Goal: Transaction & Acquisition: Book appointment/travel/reservation

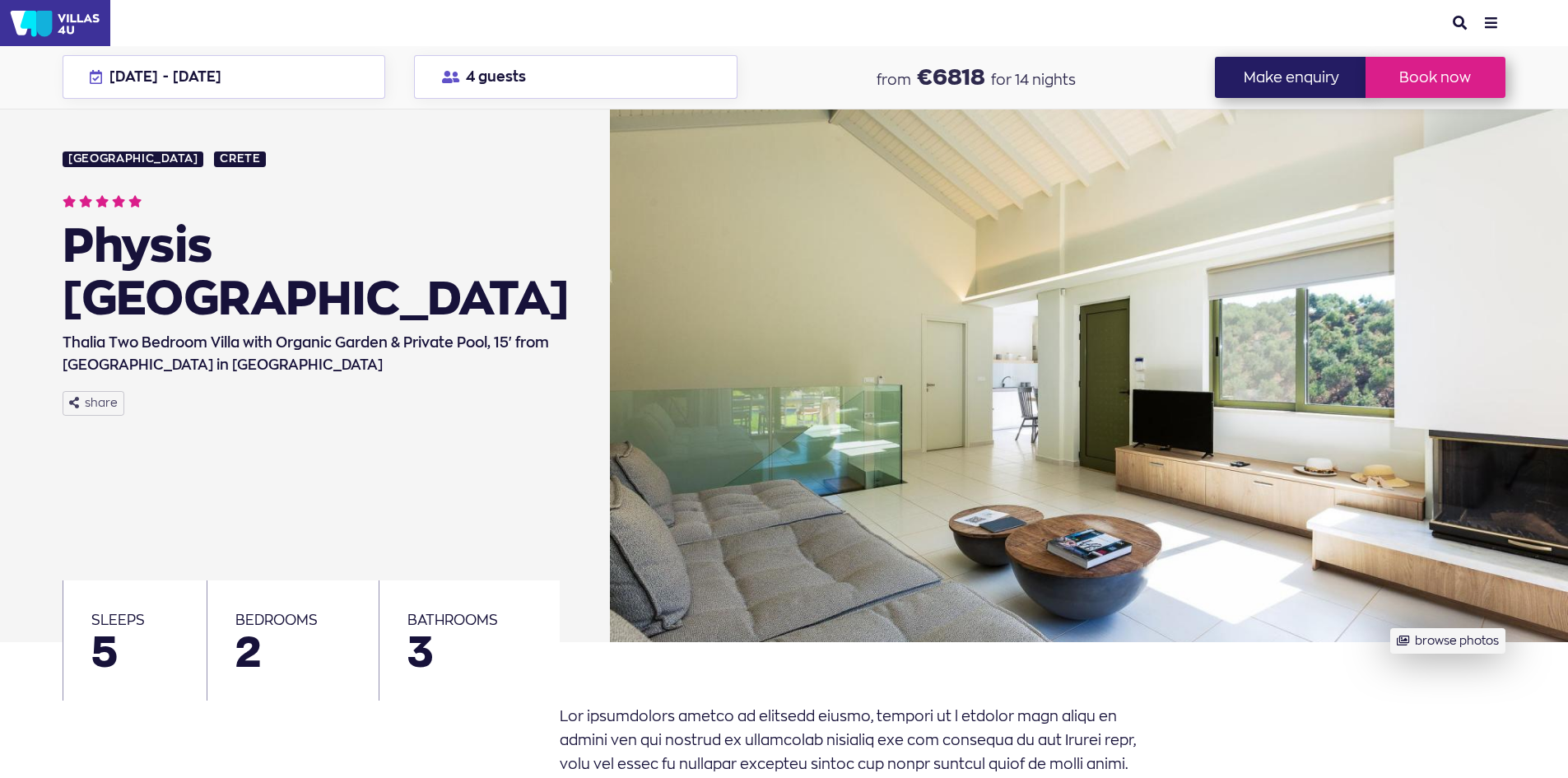
click at [39, 19] on img at bounding box center [55, 23] width 110 height 46
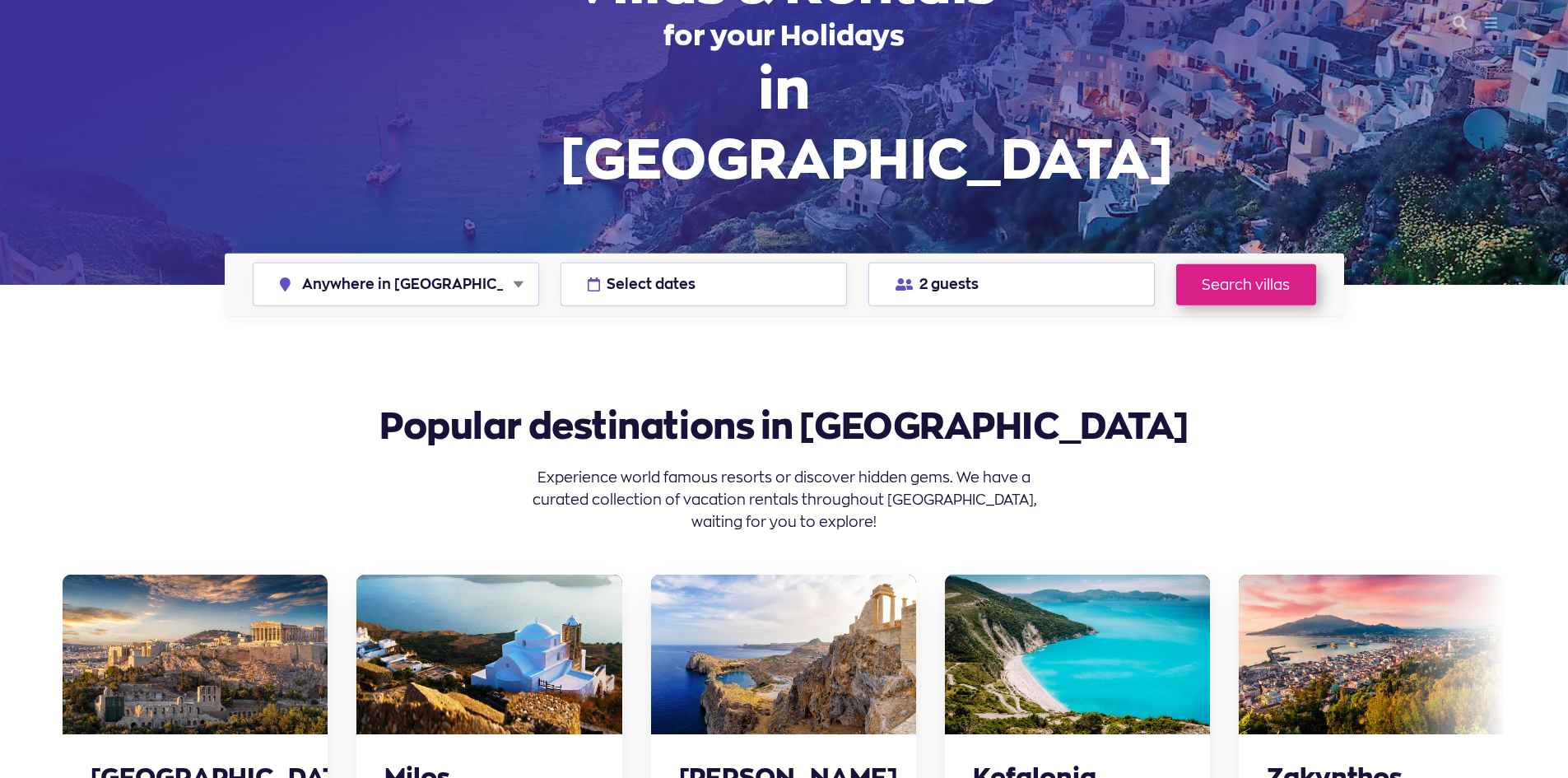
scroll to position [247, 0]
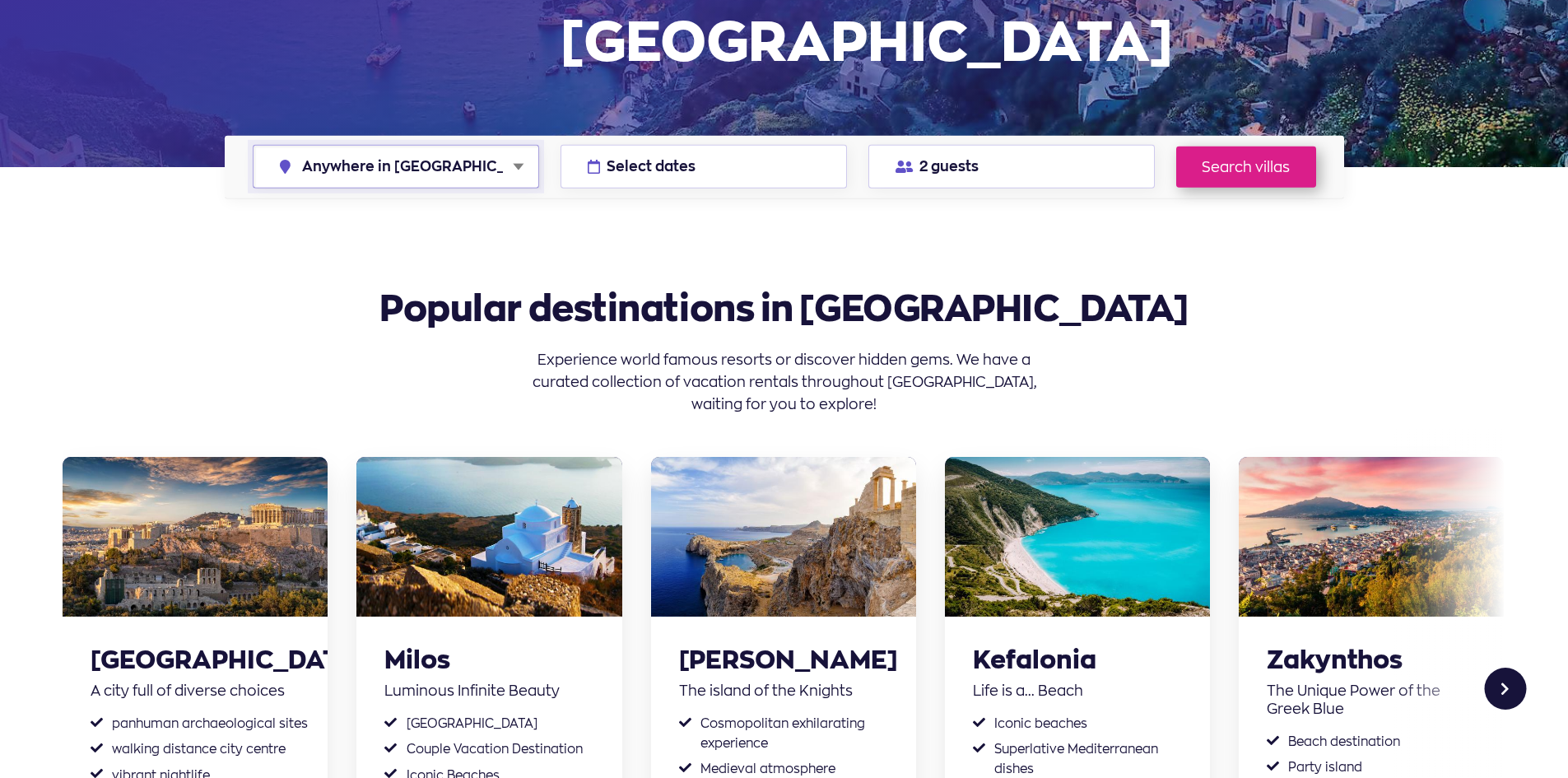
click at [477, 158] on select "Anywhere in Greece Athens Chalkidiki Corfu Crete Kefalonia Milos Mykonos Naxos …" at bounding box center [395, 167] width 284 height 42
click at [253, 146] on select "Anywhere in Greece Athens Chalkidiki Corfu Crete Kefalonia Milos Mykonos Naxos …" at bounding box center [395, 167] width 284 height 42
click at [408, 168] on select "Anywhere in Greece Athens Chalkidiki Corfu Crete Kefalonia Milos Mykonos Naxos …" at bounding box center [395, 167] width 284 height 42
select select "crete"
click at [253, 146] on select "Anywhere in Greece Athens Chalkidiki Corfu Crete Kefalonia Milos Mykonos Naxos …" at bounding box center [395, 167] width 284 height 42
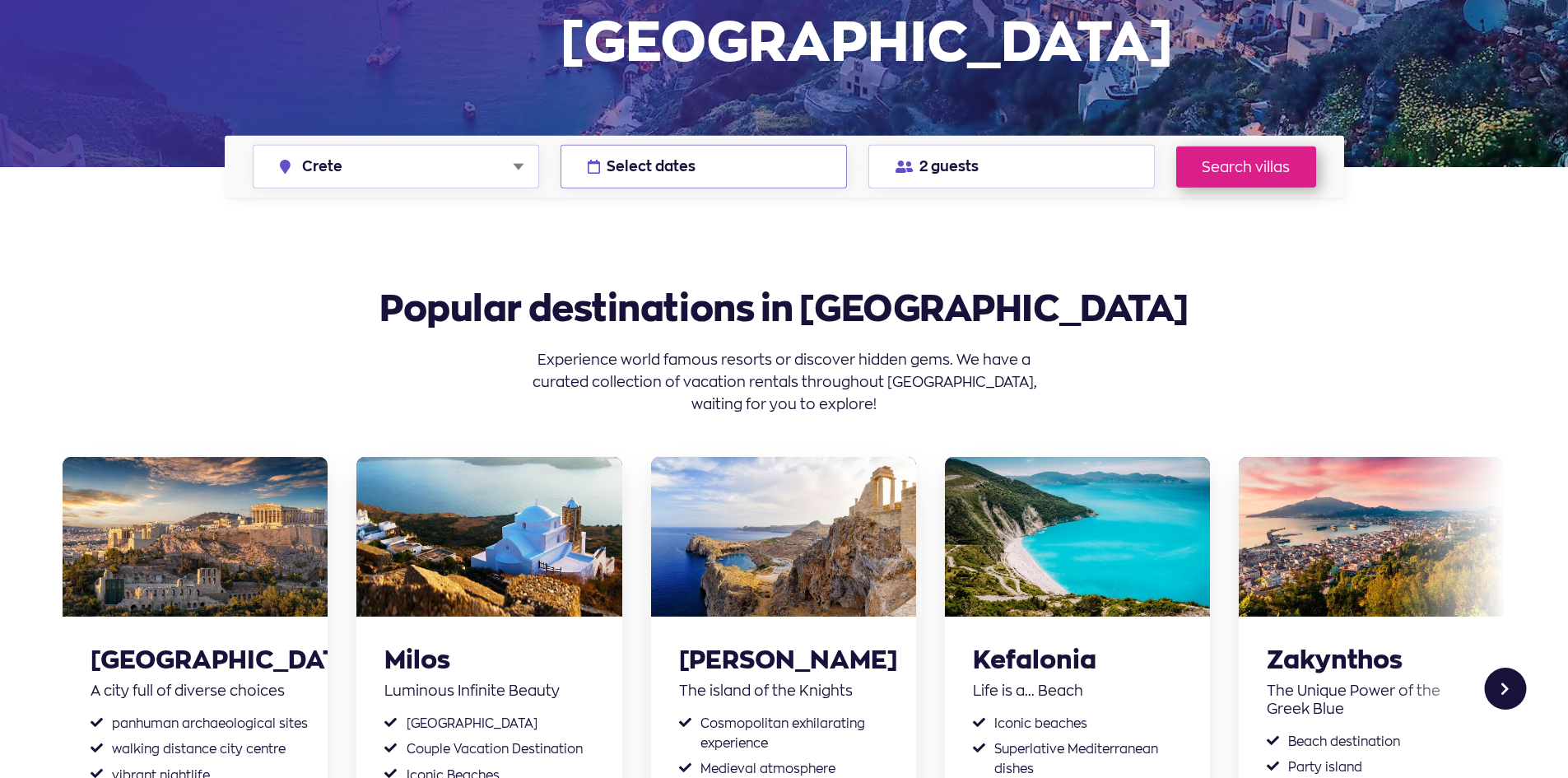
click at [711, 163] on button "Select dates" at bounding box center [704, 167] width 286 height 44
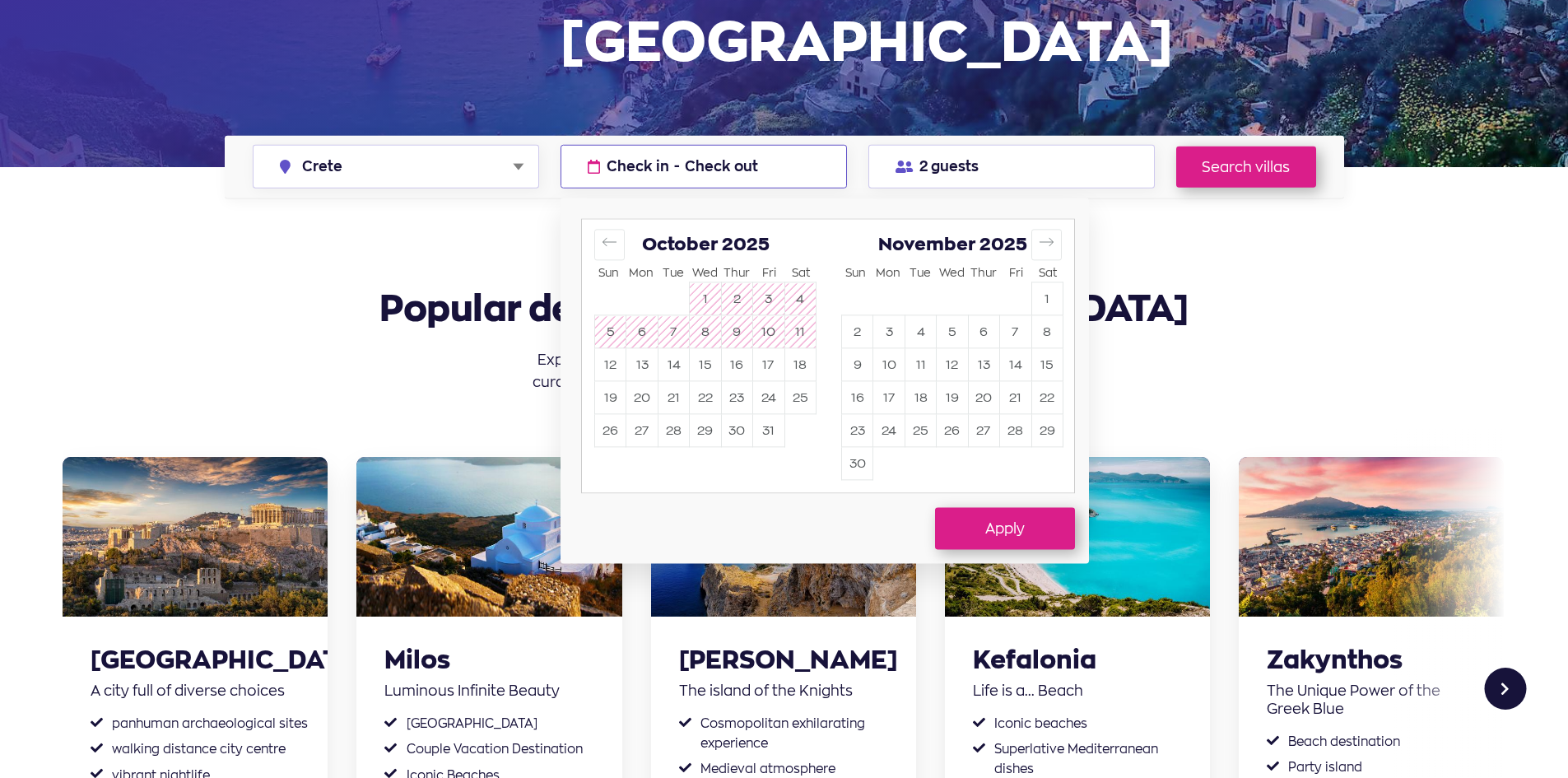
click at [1028, 233] on div "November 2025" at bounding box center [952, 245] width 222 height 25
click at [1041, 239] on icon "Move forward to switch to the next month." at bounding box center [1046, 242] width 15 height 15
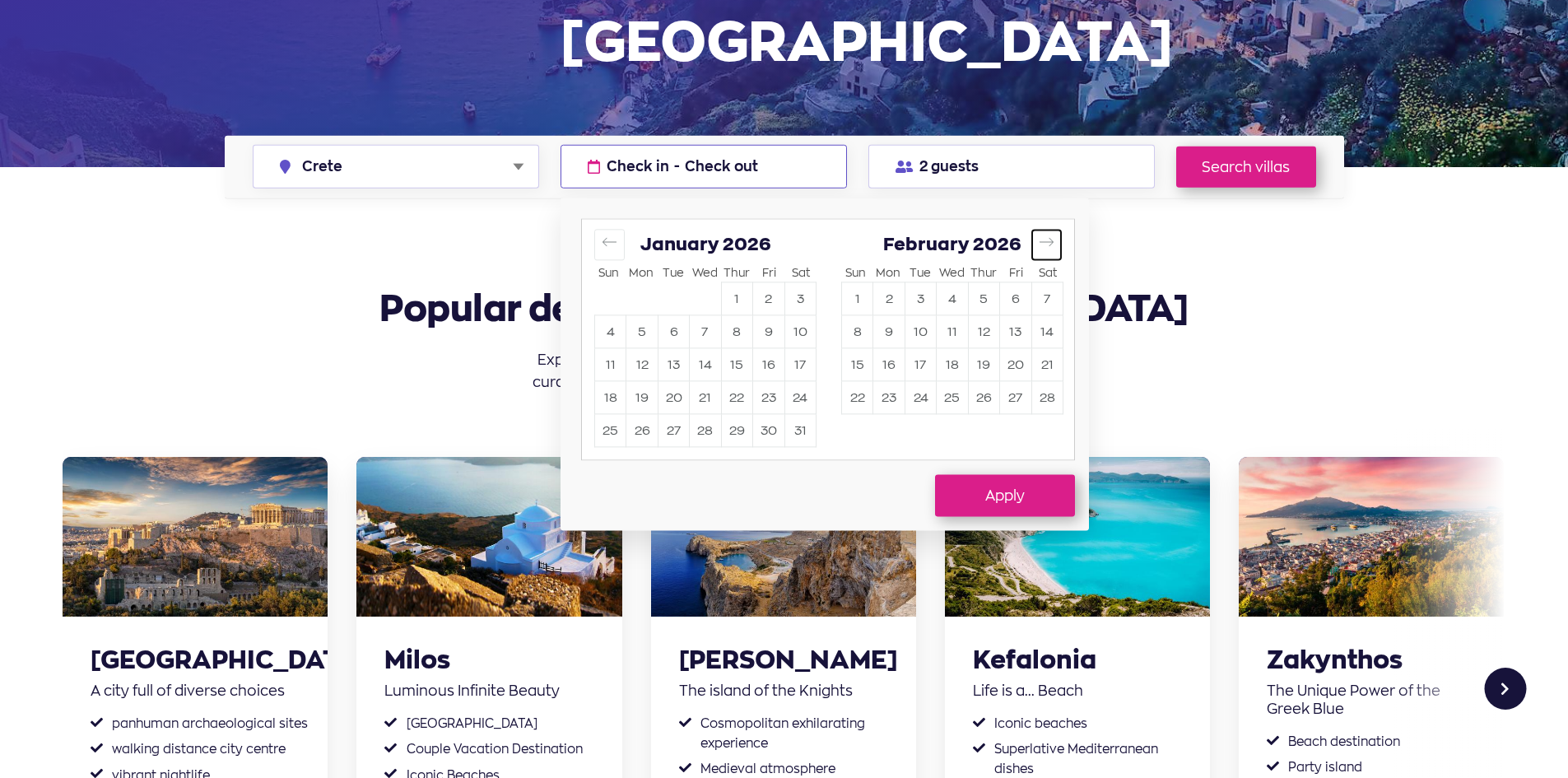
click at [1041, 239] on icon "Move forward to switch to the next month." at bounding box center [1046, 242] width 15 height 15
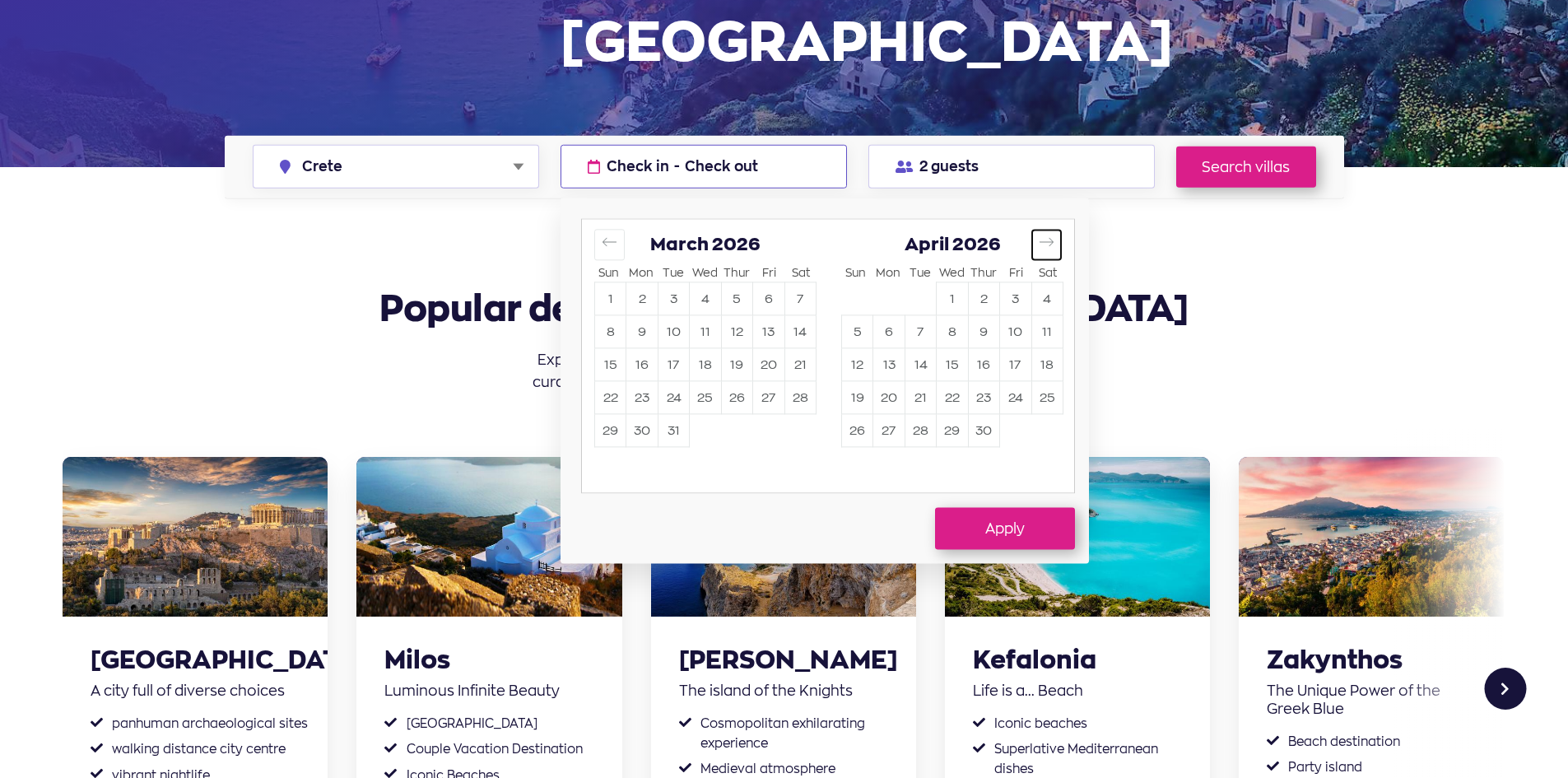
click at [1041, 239] on icon "Move forward to switch to the next month." at bounding box center [1046, 242] width 15 height 15
click at [1187, 241] on div at bounding box center [784, 389] width 1568 height 778
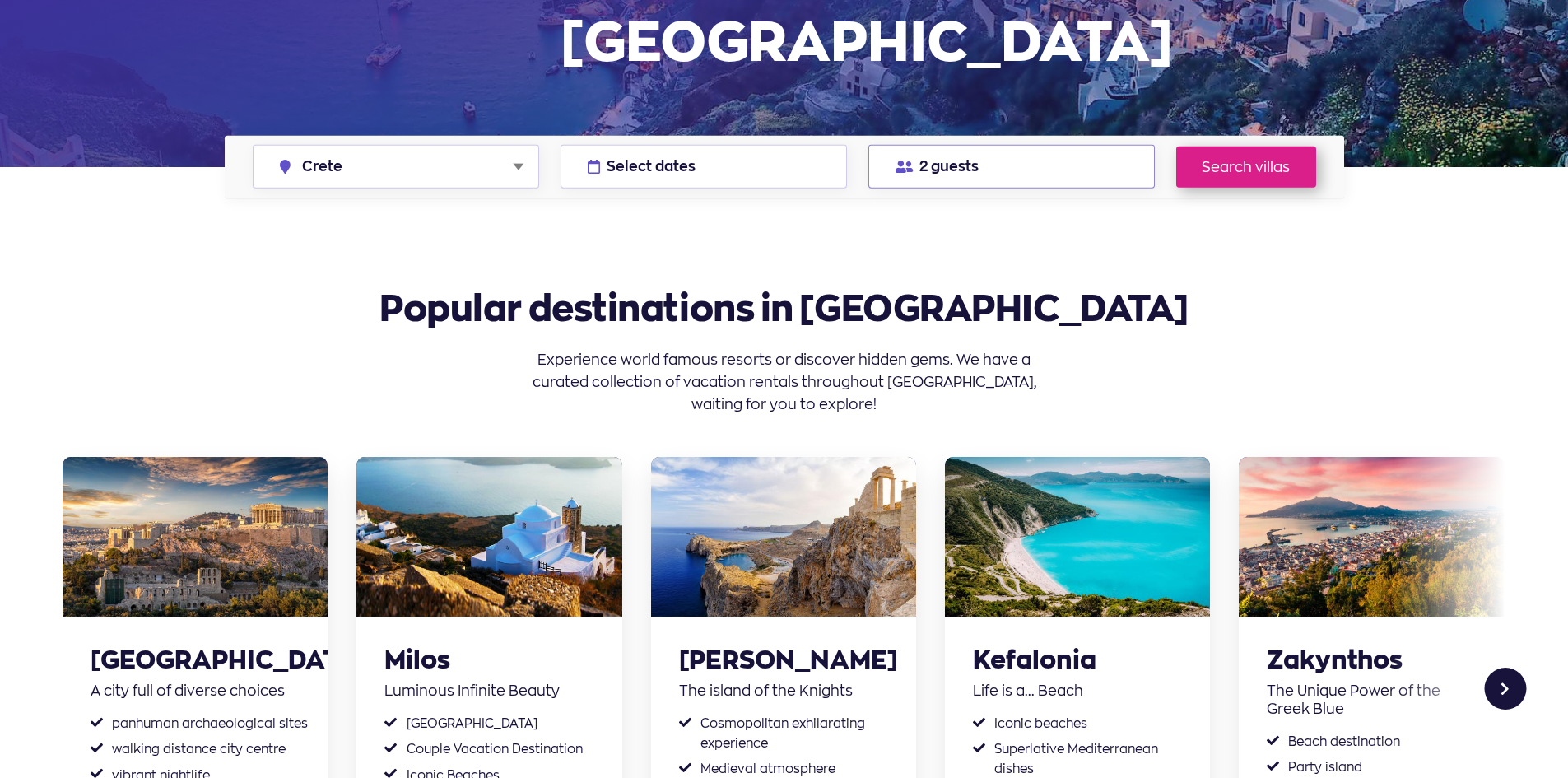
click at [1013, 150] on button "2 guests" at bounding box center [1012, 167] width 286 height 44
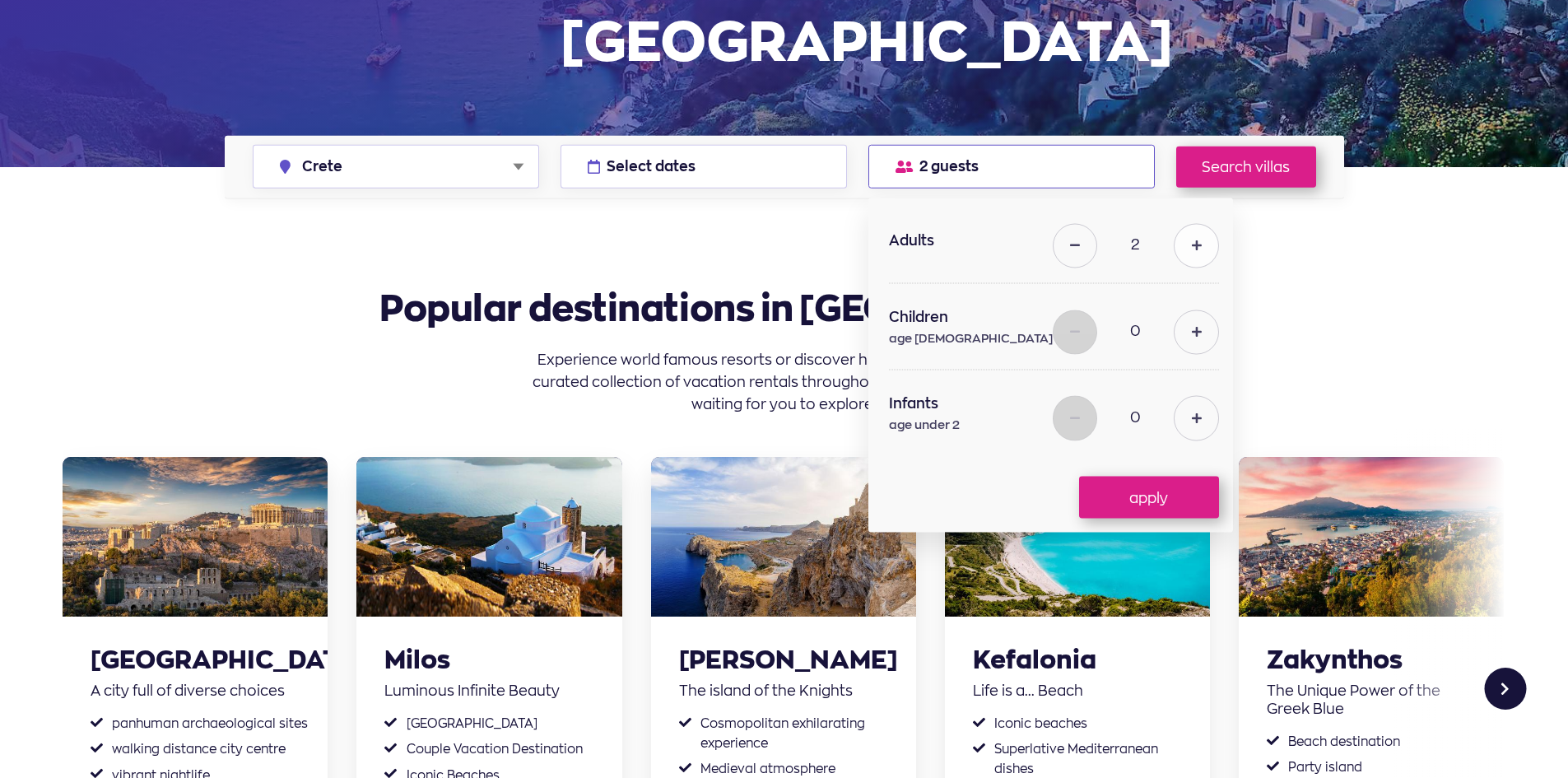
click at [1174, 243] on button at bounding box center [1195, 245] width 44 height 44
type input "3"
click at [1192, 327] on icon at bounding box center [1197, 332] width 10 height 12
type input "1"
click at [1147, 499] on button "apply" at bounding box center [1148, 497] width 140 height 41
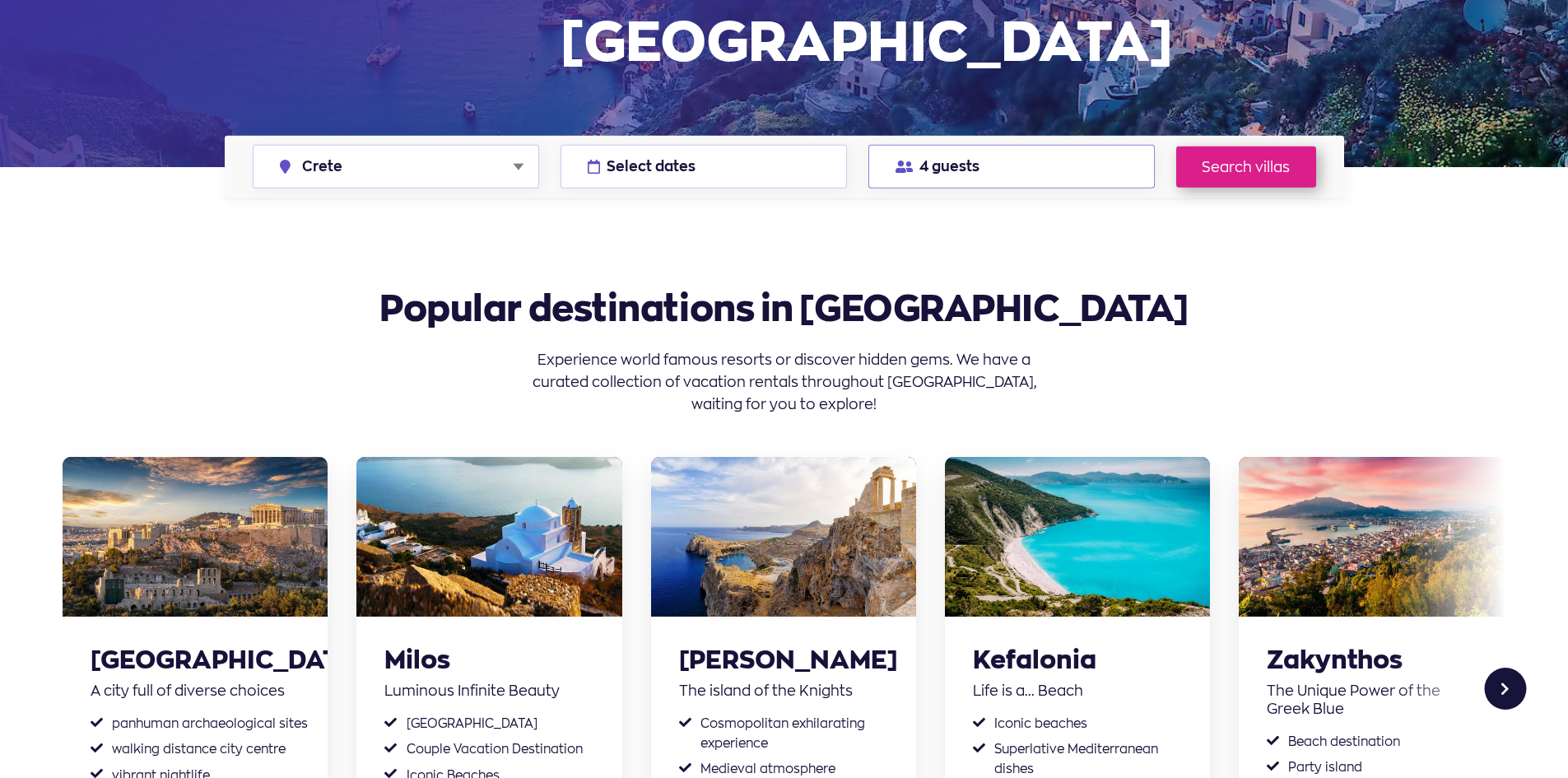
click at [1131, 156] on button "4 guests" at bounding box center [1012, 167] width 286 height 44
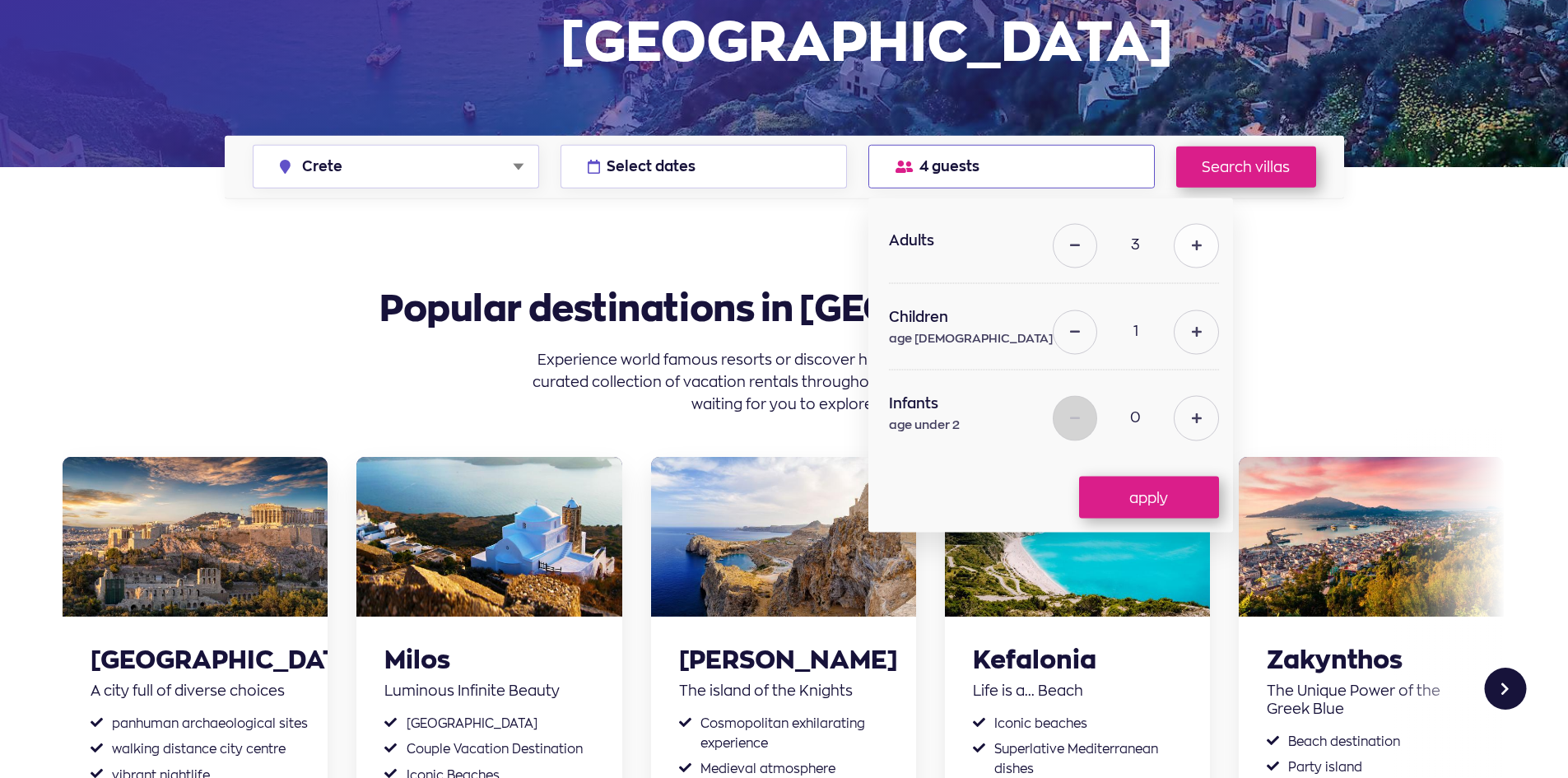
click at [1174, 249] on button at bounding box center [1195, 245] width 44 height 44
type input "4"
click at [1155, 495] on button "apply" at bounding box center [1148, 497] width 140 height 41
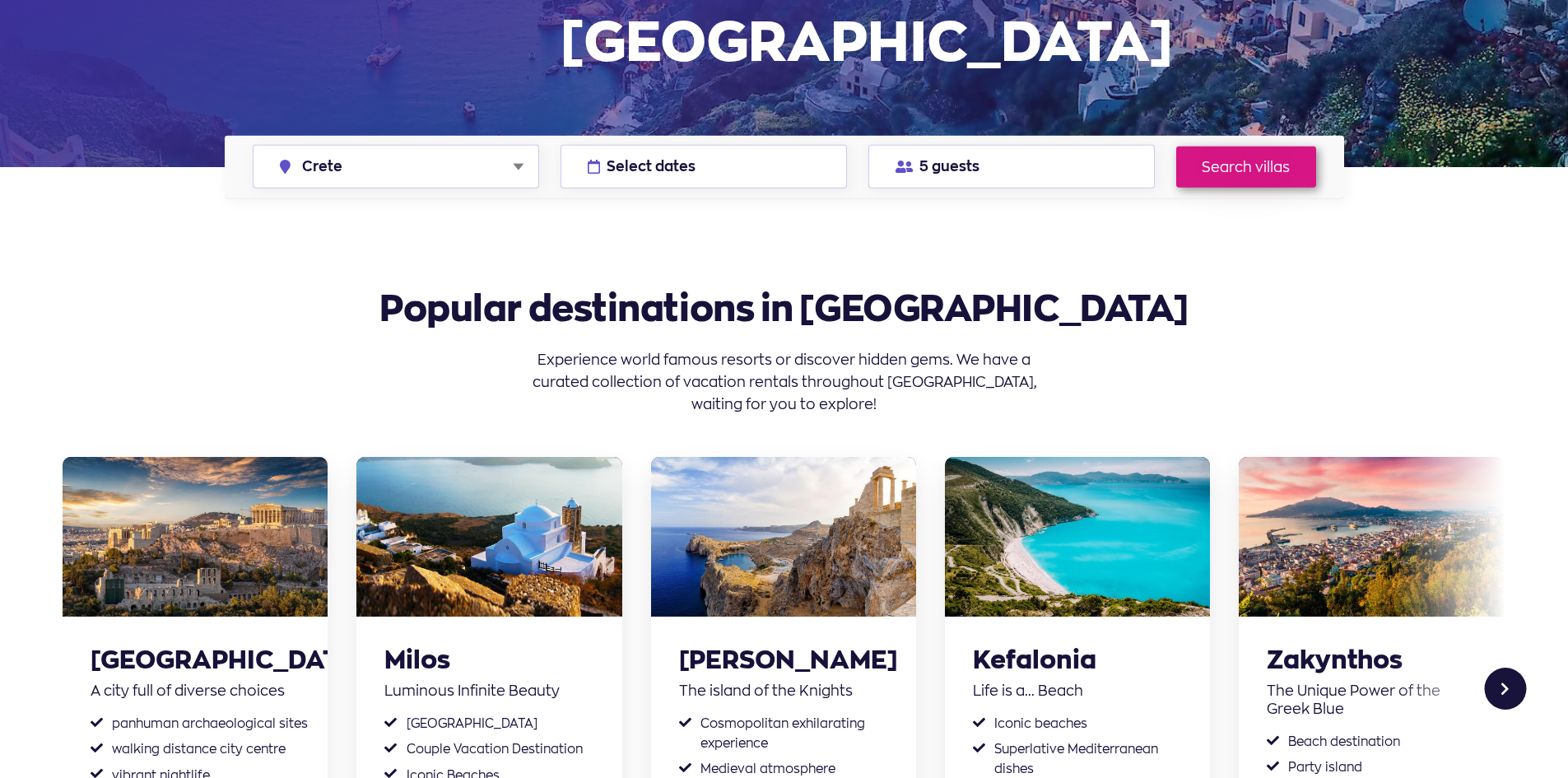
click at [1301, 176] on link "Search villas" at bounding box center [1245, 166] width 140 height 41
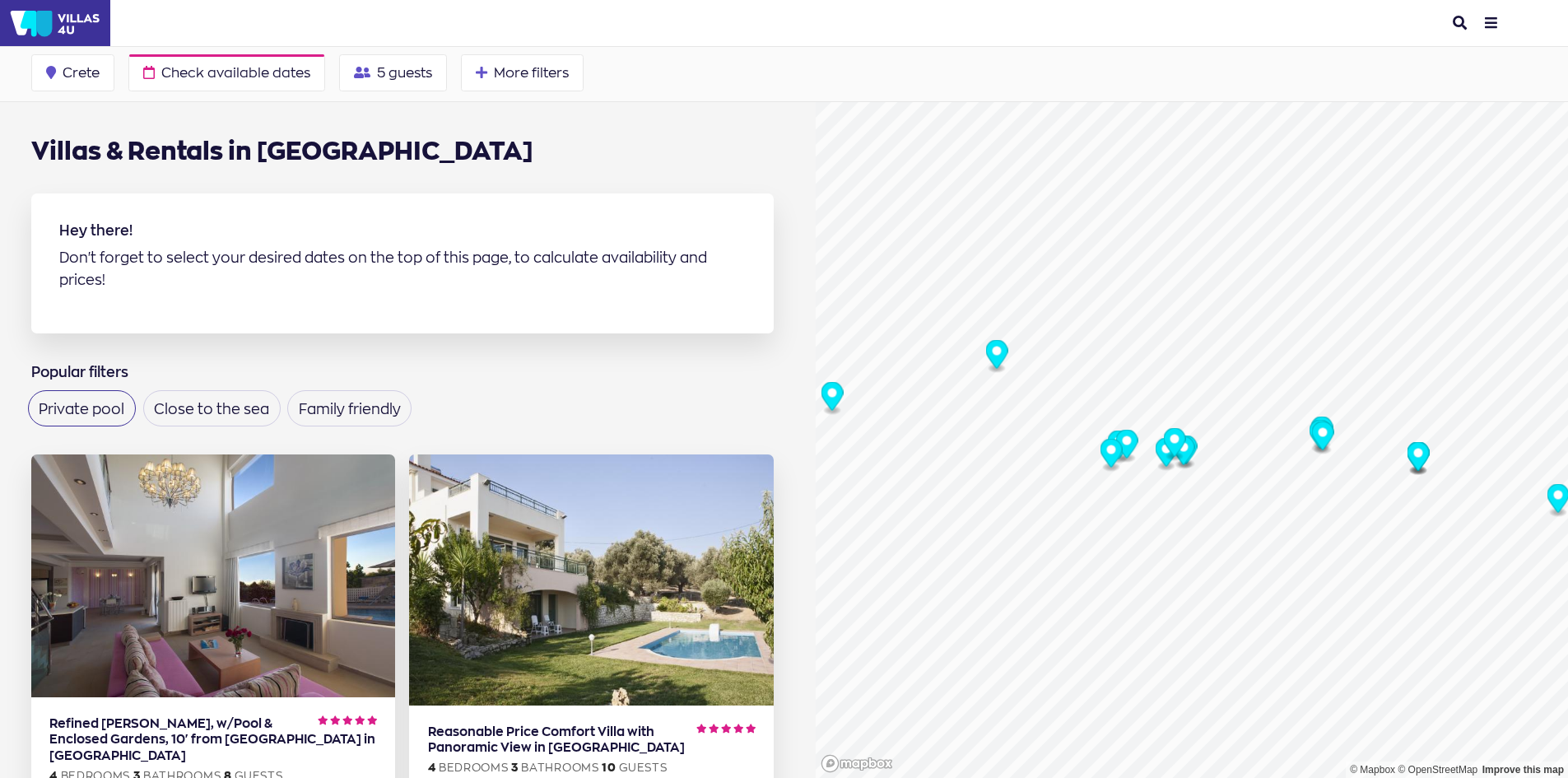
click at [91, 401] on label "Private pool" at bounding box center [81, 408] width 86 height 14
click at [49, 398] on input "Private pool" at bounding box center [44, 403] width 11 height 11
checkbox input "true"
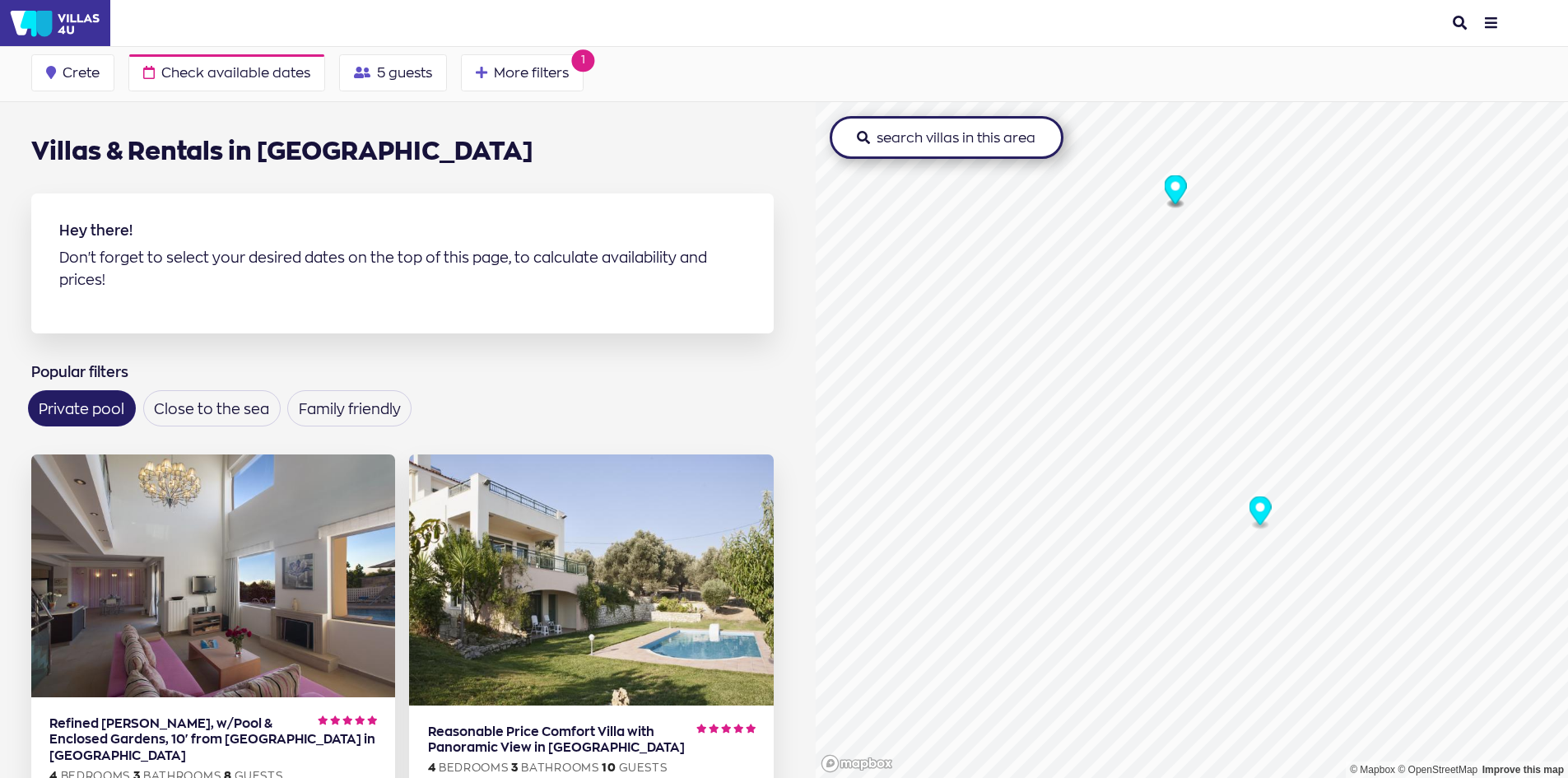
click at [1255, 513] on icon "Map marker" at bounding box center [1260, 510] width 22 height 29
click at [410, 73] on span "5 guests" at bounding box center [404, 73] width 55 height 14
type input "4"
type input "1"
type input "0"
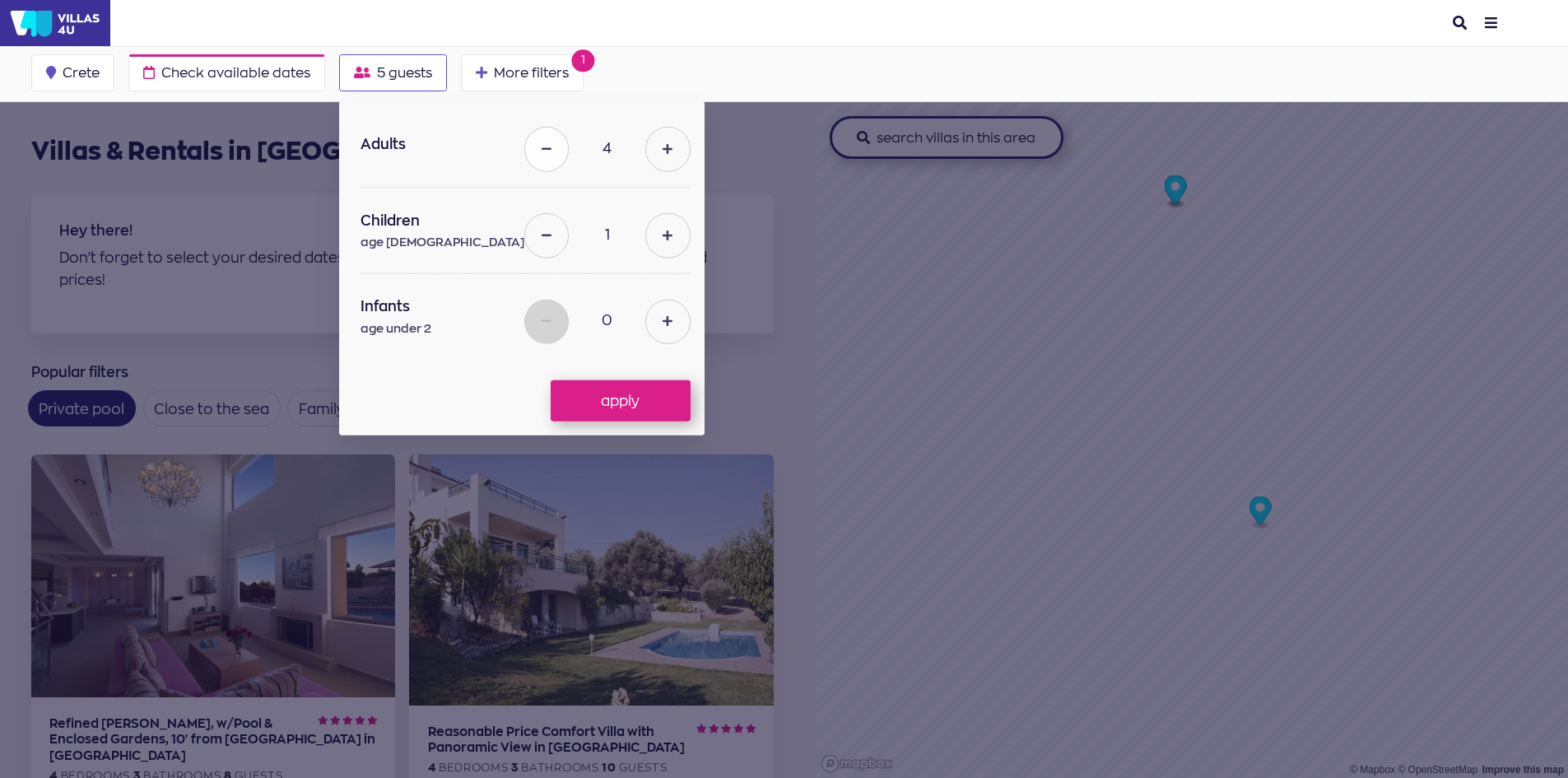
click at [542, 144] on icon at bounding box center [547, 150] width 10 height 12
type input "3"
click at [527, 246] on button at bounding box center [546, 235] width 44 height 44
click at [668, 240] on button at bounding box center [667, 235] width 44 height 44
type input "1"
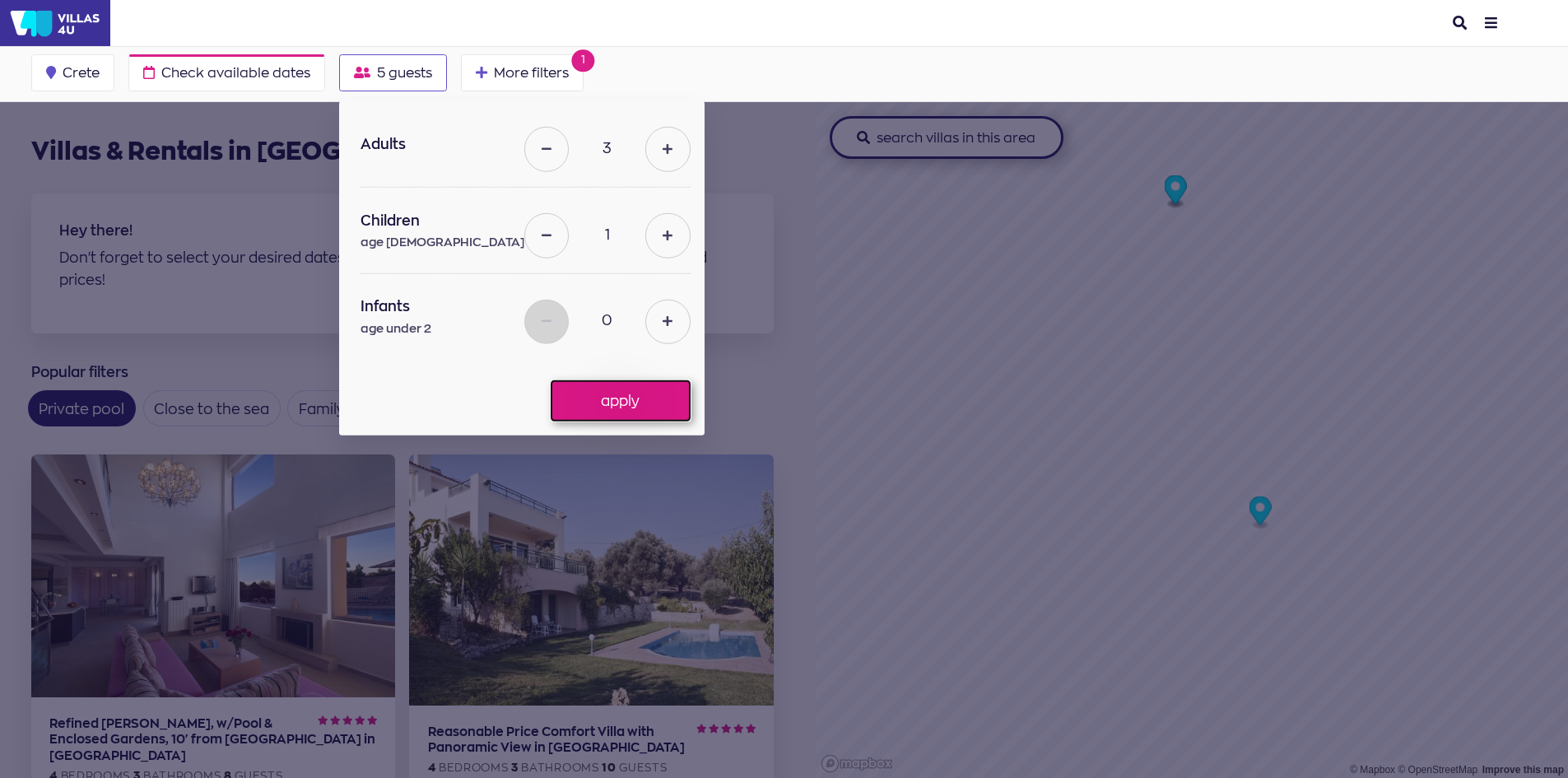
click at [625, 392] on button "apply" at bounding box center [620, 400] width 140 height 41
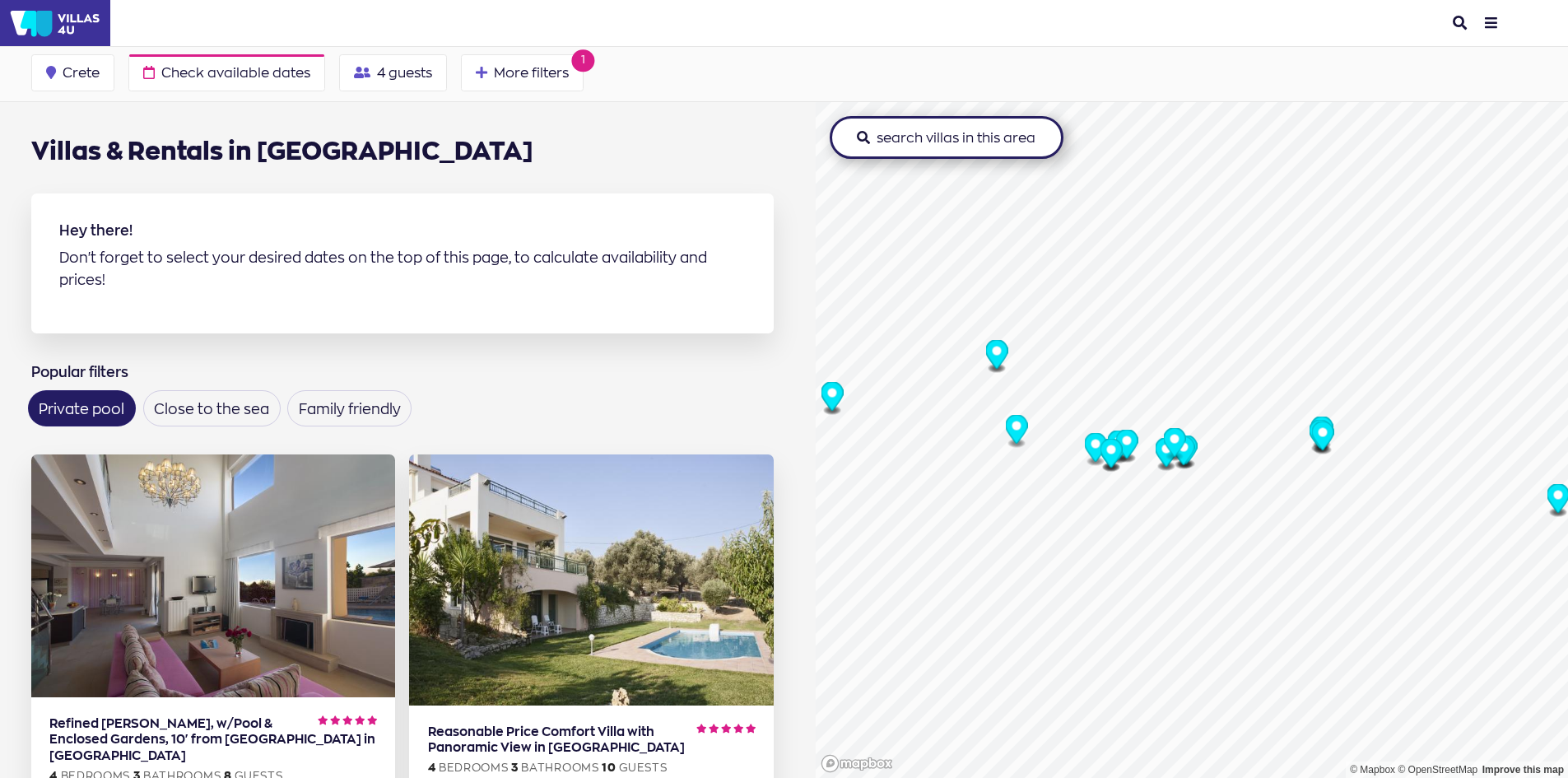
click at [997, 349] on icon "Map marker" at bounding box center [997, 354] width 22 height 29
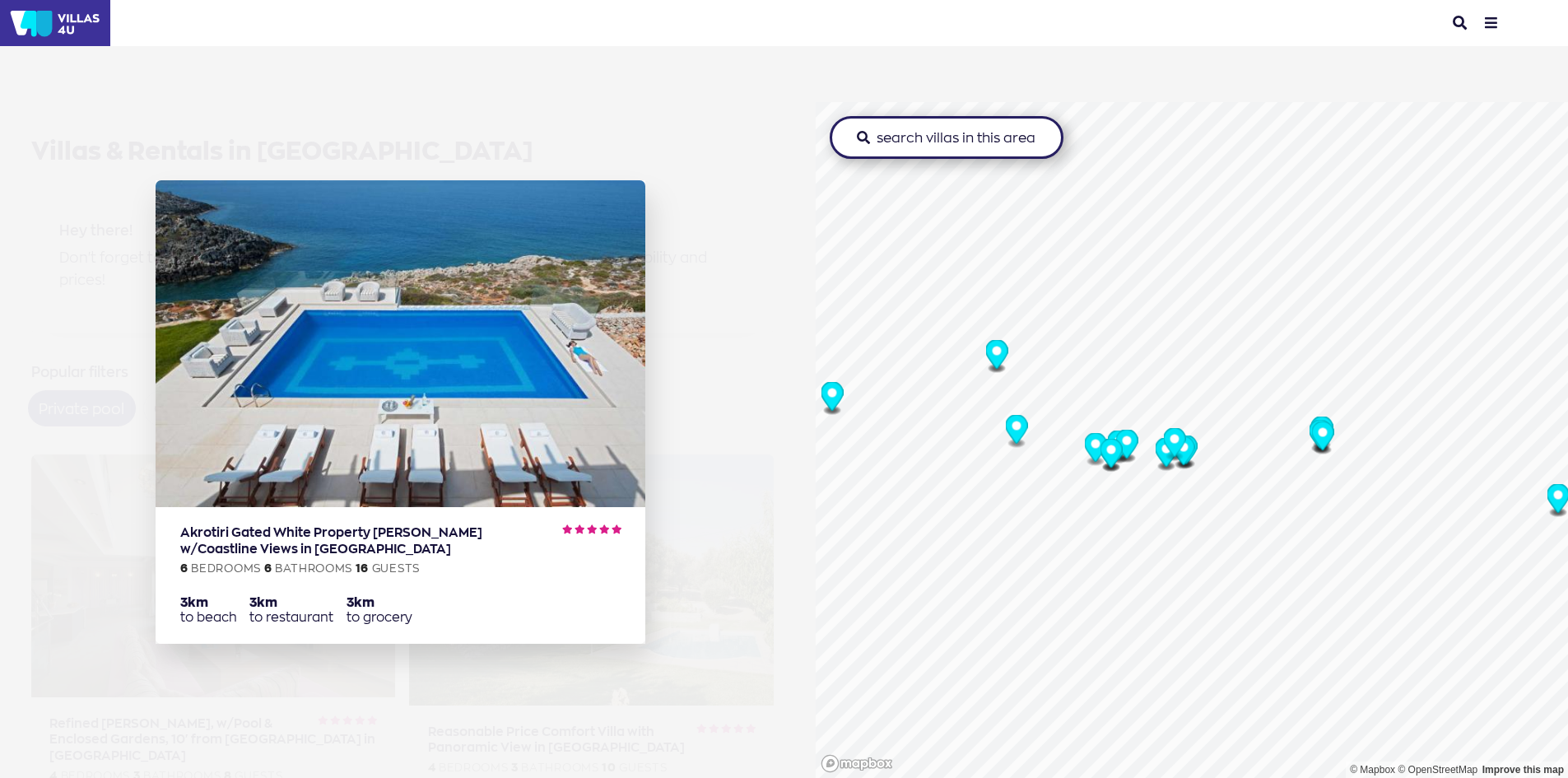
click at [997, 349] on icon "Map marker" at bounding box center [997, 354] width 22 height 29
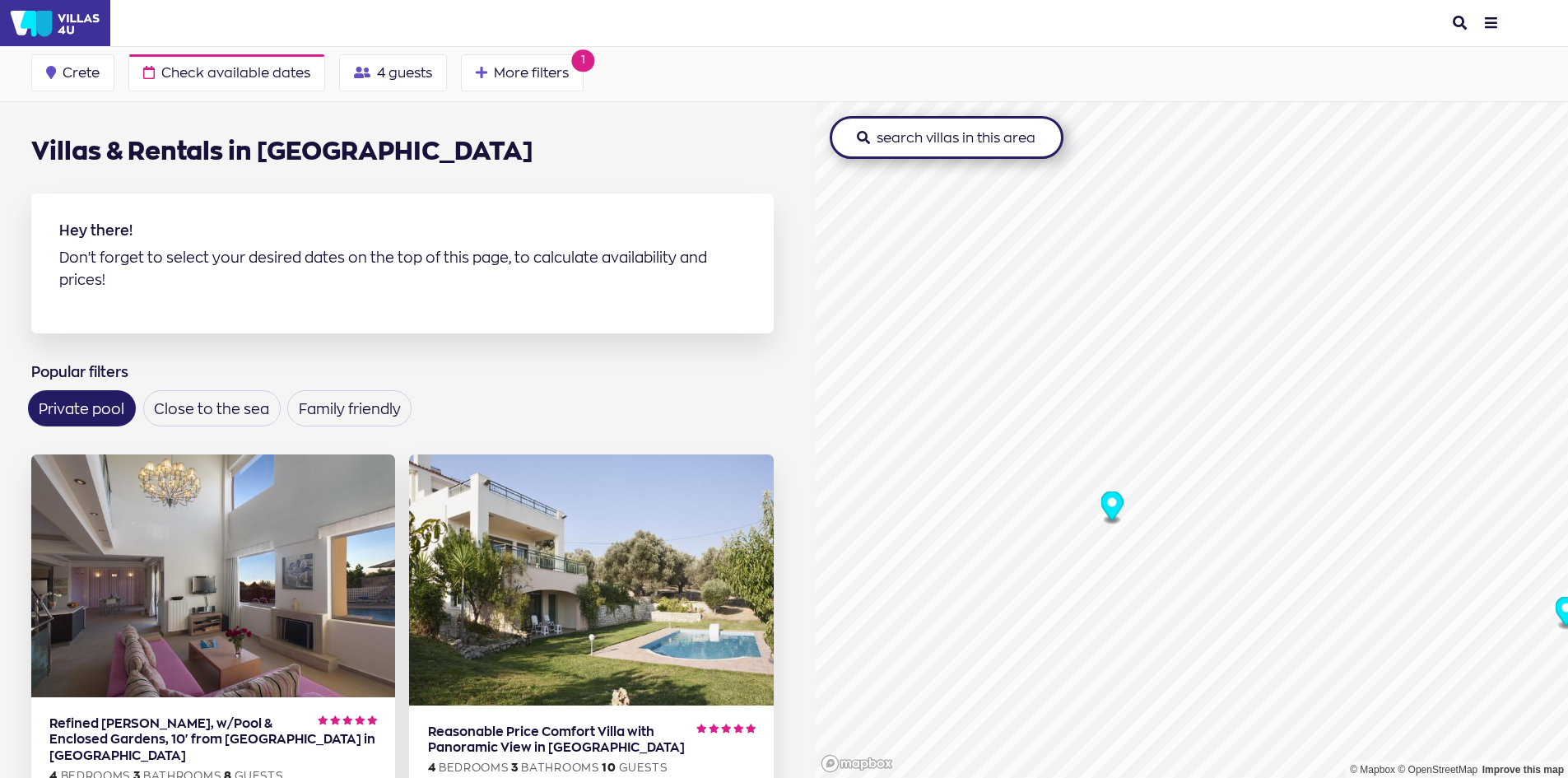
click at [1101, 494] on icon "Map marker" at bounding box center [1112, 508] width 22 height 34
click at [948, 133] on button "search villas in this area" at bounding box center [947, 137] width 234 height 43
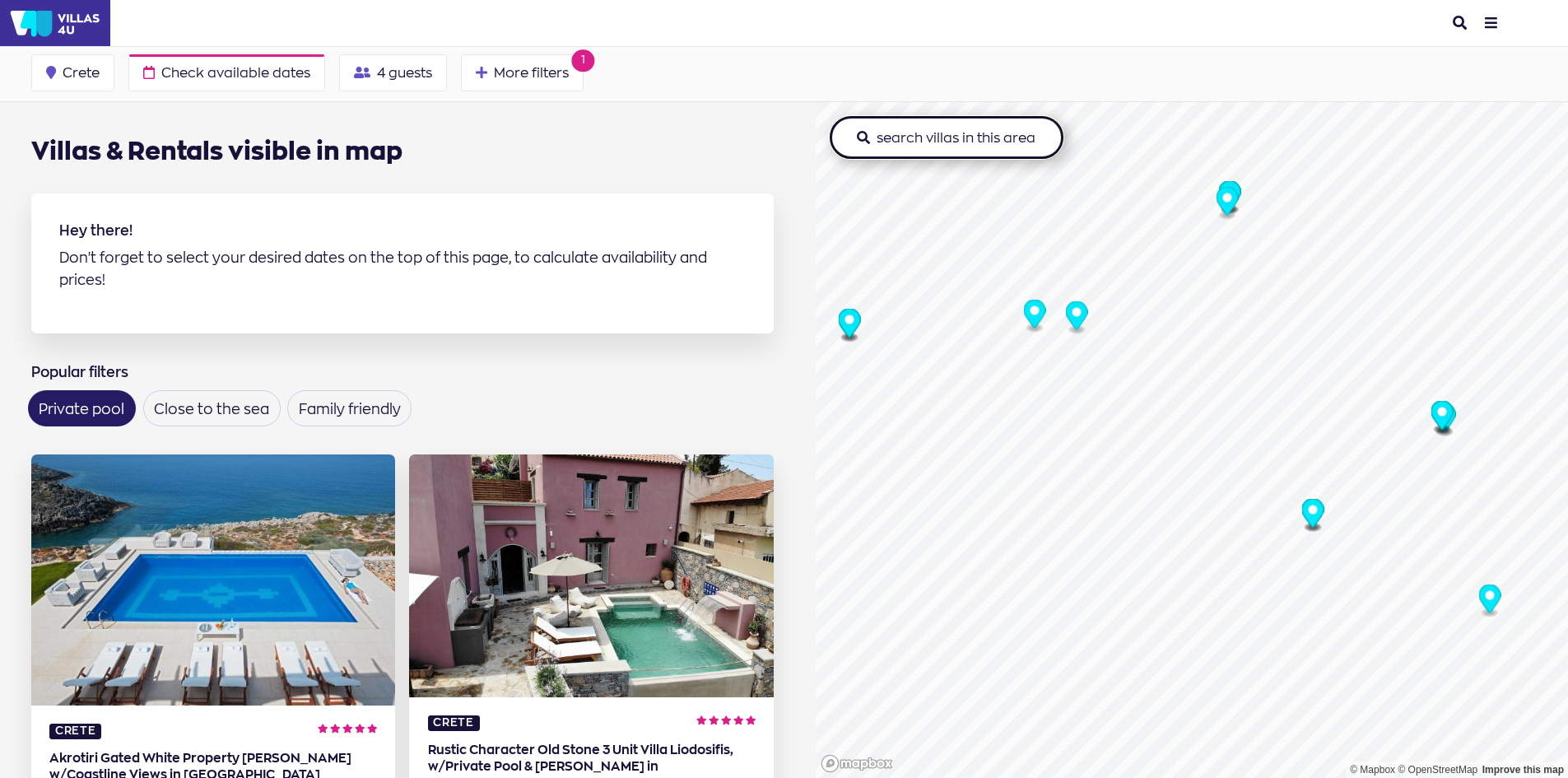
click at [979, 146] on button "search villas in this area" at bounding box center [947, 137] width 234 height 43
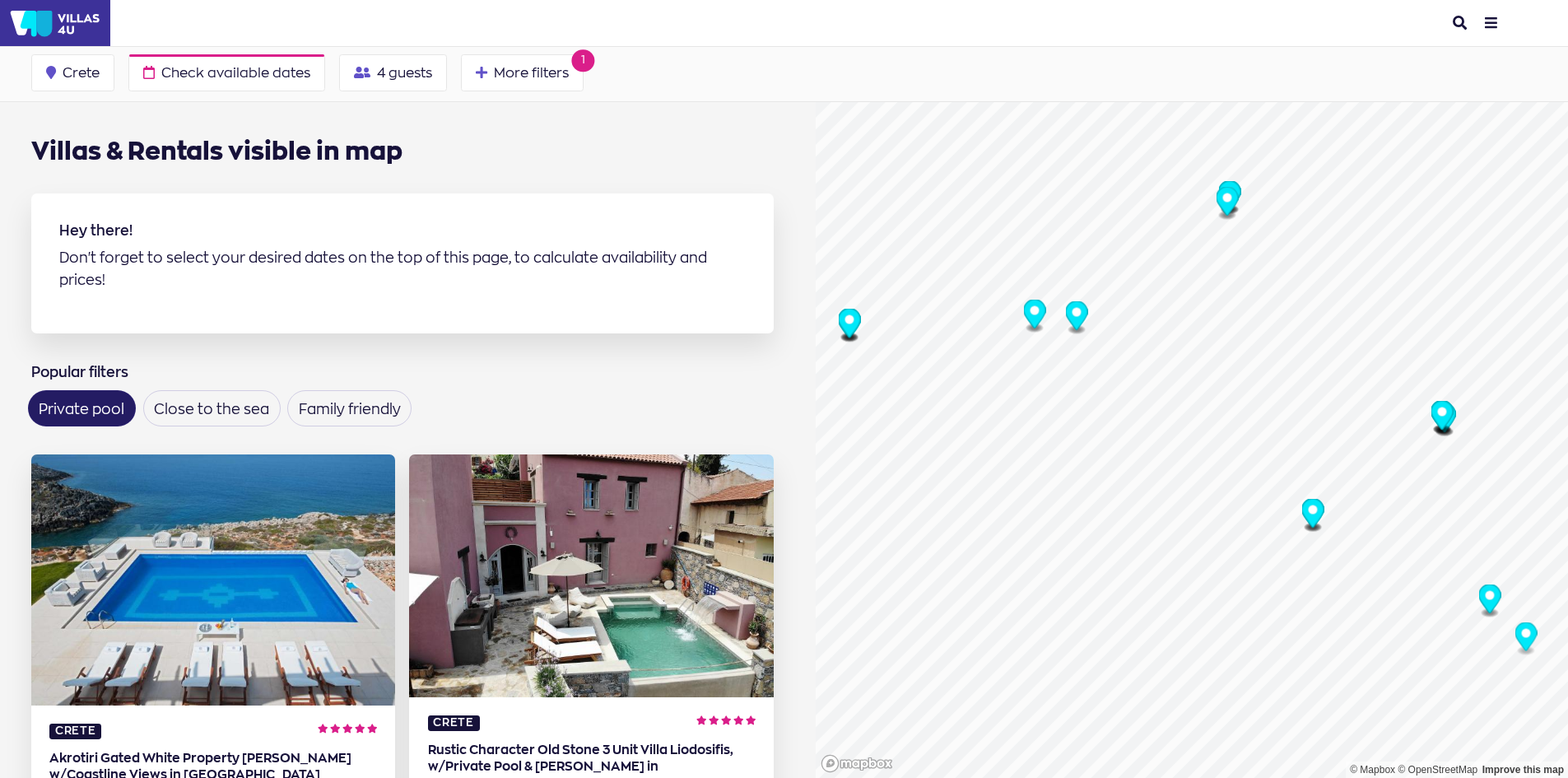
click at [844, 331] on icon "Map marker" at bounding box center [849, 323] width 22 height 29
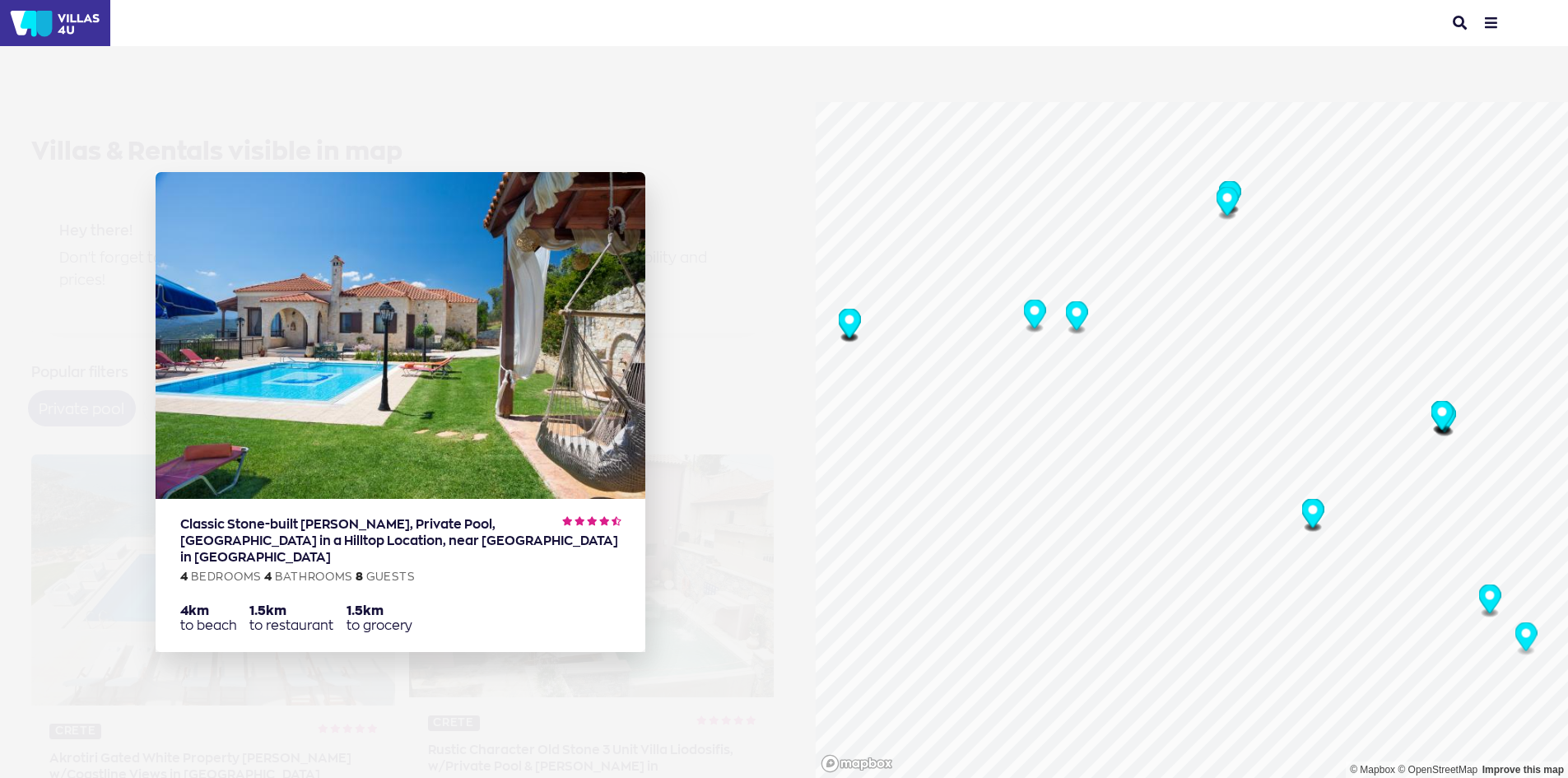
click at [1039, 318] on icon "Map marker" at bounding box center [1034, 317] width 22 height 34
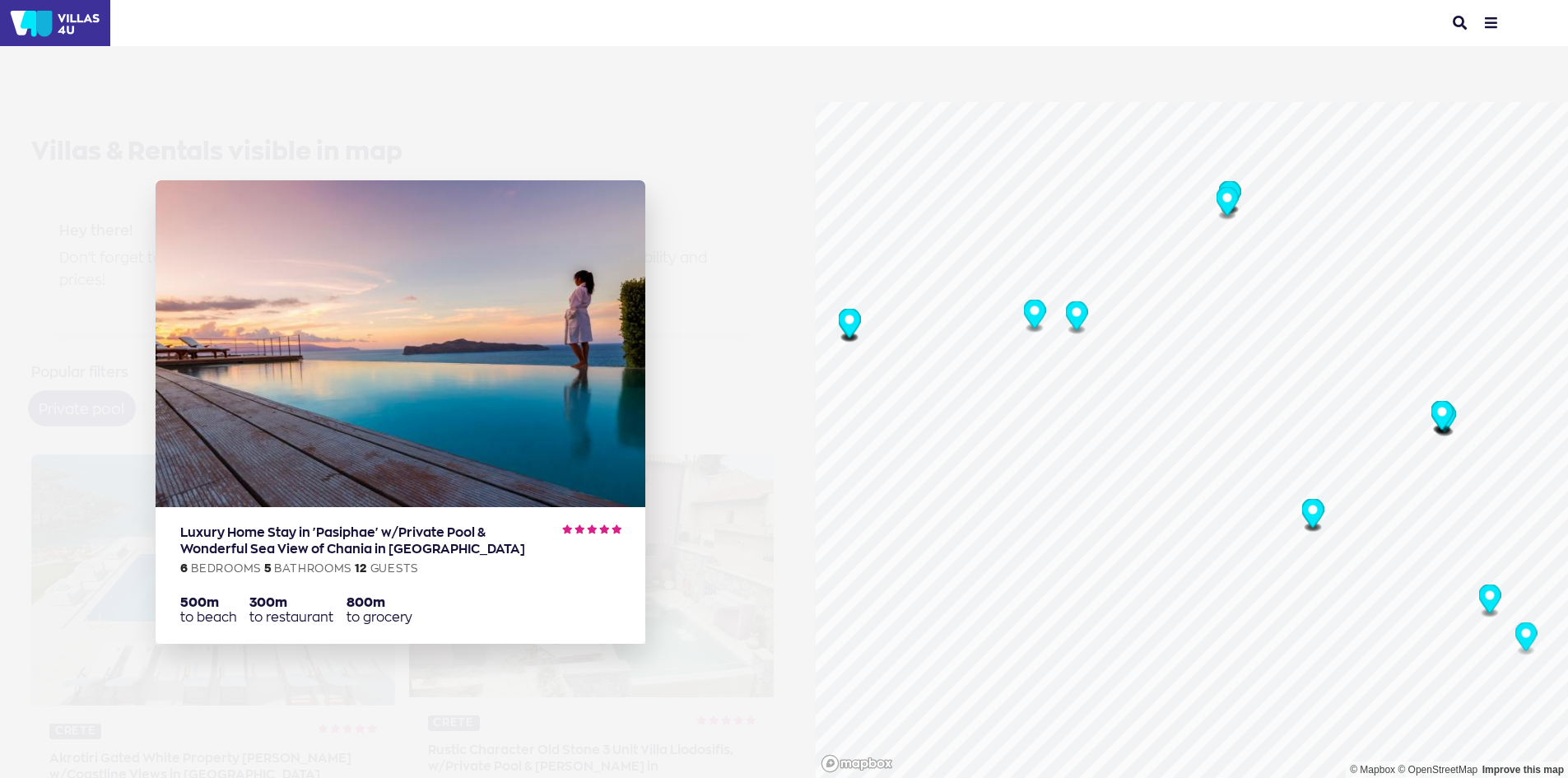
click at [1074, 320] on icon "Map marker" at bounding box center [1076, 316] width 22 height 29
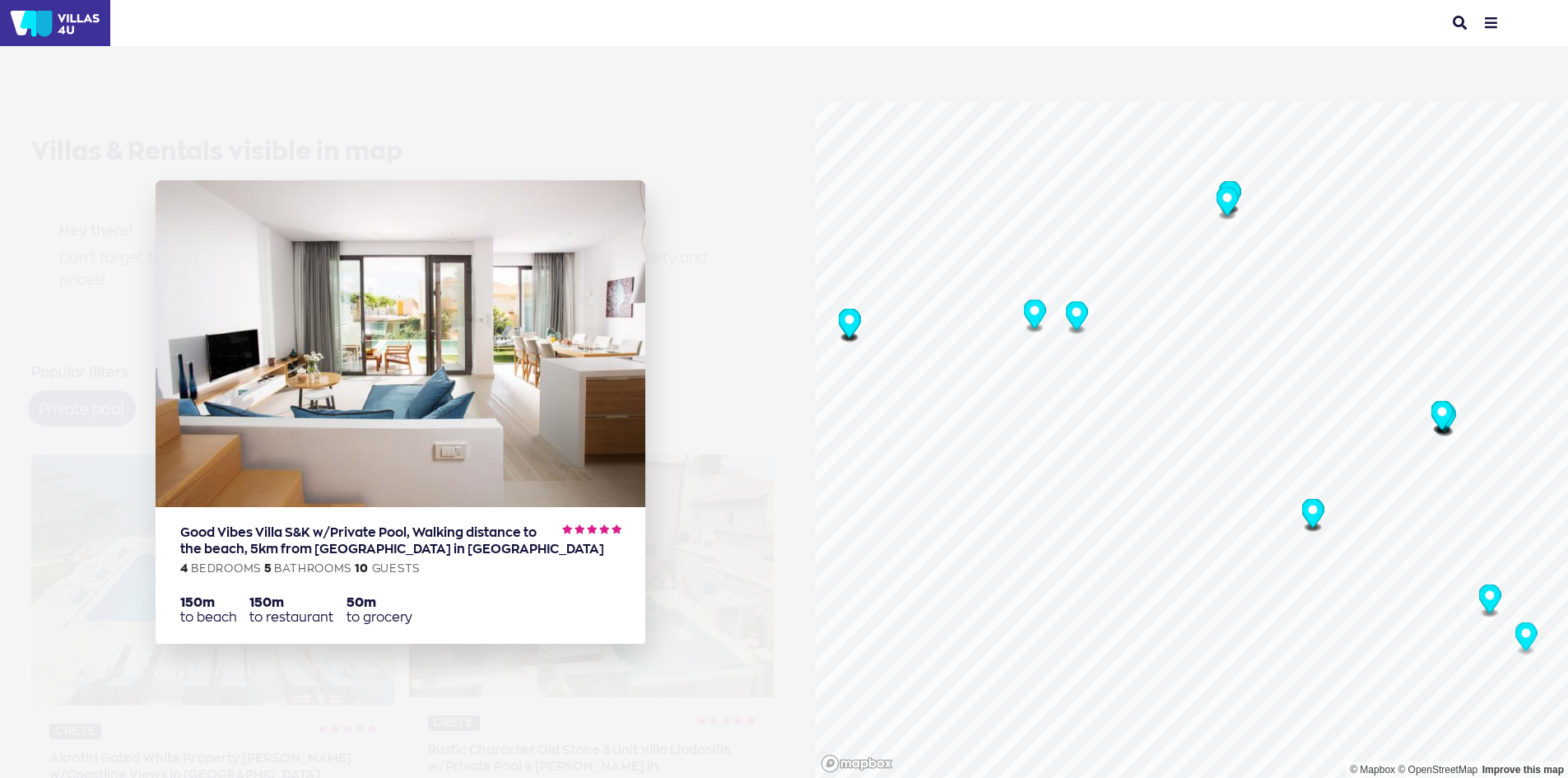
click at [1433, 419] on icon "Map marker" at bounding box center [1442, 415] width 22 height 29
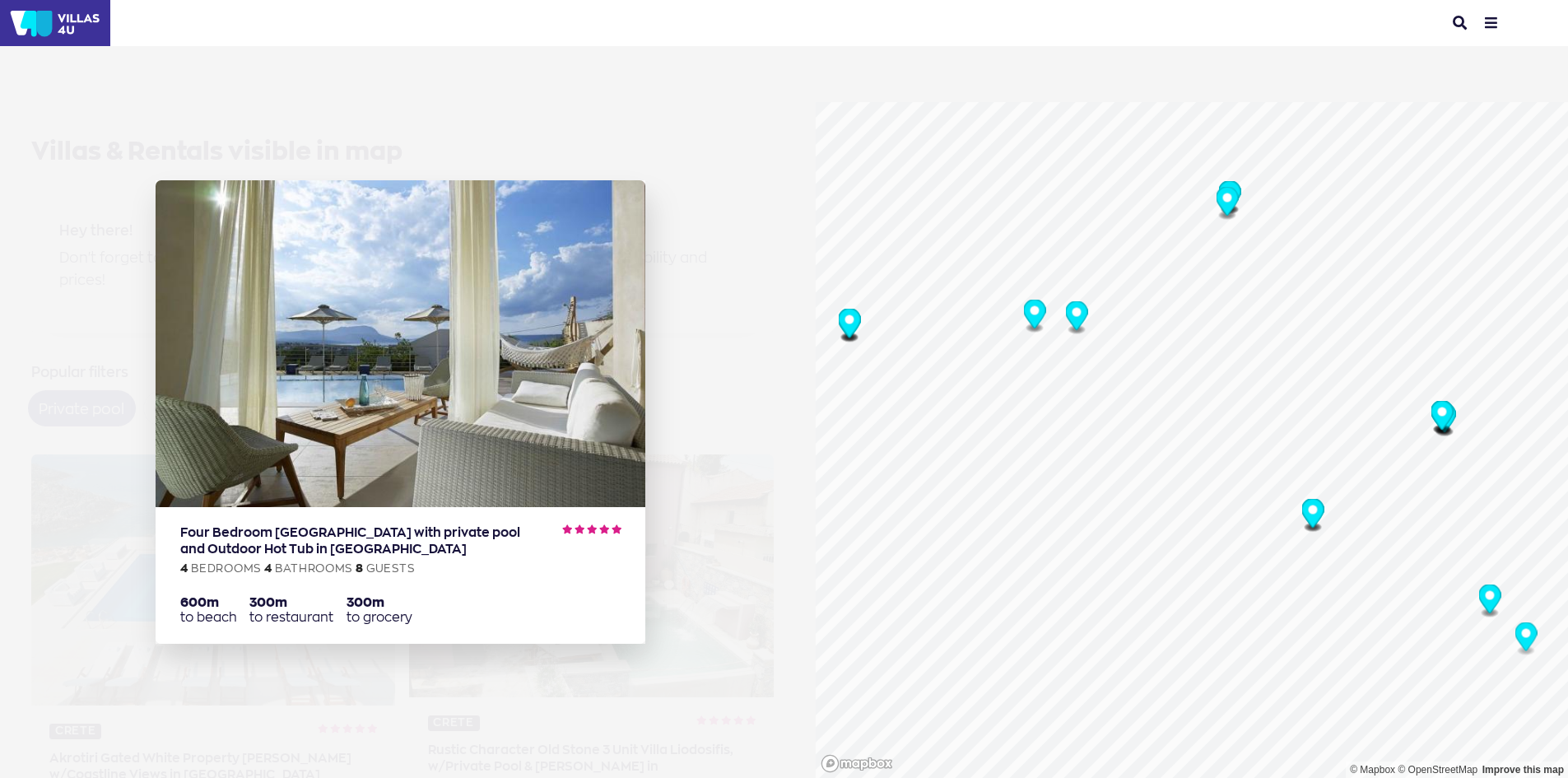
click at [1448, 426] on icon "Map marker" at bounding box center [1444, 420] width 22 height 34
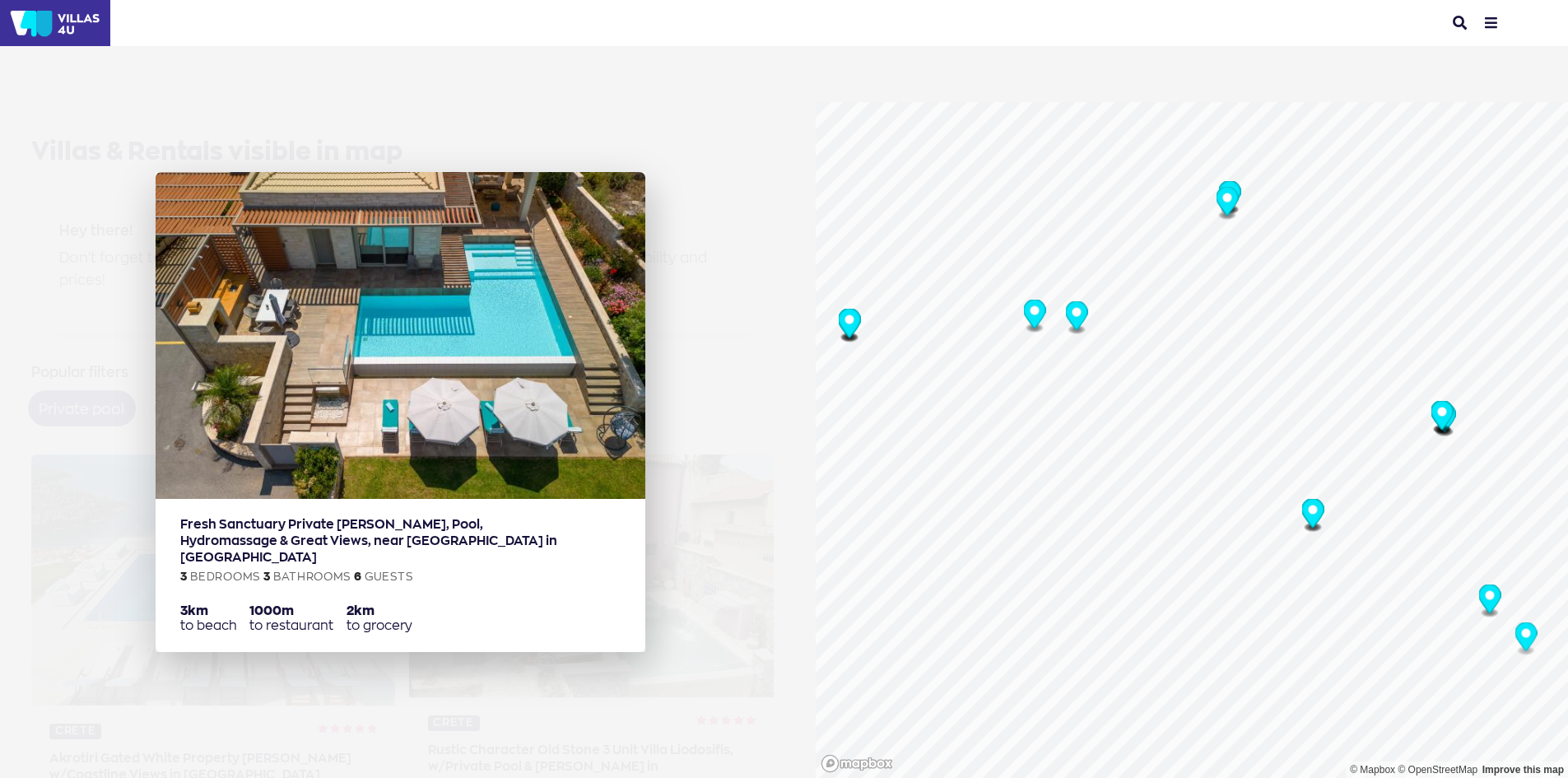
click at [450, 312] on img at bounding box center [400, 335] width 489 height 327
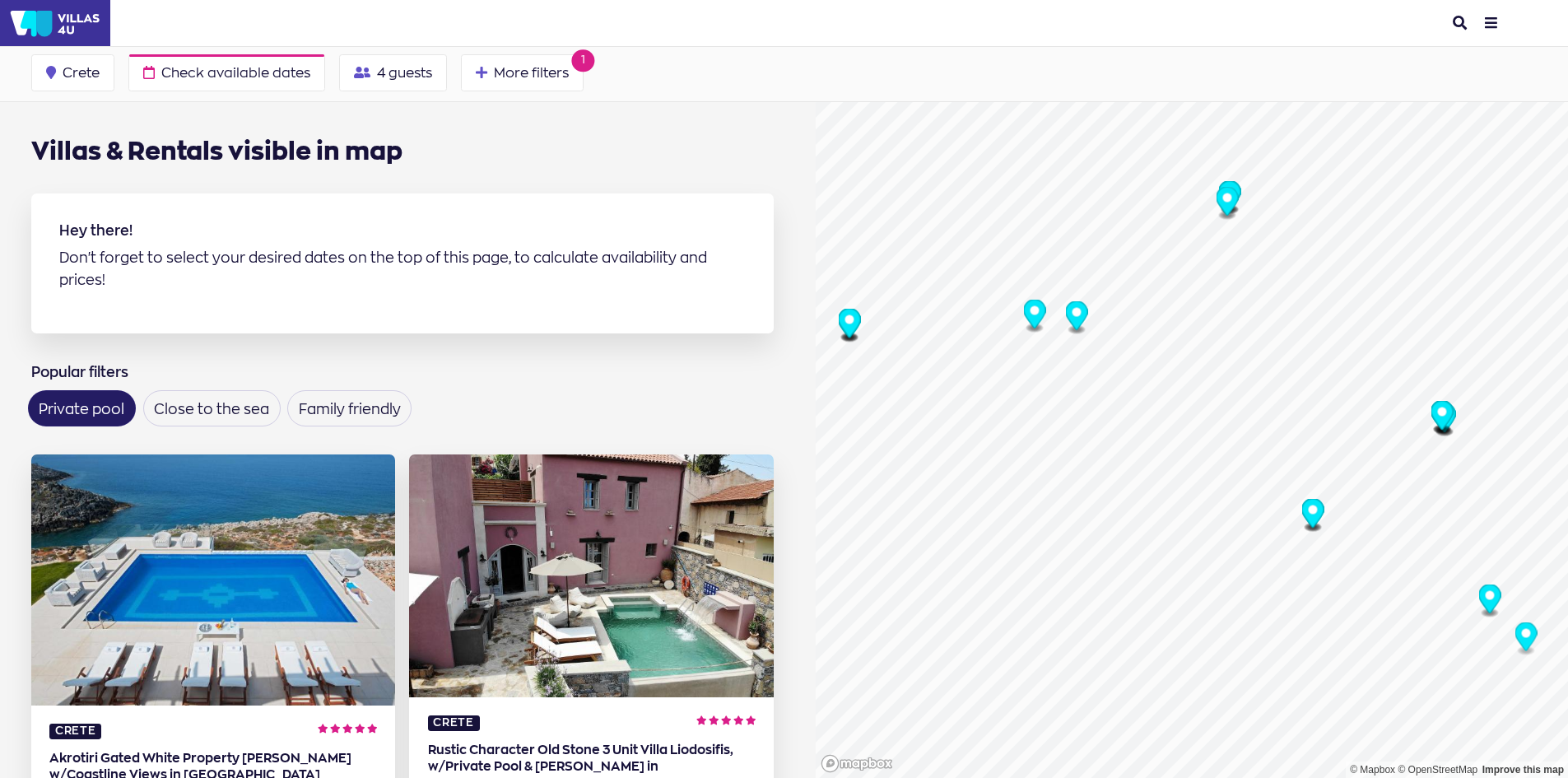
click at [1074, 323] on icon "Map marker" at bounding box center [1076, 316] width 22 height 29
click at [1030, 316] on icon "Map marker" at bounding box center [1034, 314] width 22 height 29
click at [848, 328] on icon "Map marker" at bounding box center [849, 323] width 22 height 29
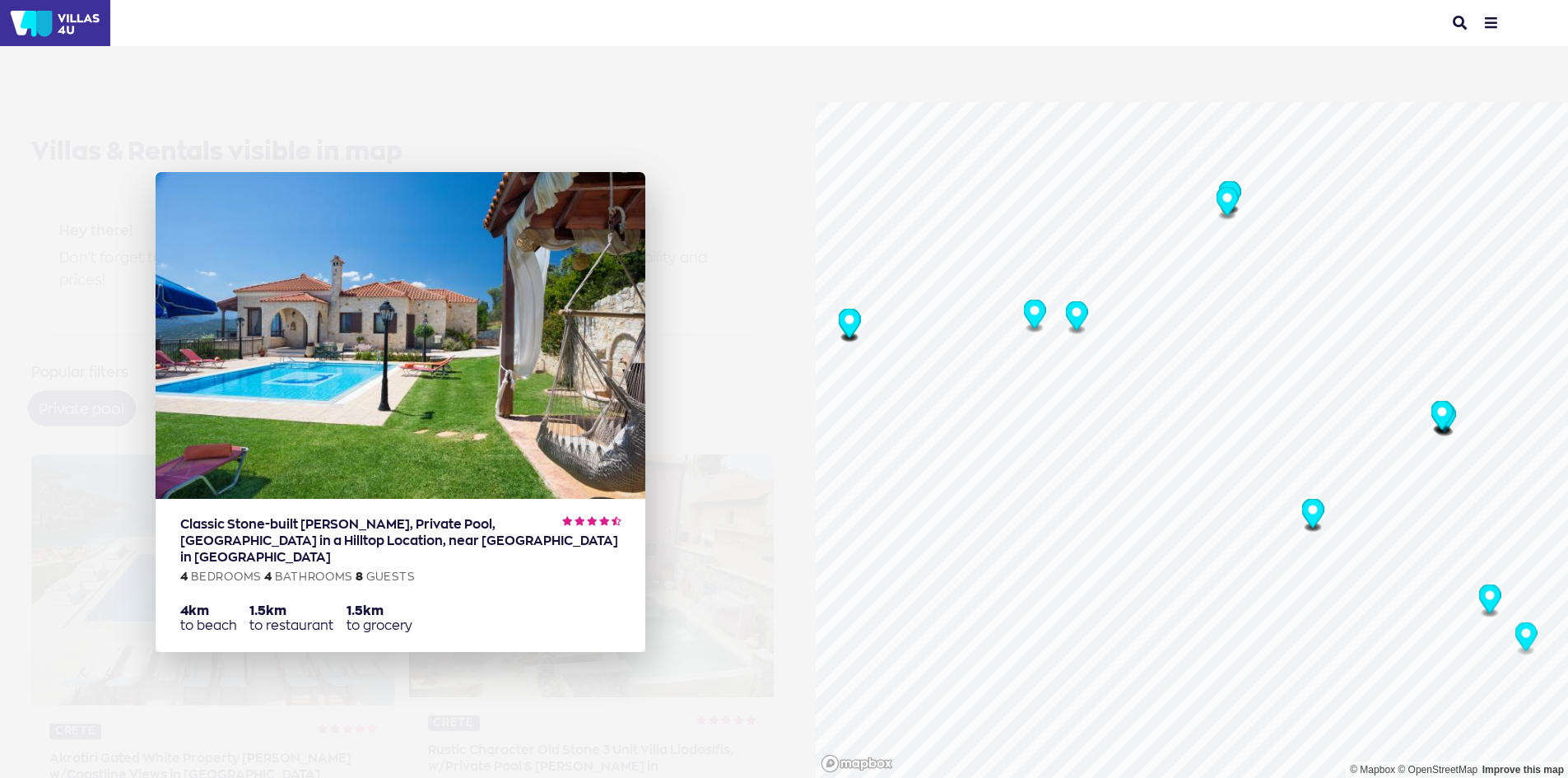
click at [435, 335] on img at bounding box center [400, 335] width 489 height 327
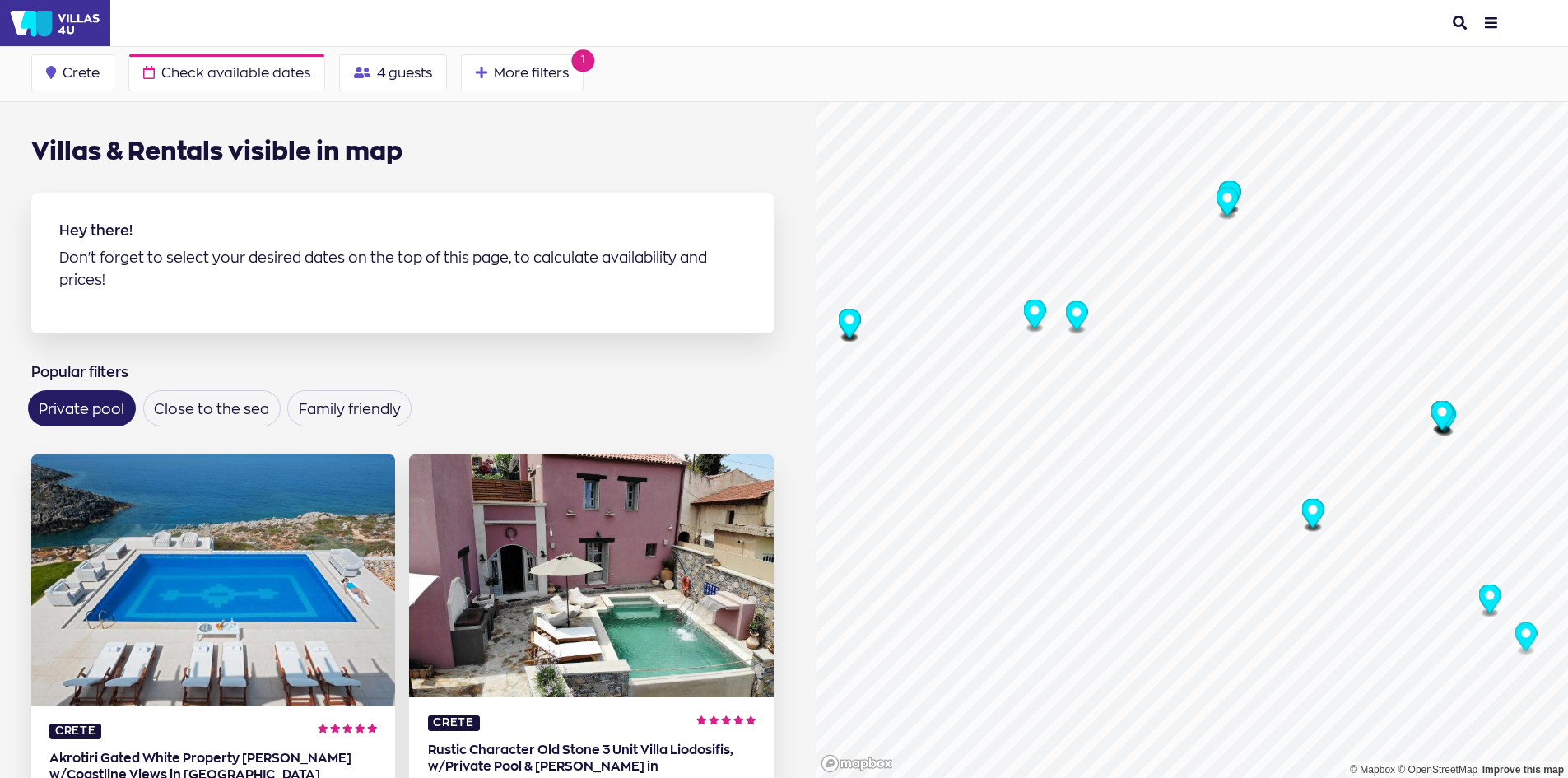
click at [1308, 510] on circle "Map marker" at bounding box center [1312, 510] width 9 height 9
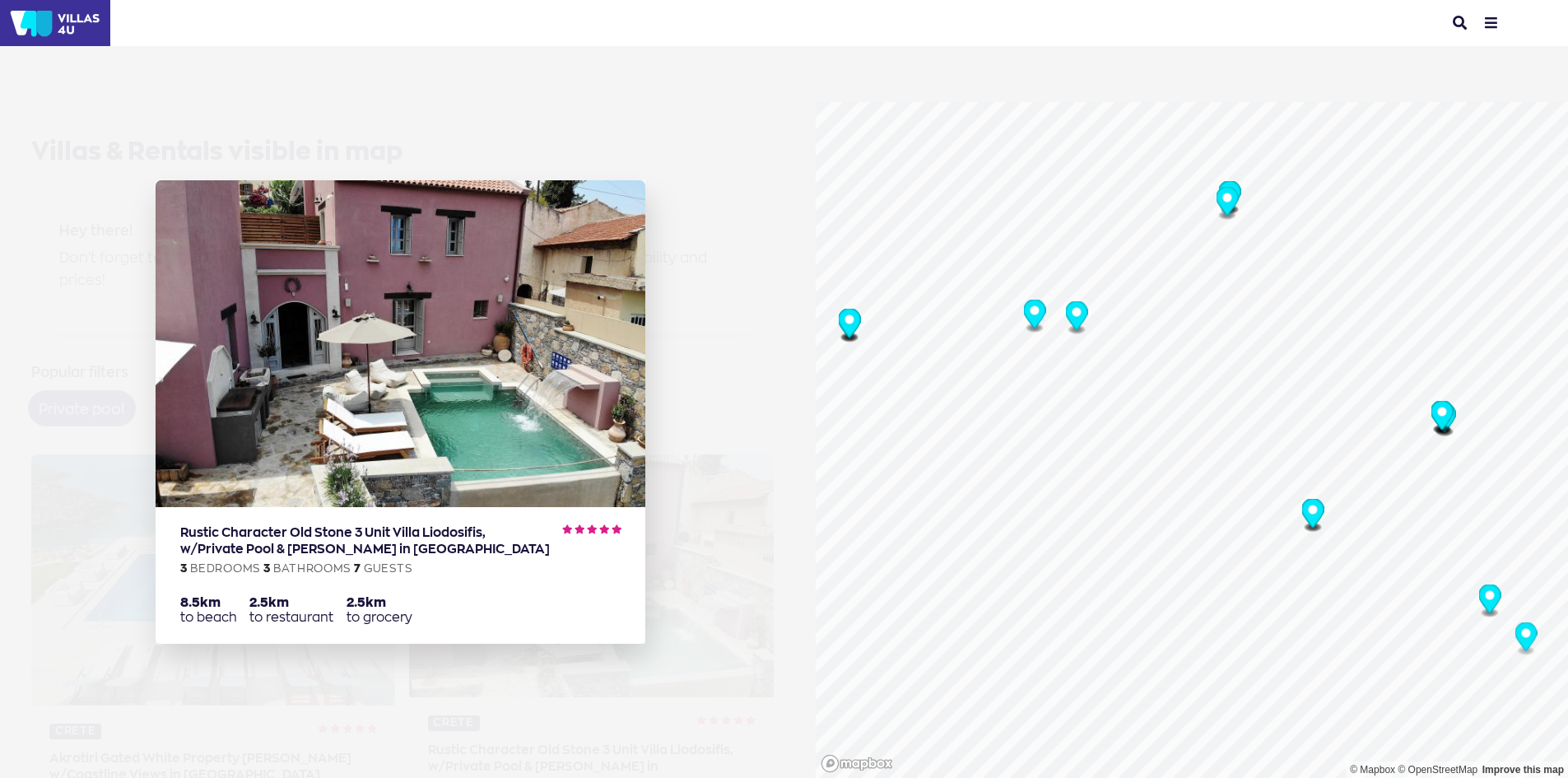
click at [684, 362] on aside "Rustic Character Old Stone 3 Unit Villa Liodosifis, w/Private Pool & Jacuzzi in…" at bounding box center [407, 389] width 815 height 778
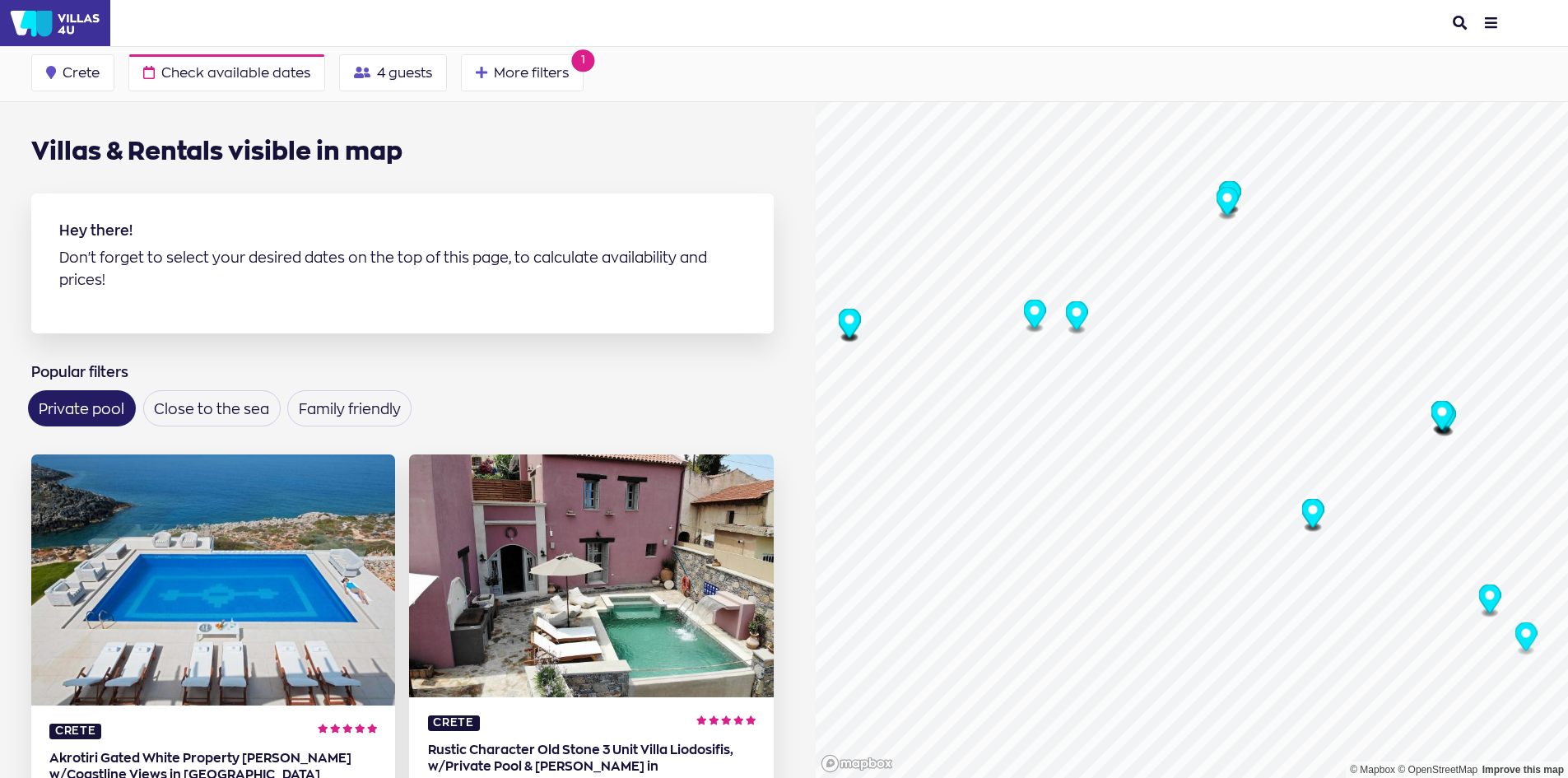
click at [1432, 419] on icon "Map marker" at bounding box center [1442, 415] width 22 height 29
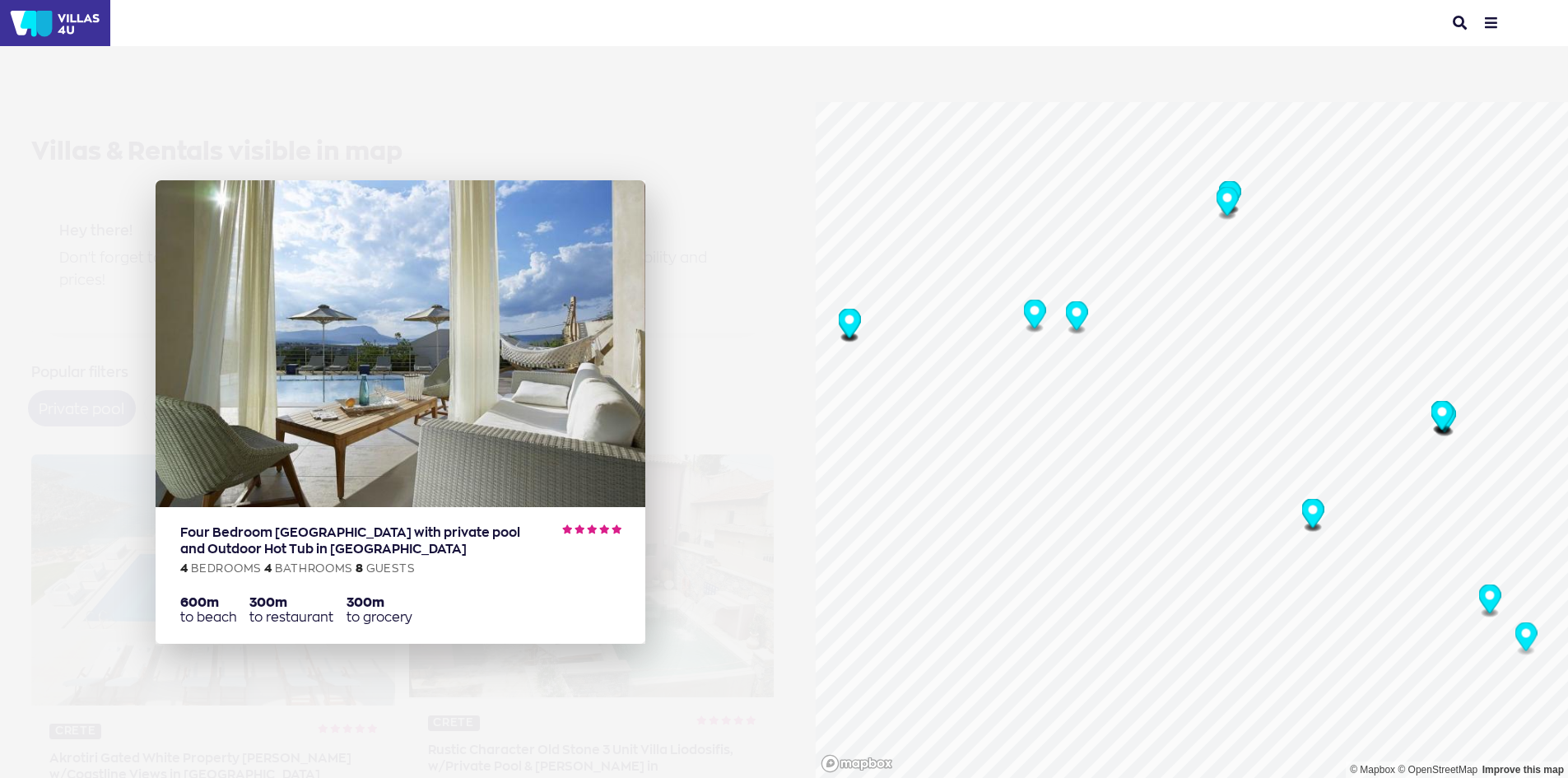
click at [325, 351] on img at bounding box center [400, 344] width 489 height 327
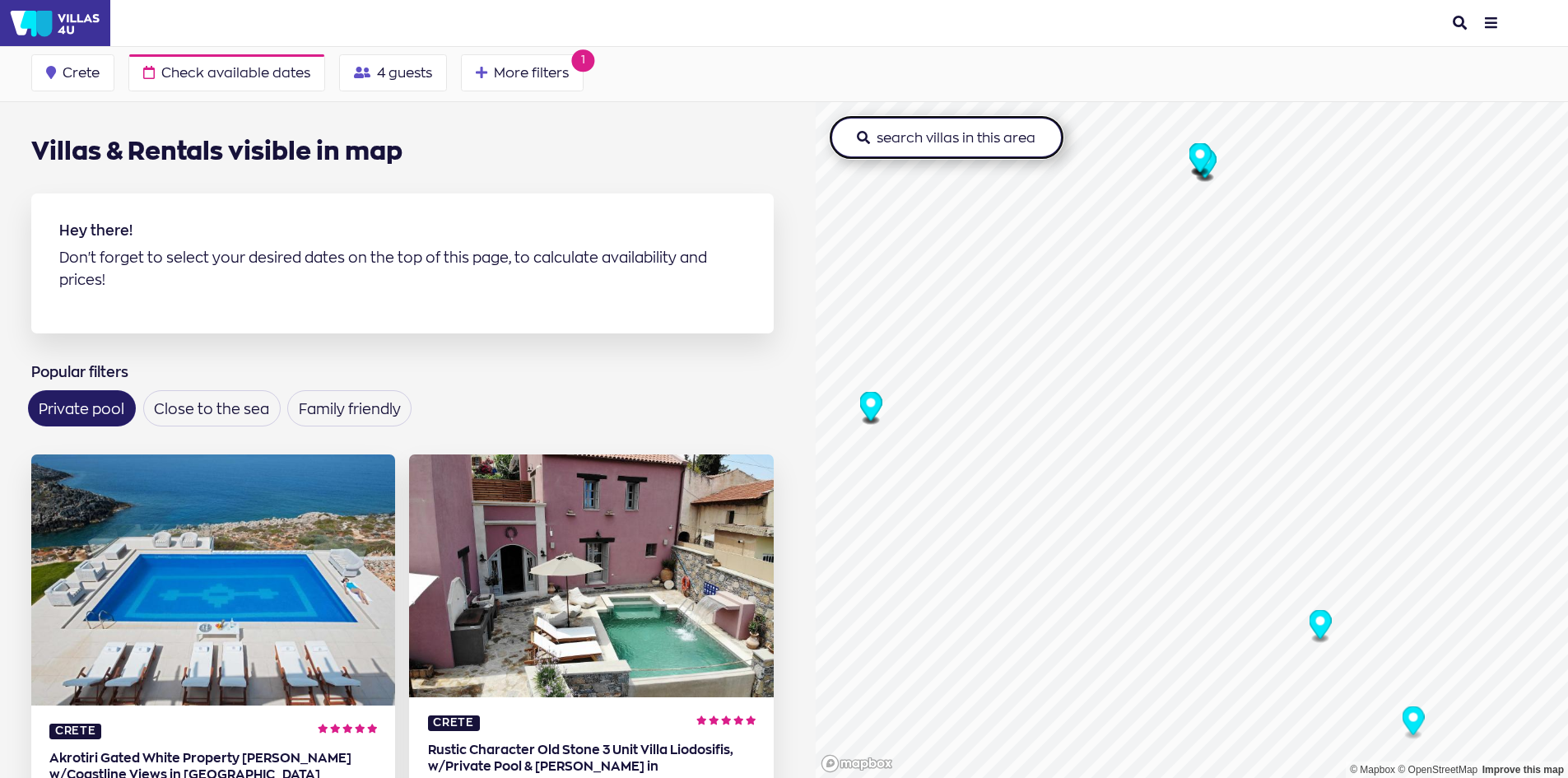
click at [951, 138] on button "search villas in this area" at bounding box center [947, 137] width 234 height 43
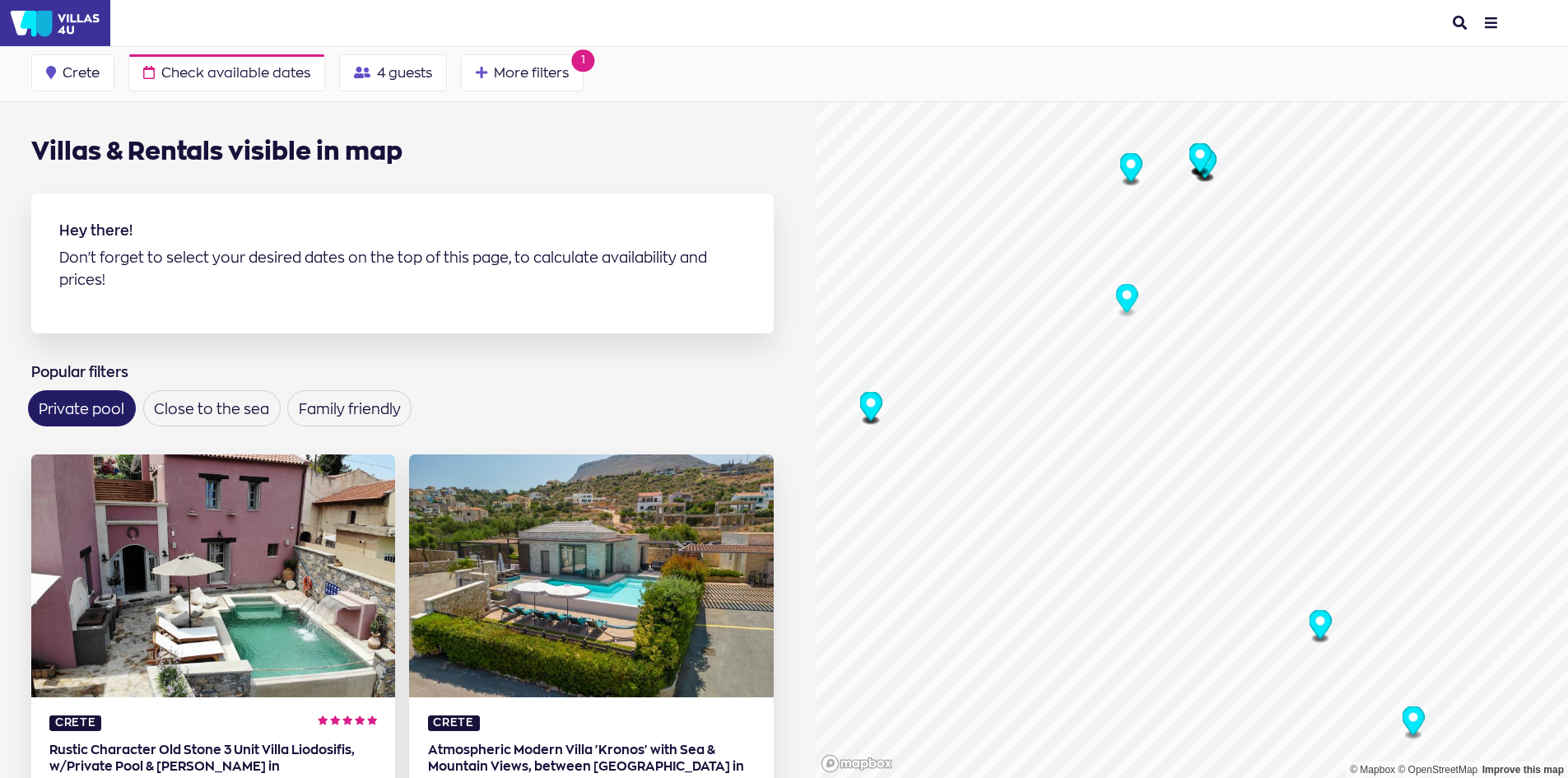
click at [1122, 295] on circle "Map marker" at bounding box center [1126, 295] width 9 height 9
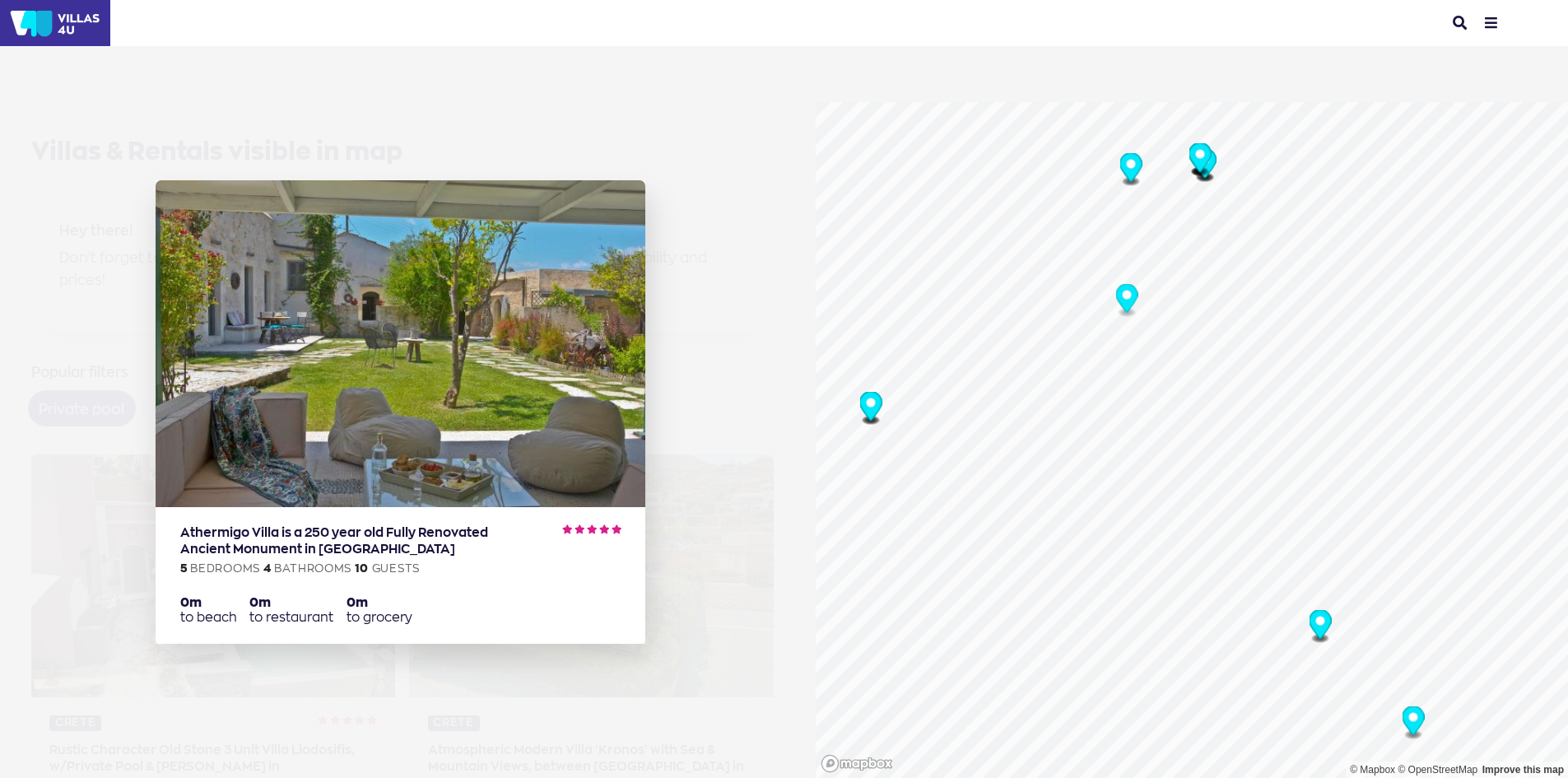
click at [1122, 295] on circle "Map marker" at bounding box center [1126, 295] width 9 height 9
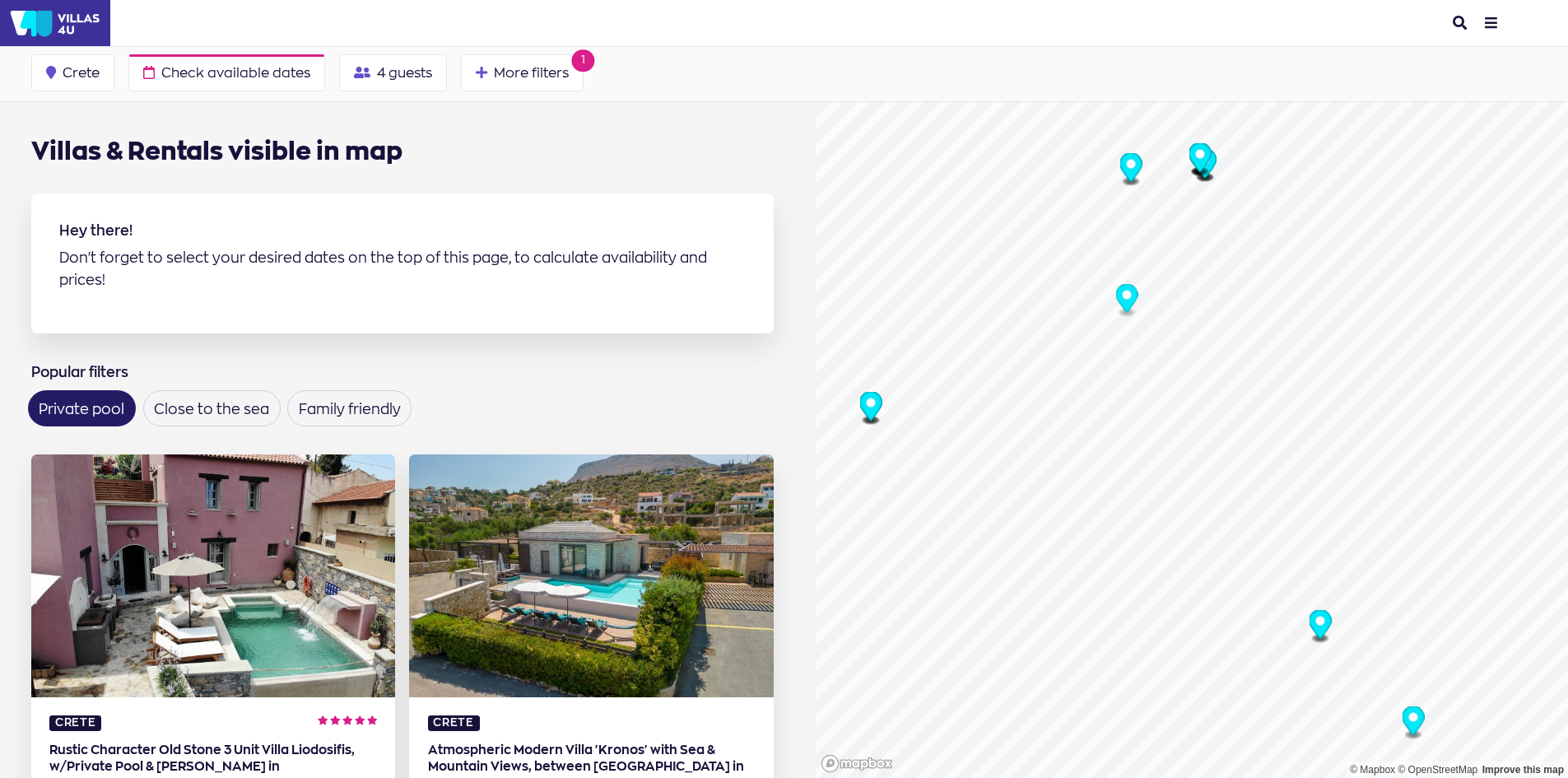
click at [1315, 624] on circle "Map marker" at bounding box center [1319, 621] width 9 height 9
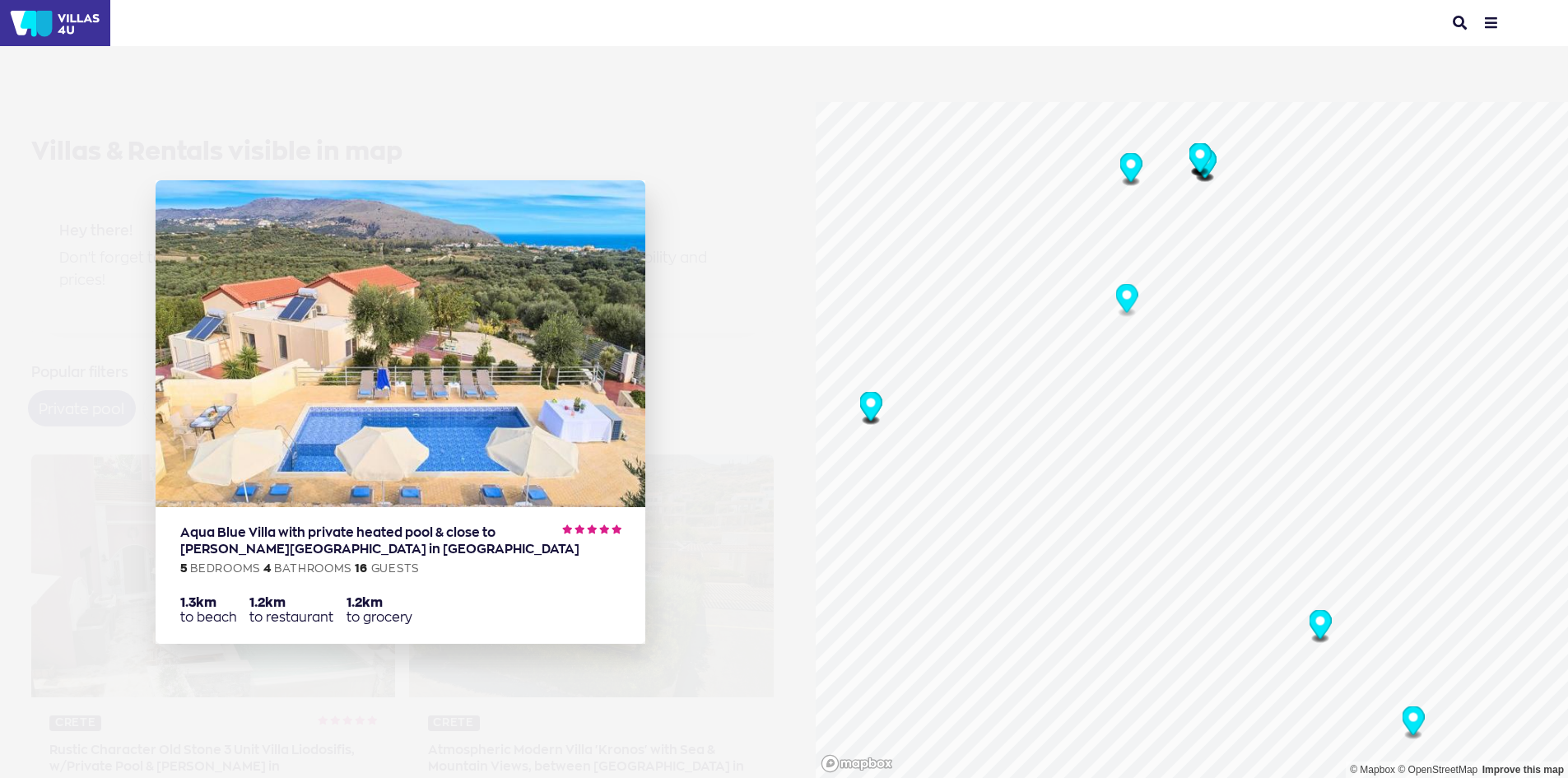
click at [1315, 624] on circle "Map marker" at bounding box center [1319, 621] width 9 height 9
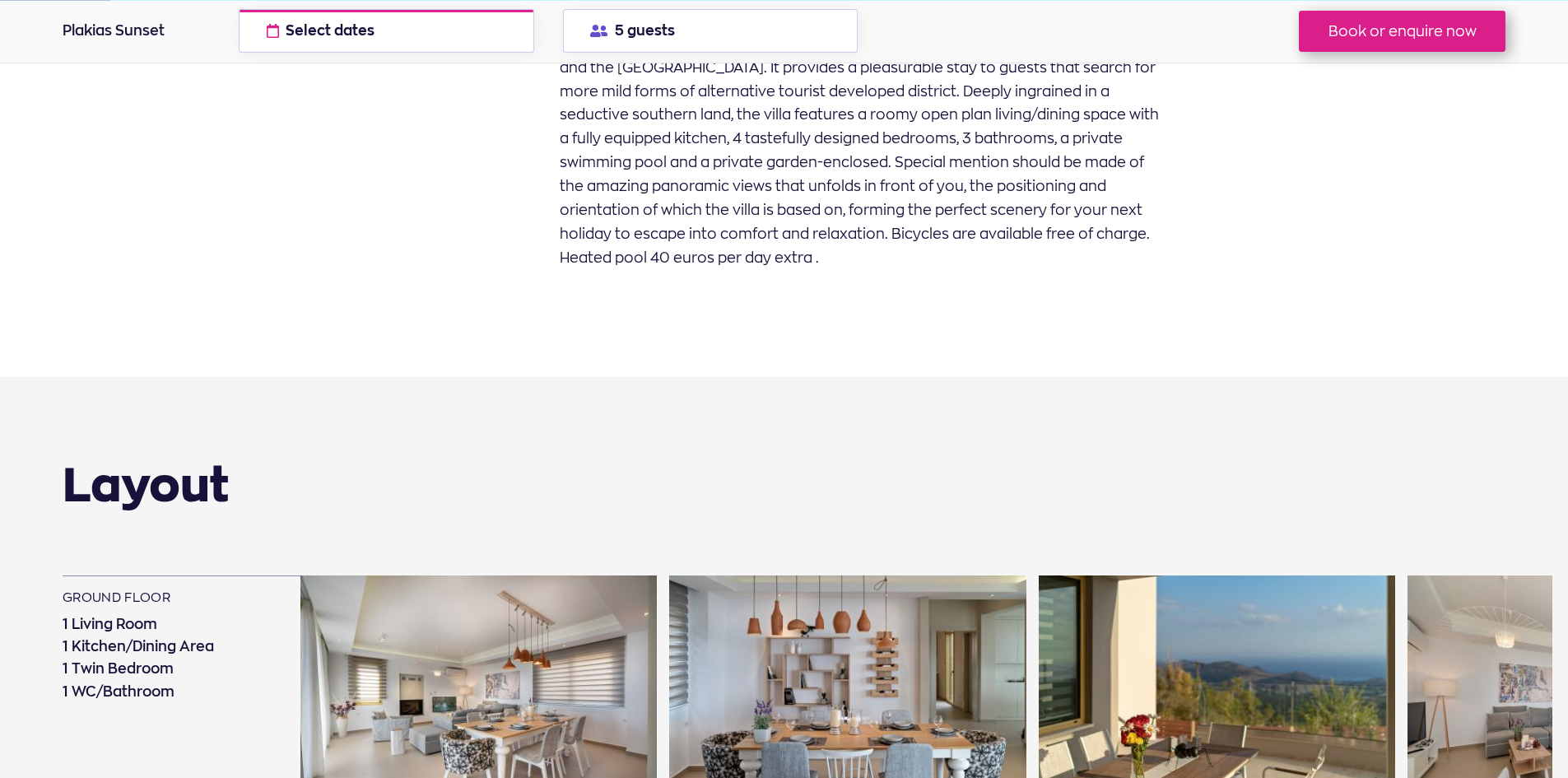
scroll to position [1070, 0]
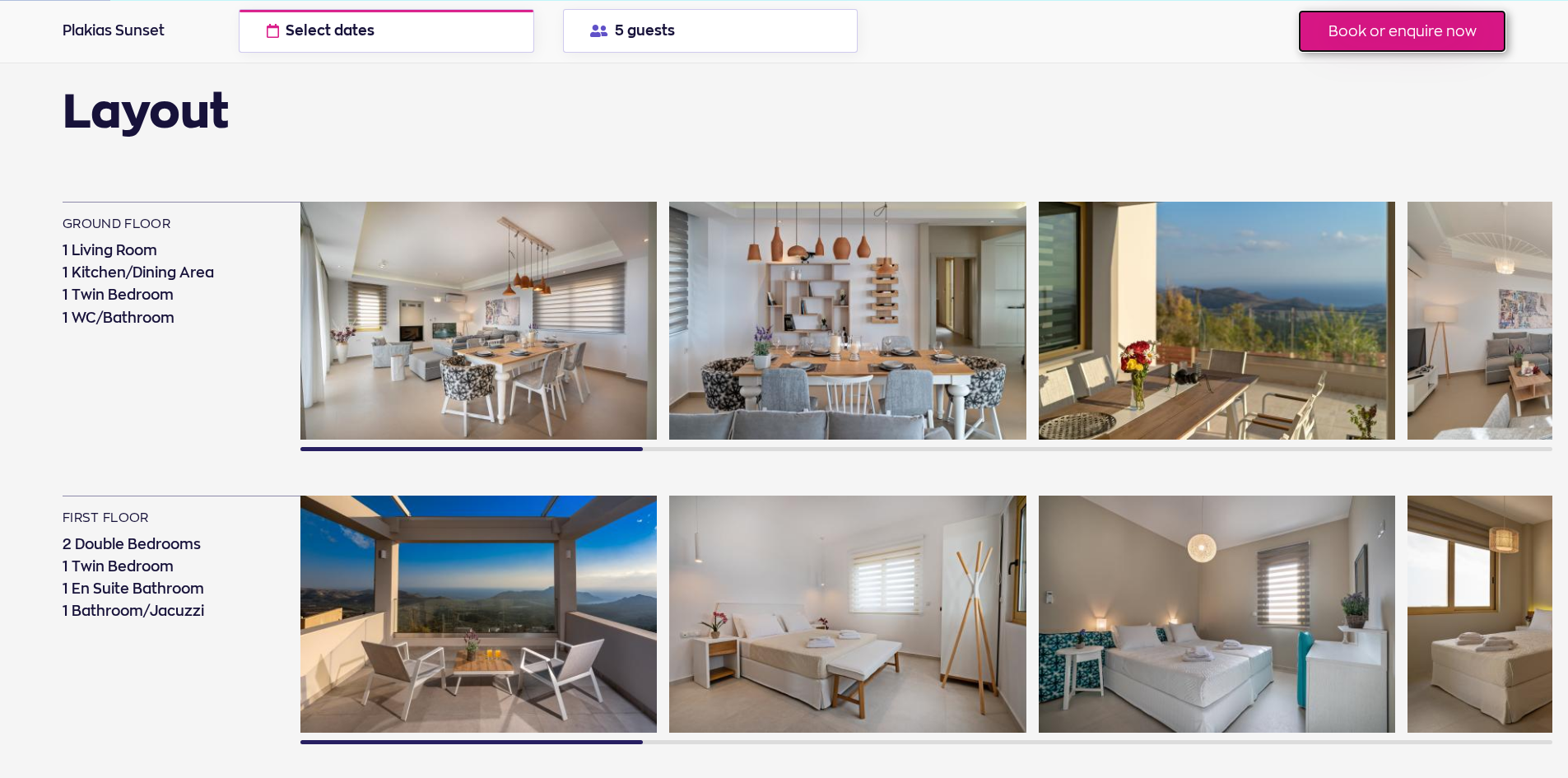
click at [1421, 28] on button "Book or enquire now" at bounding box center [1402, 31] width 207 height 41
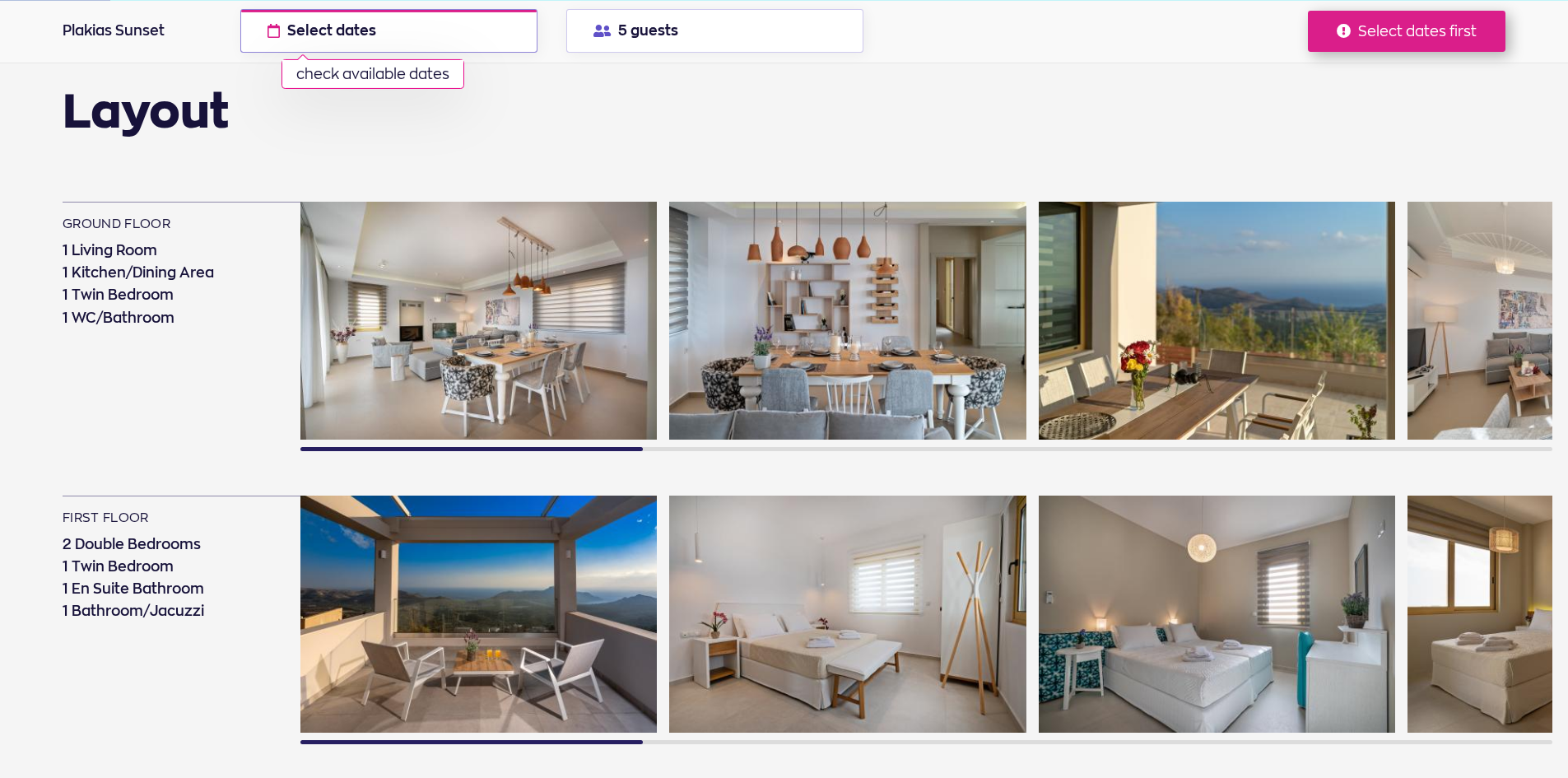
click at [319, 33] on span "Select dates" at bounding box center [331, 30] width 89 height 14
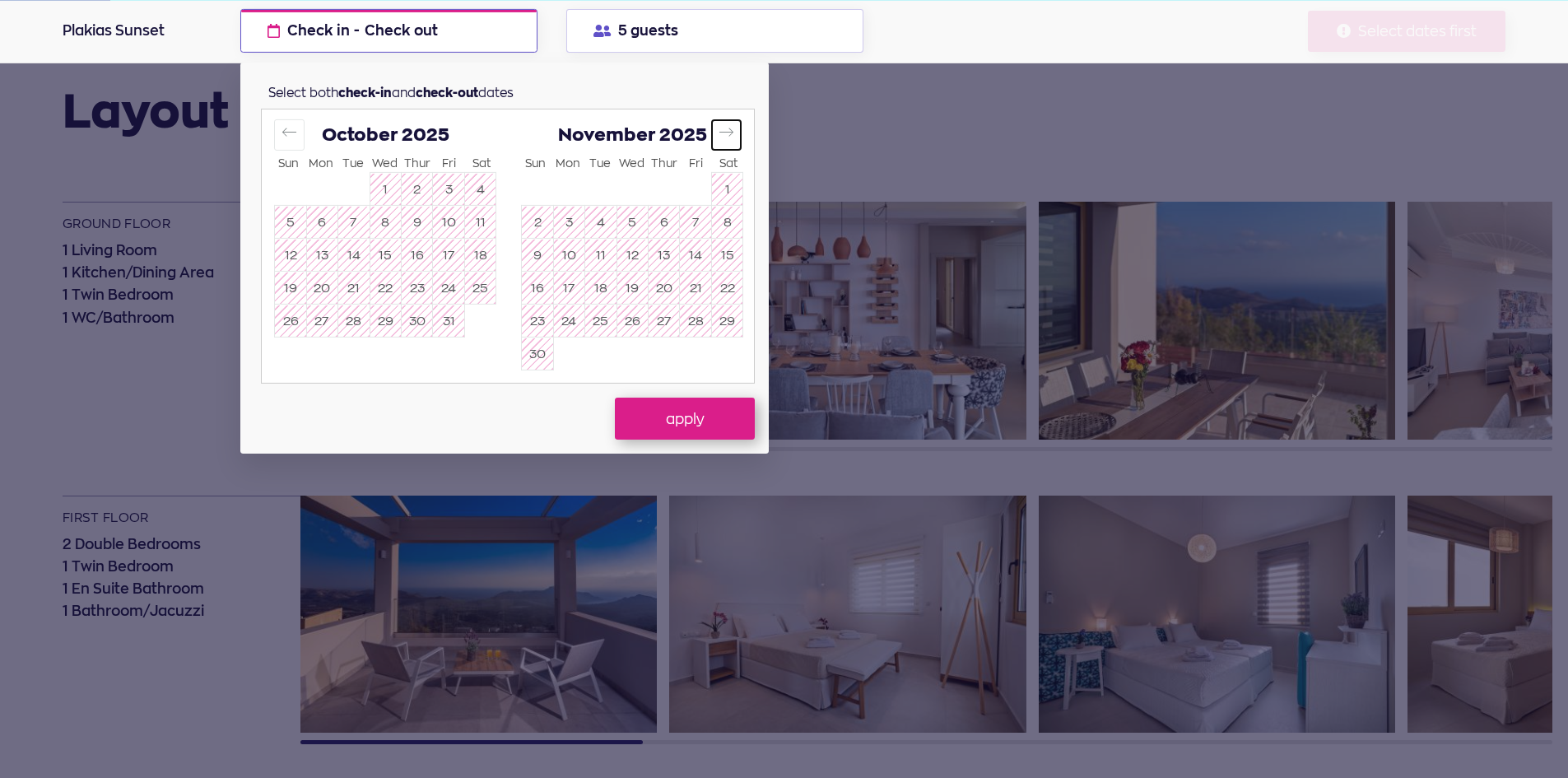
click at [726, 133] on icon "Move forward to switch to the next month." at bounding box center [726, 133] width 14 height 8
click at [727, 133] on icon "Move forward to switch to the next month." at bounding box center [726, 133] width 14 height 8
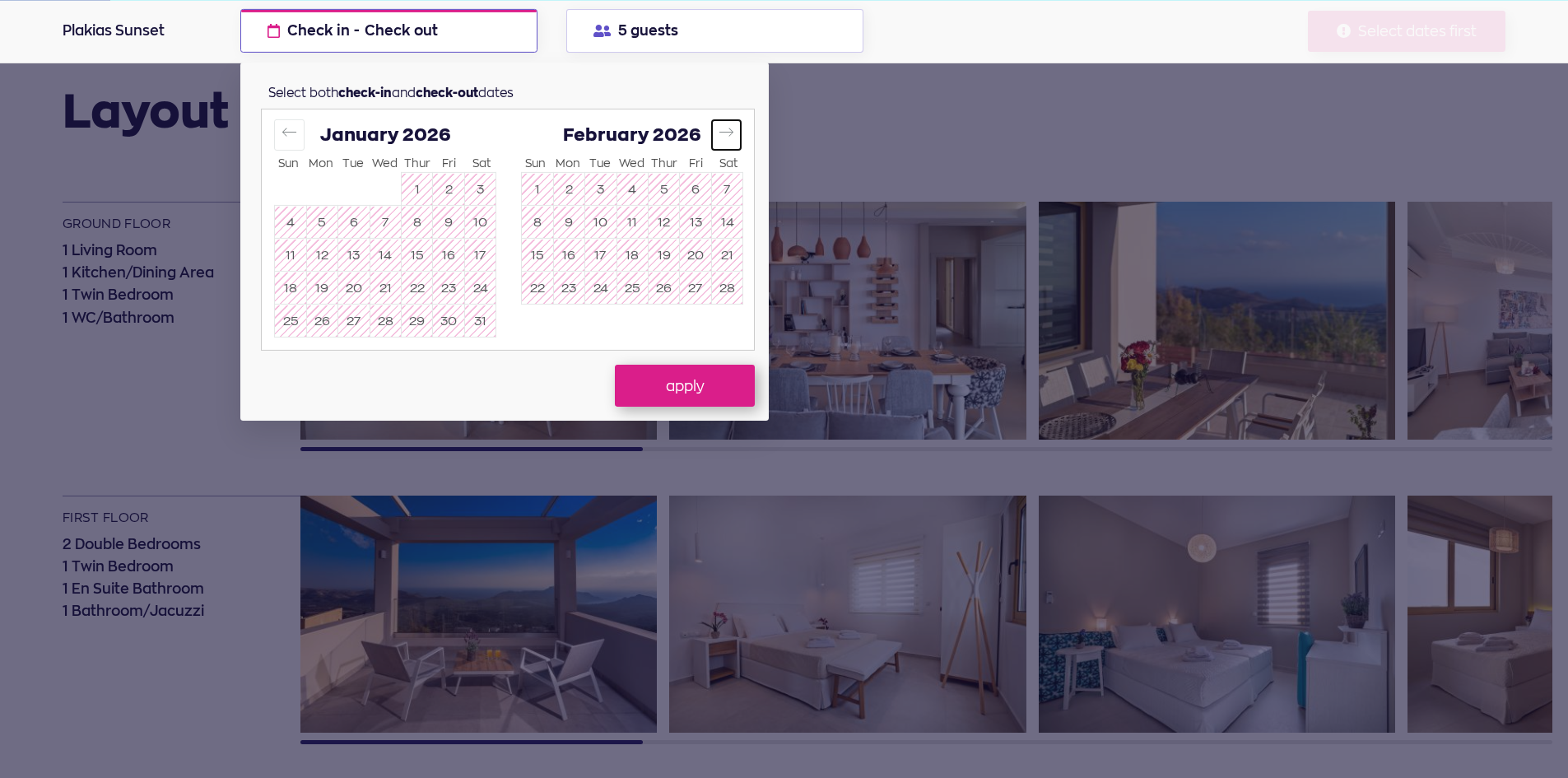
click at [727, 133] on icon "Move forward to switch to the next month." at bounding box center [726, 133] width 14 height 8
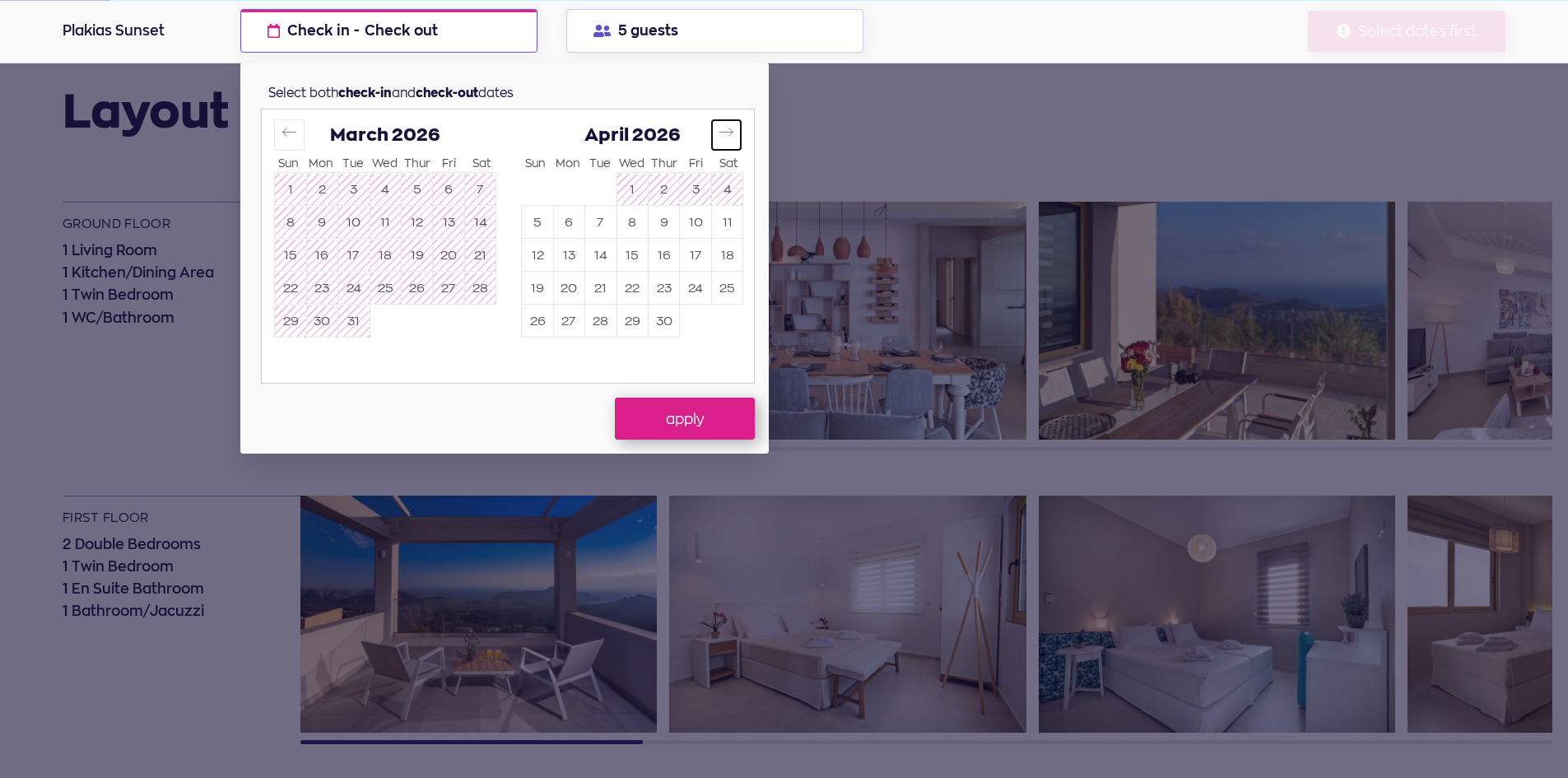
click at [727, 133] on icon "Move forward to switch to the next month." at bounding box center [726, 133] width 14 height 8
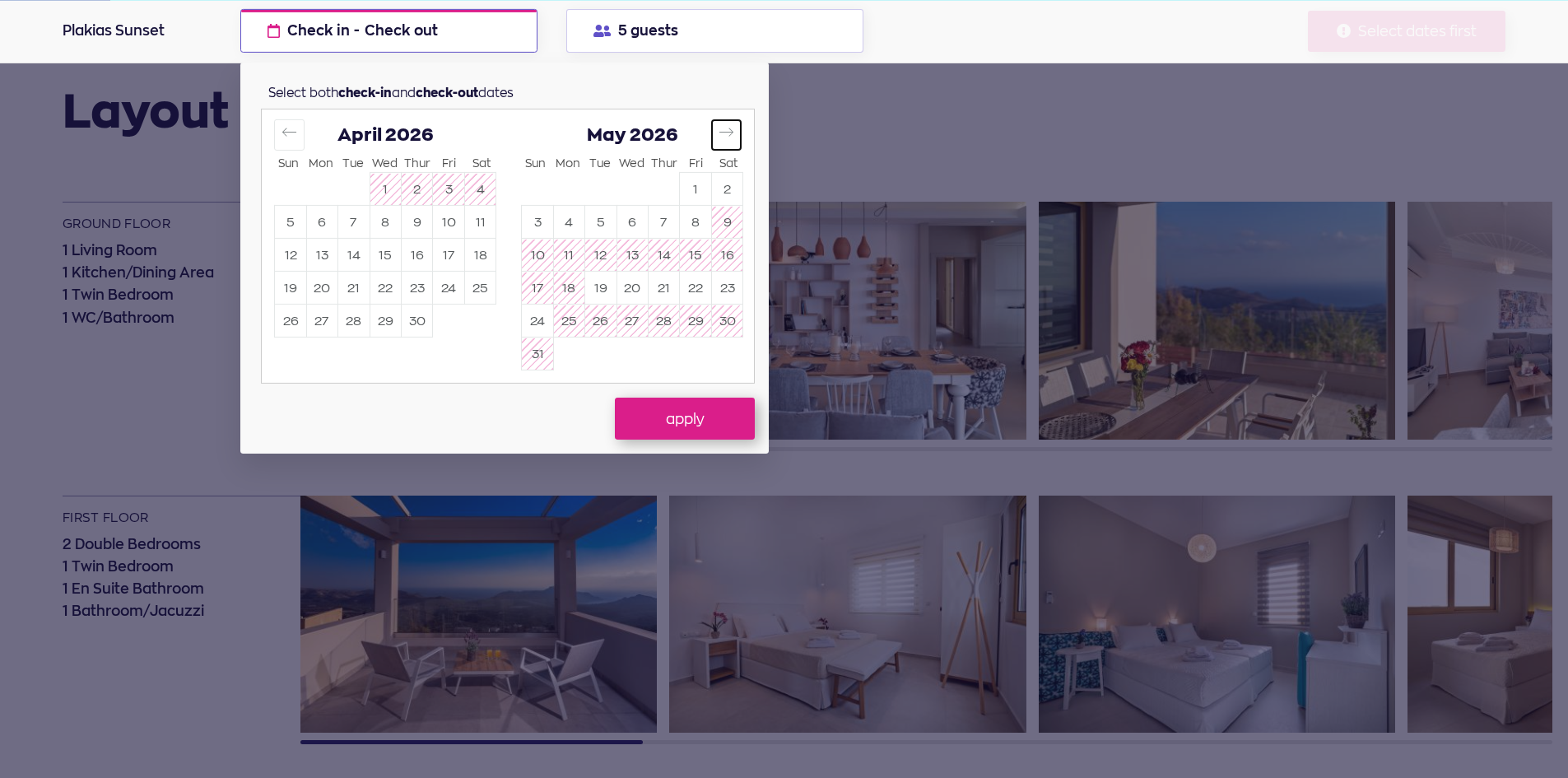
click at [727, 133] on icon "Move forward to switch to the next month." at bounding box center [726, 133] width 14 height 8
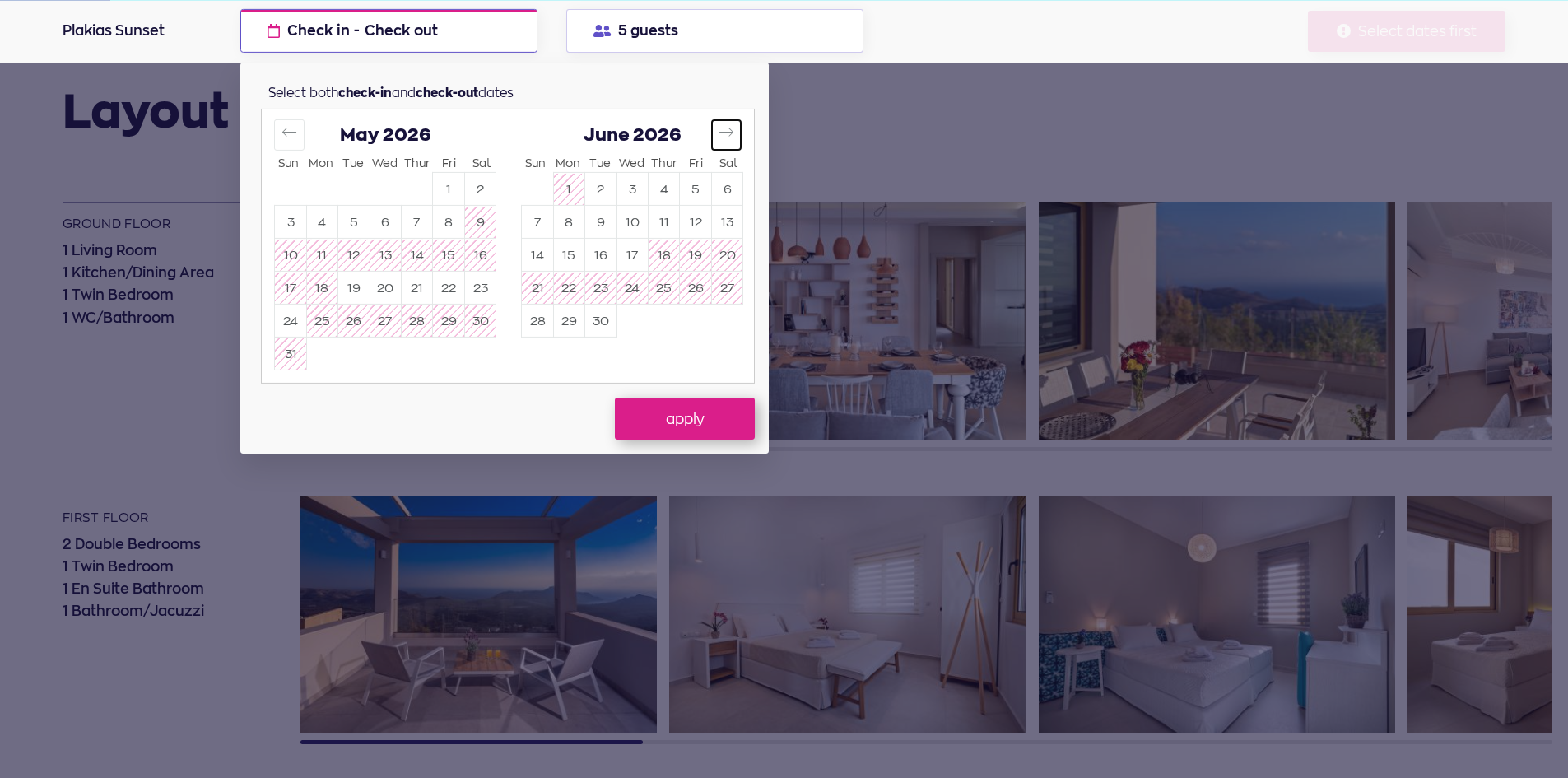
click at [727, 133] on icon "Move forward to switch to the next month." at bounding box center [726, 133] width 14 height 8
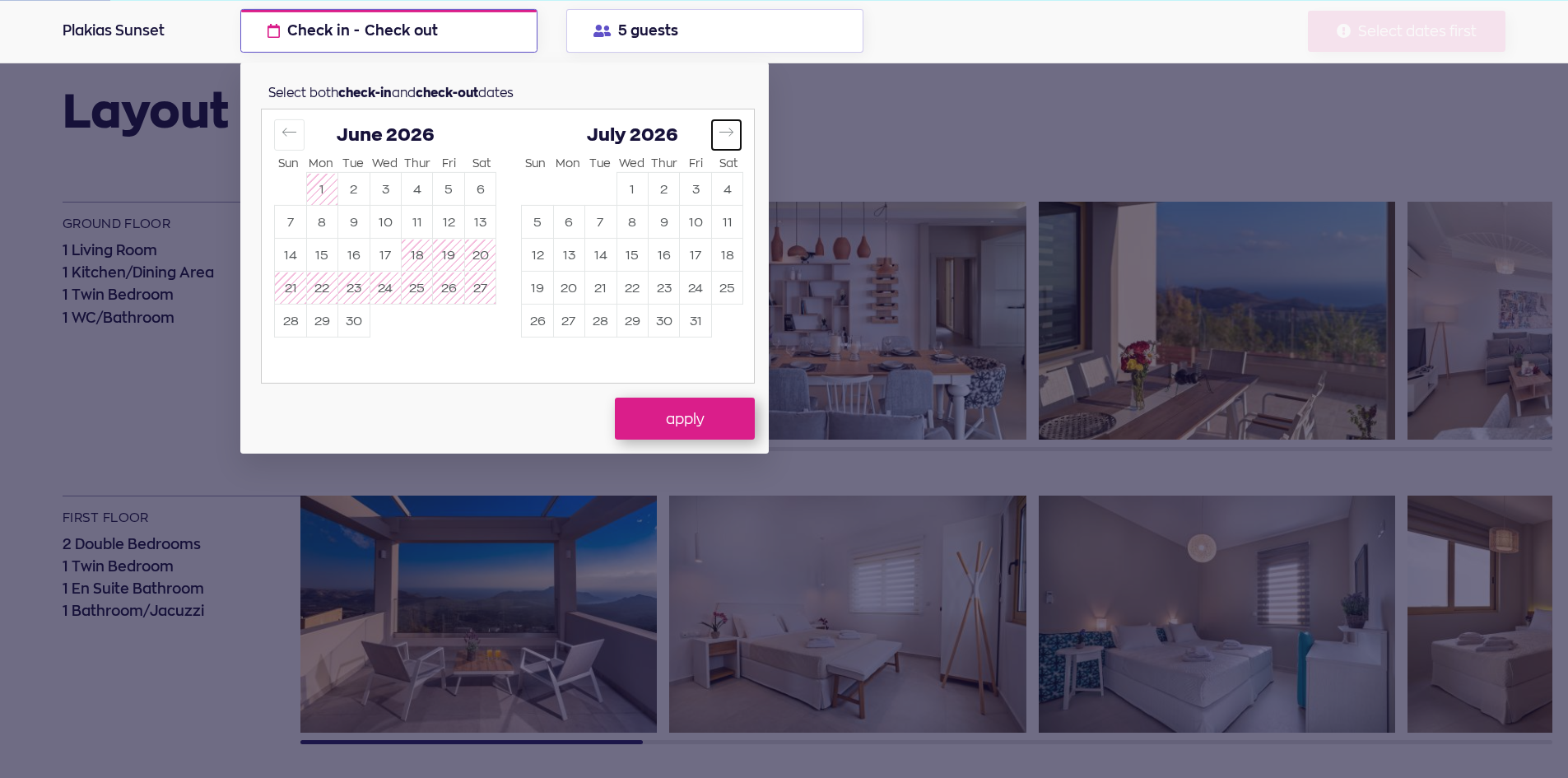
click at [727, 133] on icon "Move forward to switch to the next month." at bounding box center [726, 133] width 14 height 8
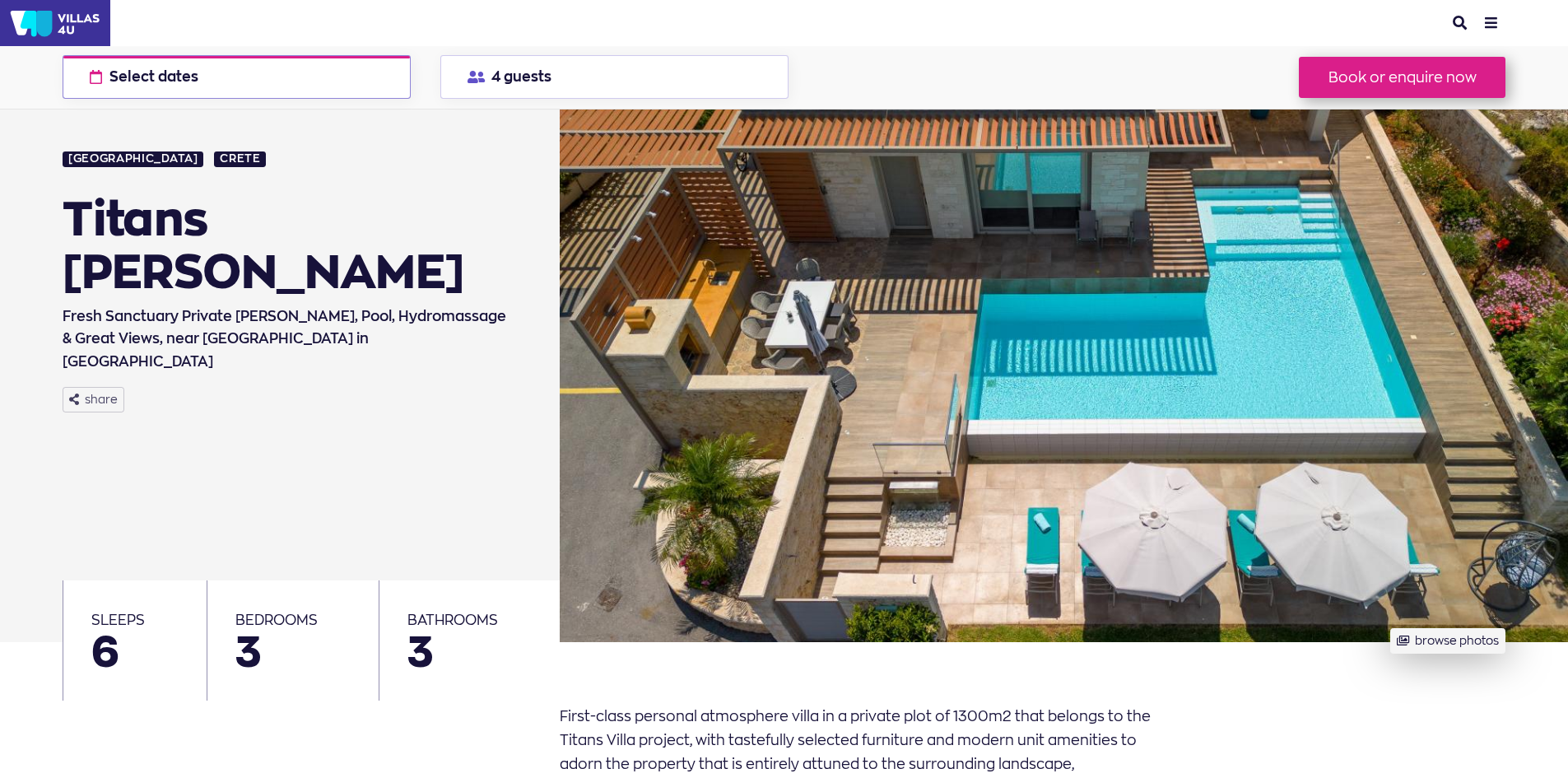
click at [303, 76] on button "Select dates check available dates" at bounding box center [236, 77] width 348 height 44
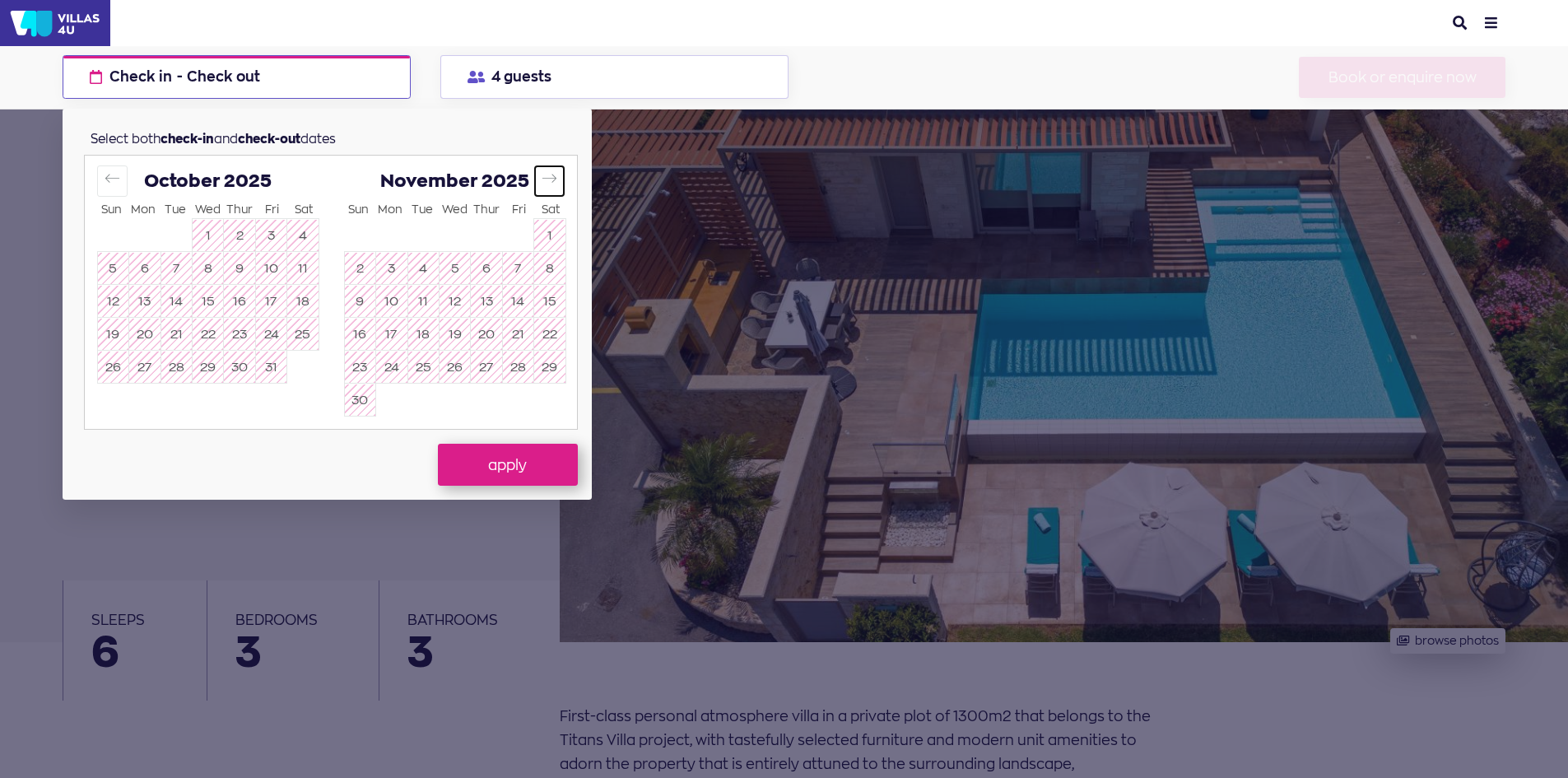
click at [556, 177] on icon "Move forward to switch to the next month." at bounding box center [549, 178] width 15 height 15
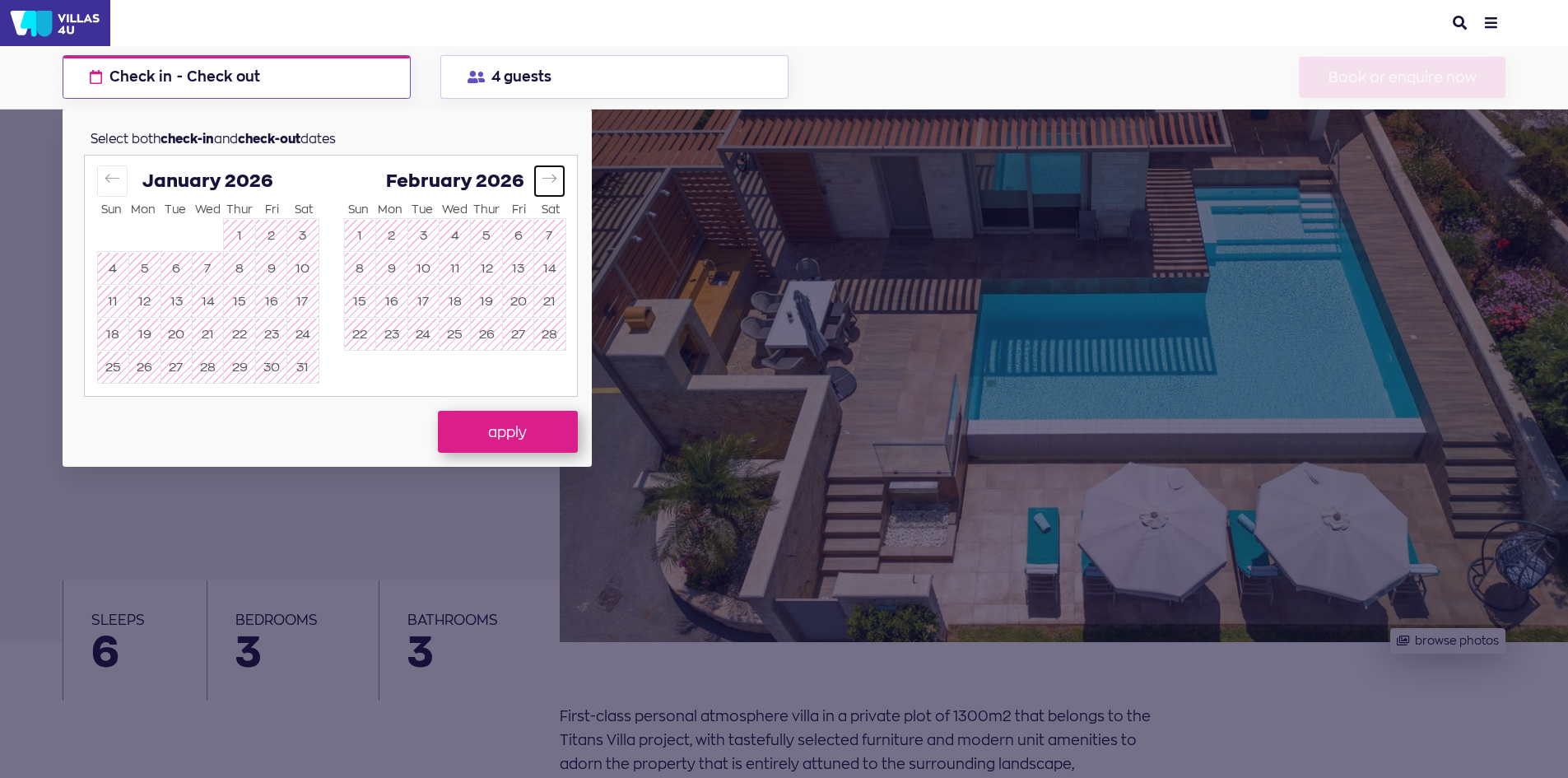
click at [556, 177] on icon "Move forward to switch to the next month." at bounding box center [549, 178] width 15 height 15
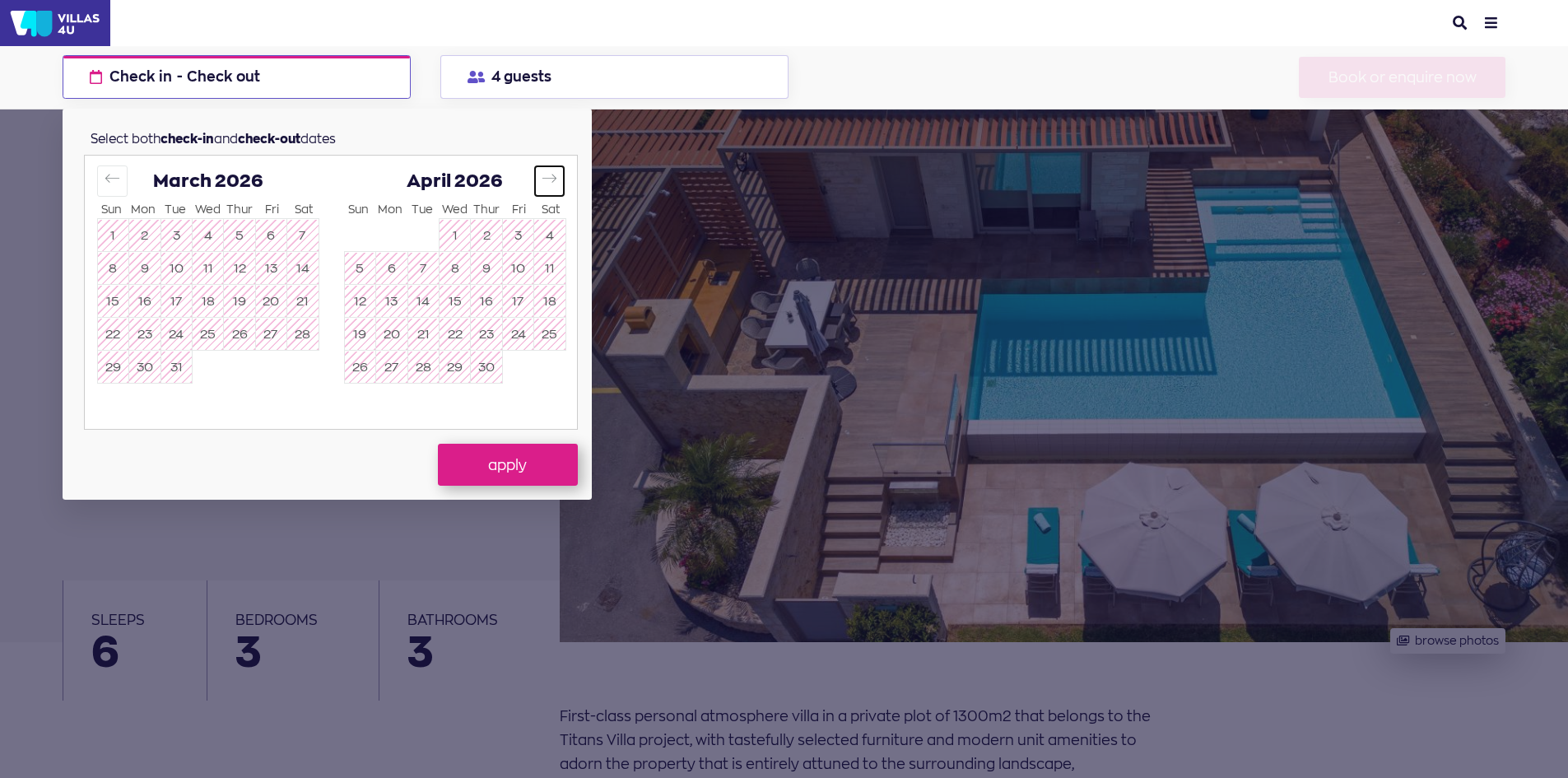
click at [556, 177] on icon "Move forward to switch to the next month." at bounding box center [549, 178] width 15 height 15
click at [557, 176] on icon "Move forward to switch to the next month." at bounding box center [549, 178] width 15 height 15
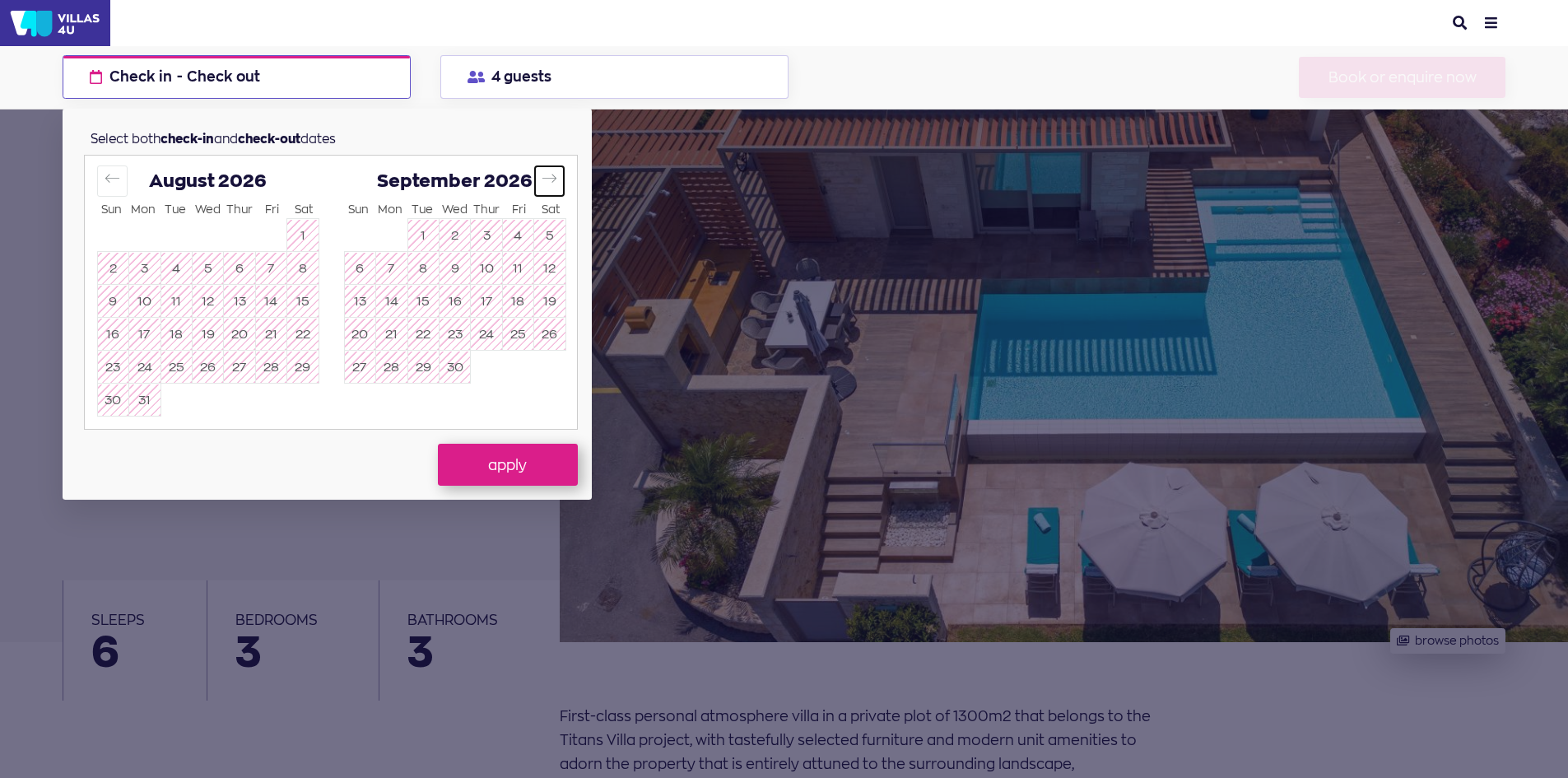
click at [543, 179] on icon "Move forward to switch to the next month." at bounding box center [549, 178] width 15 height 15
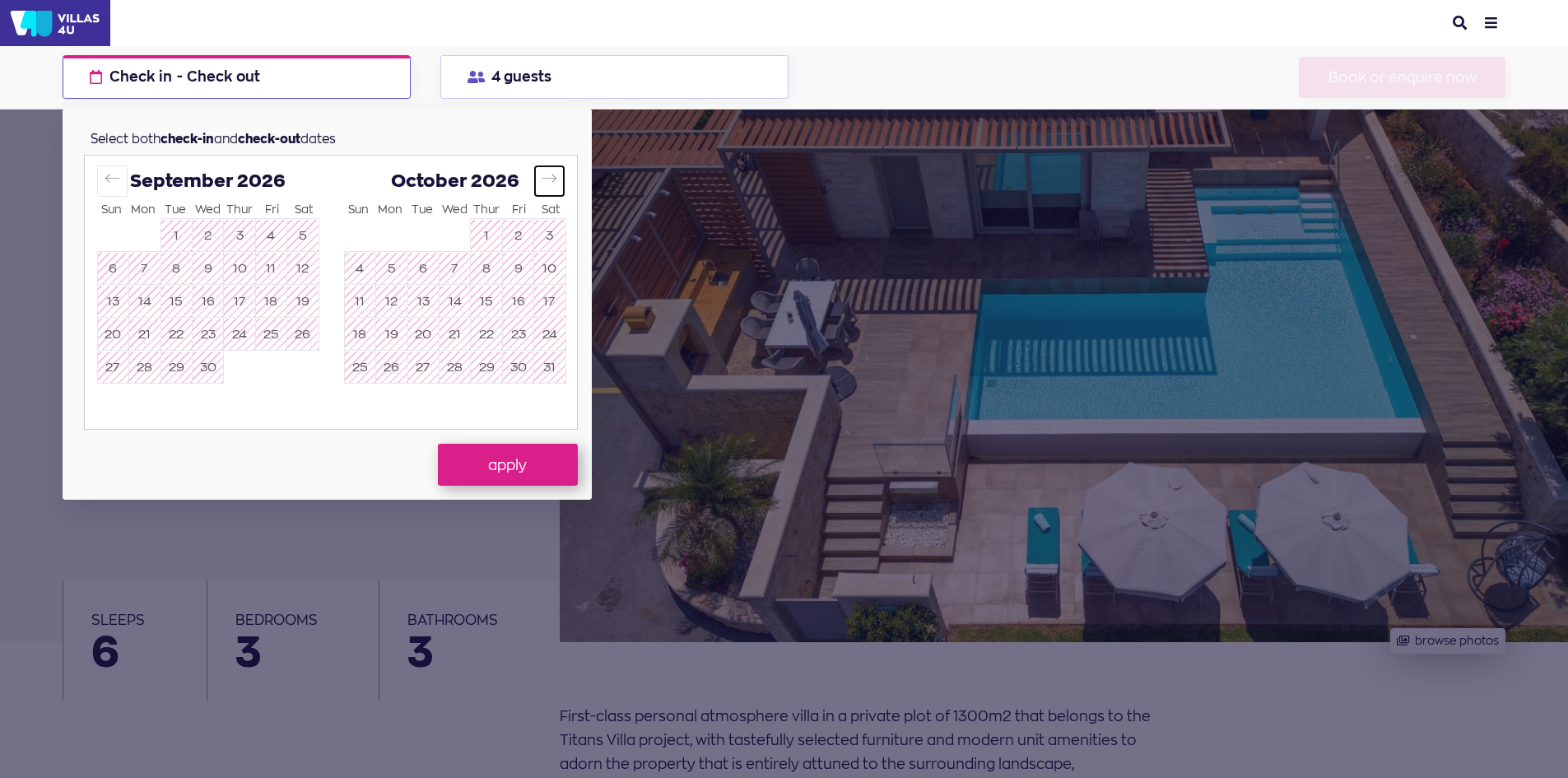
click at [543, 179] on icon "Move forward to switch to the next month." at bounding box center [549, 178] width 15 height 15
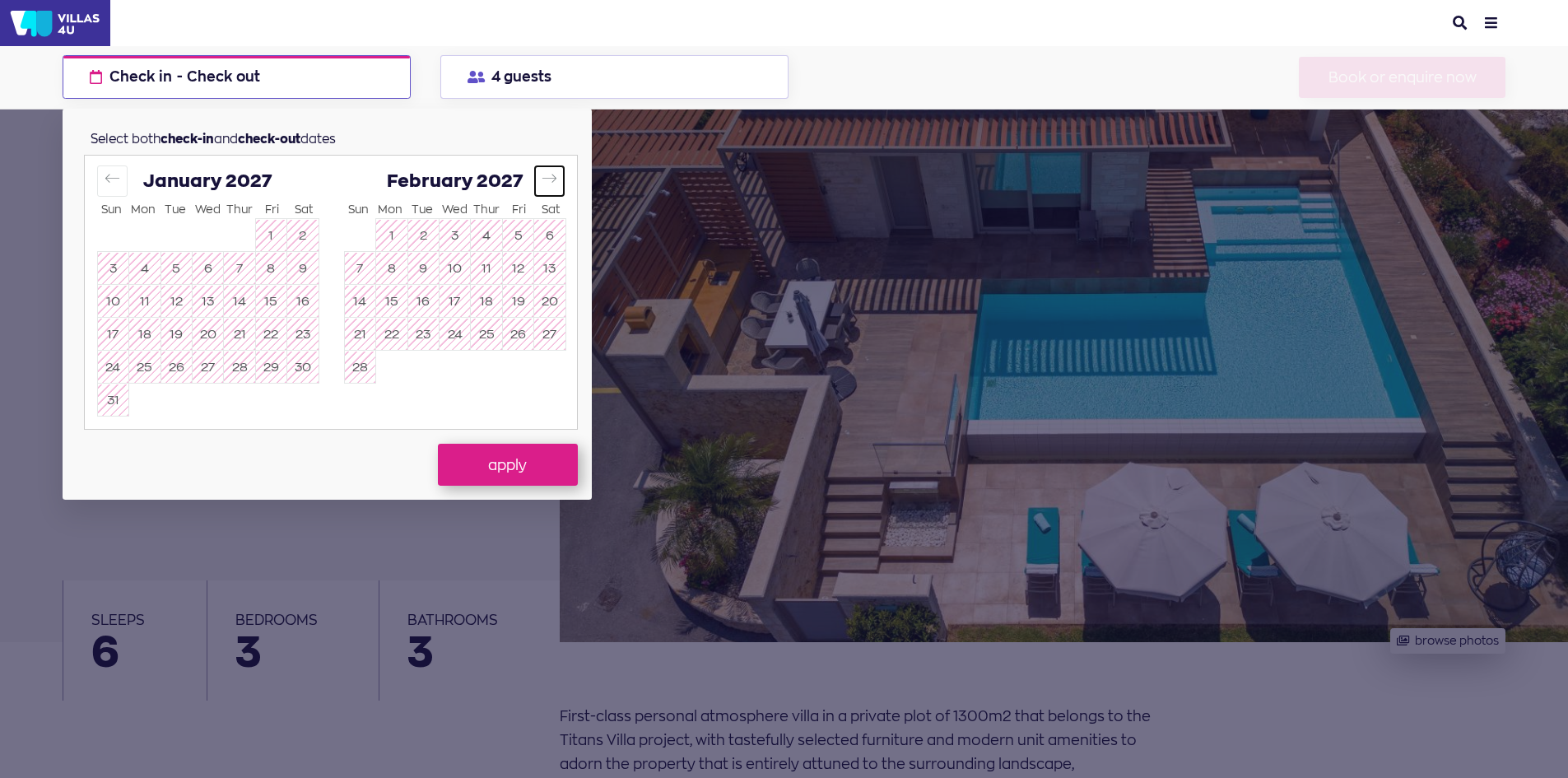
click at [543, 179] on icon "Move forward to switch to the next month." at bounding box center [549, 178] width 15 height 15
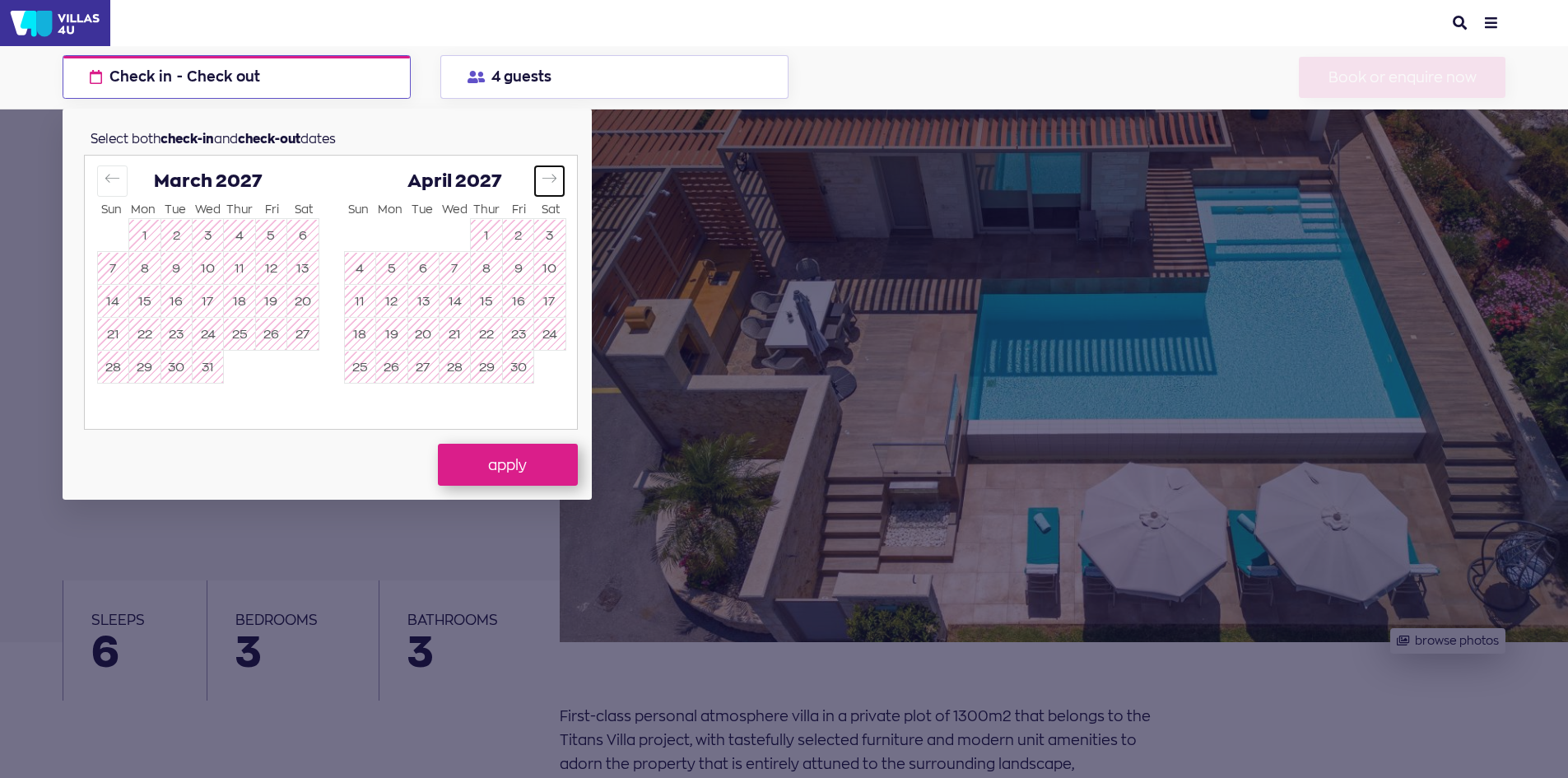
click at [543, 179] on icon "Move forward to switch to the next month." at bounding box center [549, 178] width 15 height 15
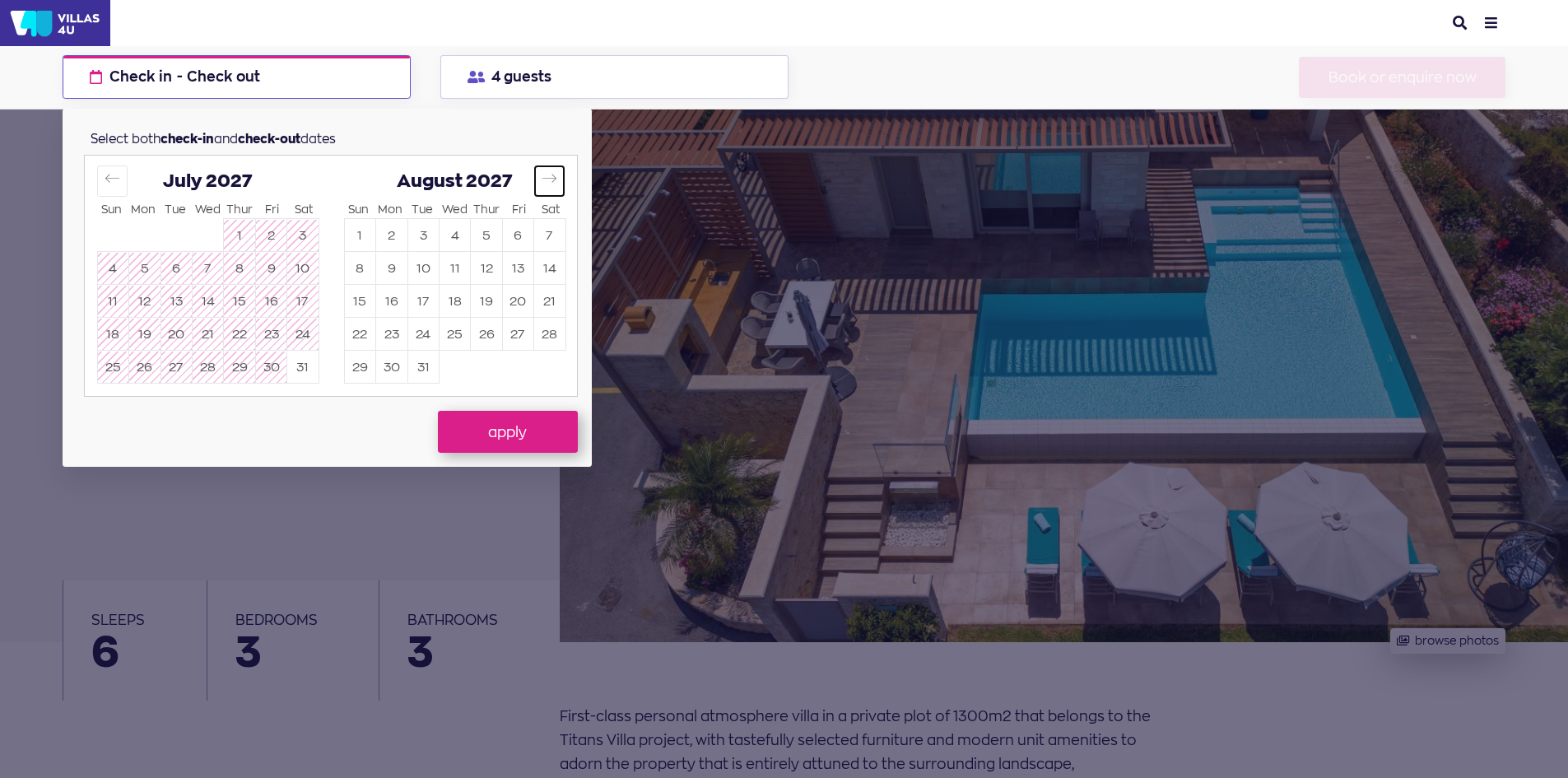
click at [543, 179] on icon "Move forward to switch to the next month." at bounding box center [549, 178] width 15 height 15
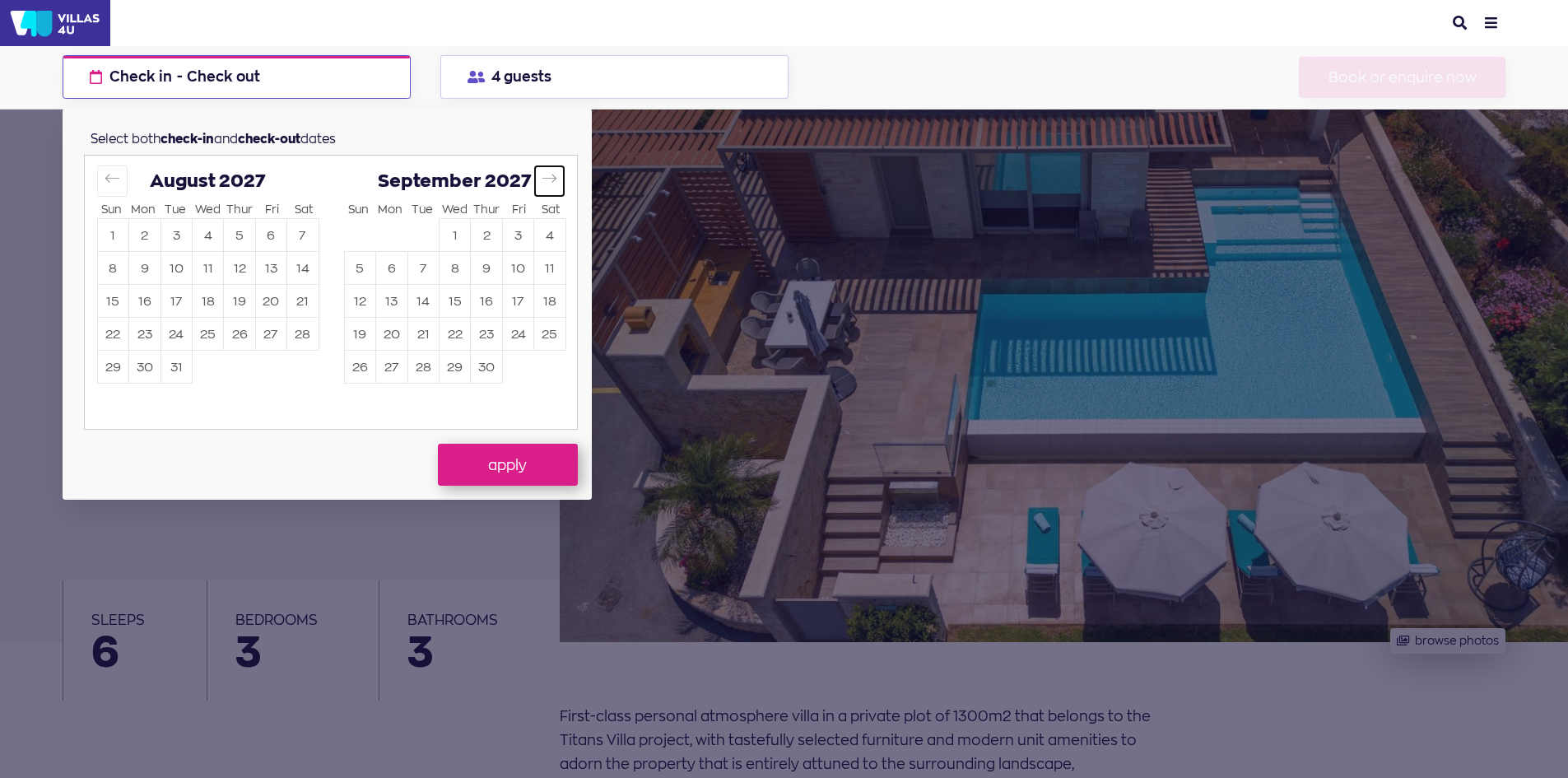
click at [543, 179] on icon "Move forward to switch to the next month." at bounding box center [549, 178] width 15 height 15
click at [104, 180] on icon "Move backward to switch to the previous month." at bounding box center [112, 178] width 15 height 15
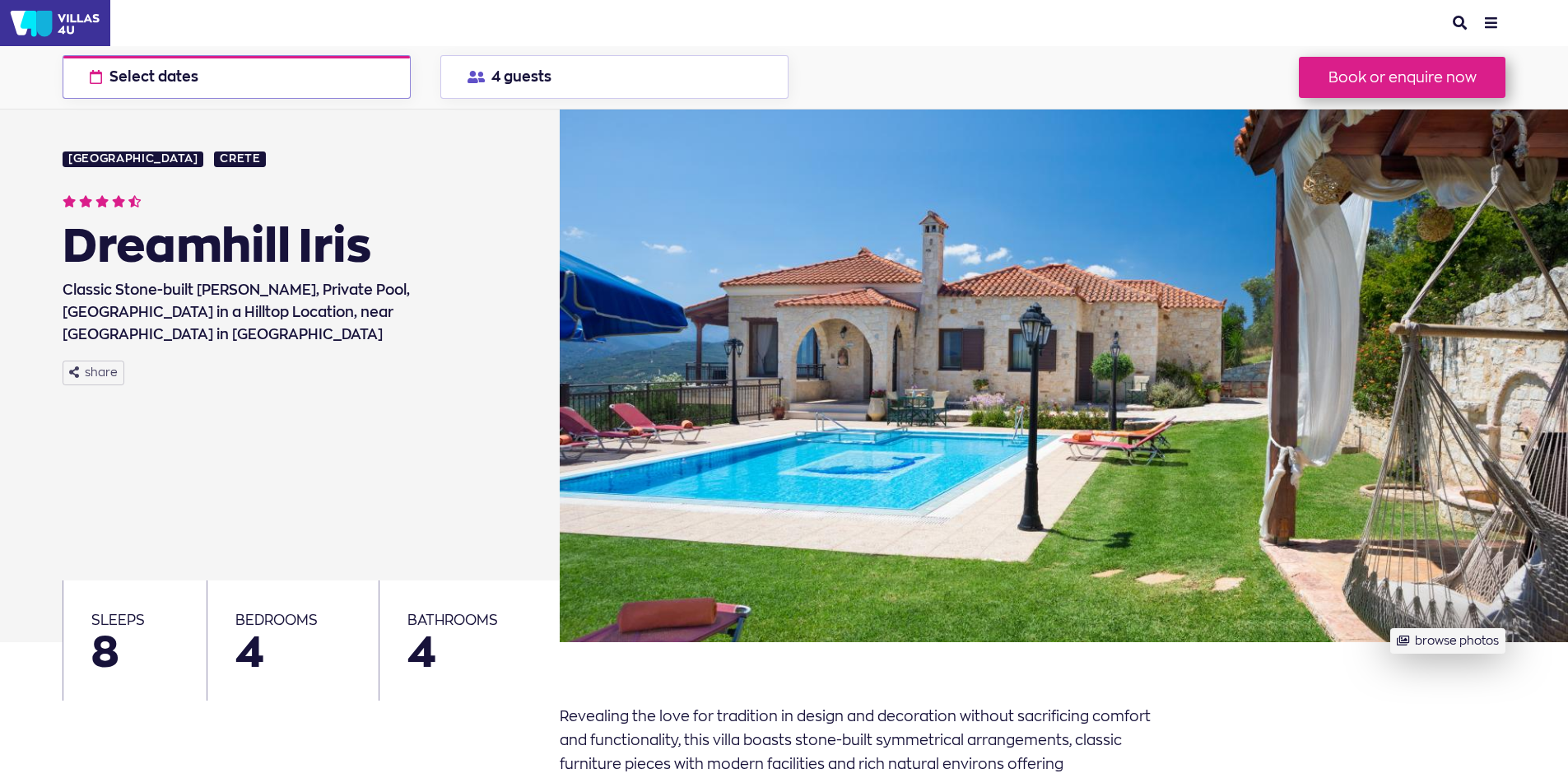
click at [340, 83] on button "Select dates check available dates" at bounding box center [236, 77] width 348 height 44
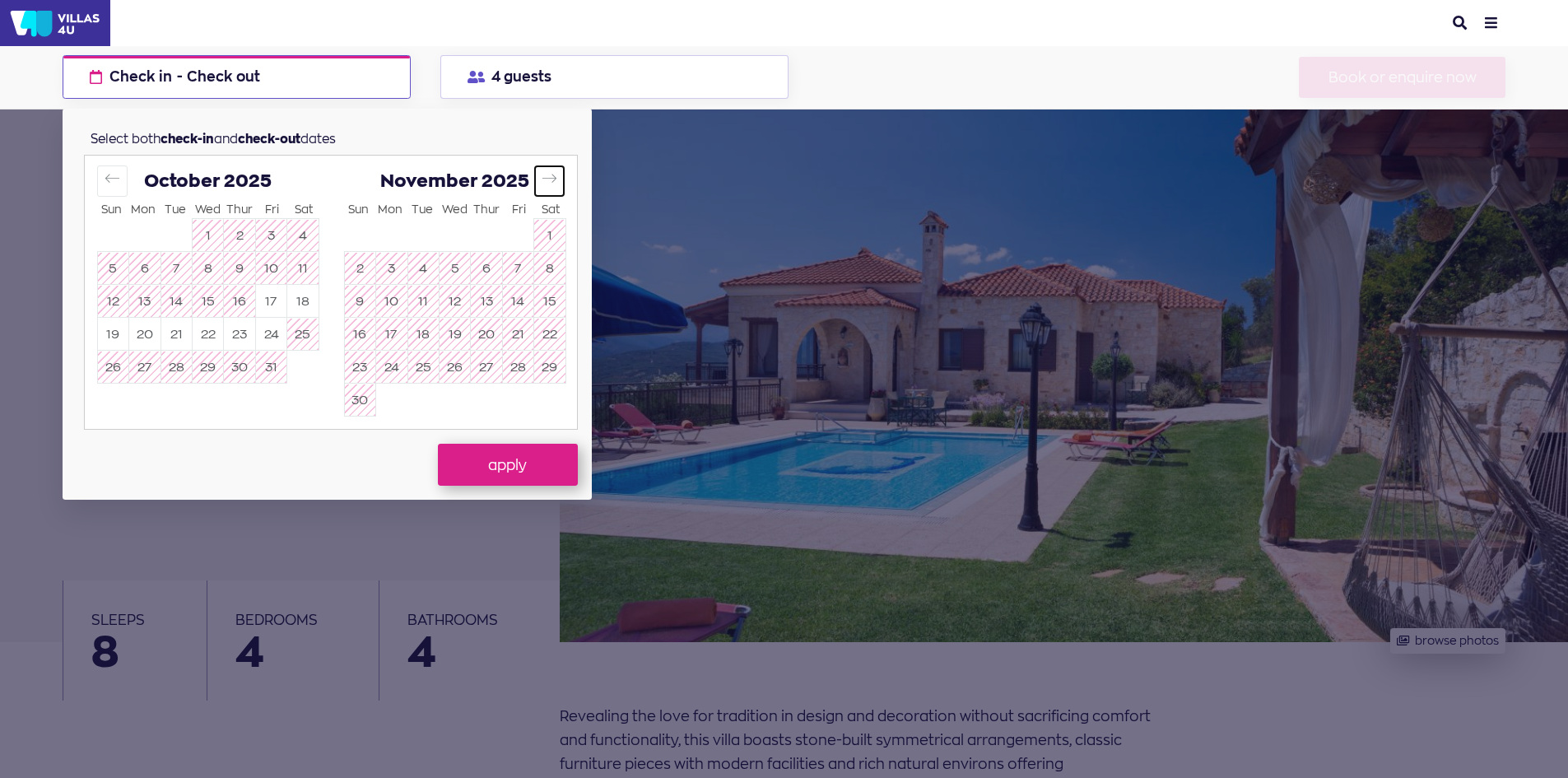
click at [550, 177] on icon "Move forward to switch to the next month." at bounding box center [549, 178] width 15 height 15
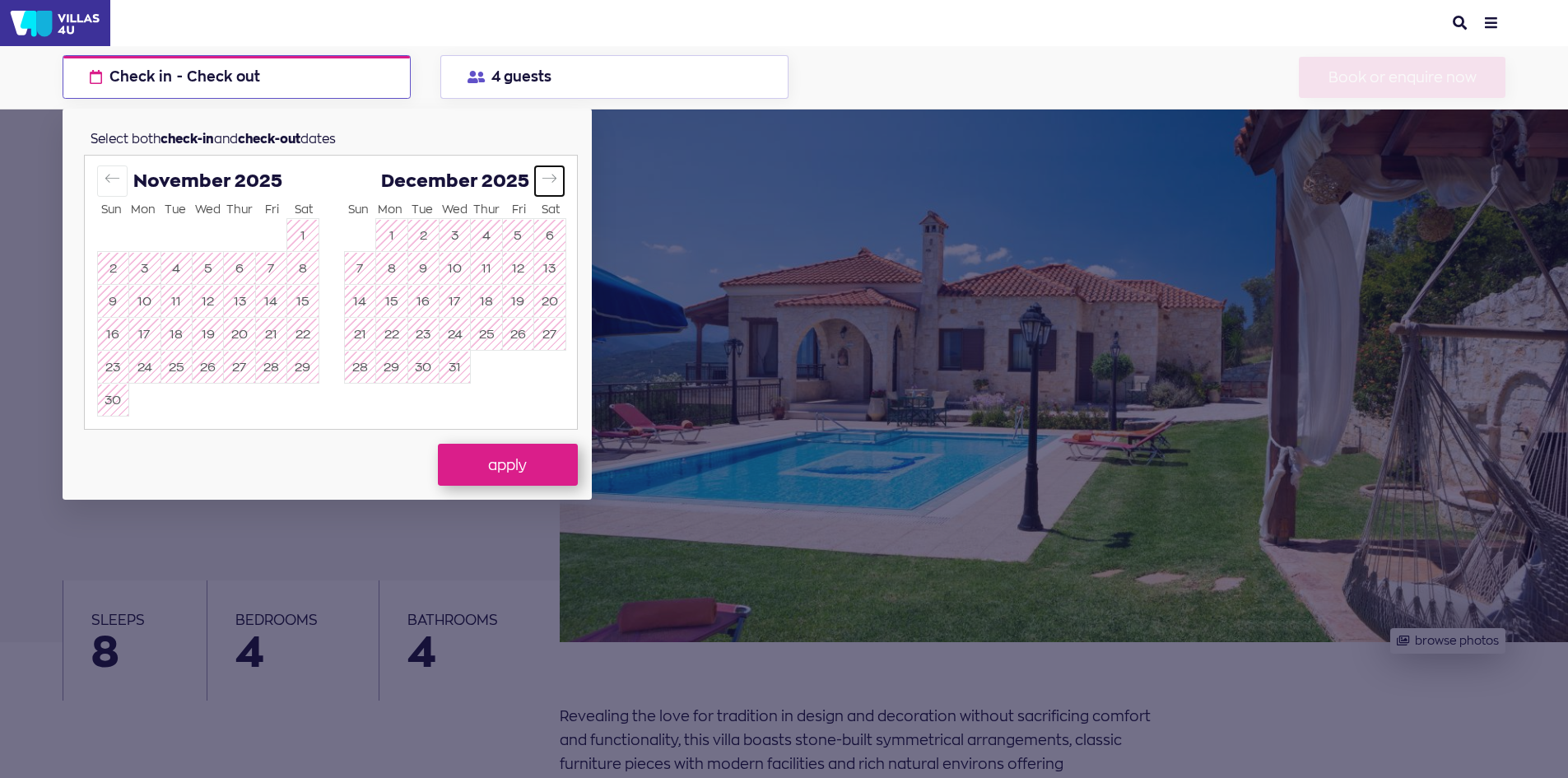
click at [550, 177] on icon "Move forward to switch to the next month." at bounding box center [549, 178] width 15 height 15
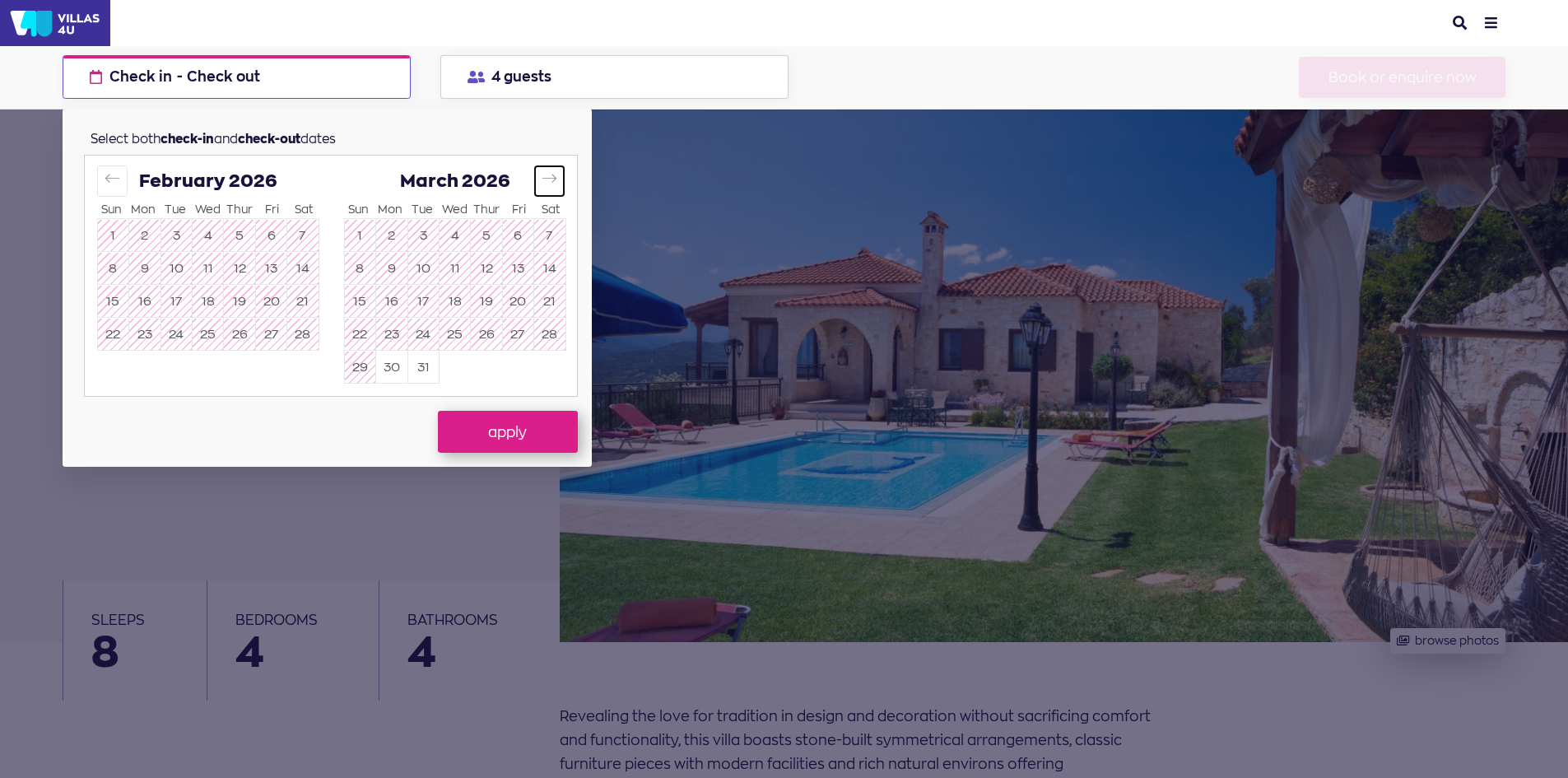
click at [550, 177] on icon "Move forward to switch to the next month." at bounding box center [549, 178] width 15 height 15
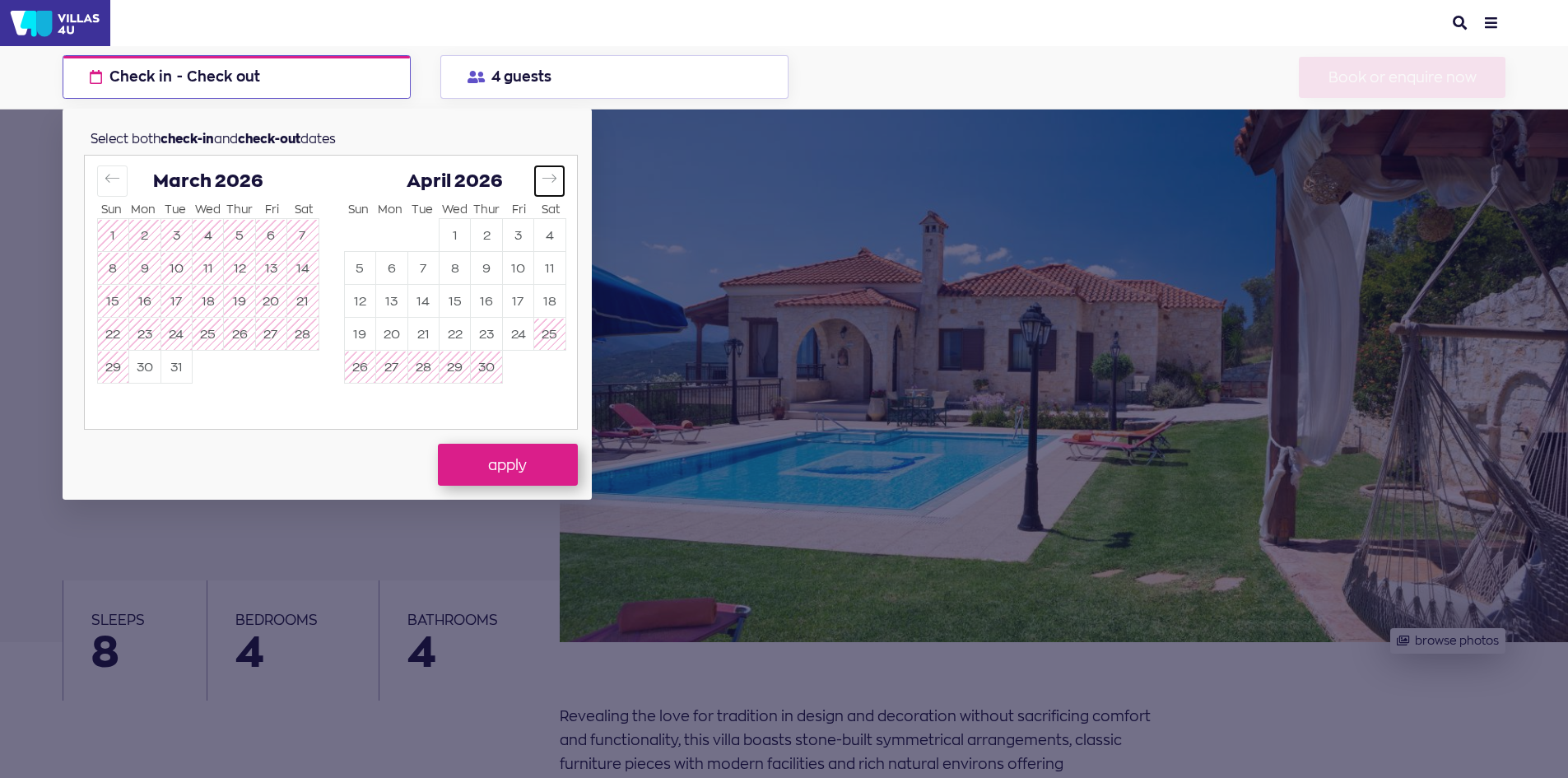
click at [550, 177] on icon "Move forward to switch to the next month." at bounding box center [549, 178] width 15 height 15
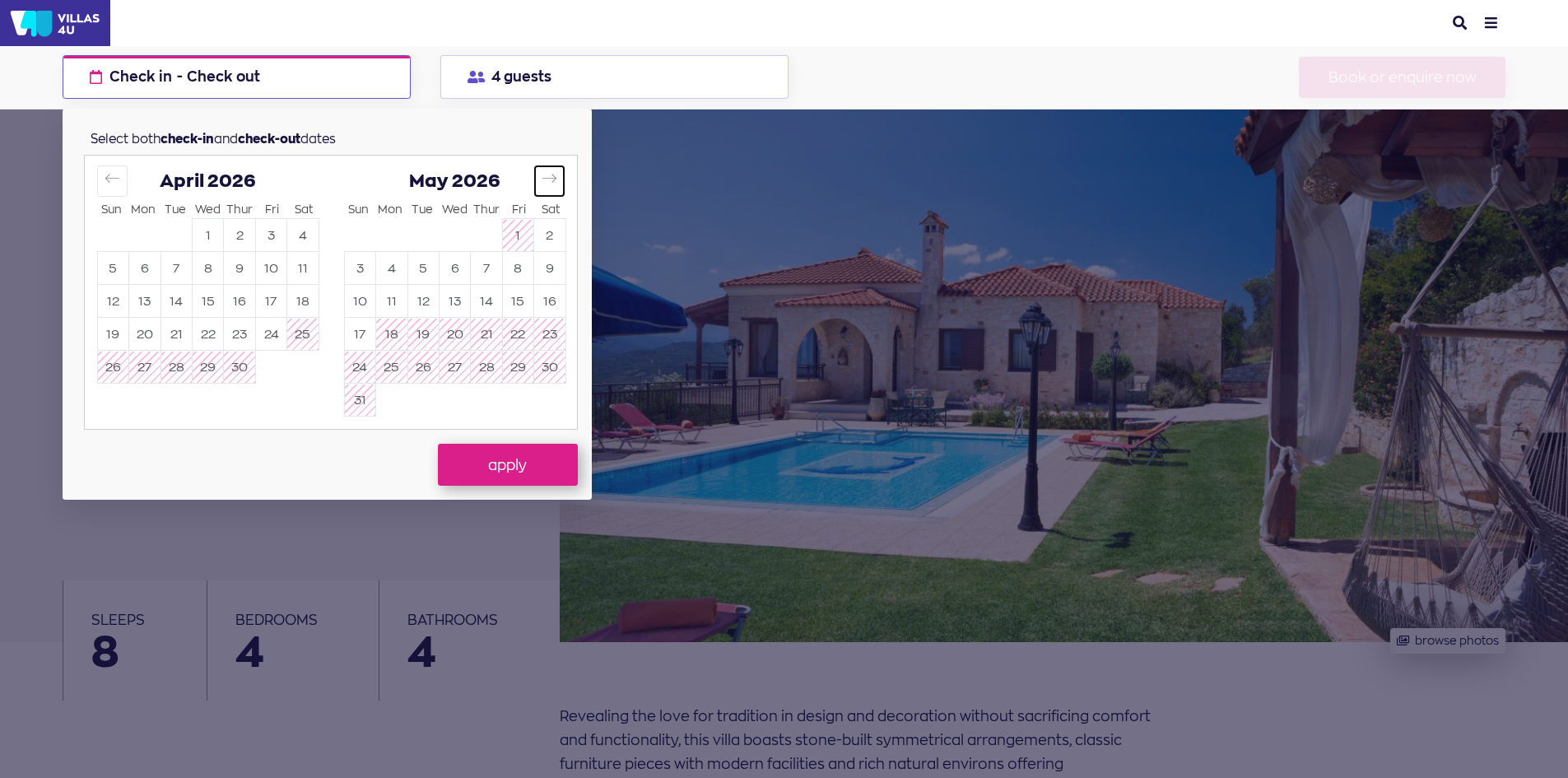
click at [550, 177] on icon "Move forward to switch to the next month." at bounding box center [549, 178] width 15 height 15
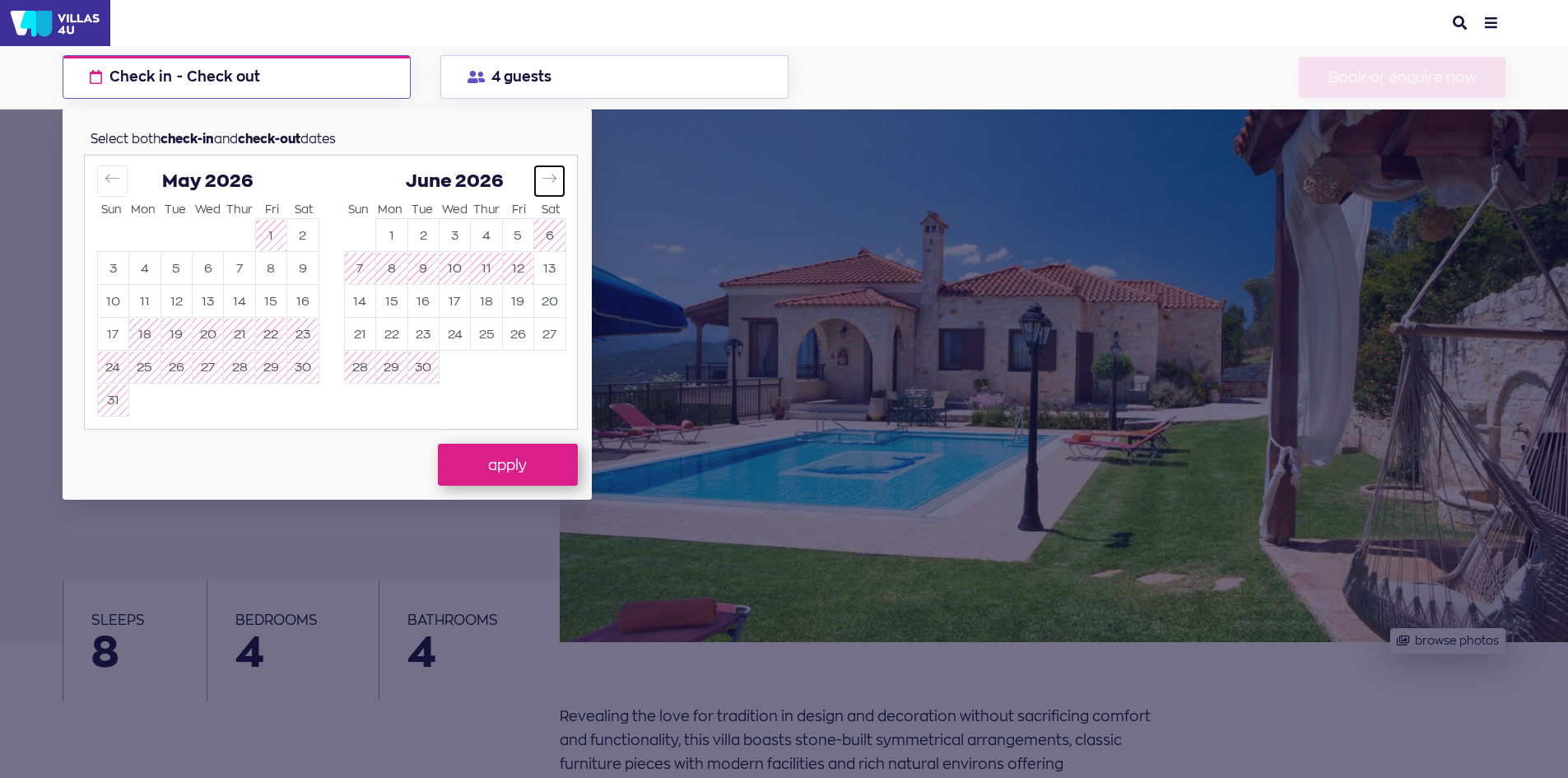
click at [550, 177] on icon "Move forward to switch to the next month." at bounding box center [549, 178] width 15 height 15
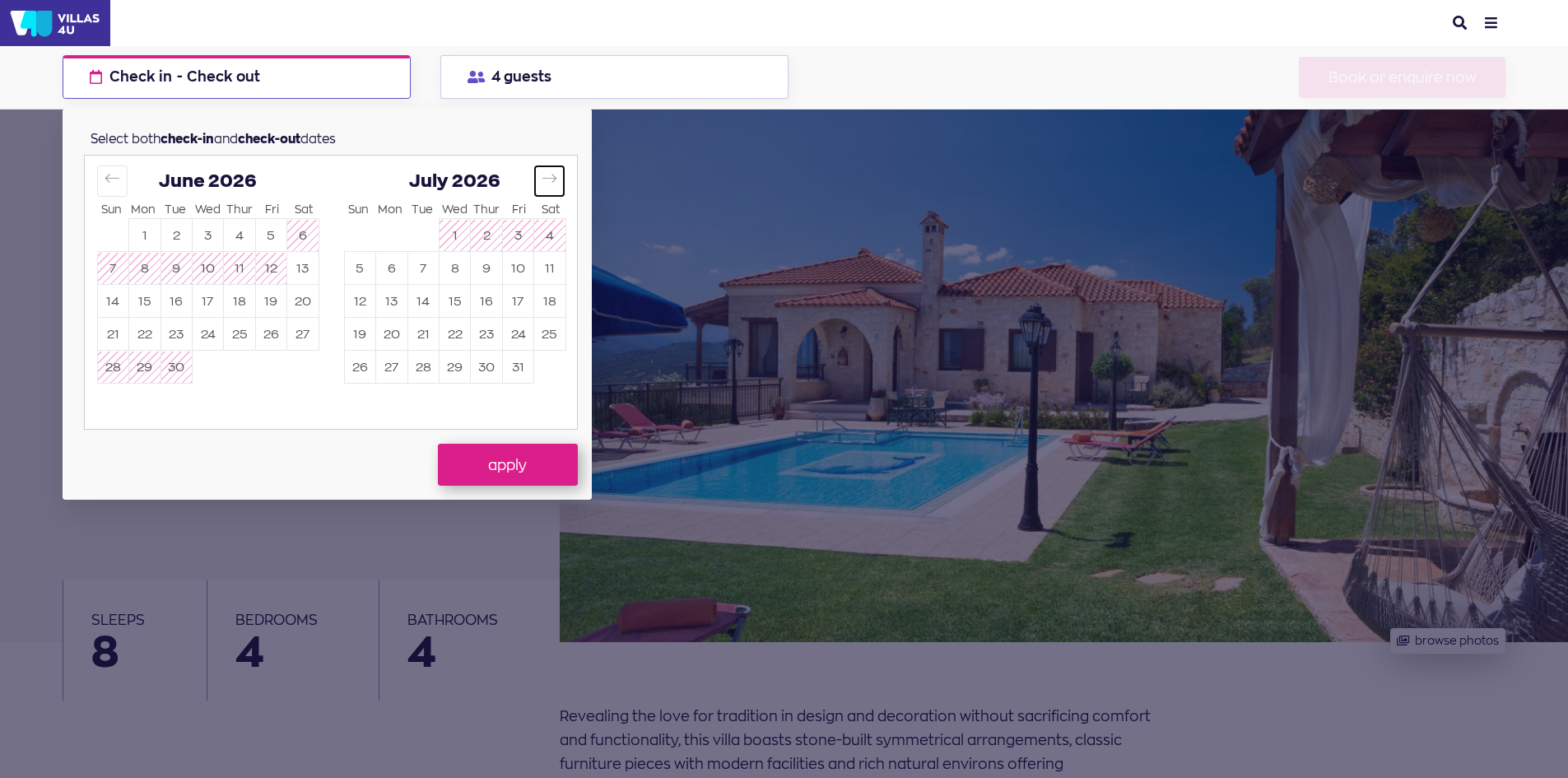
click at [550, 177] on icon "Move forward to switch to the next month." at bounding box center [549, 178] width 15 height 15
click at [886, 33] on header "search menu Explore Destinations in Greece Suggestions for travelers Vacation c…" at bounding box center [784, 23] width 1568 height 46
click at [242, 574] on div at bounding box center [784, 389] width 1568 height 778
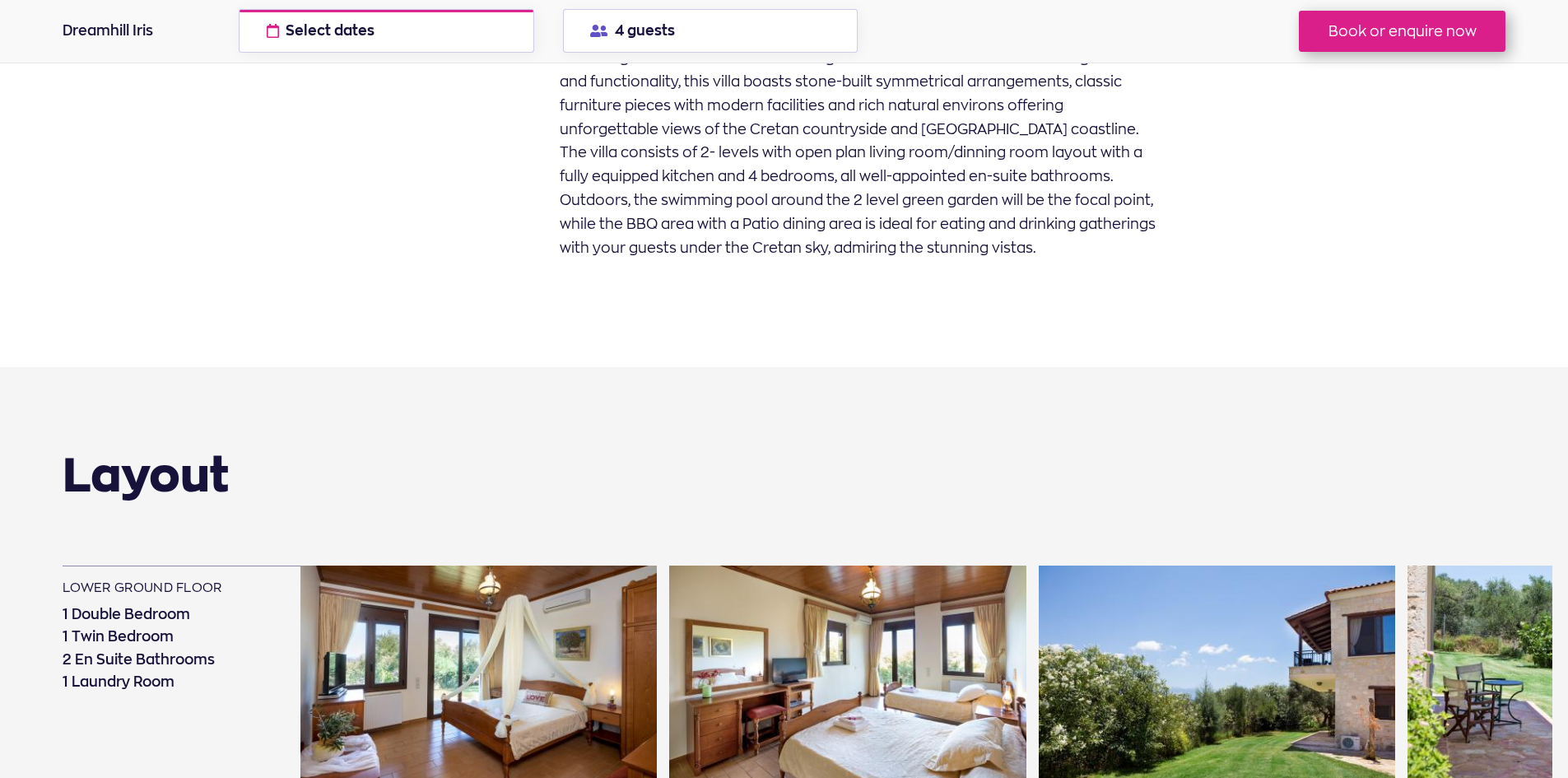
scroll to position [905, 0]
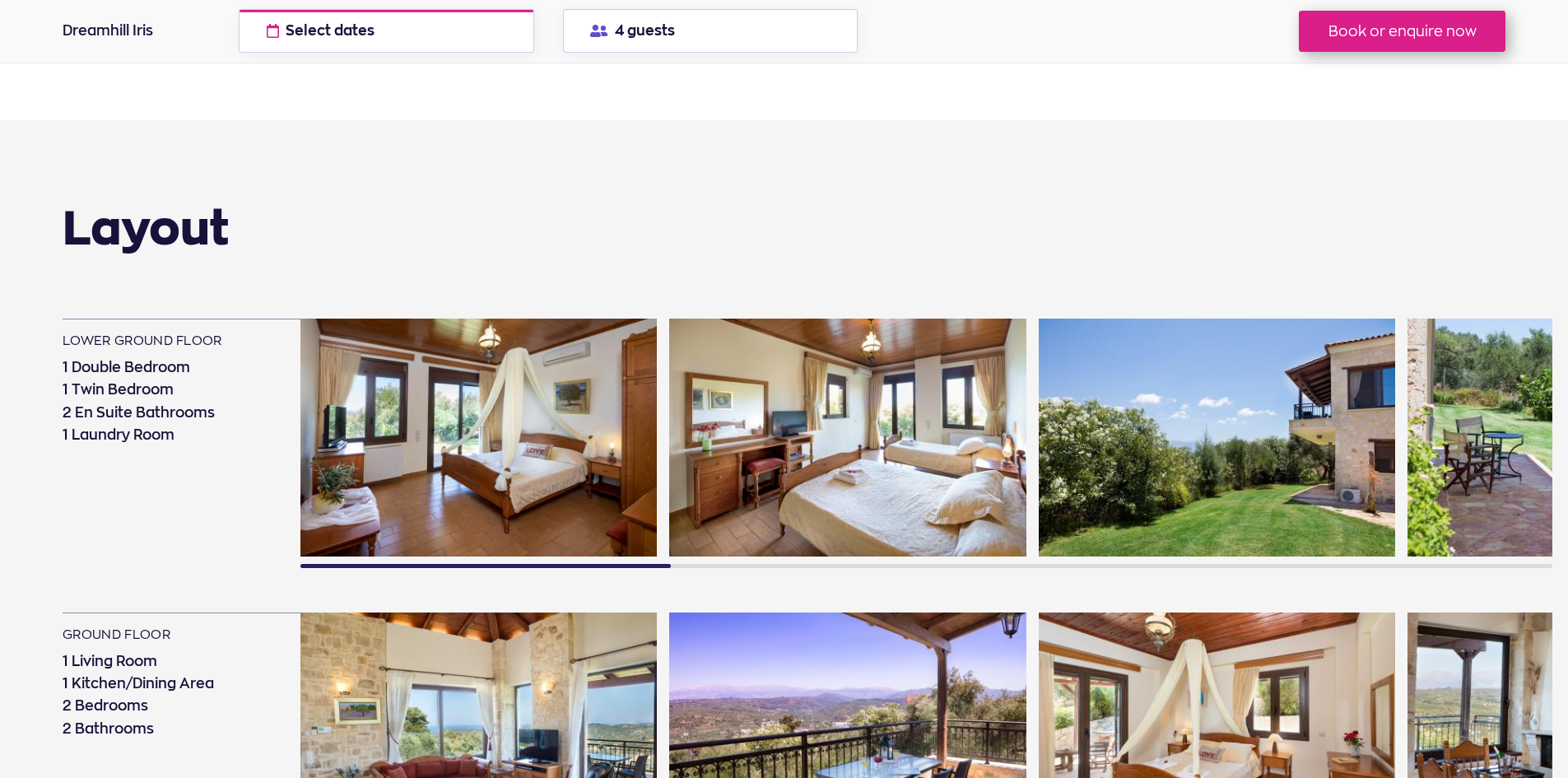
click at [544, 417] on img at bounding box center [478, 437] width 356 height 238
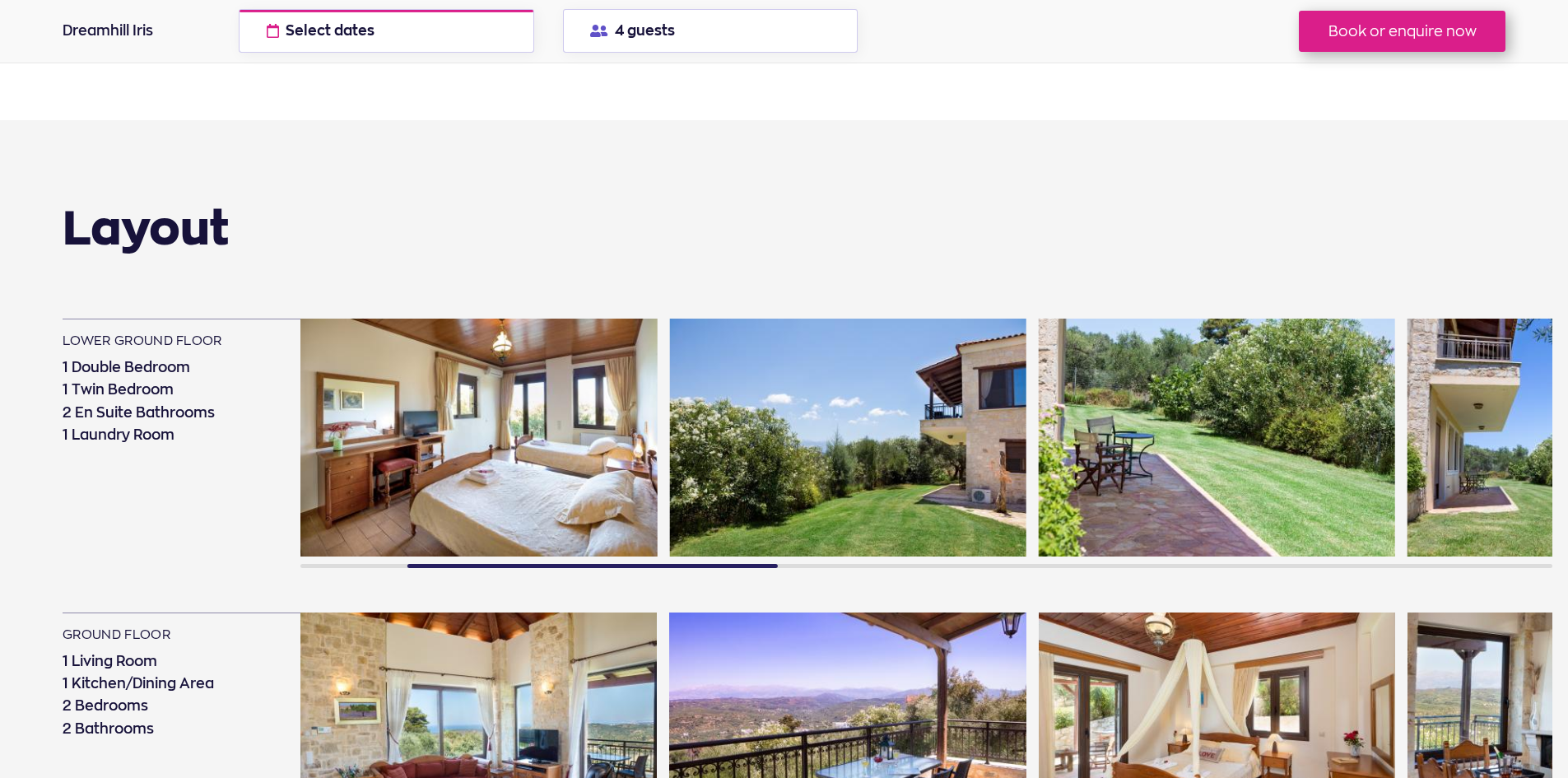
click at [835, 425] on img at bounding box center [847, 437] width 356 height 238
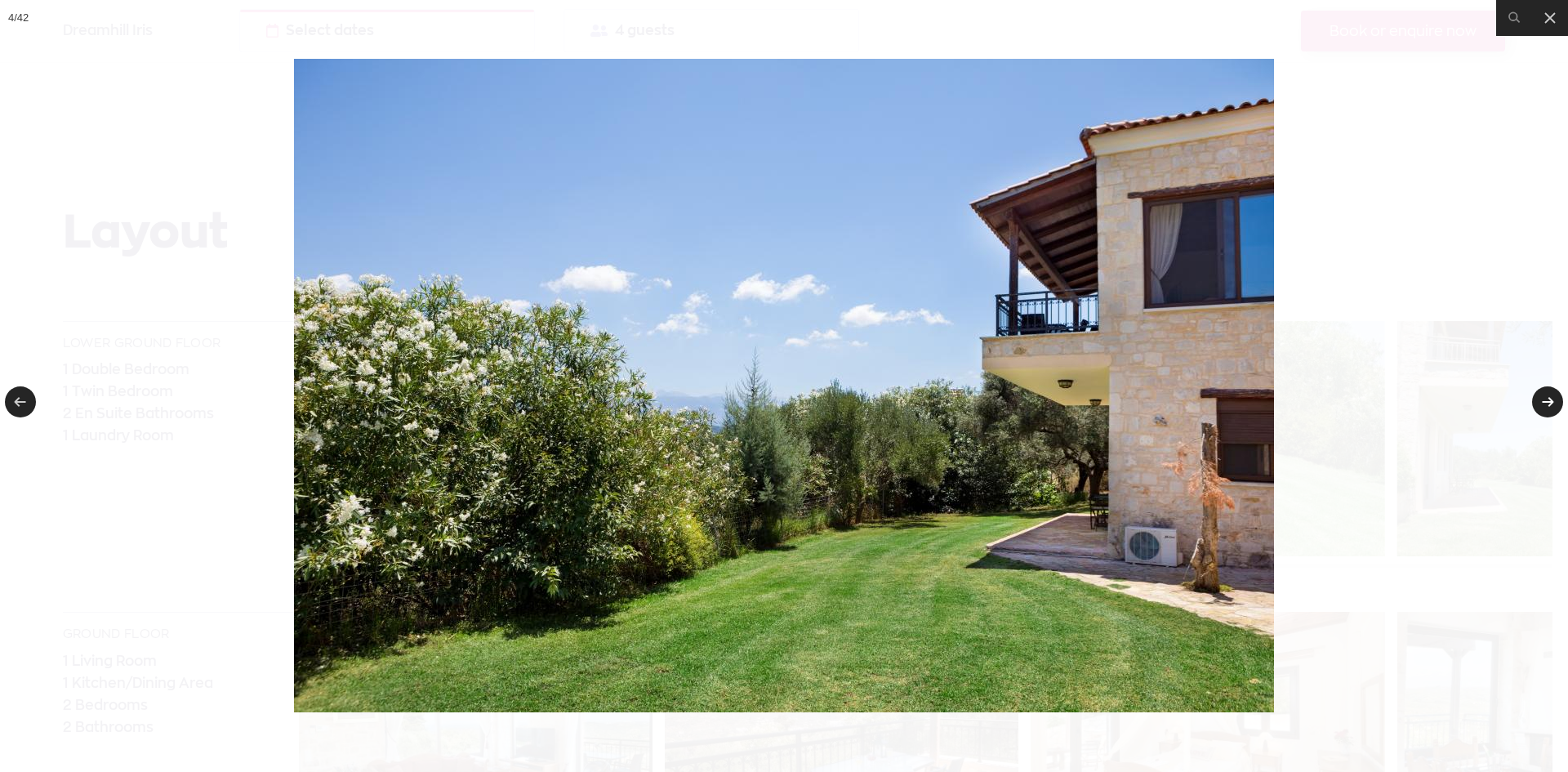
click at [1550, 399] on link at bounding box center [1547, 402] width 31 height 31
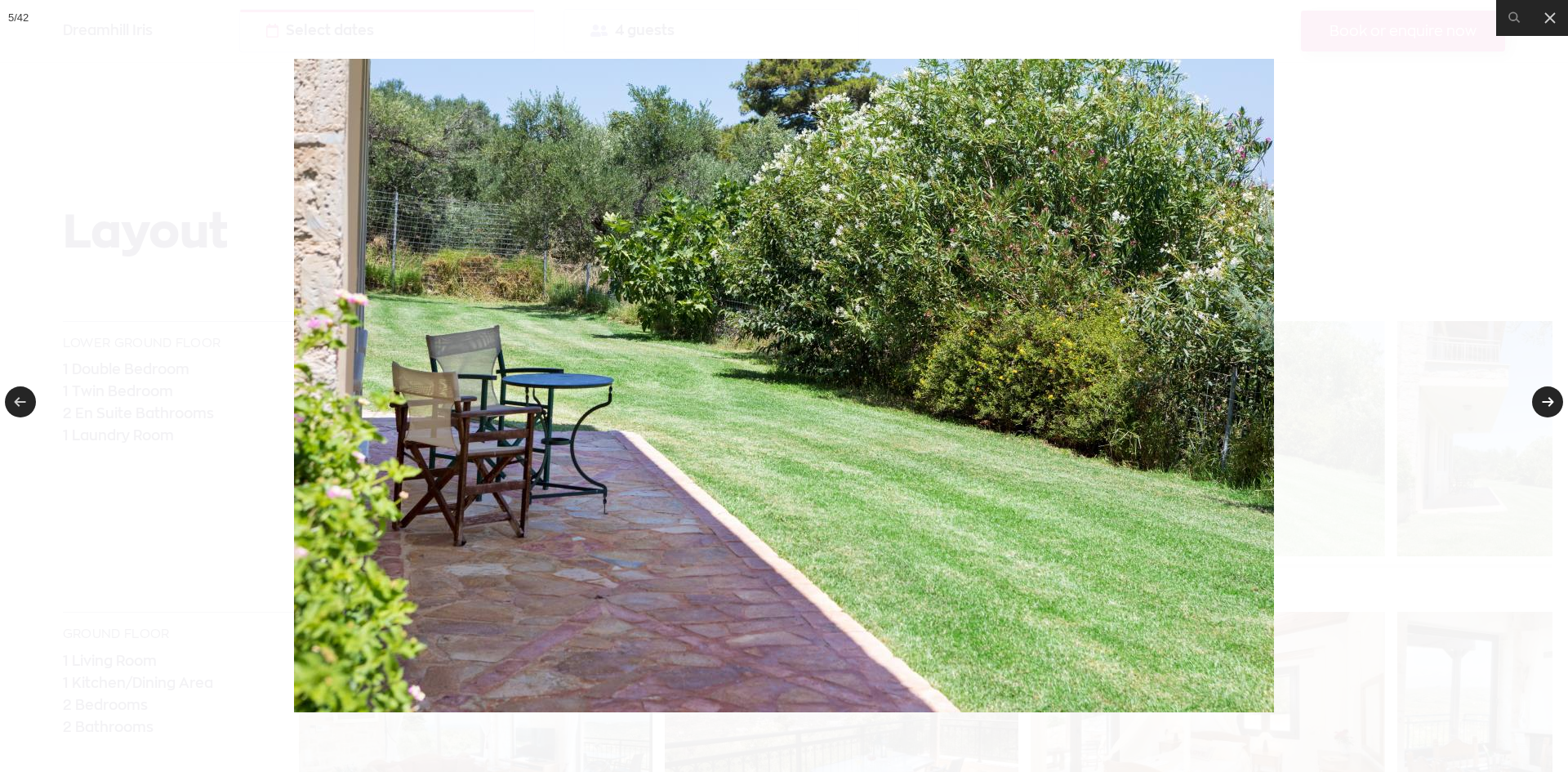
click at [1550, 399] on link at bounding box center [1547, 402] width 31 height 31
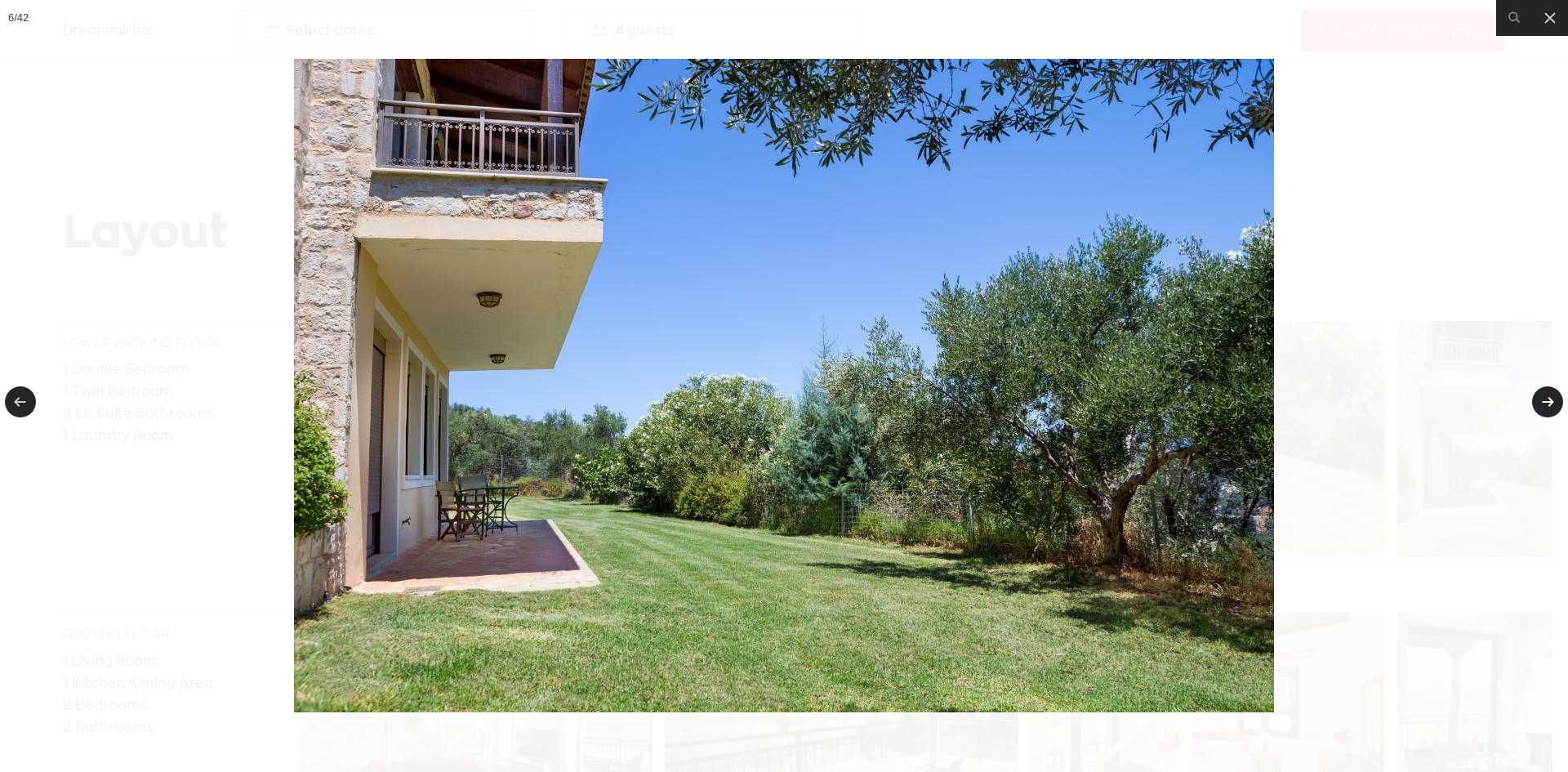
click at [1550, 399] on link at bounding box center [1547, 402] width 31 height 31
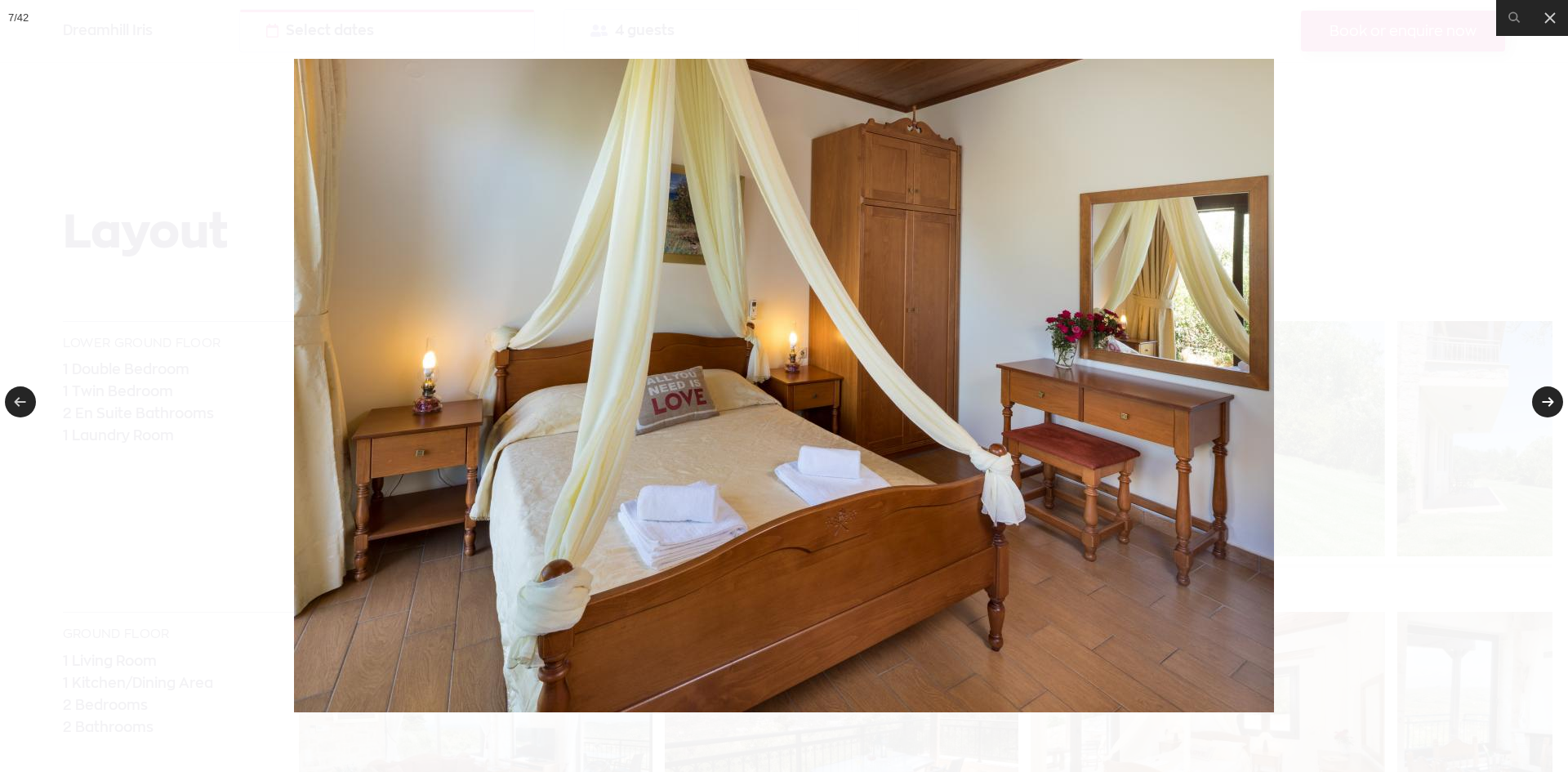
click at [1550, 399] on link at bounding box center [1547, 402] width 31 height 31
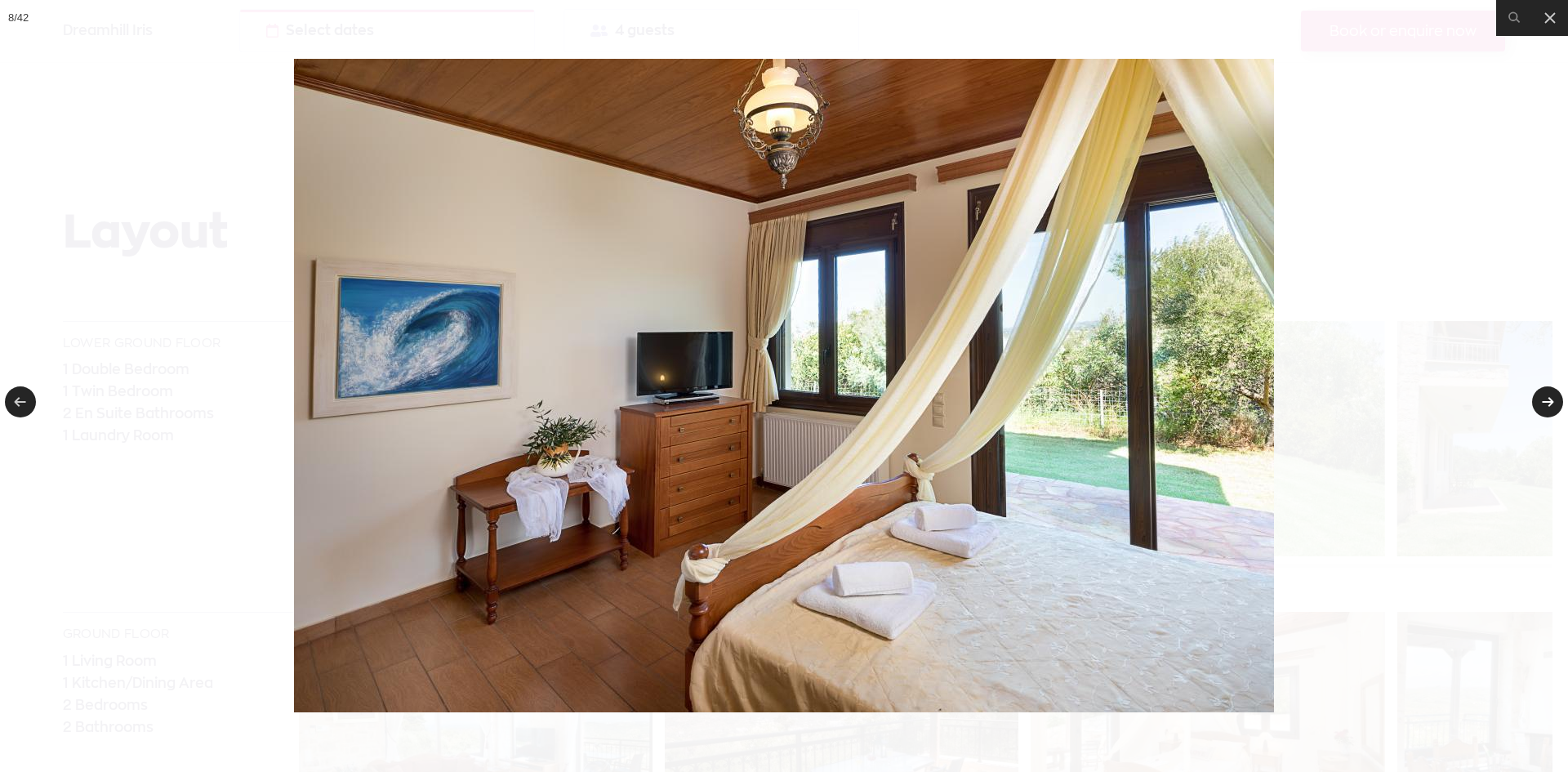
click at [1550, 399] on link at bounding box center [1547, 402] width 31 height 31
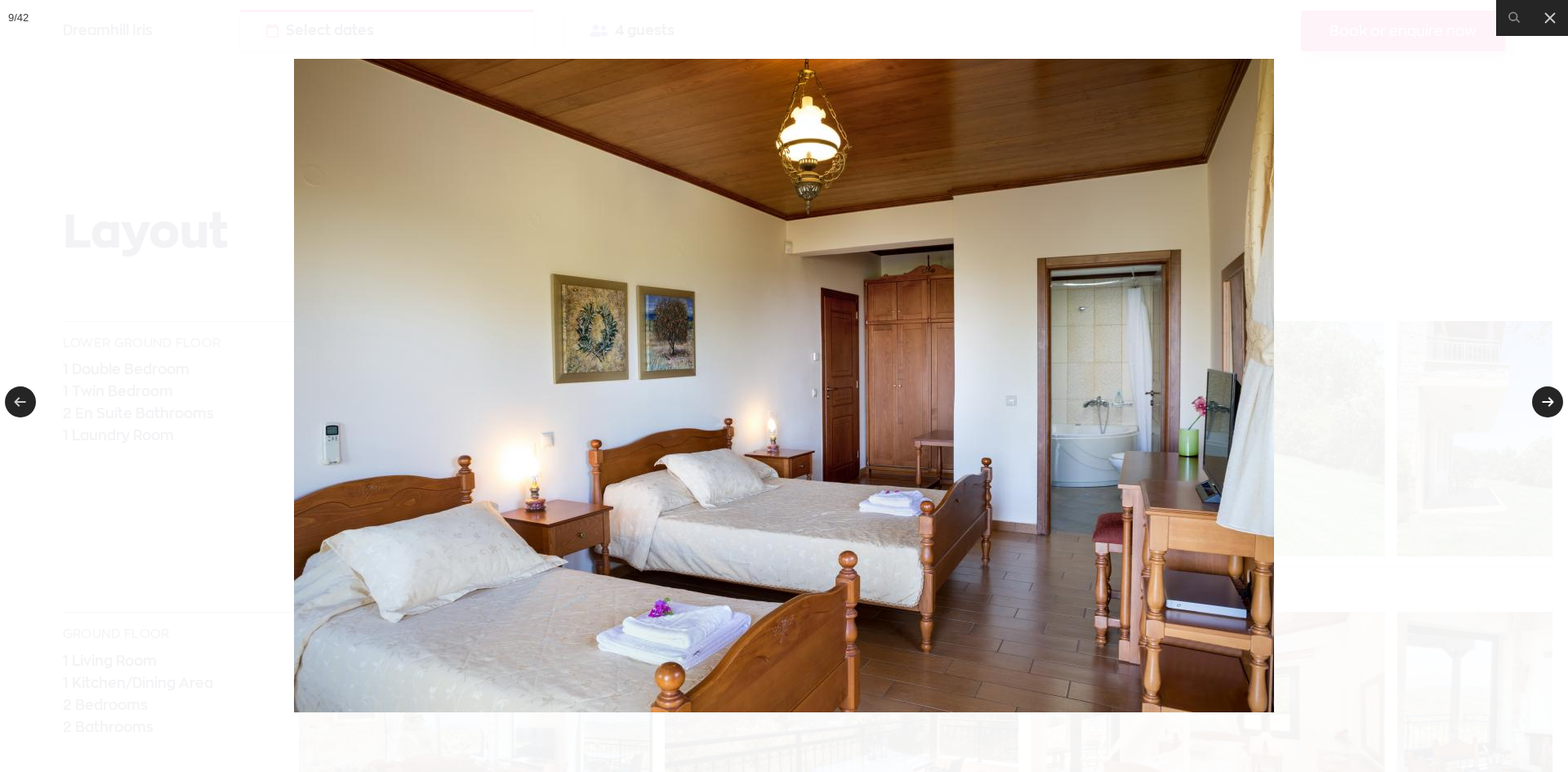
click at [1550, 399] on link at bounding box center [1547, 402] width 31 height 31
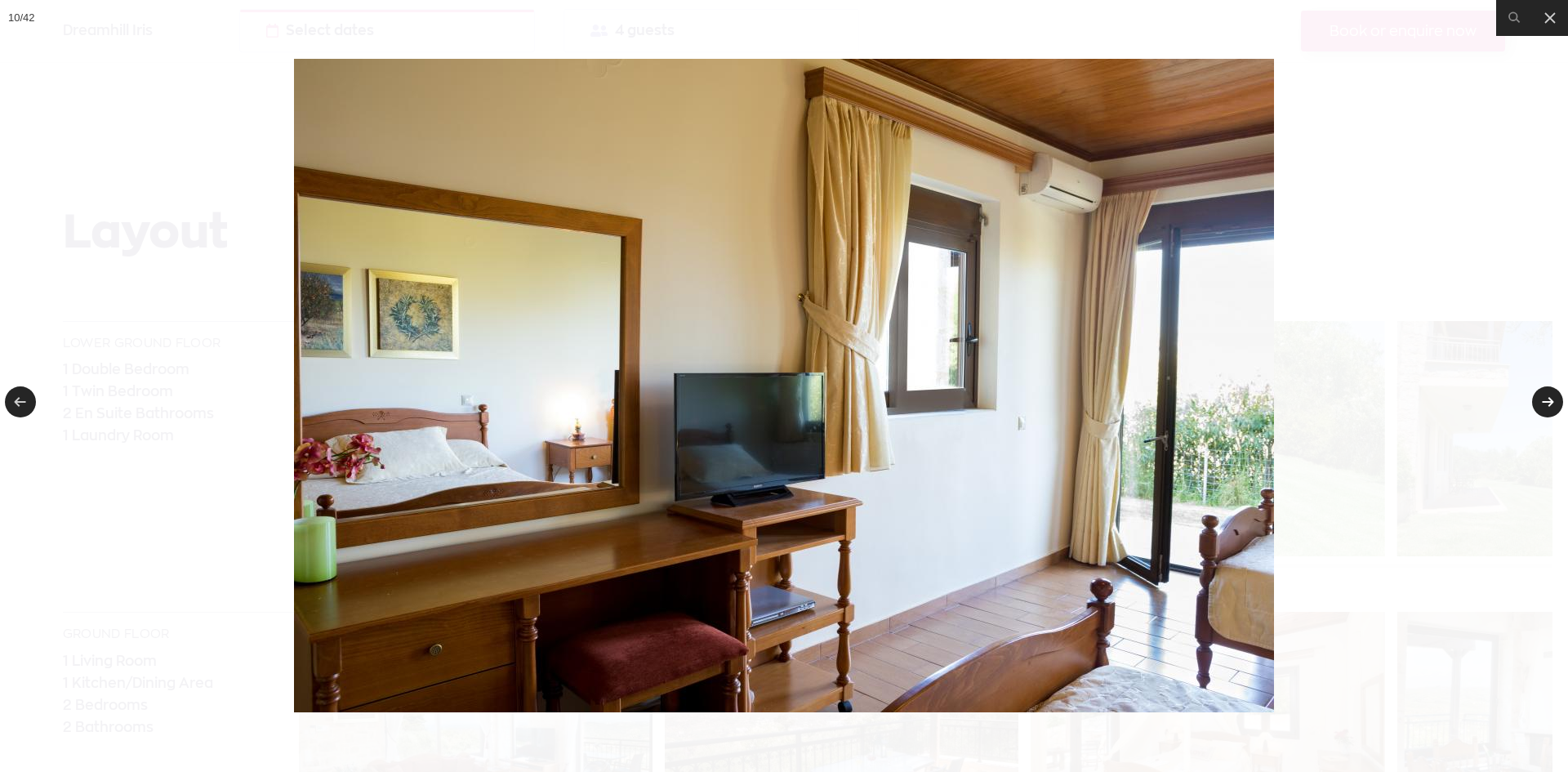
click at [1550, 399] on link at bounding box center [1547, 402] width 31 height 31
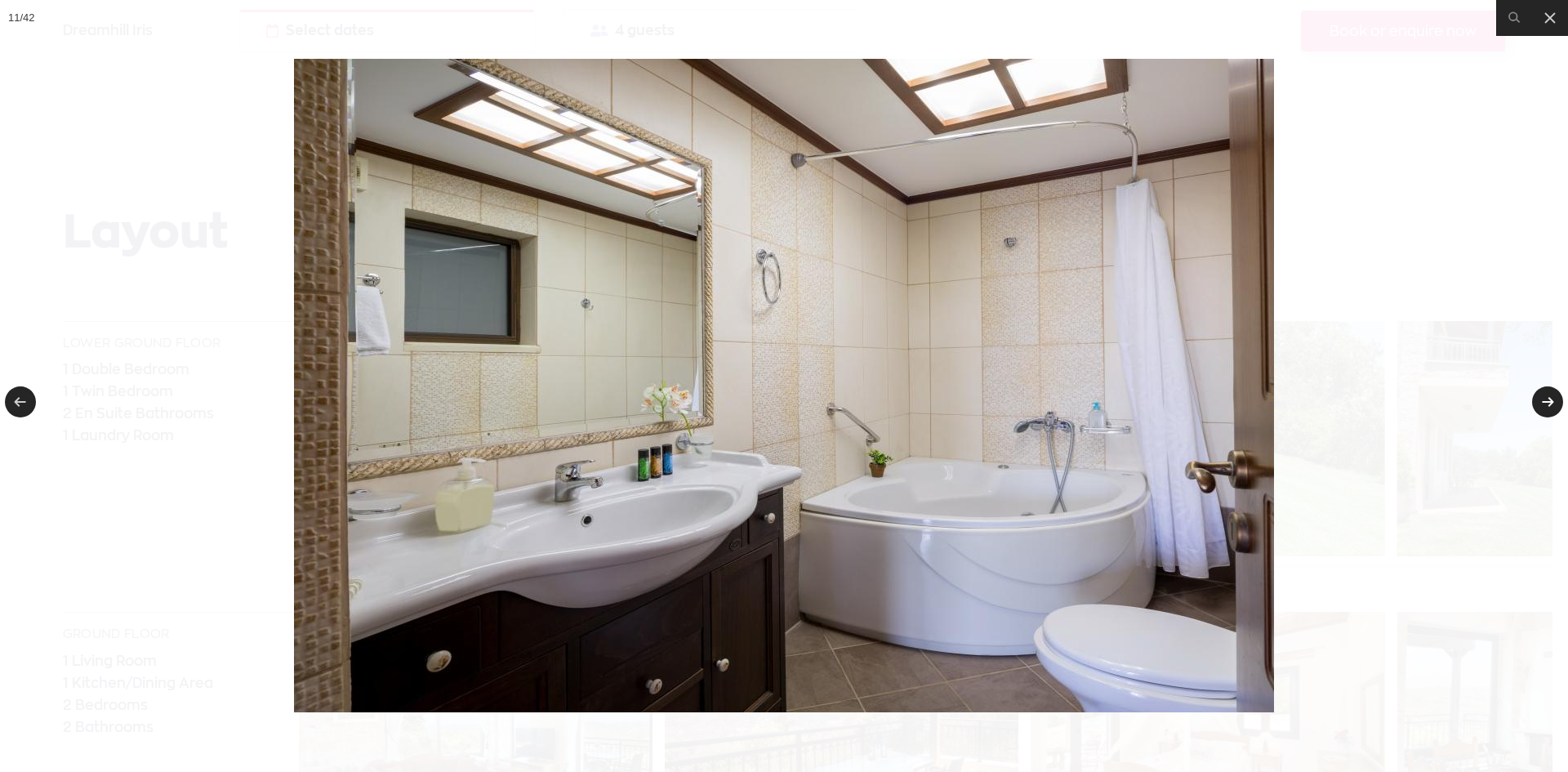
click at [1550, 399] on link at bounding box center [1547, 402] width 31 height 31
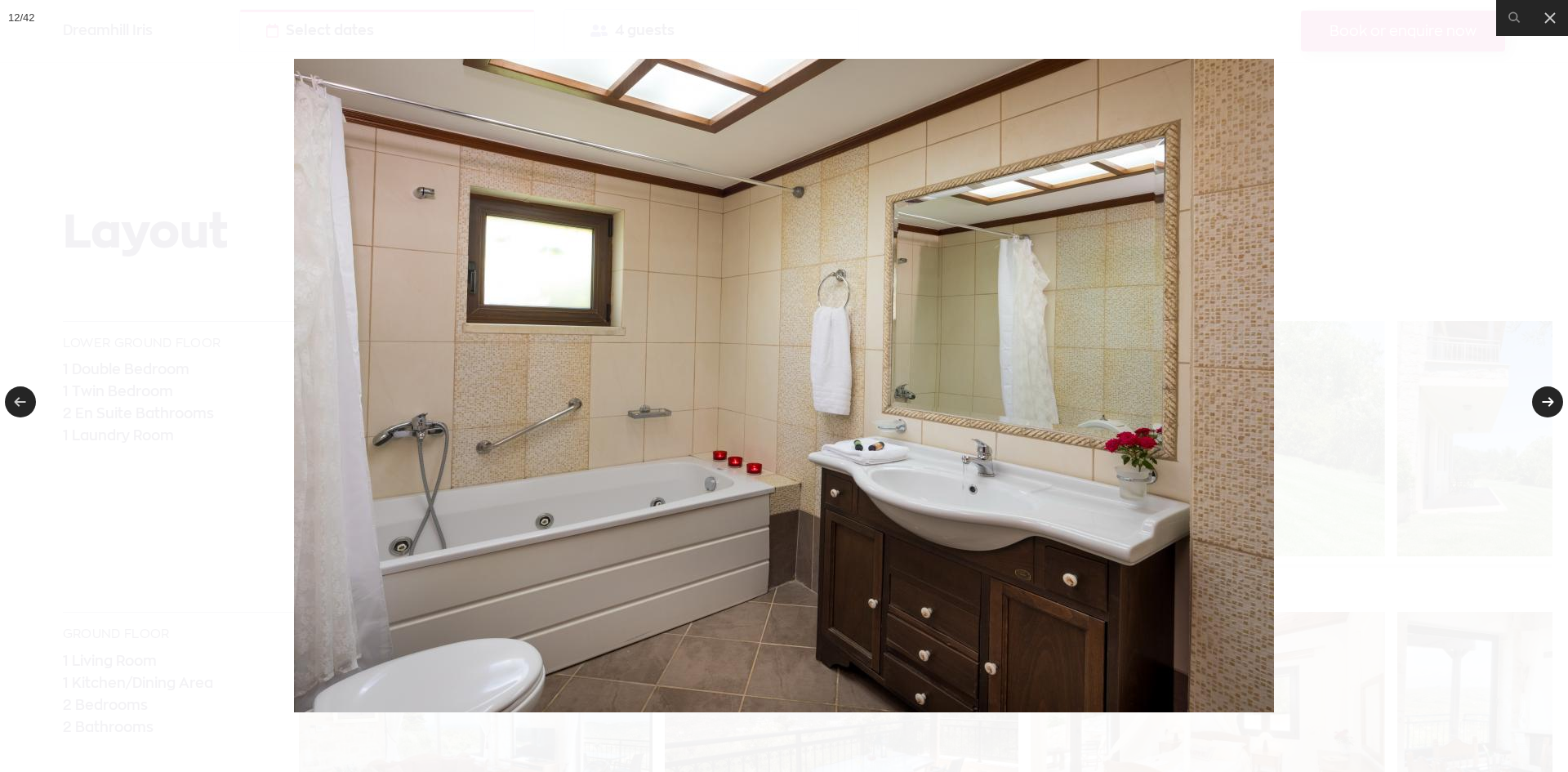
click at [1550, 399] on link at bounding box center [1547, 402] width 31 height 31
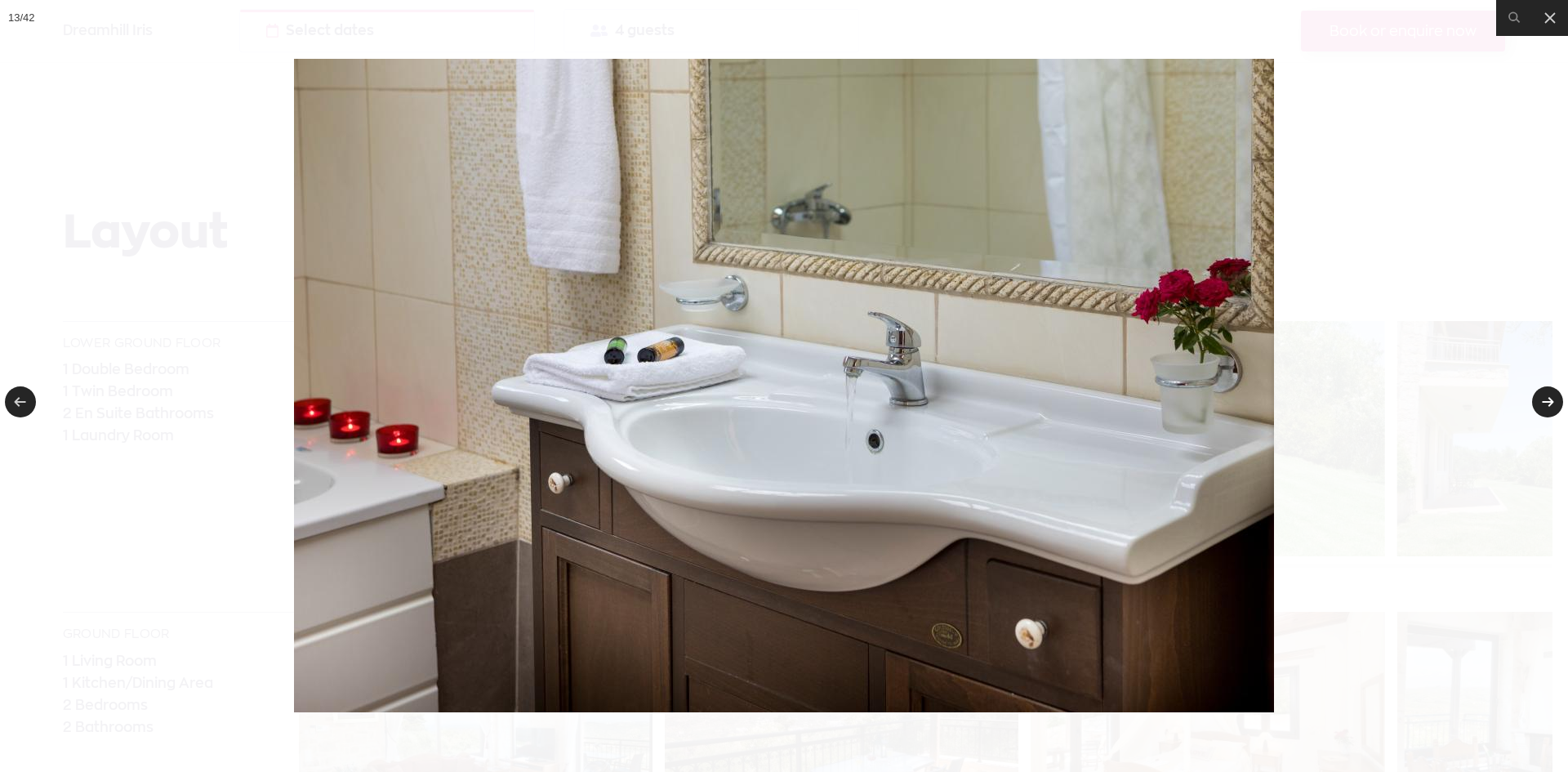
click at [1550, 399] on link at bounding box center [1547, 402] width 31 height 31
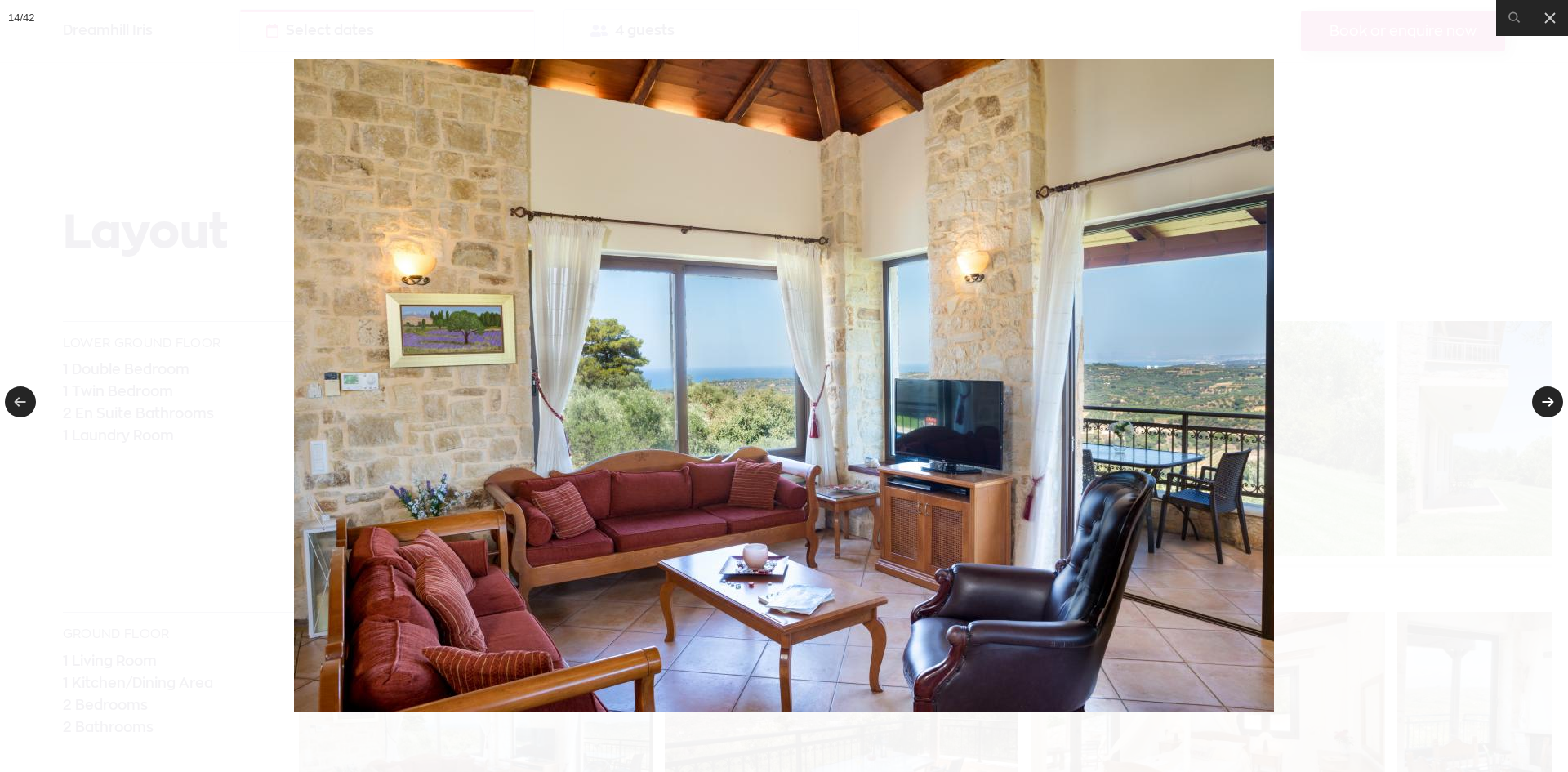
click at [1550, 399] on link at bounding box center [1547, 402] width 31 height 31
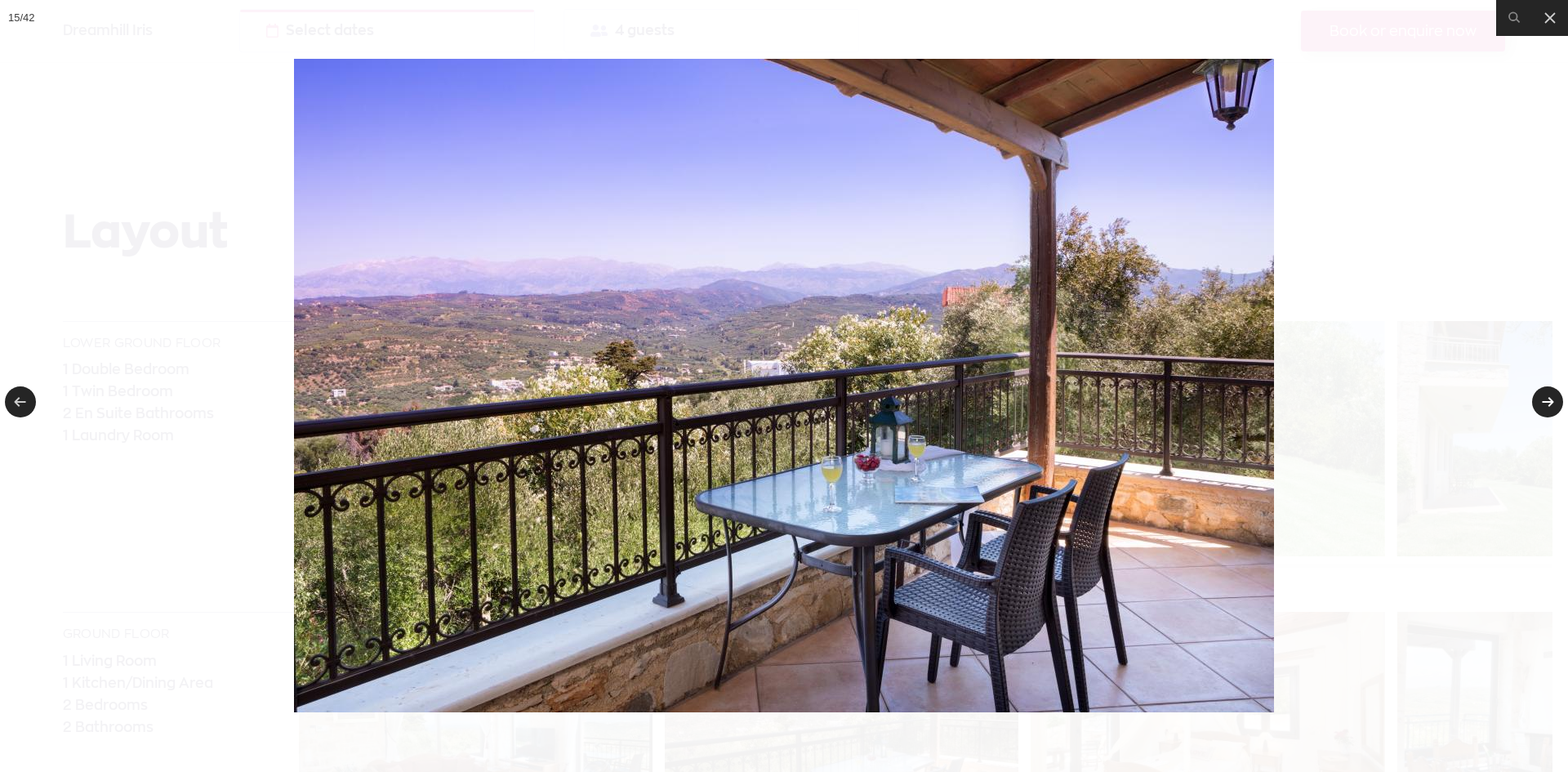
click at [1550, 399] on link at bounding box center [1547, 402] width 31 height 31
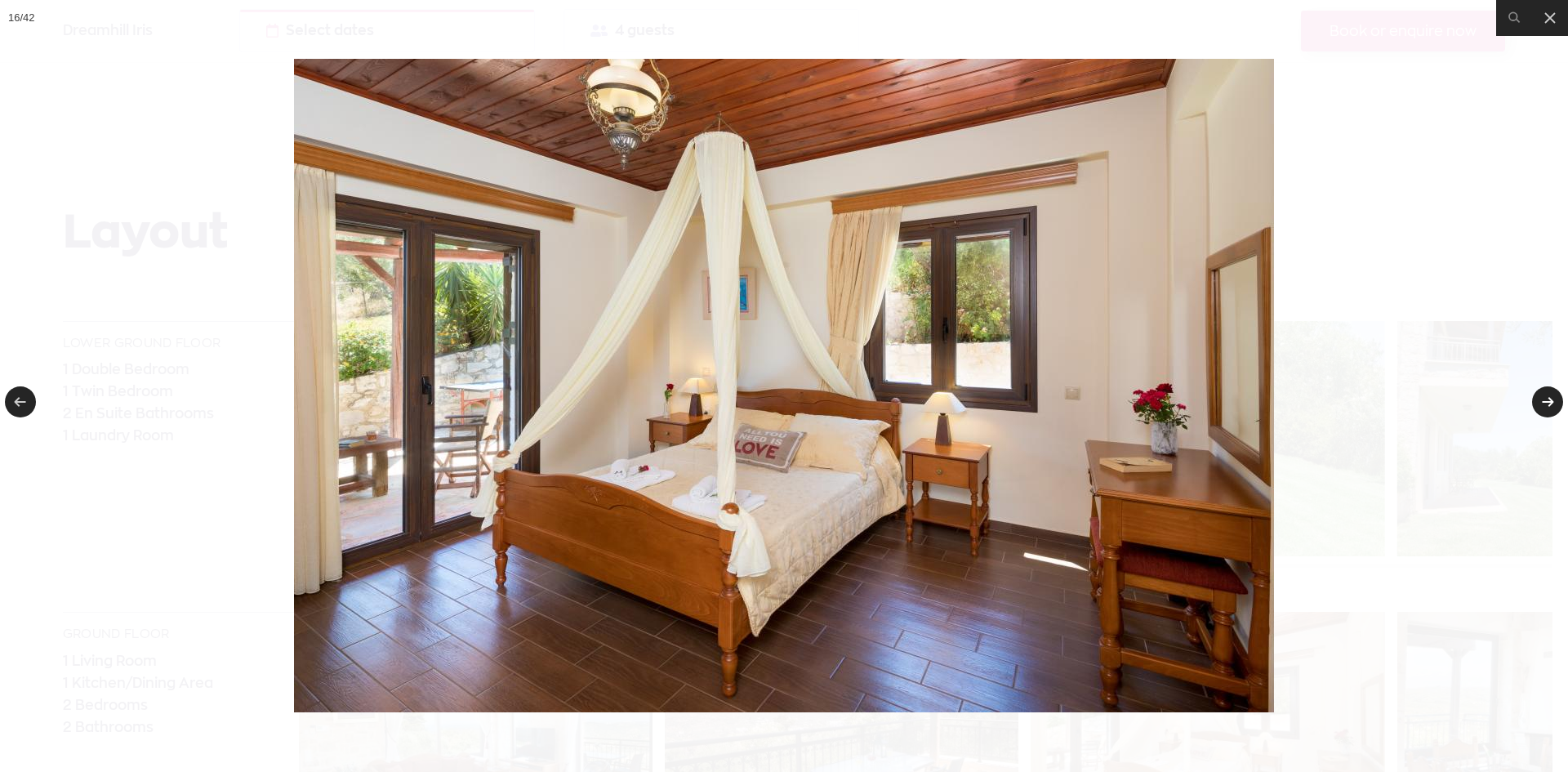
click at [1550, 399] on link at bounding box center [1547, 402] width 31 height 31
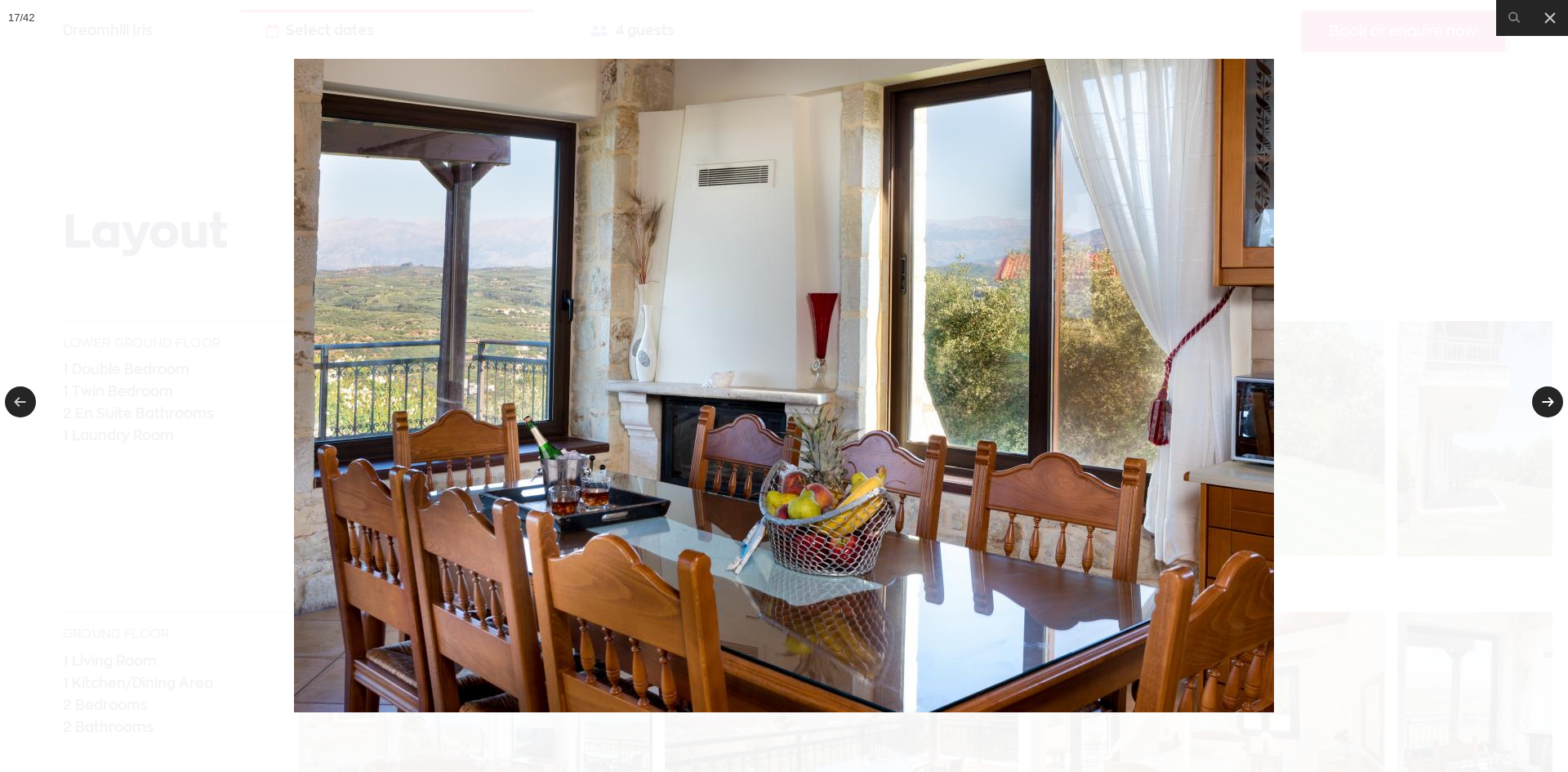
click at [1550, 399] on link at bounding box center [1547, 402] width 31 height 31
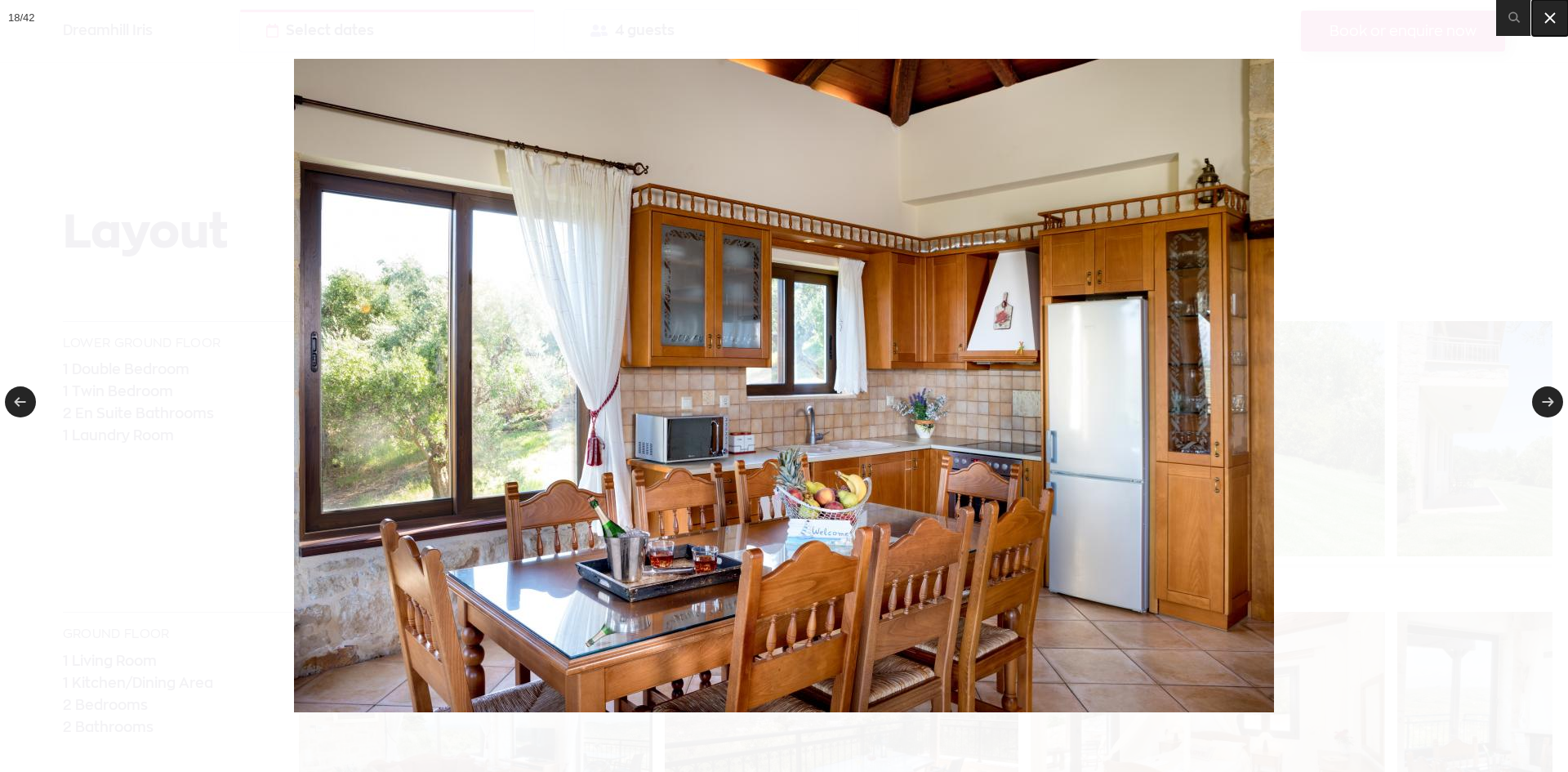
click at [1548, 20] on icon at bounding box center [1550, 18] width 10 height 10
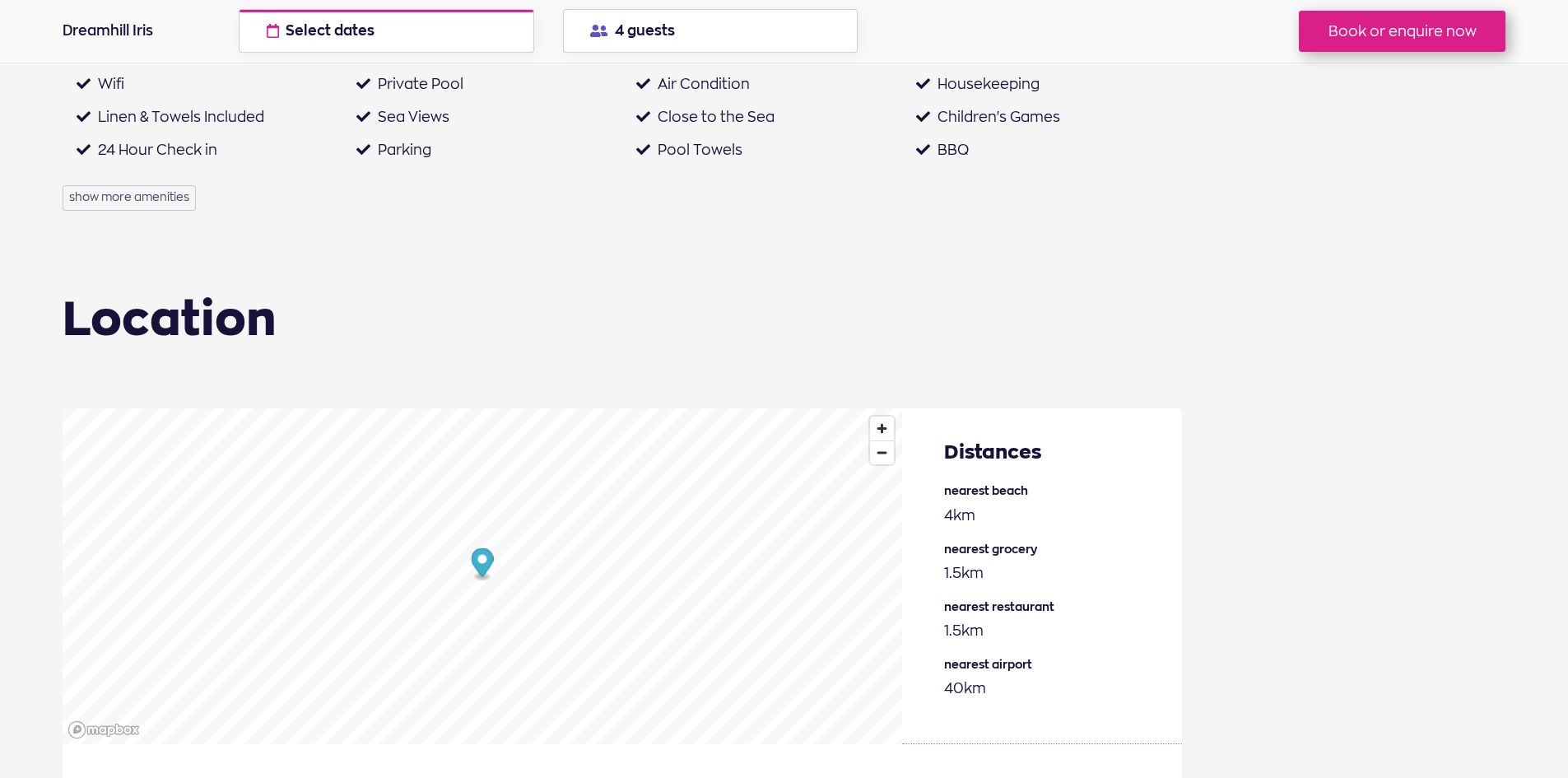
scroll to position [2469, 0]
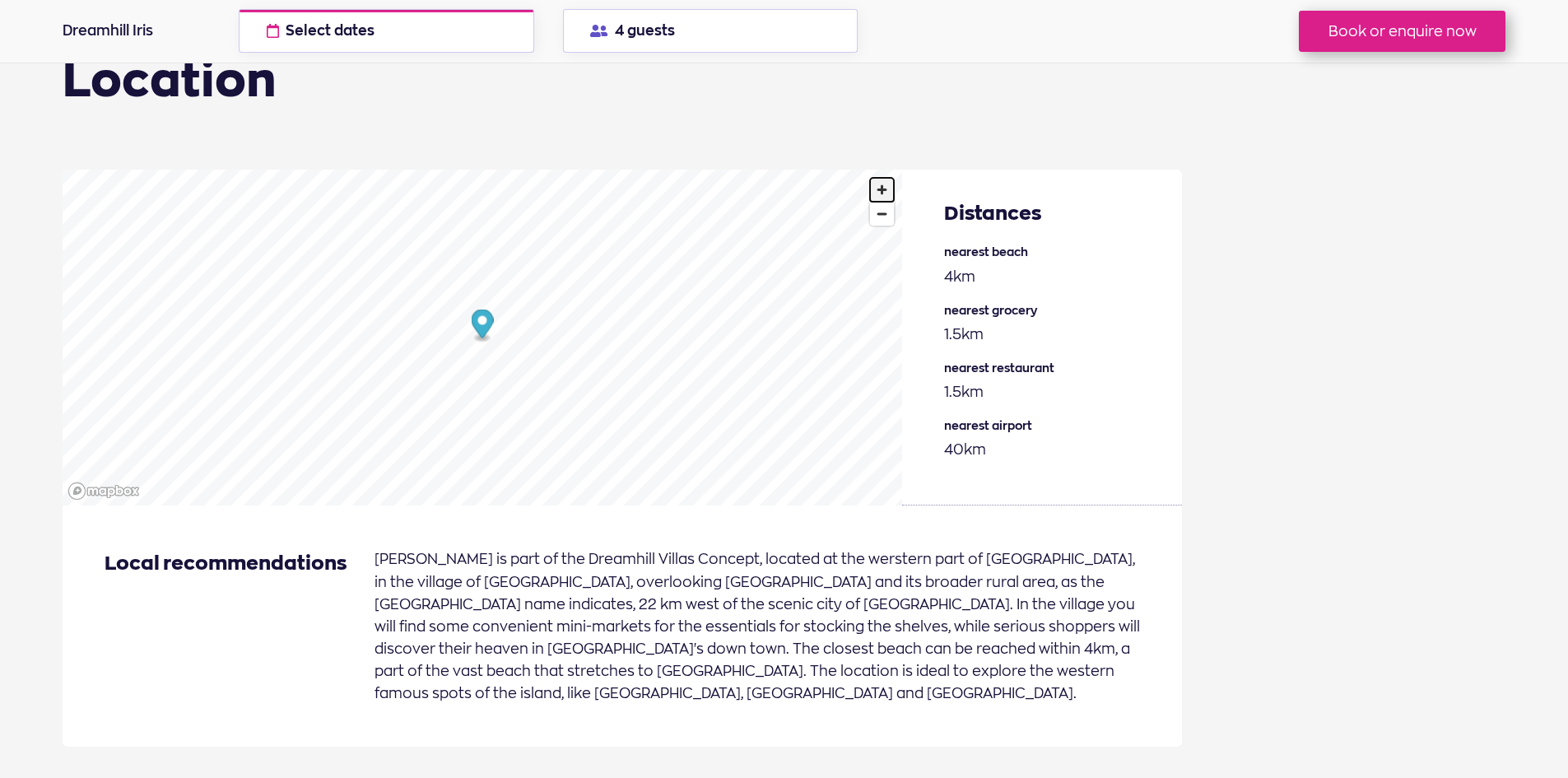
click at [876, 195] on span "Zoom in" at bounding box center [882, 190] width 24 height 24
click at [876, 192] on span "Zoom in" at bounding box center [882, 190] width 24 height 24
click at [887, 223] on span "Zoom out" at bounding box center [882, 213] width 24 height 23
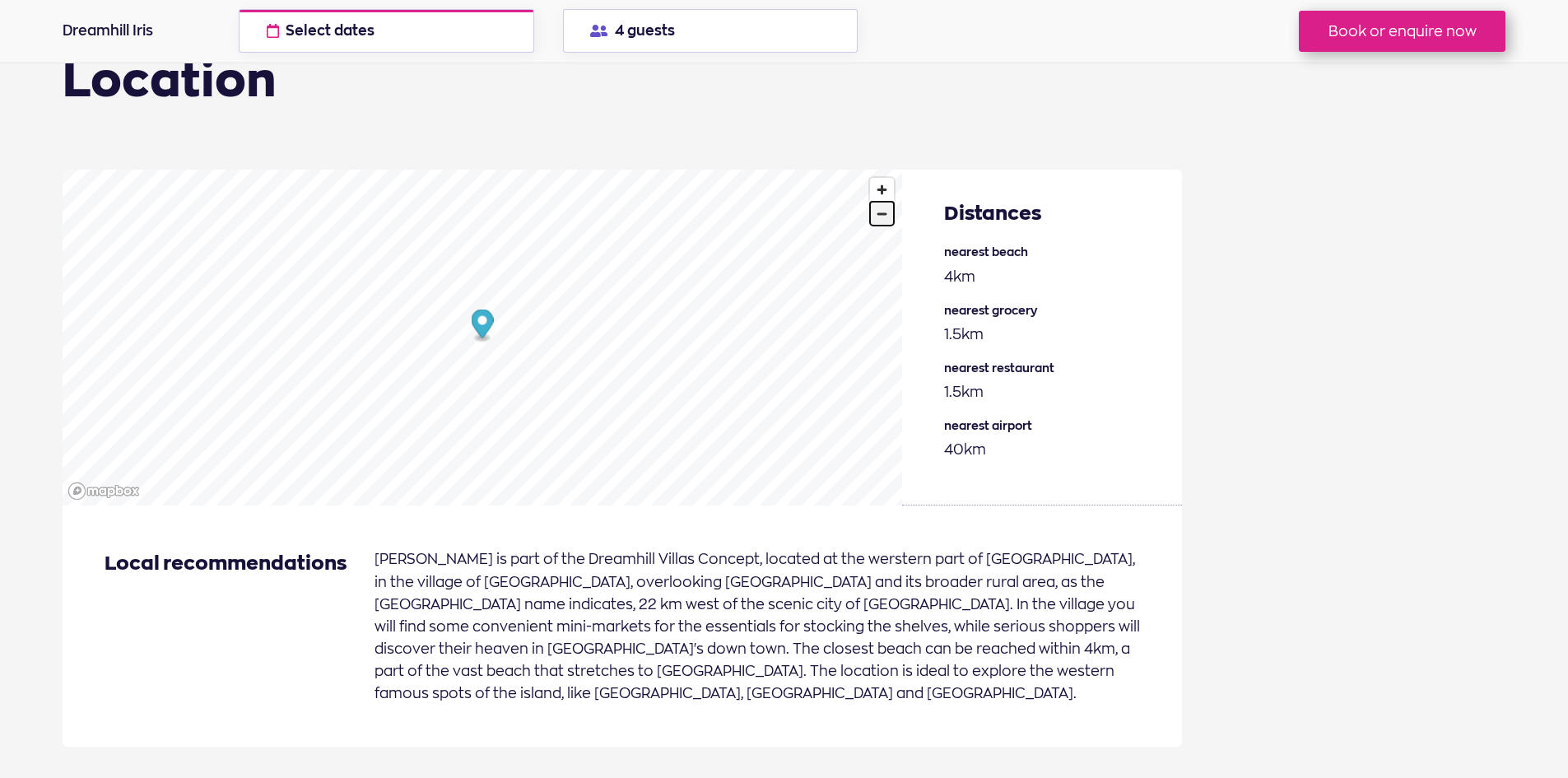
click at [887, 223] on span "Zoom out" at bounding box center [882, 213] width 24 height 23
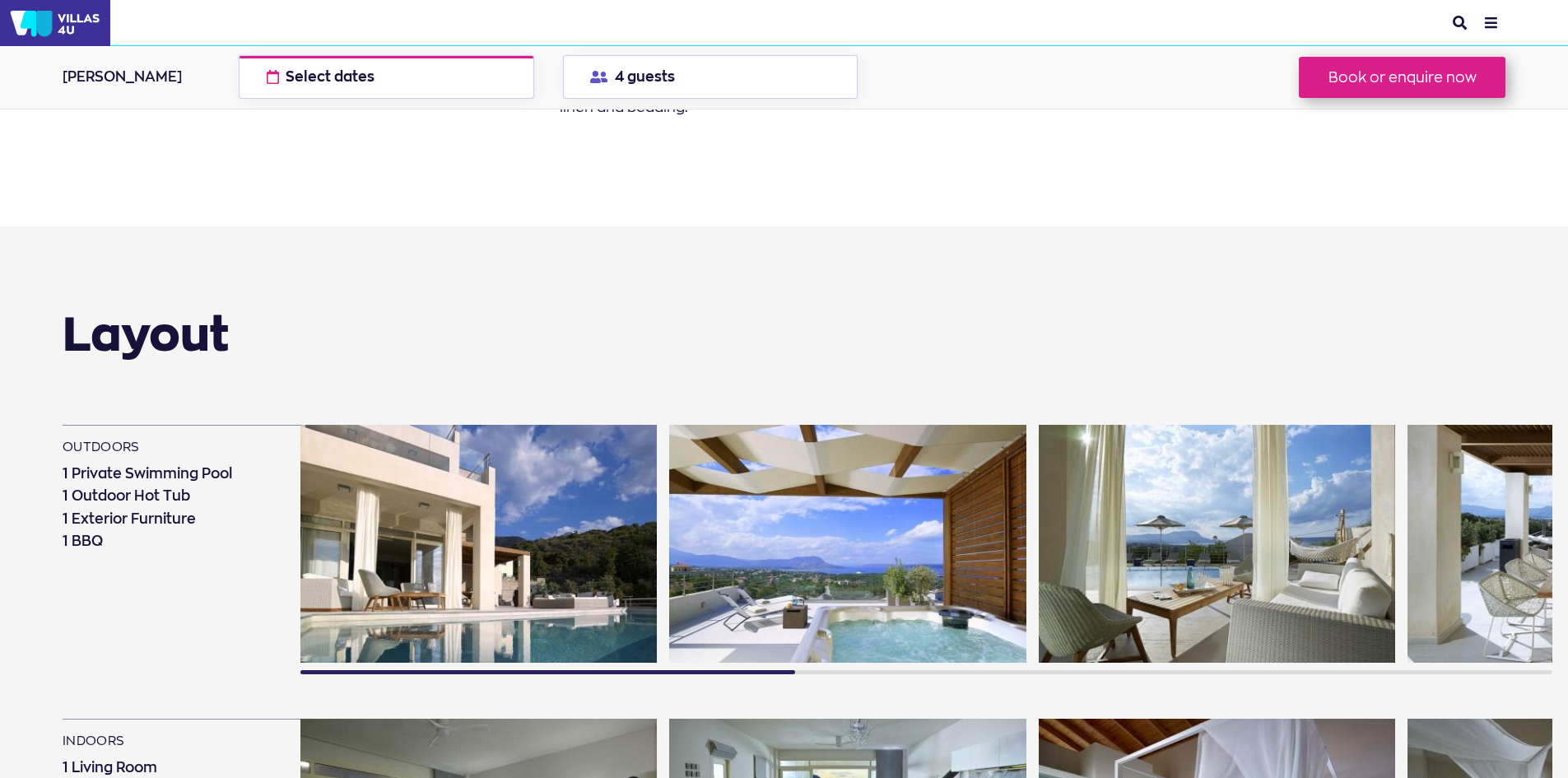
scroll to position [247, 0]
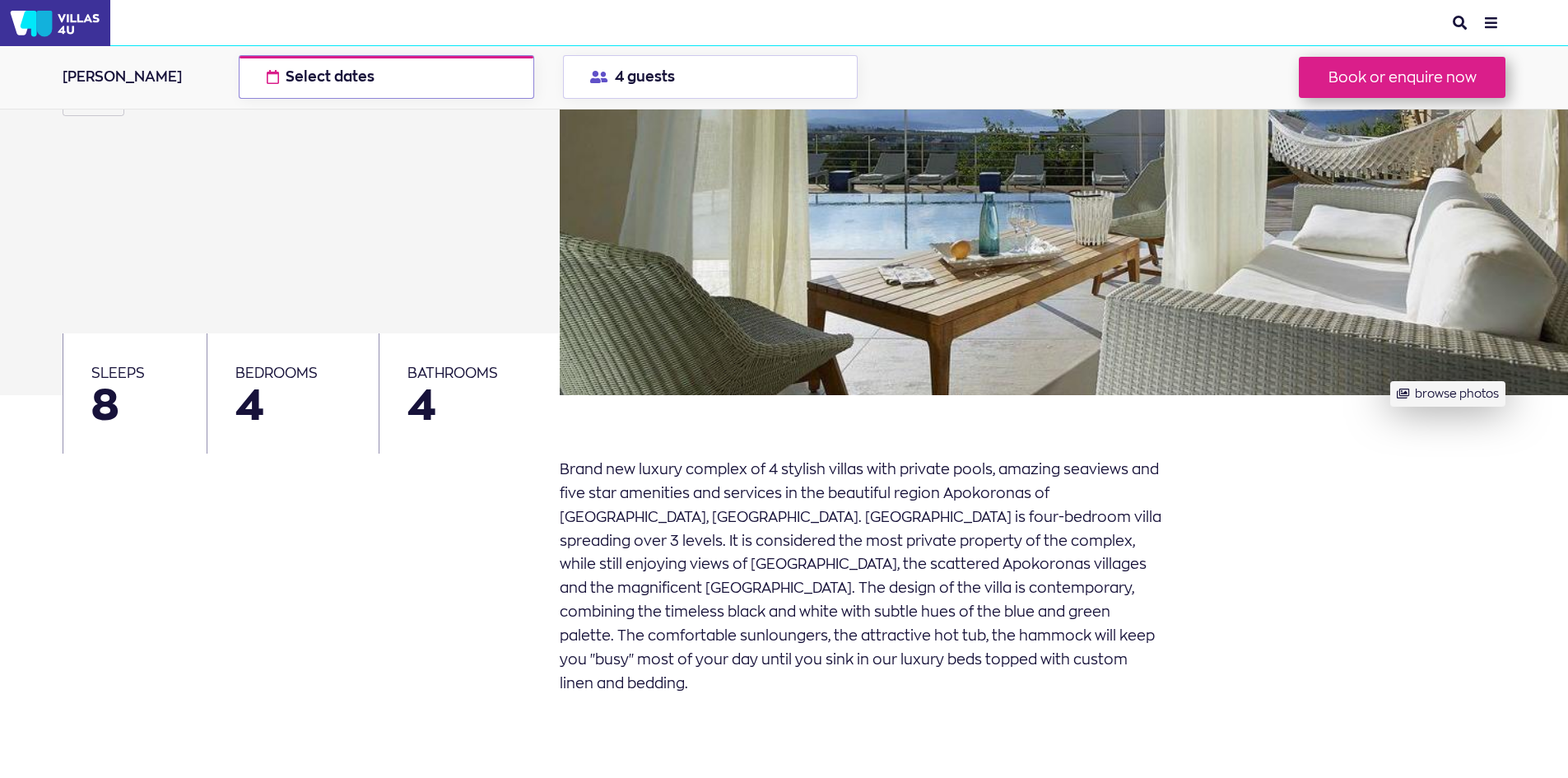
click at [456, 76] on button "Select dates check available dates" at bounding box center [386, 77] width 295 height 44
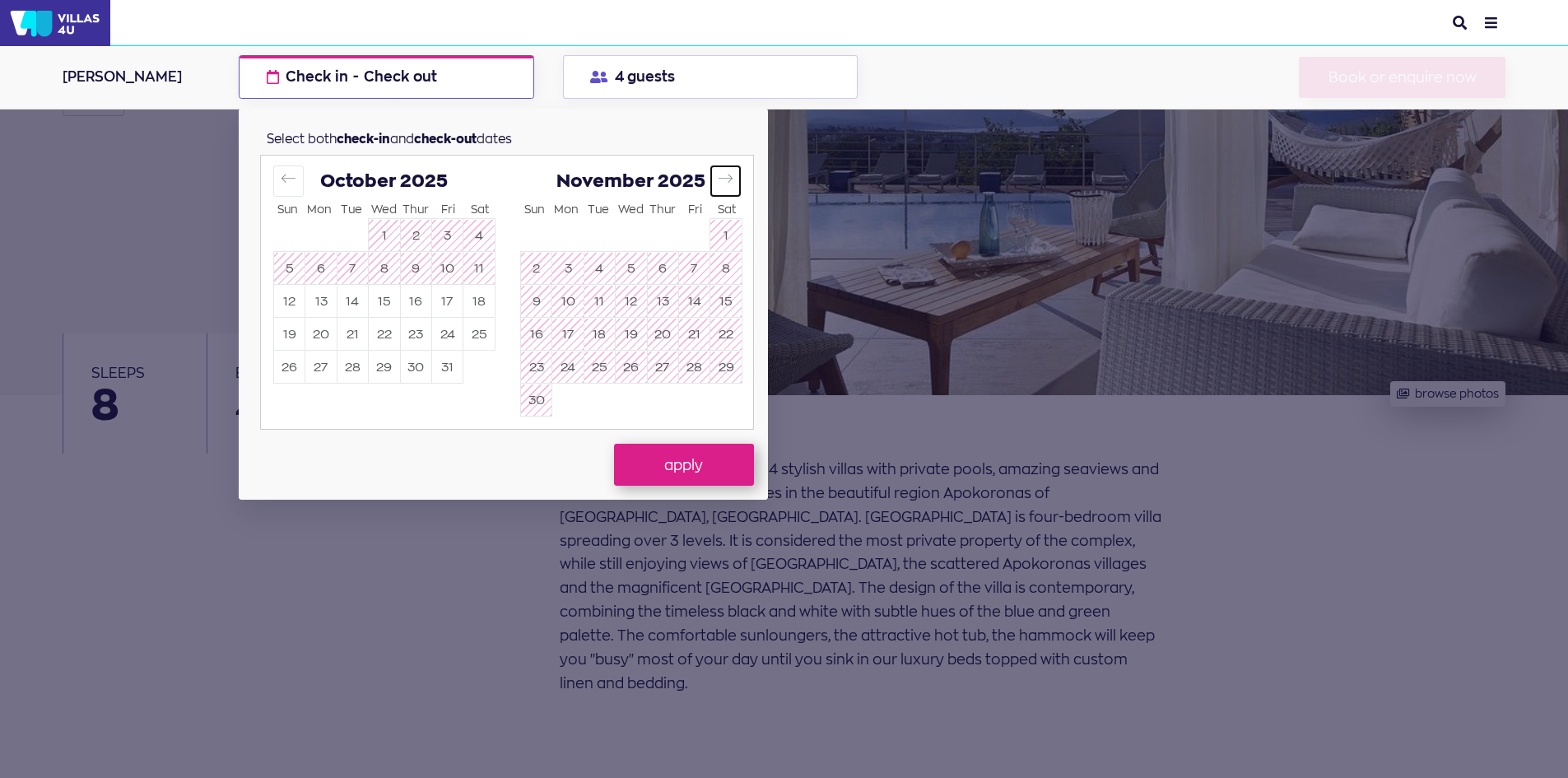
click at [724, 184] on icon "Move forward to switch to the next month." at bounding box center [726, 178] width 15 height 15
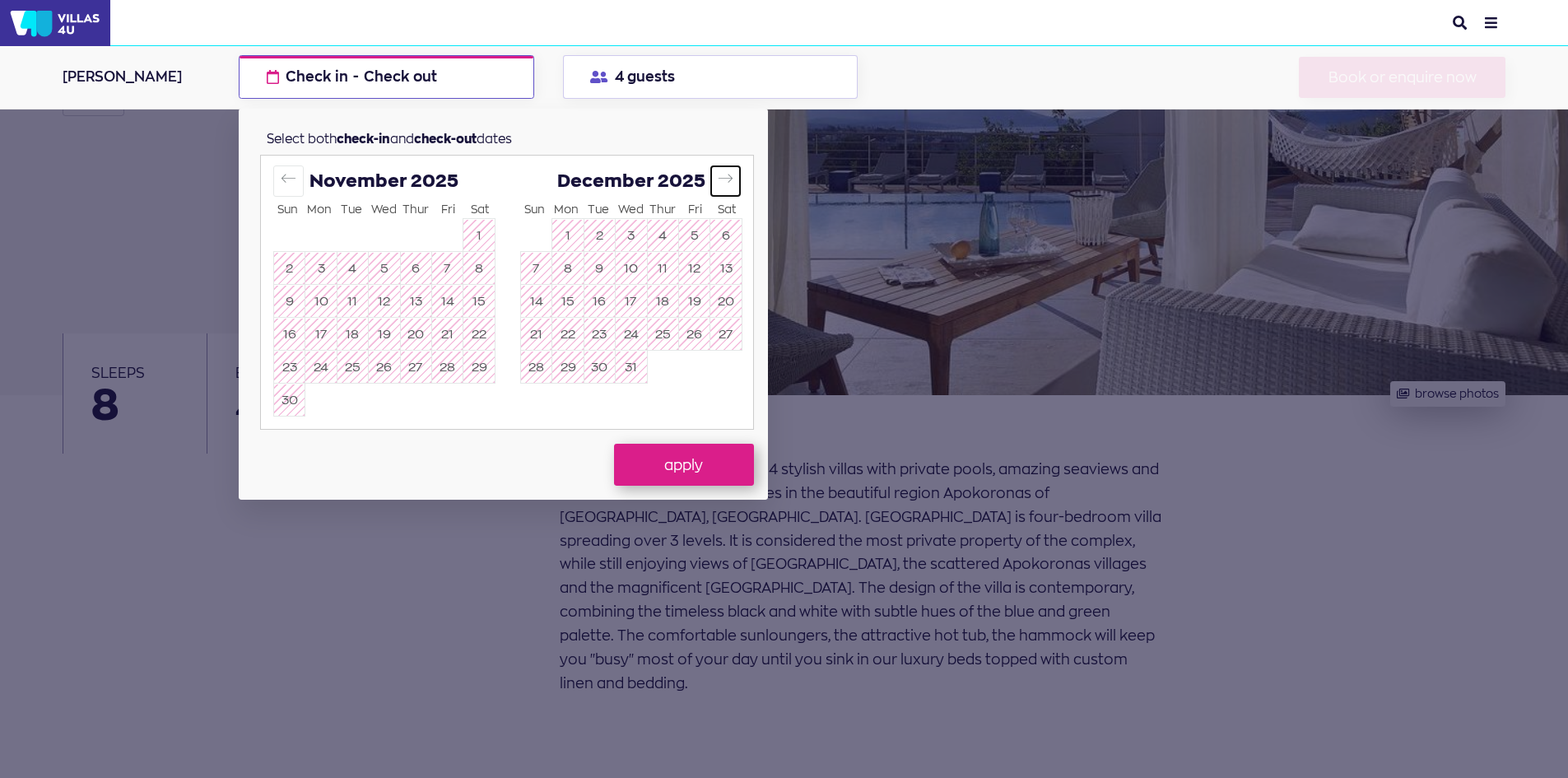
click at [724, 184] on icon "Move forward to switch to the next month." at bounding box center [726, 178] width 15 height 15
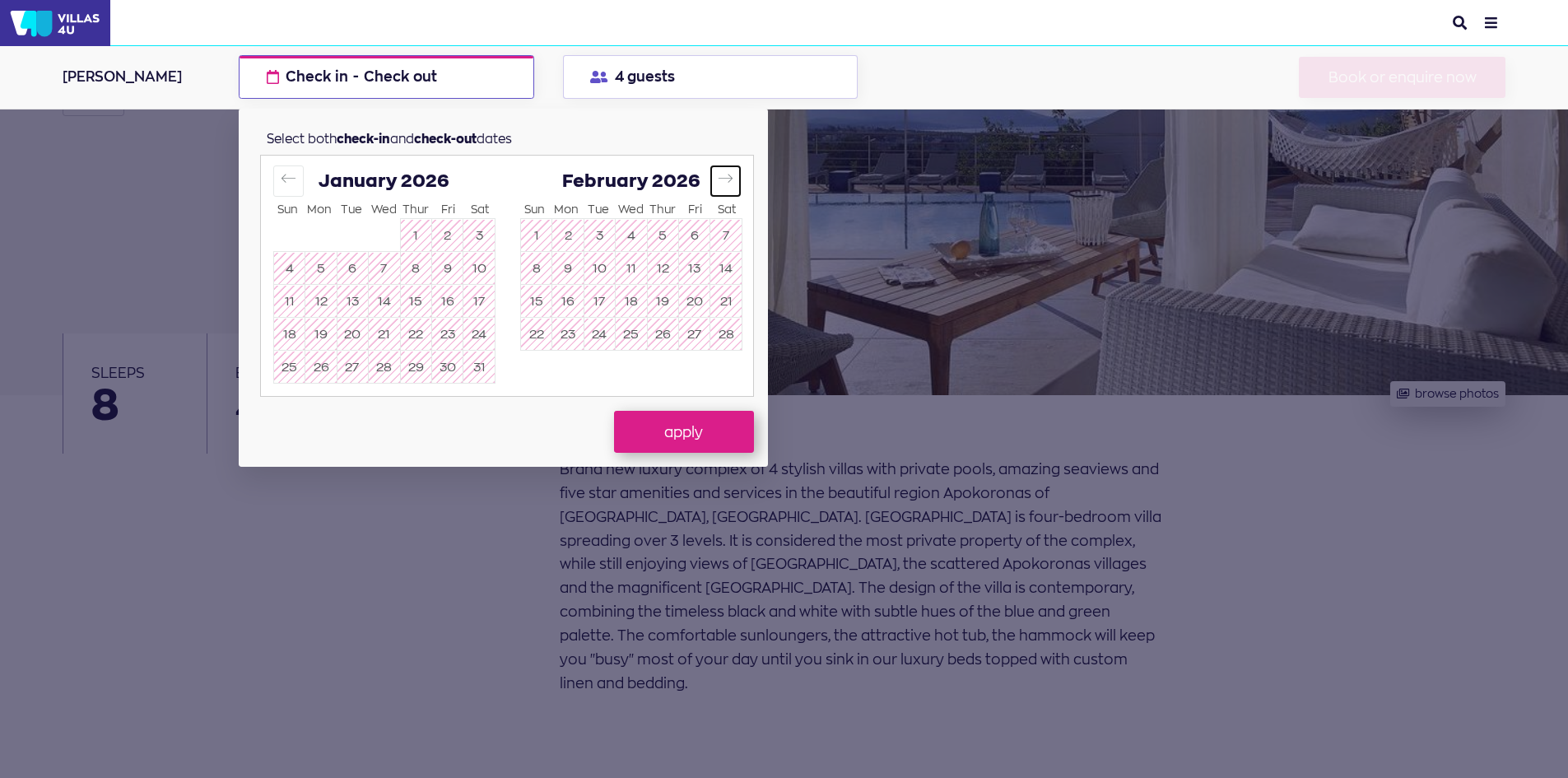
click at [724, 184] on icon "Move forward to switch to the next month." at bounding box center [726, 178] width 15 height 15
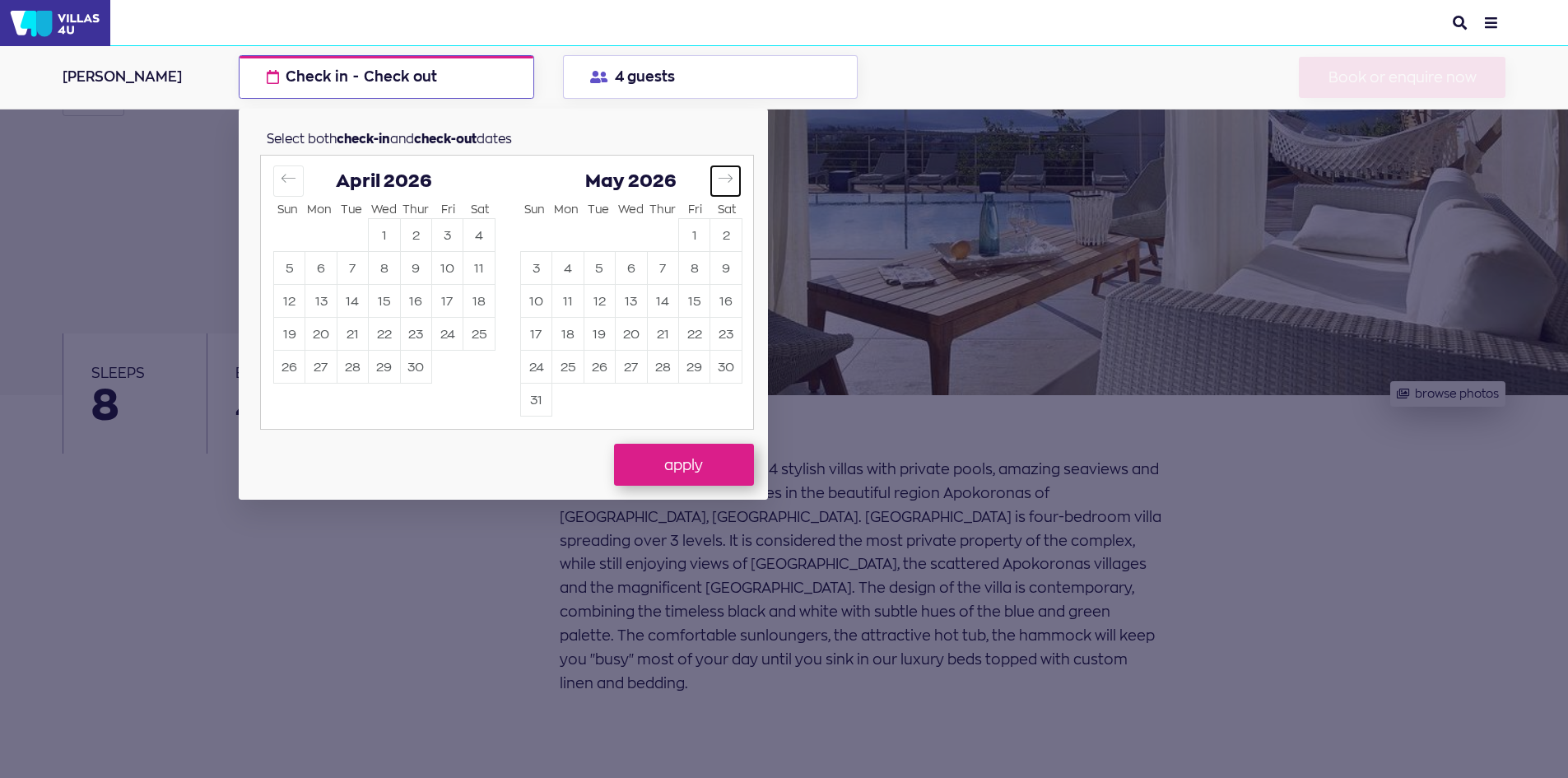
click at [724, 184] on icon "Move forward to switch to the next month." at bounding box center [726, 178] width 15 height 15
click at [736, 179] on button "Move forward to switch to the next month." at bounding box center [726, 180] width 30 height 30
click at [180, 136] on div at bounding box center [784, 389] width 1568 height 778
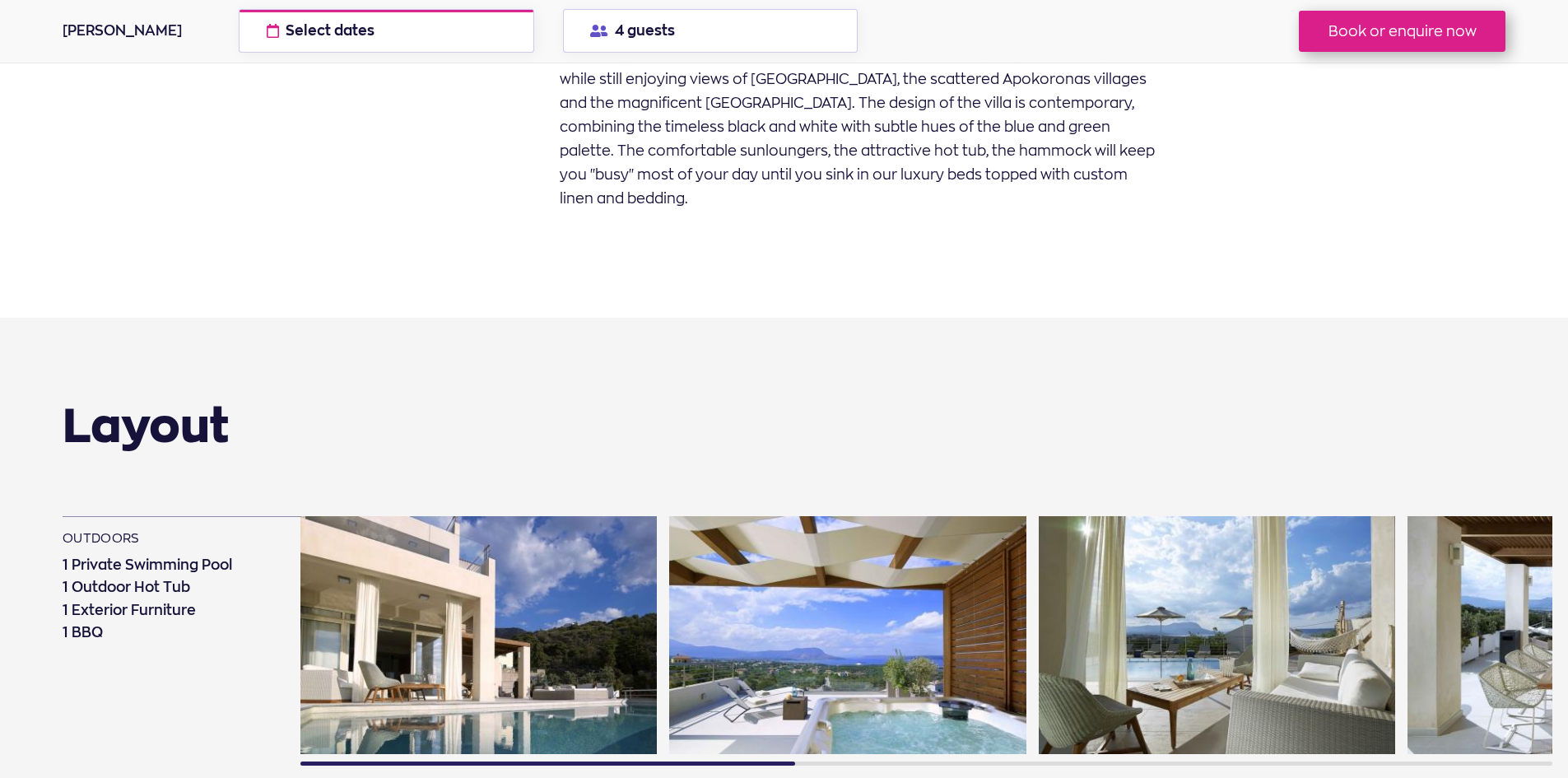
scroll to position [905, 0]
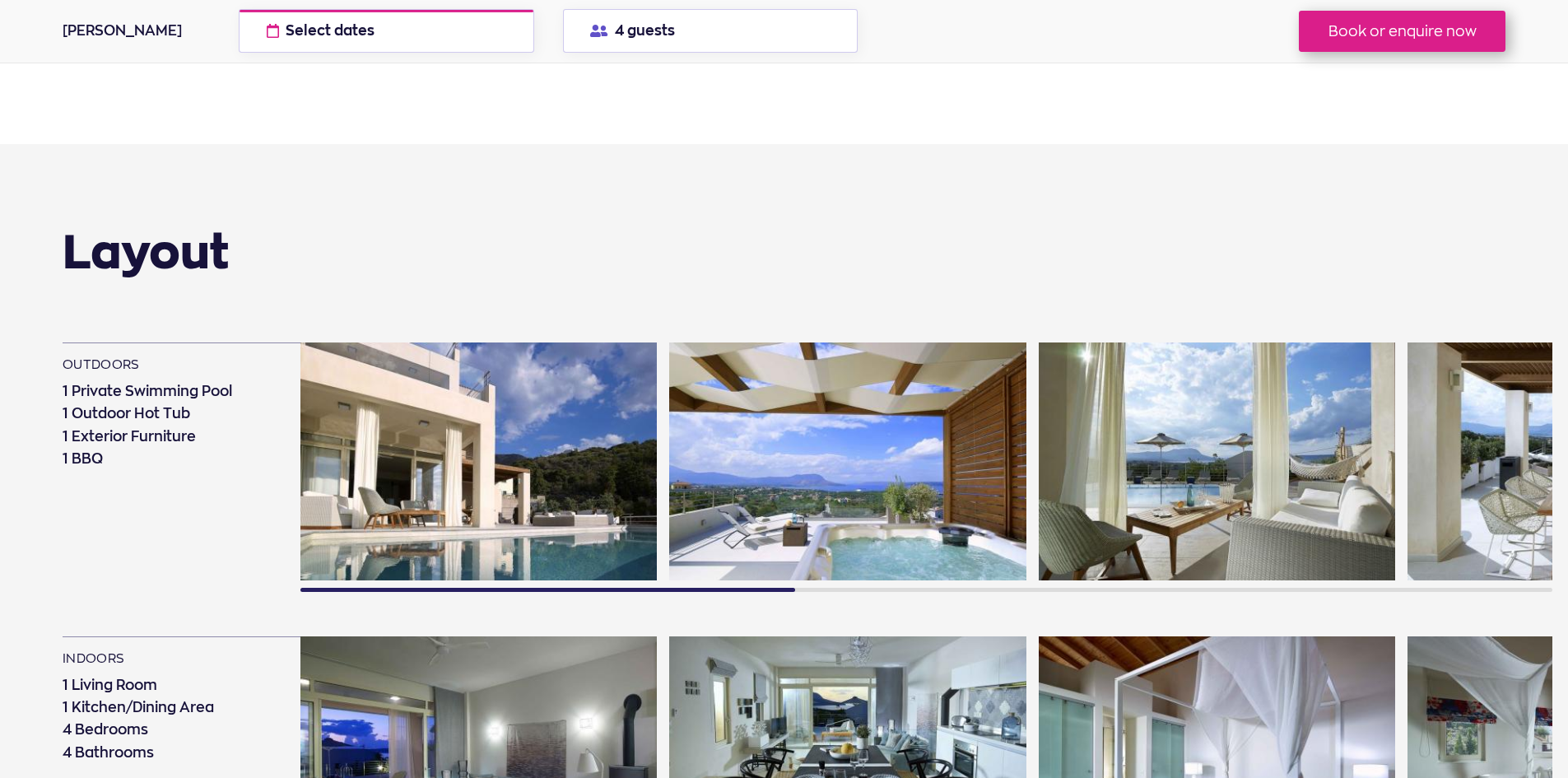
click at [537, 365] on img at bounding box center [478, 461] width 356 height 238
click at [588, 418] on img at bounding box center [478, 461] width 356 height 238
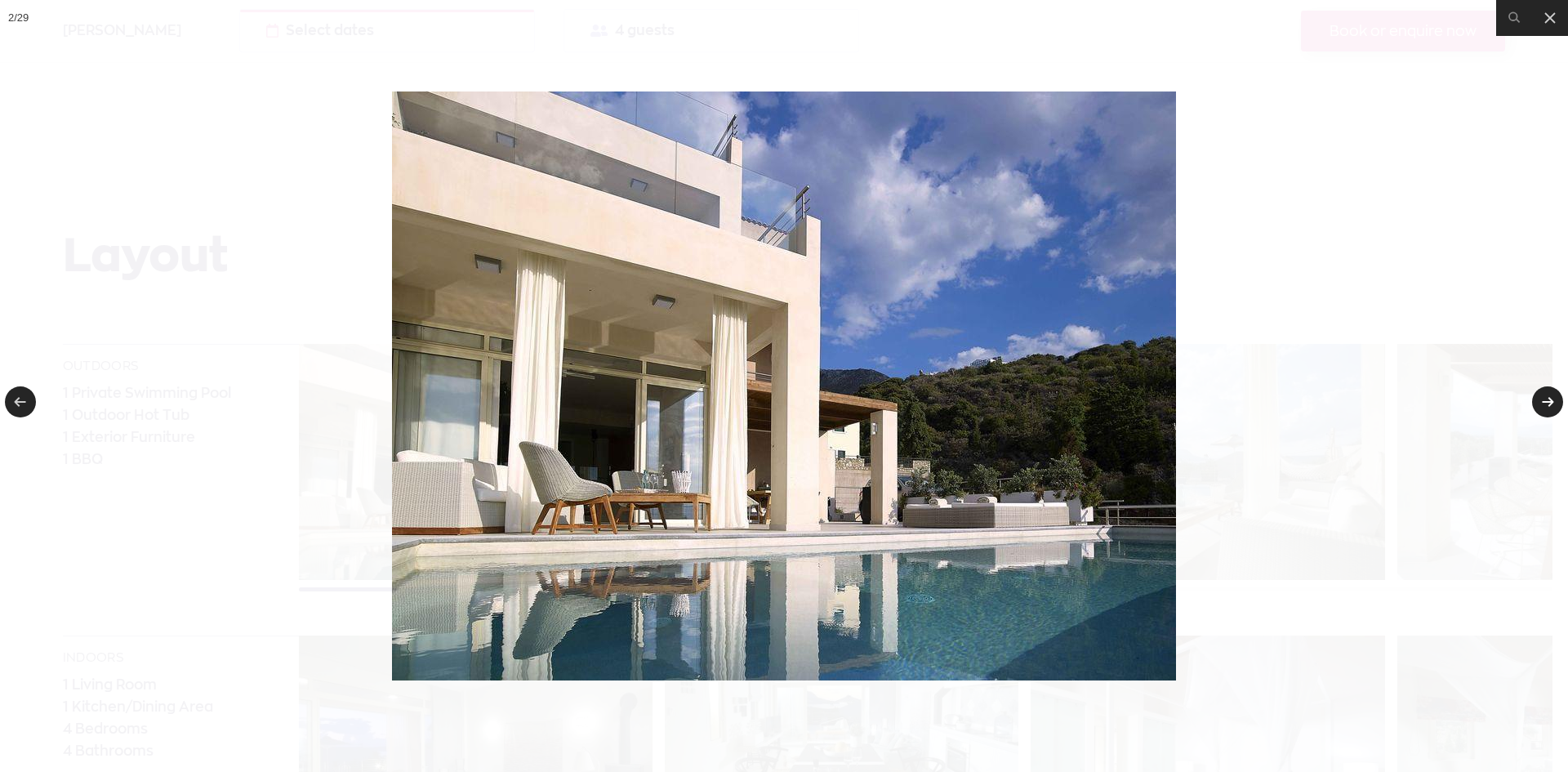
click at [1555, 409] on link at bounding box center [1547, 402] width 31 height 31
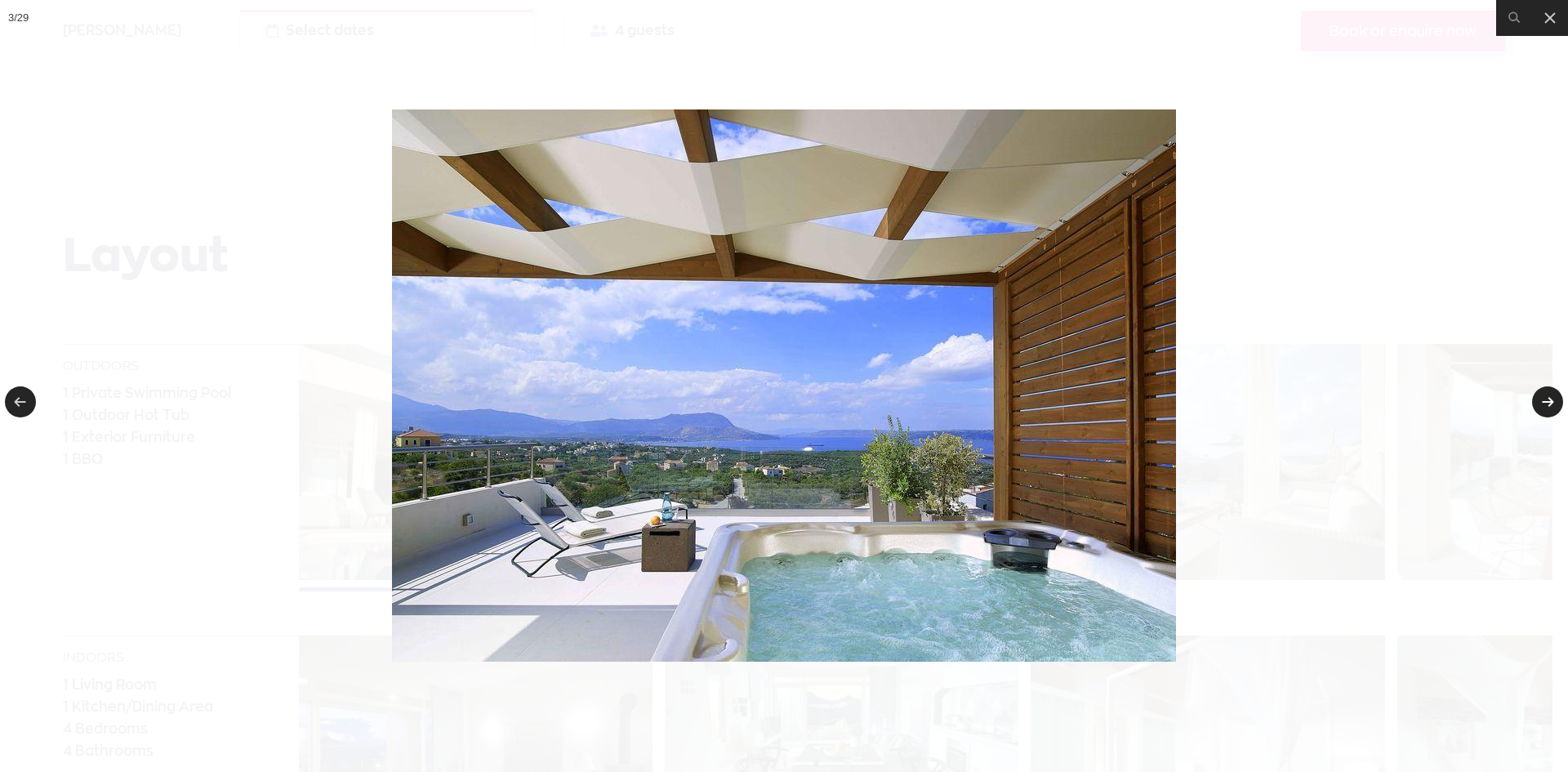
click at [1555, 409] on link at bounding box center [1547, 402] width 31 height 31
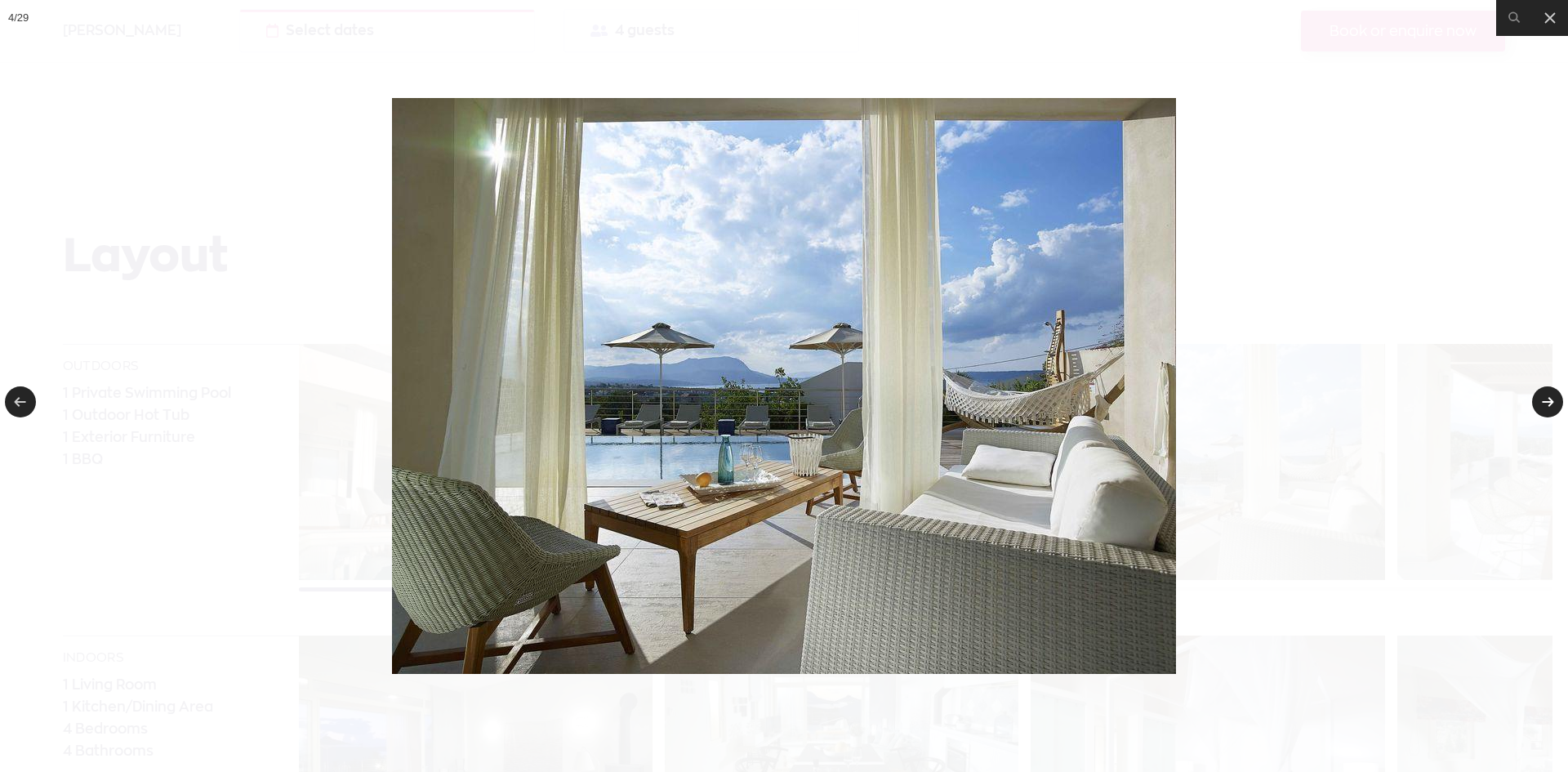
click at [1555, 409] on link at bounding box center [1547, 402] width 31 height 31
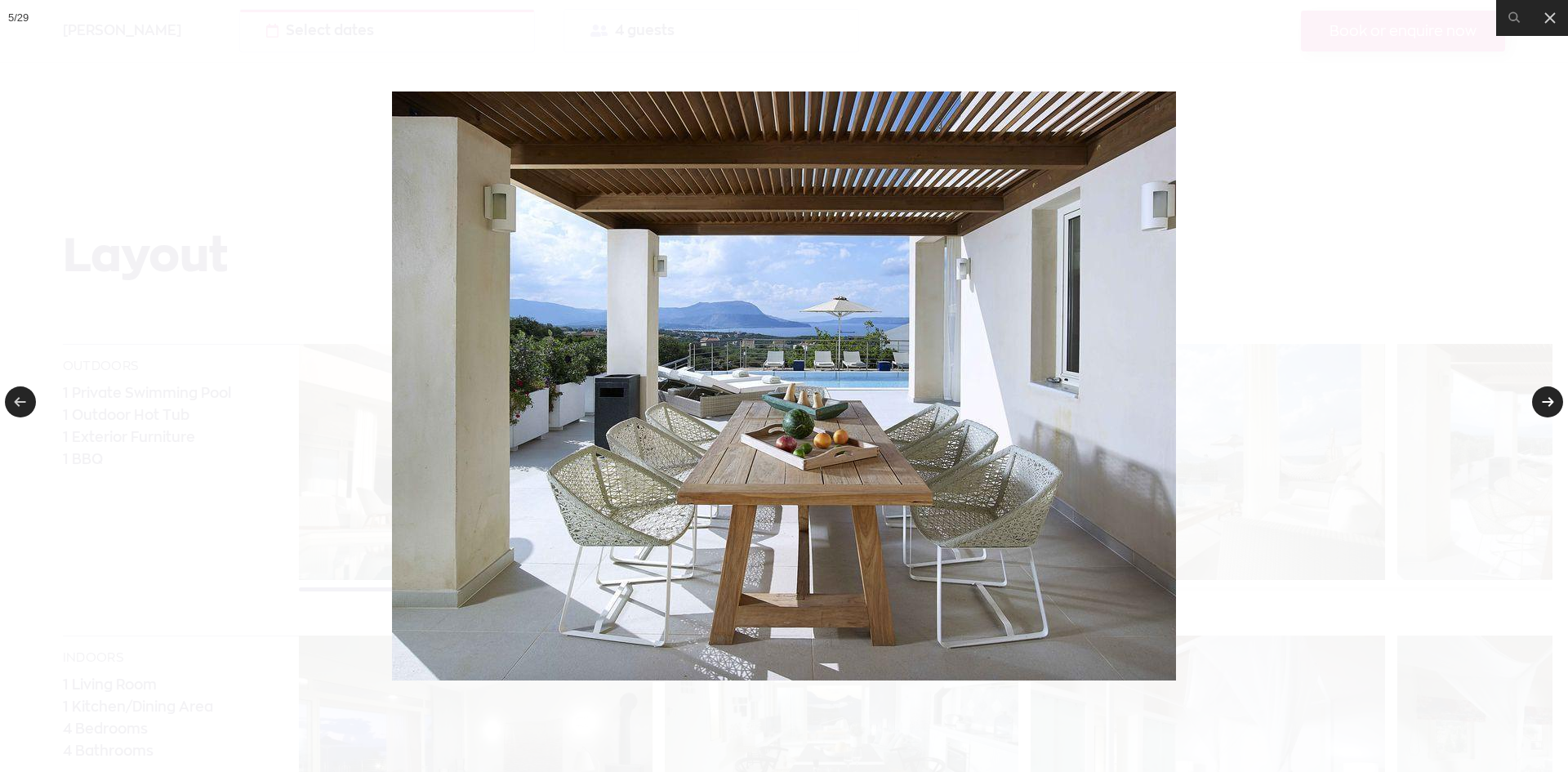
click at [1555, 409] on link at bounding box center [1547, 402] width 31 height 31
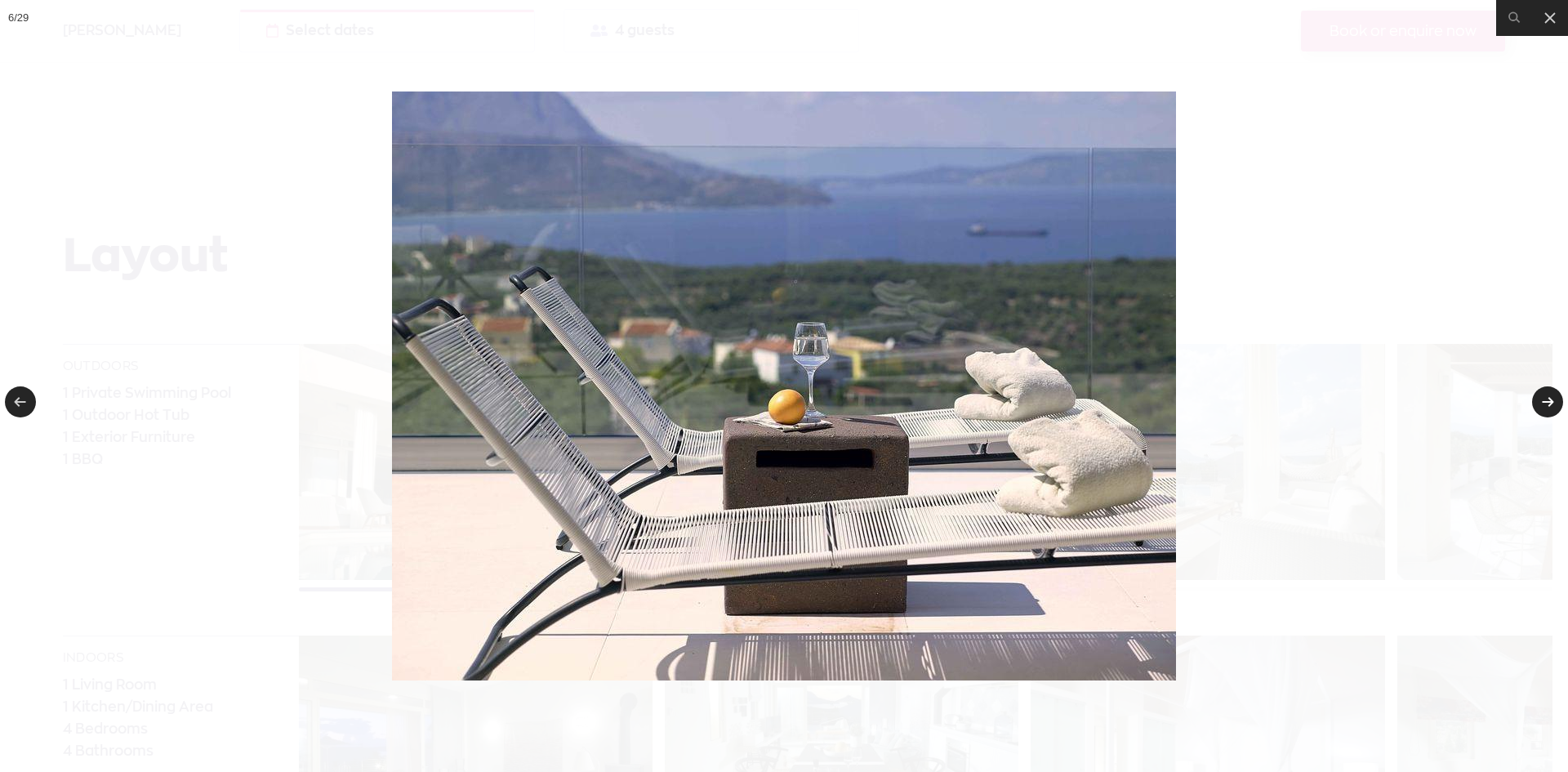
click at [1555, 409] on link at bounding box center [1547, 402] width 31 height 31
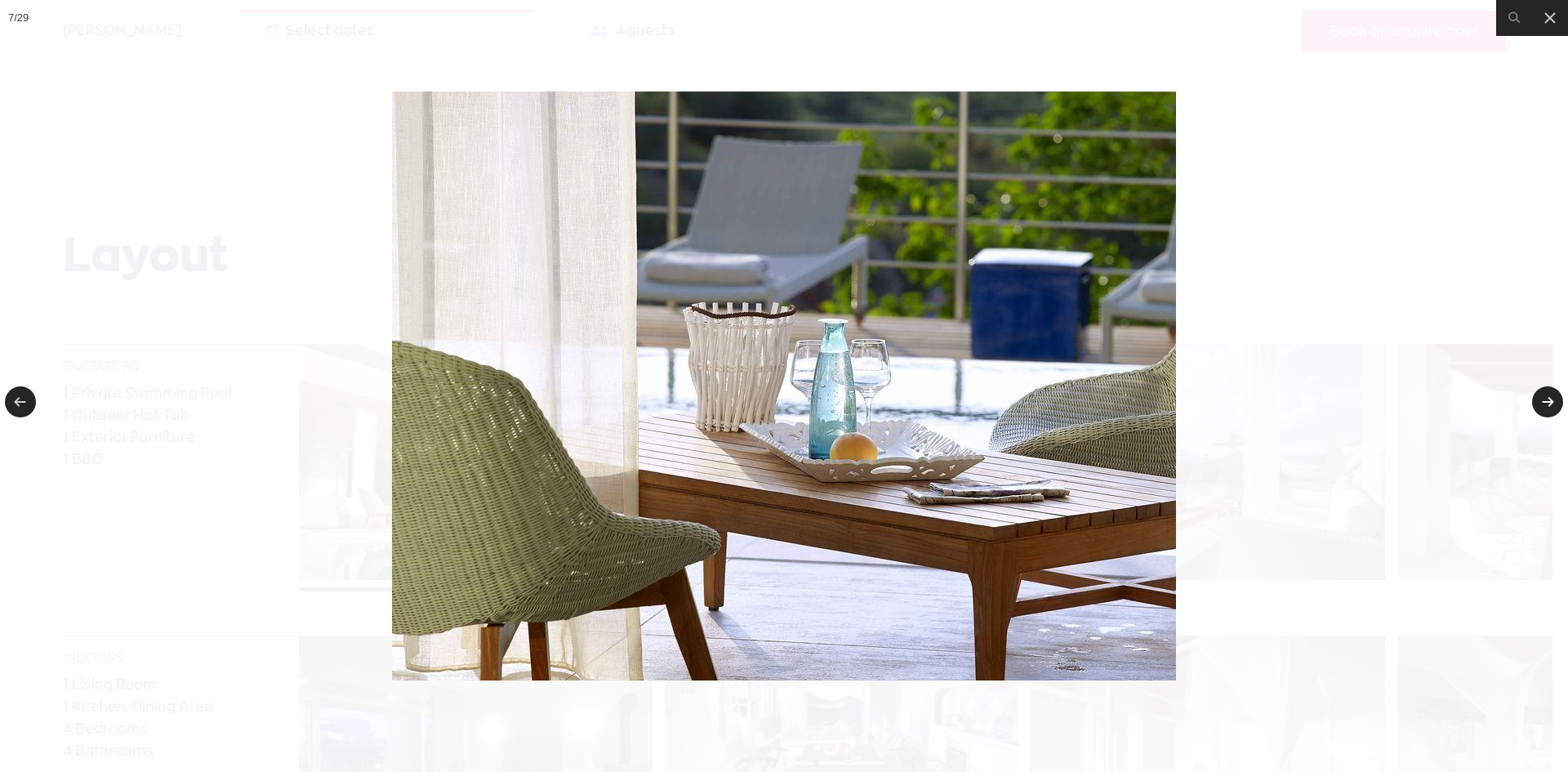
click at [1555, 409] on link at bounding box center [1547, 402] width 31 height 31
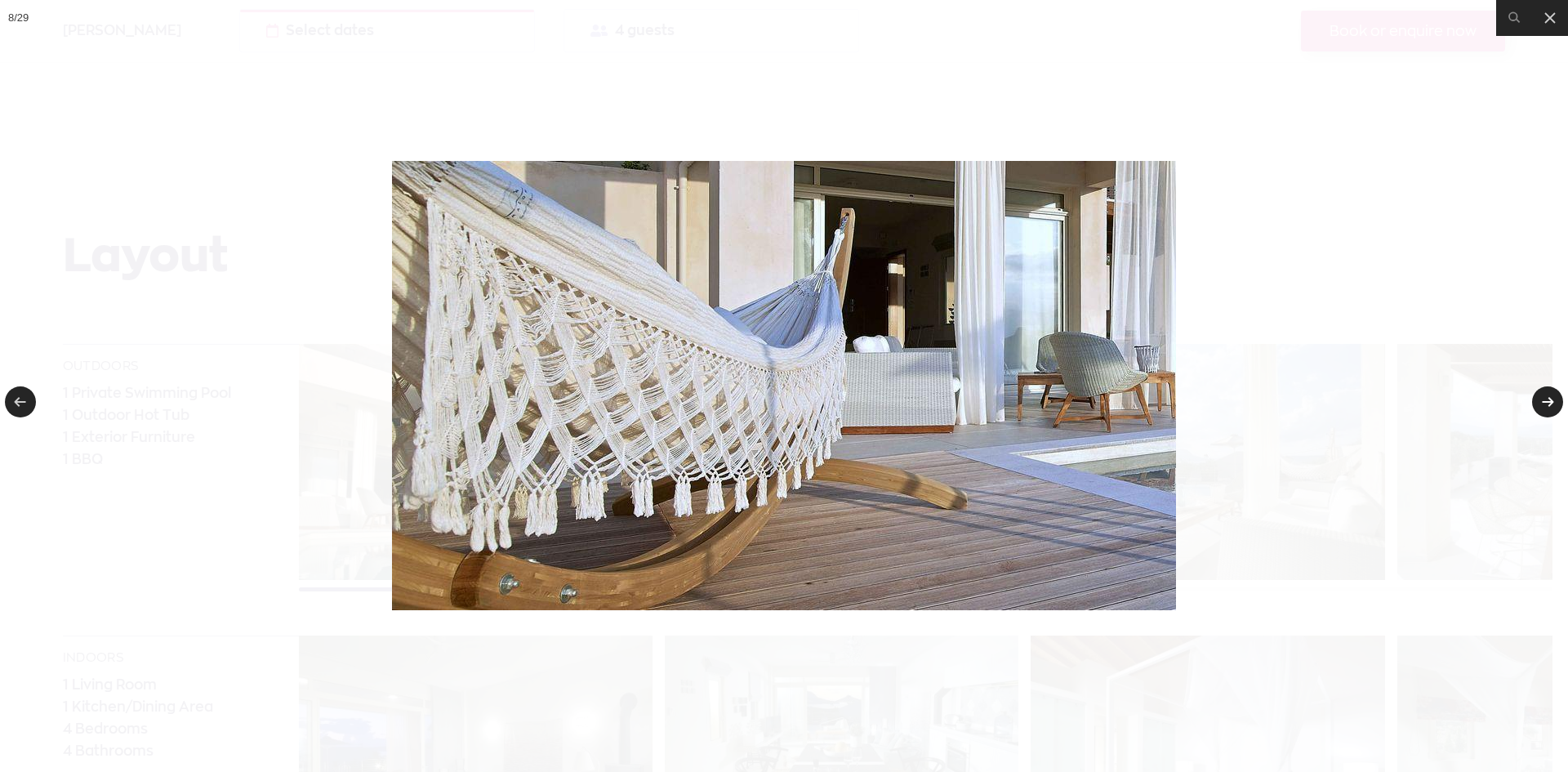
click at [1555, 409] on link at bounding box center [1547, 402] width 31 height 31
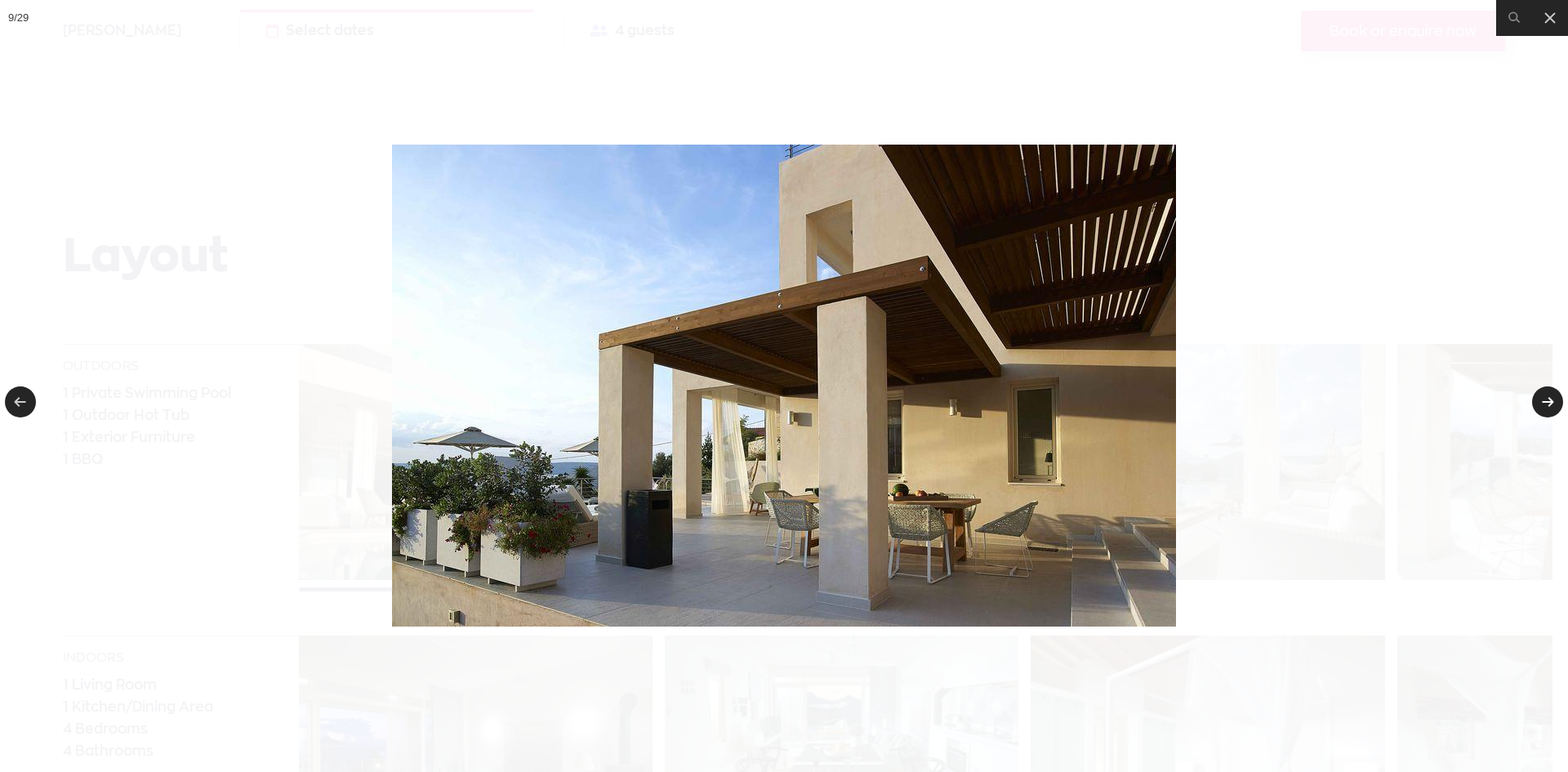
click at [1555, 409] on link at bounding box center [1547, 402] width 31 height 31
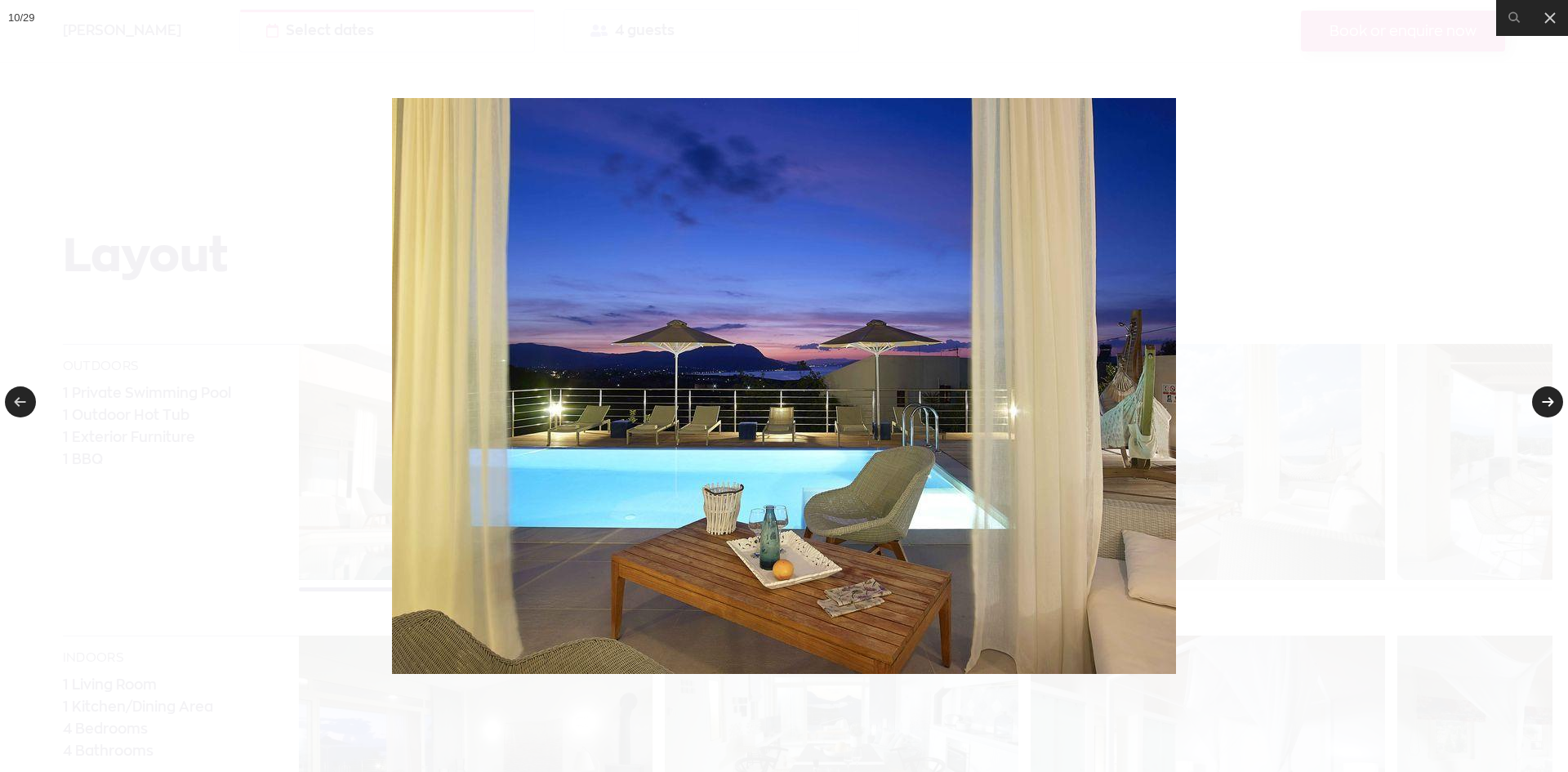
click at [1555, 409] on link at bounding box center [1547, 402] width 31 height 31
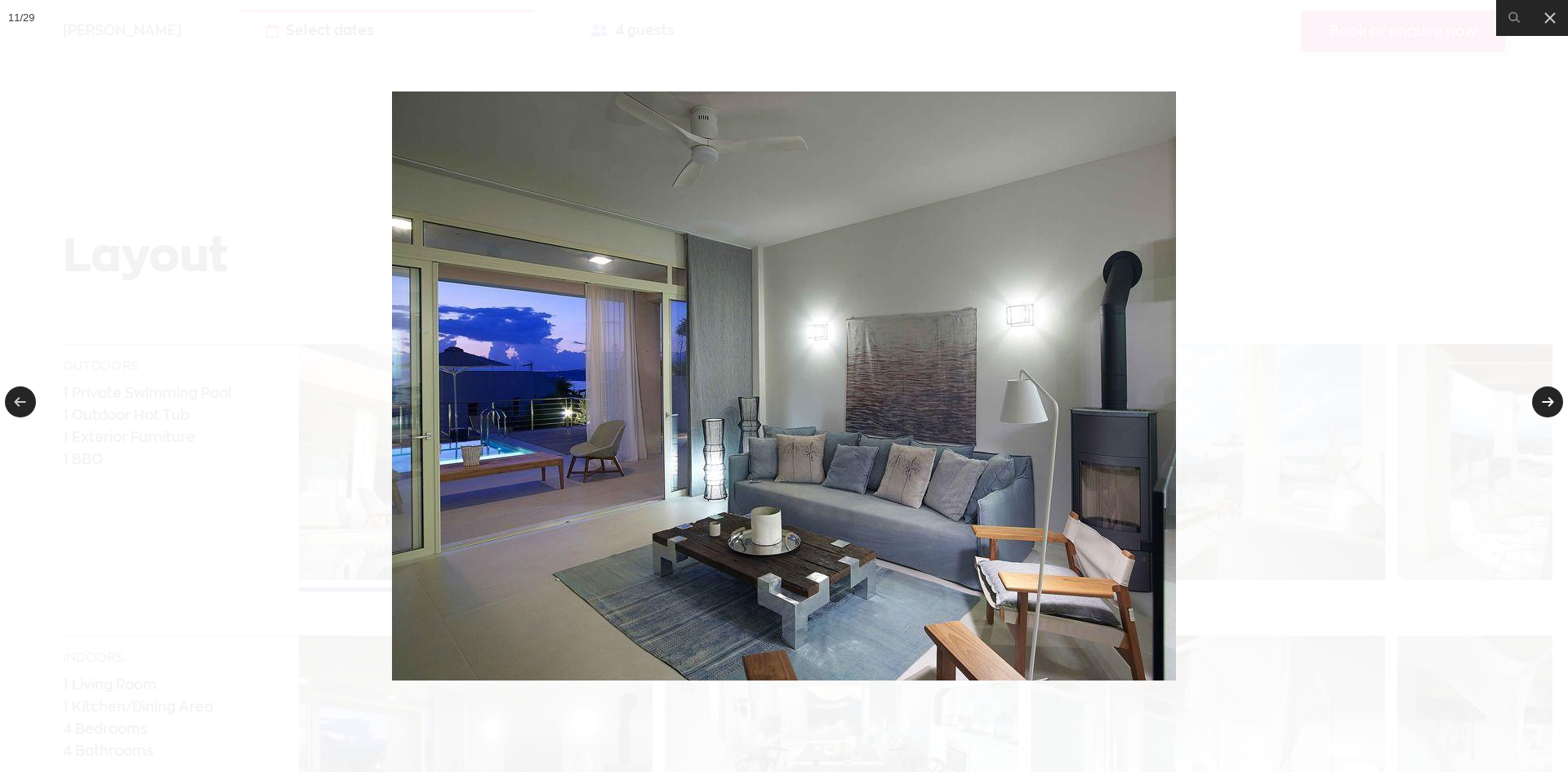
click at [1555, 409] on link at bounding box center [1547, 402] width 31 height 31
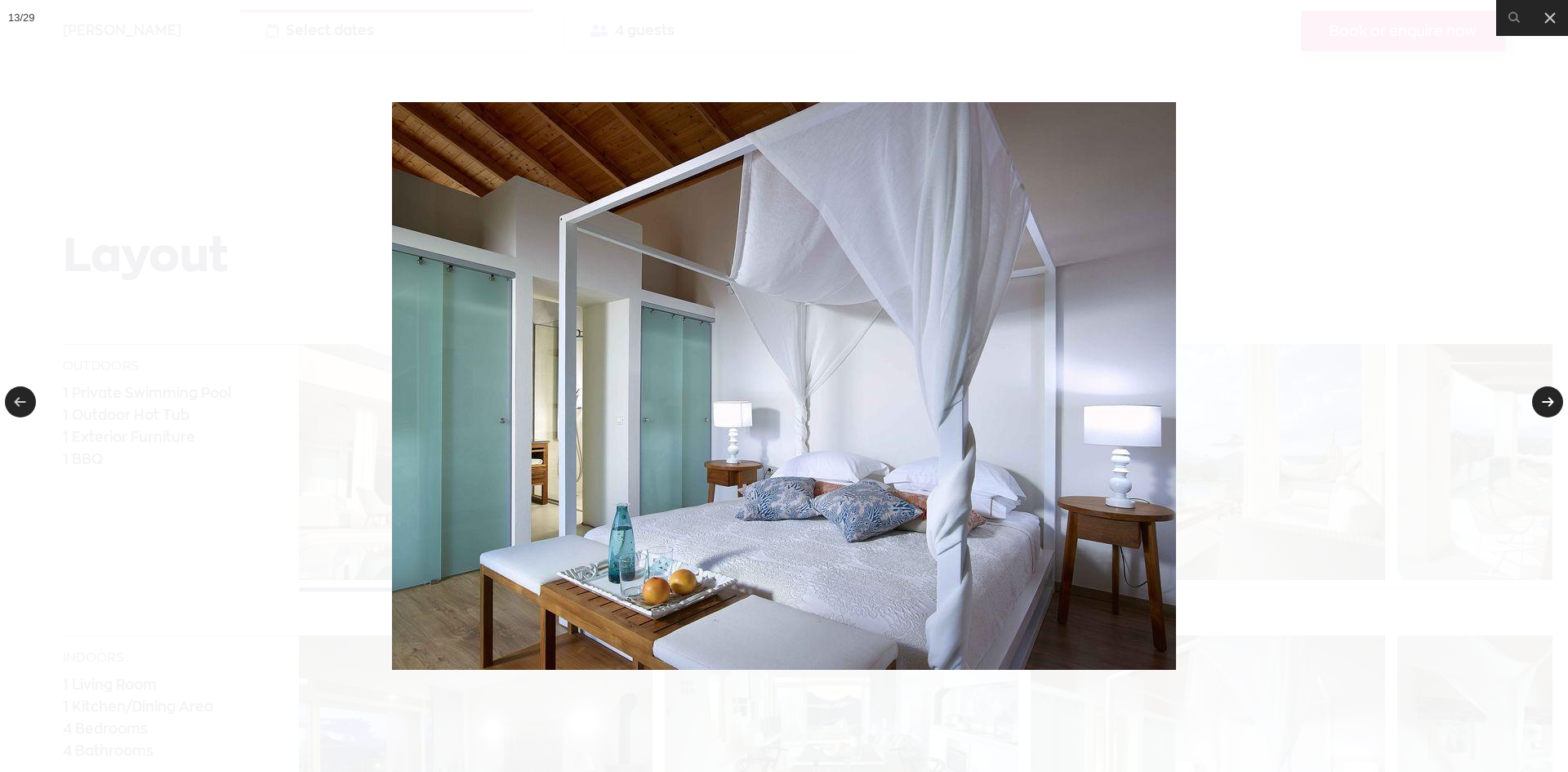
click at [1555, 409] on link at bounding box center [1547, 402] width 31 height 31
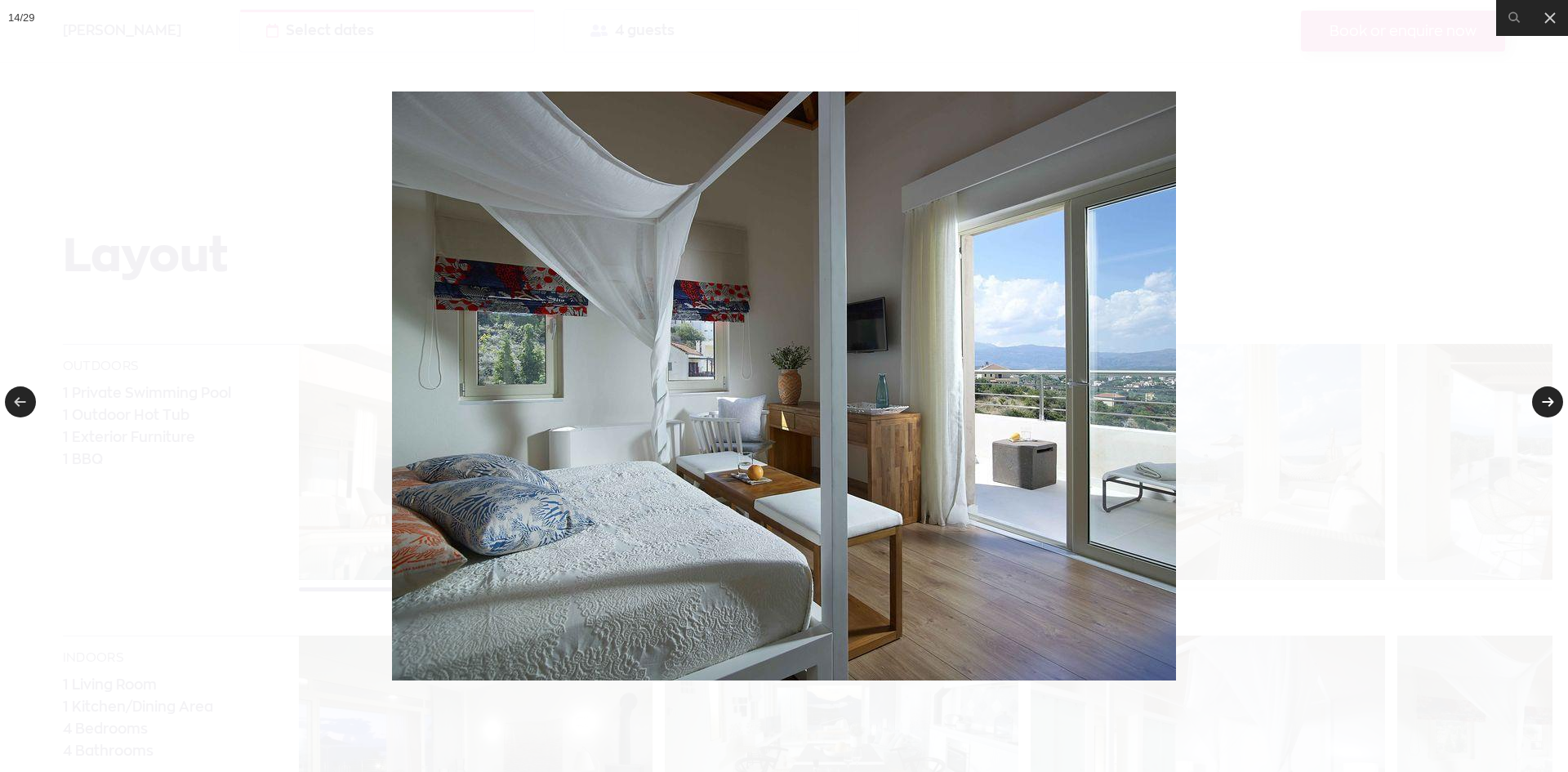
click at [1555, 409] on link at bounding box center [1547, 402] width 31 height 31
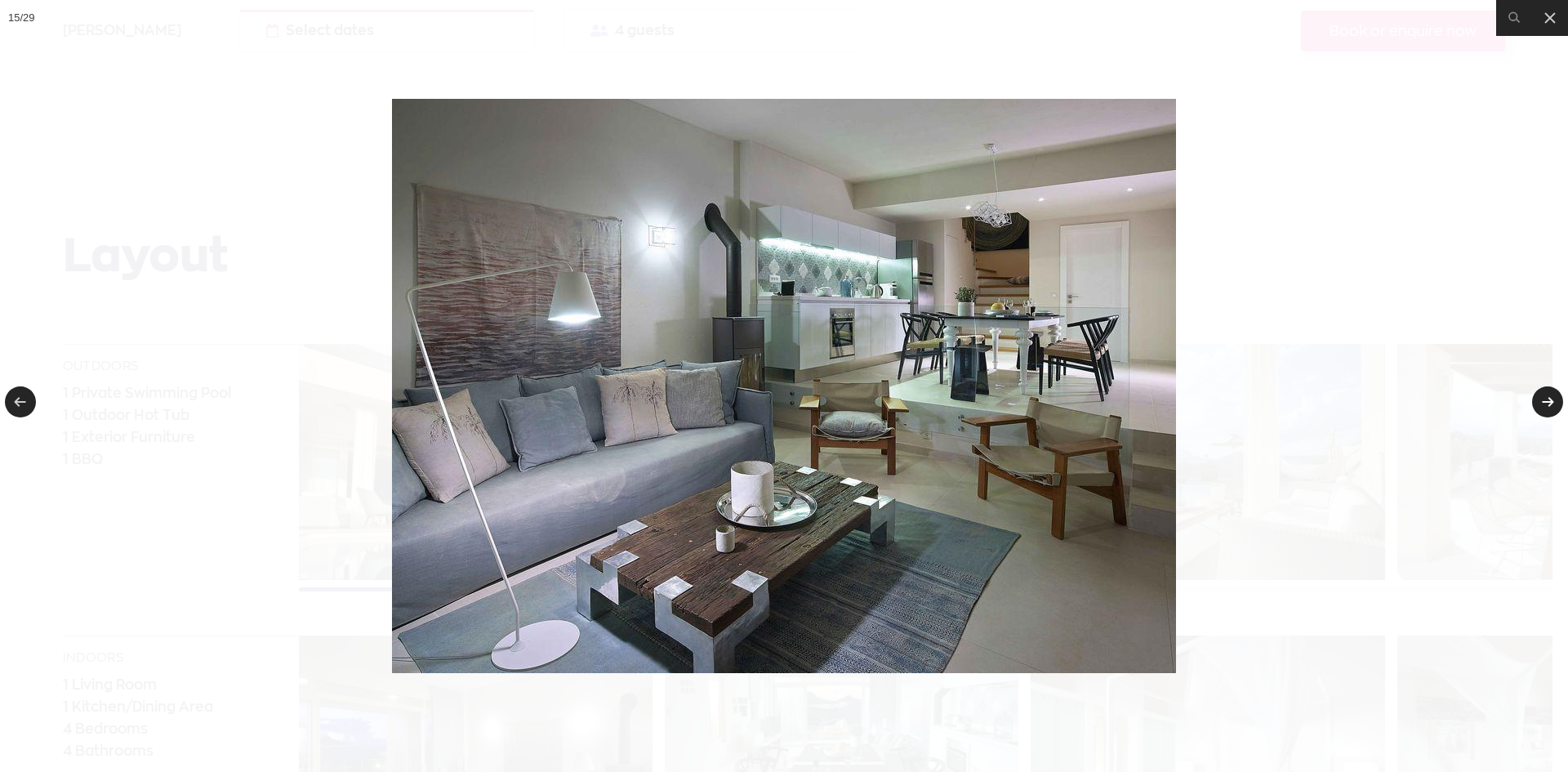
click at [1555, 409] on link at bounding box center [1547, 402] width 31 height 31
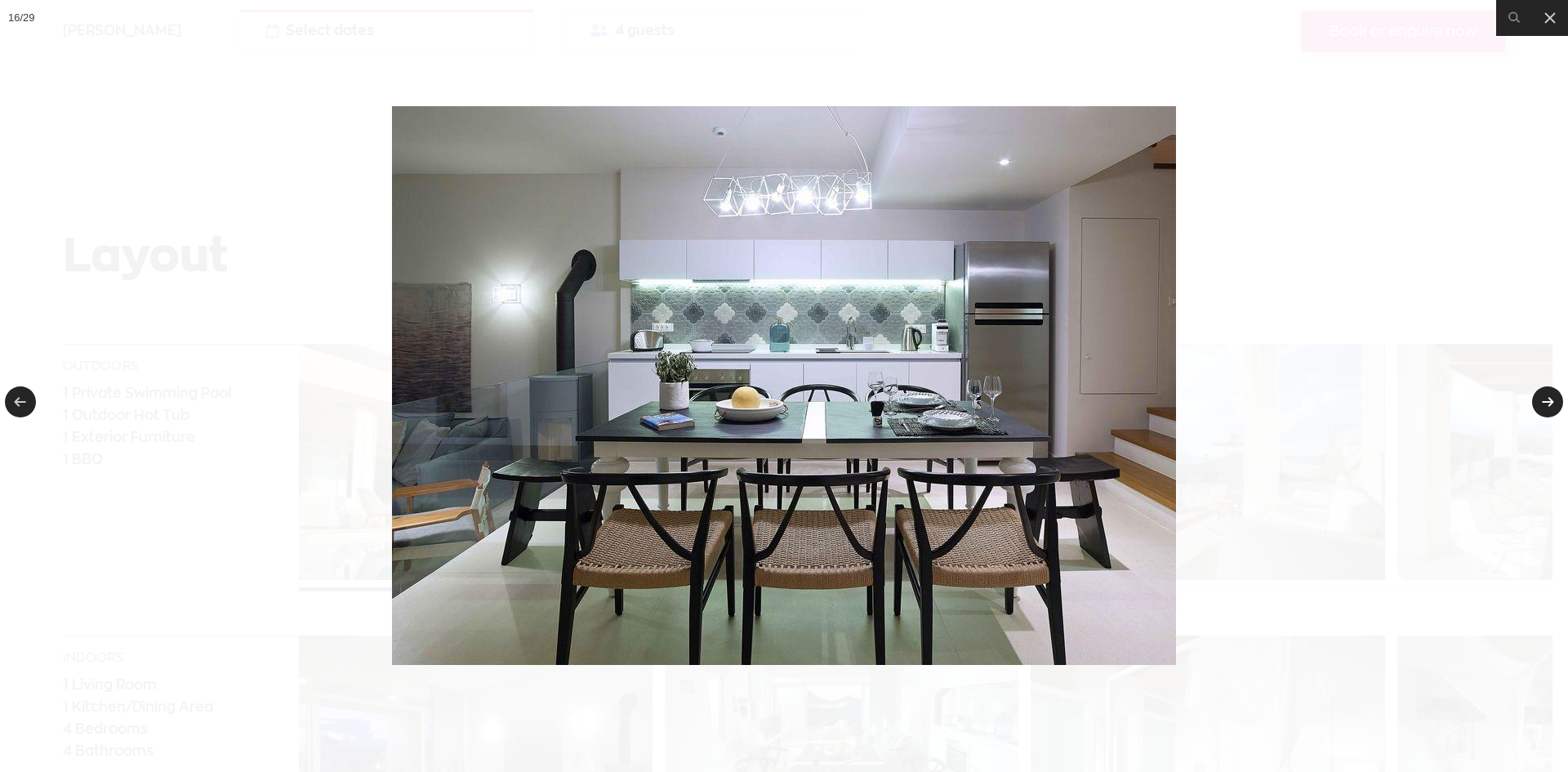
click at [1545, 392] on link at bounding box center [1547, 402] width 31 height 31
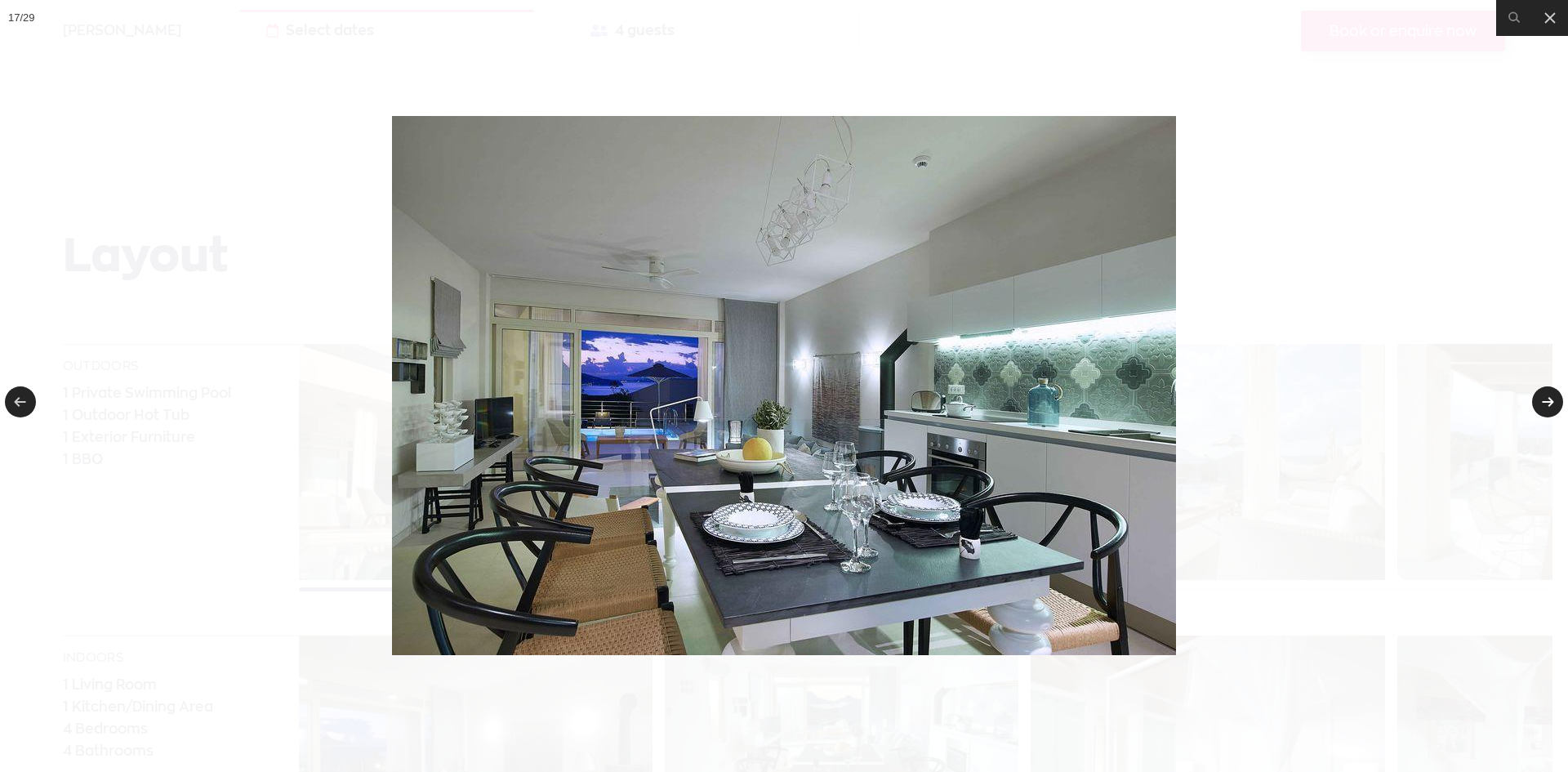
click at [1545, 392] on link at bounding box center [1547, 402] width 31 height 31
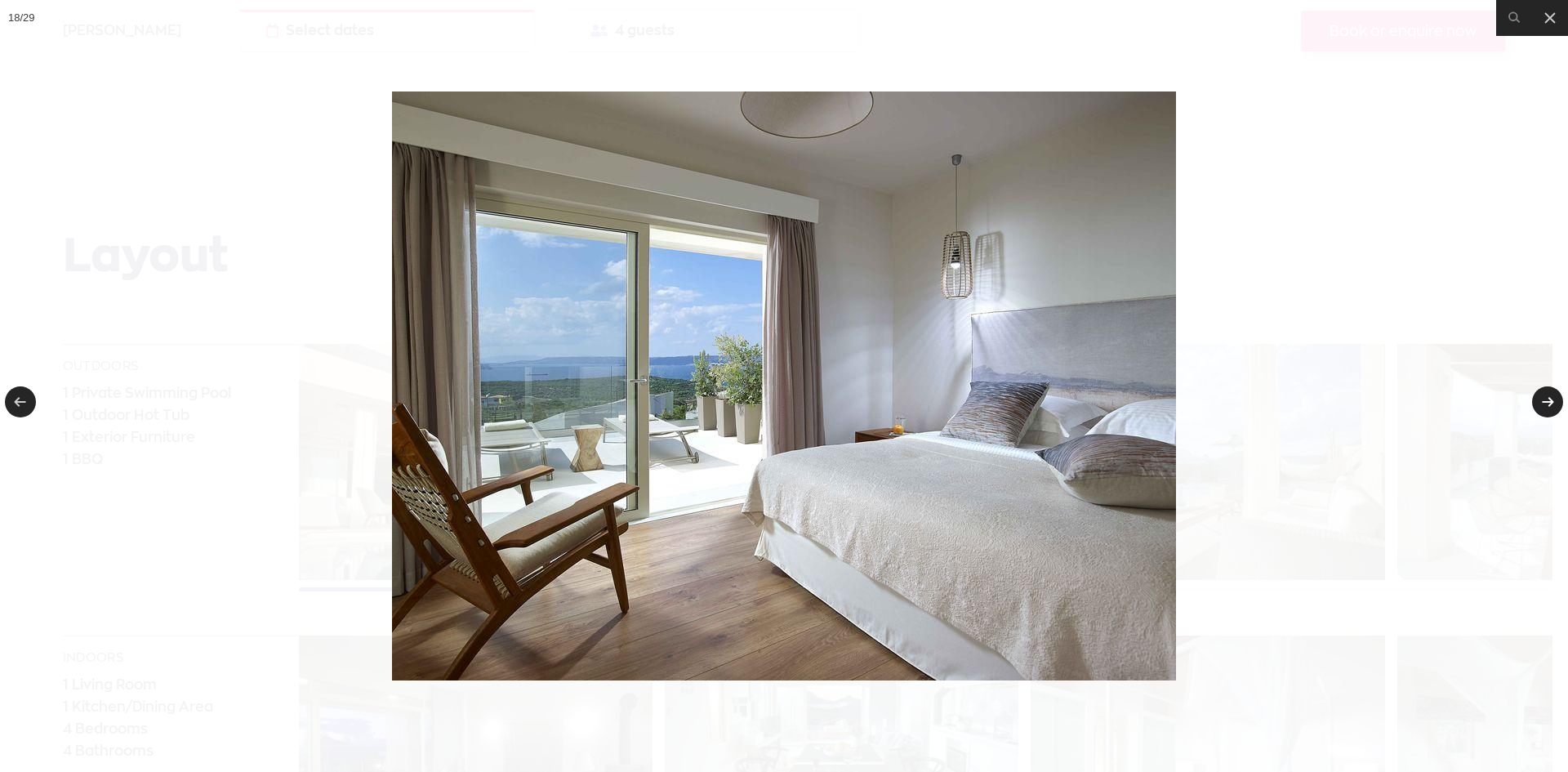
click at [1545, 392] on link at bounding box center [1547, 402] width 31 height 31
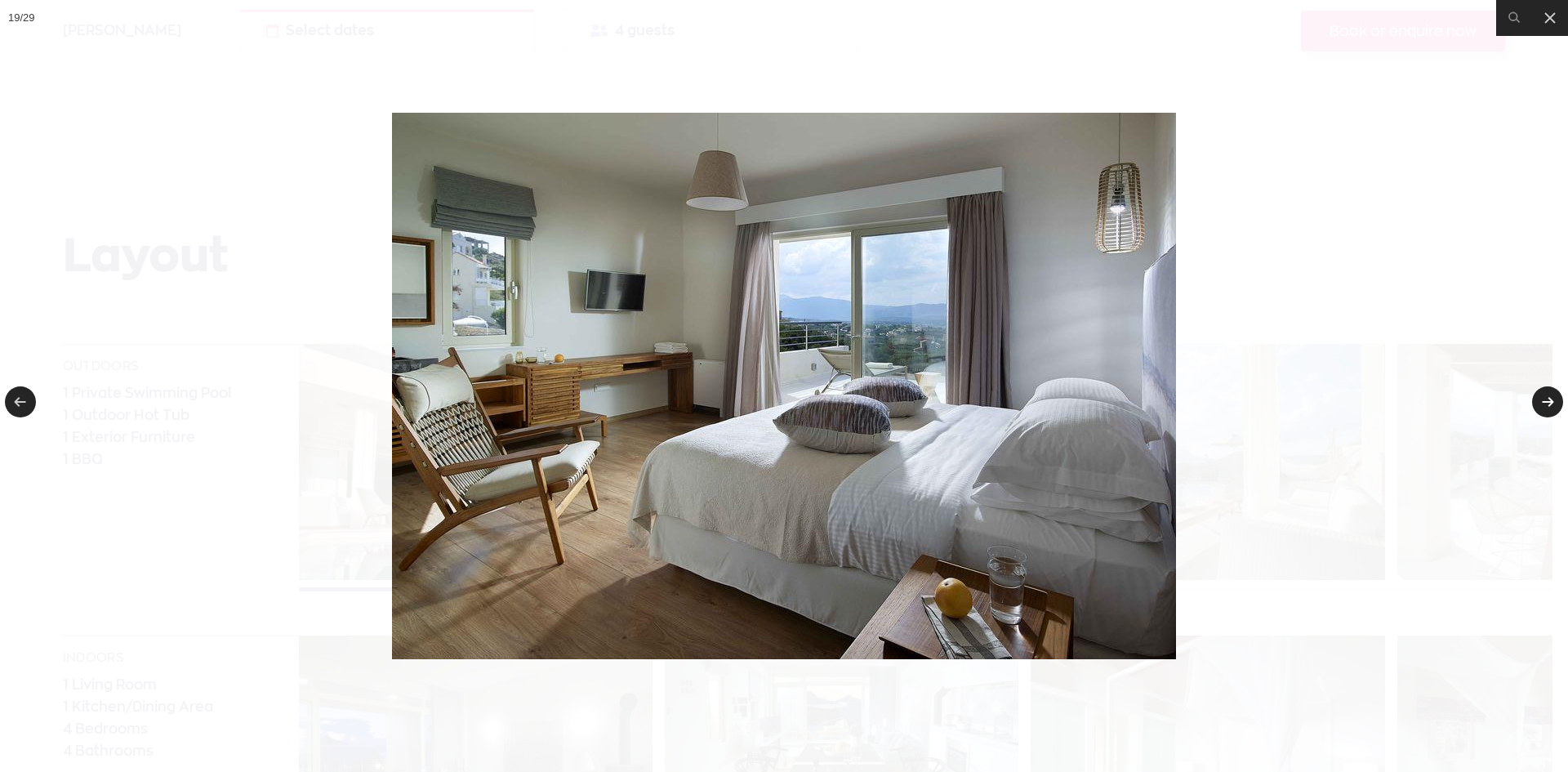
click at [1545, 392] on link at bounding box center [1547, 402] width 31 height 31
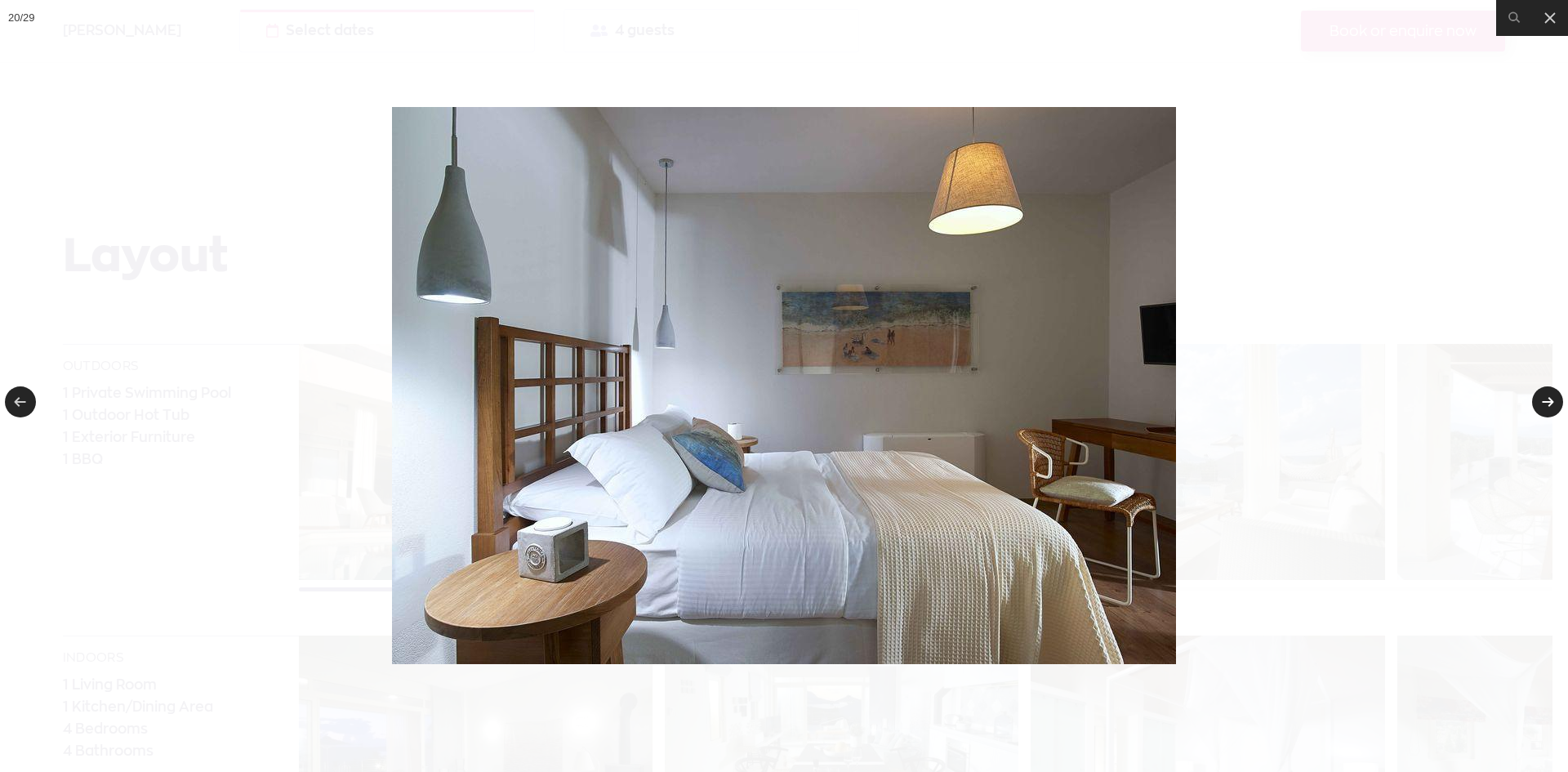
click at [1545, 392] on link at bounding box center [1547, 402] width 31 height 31
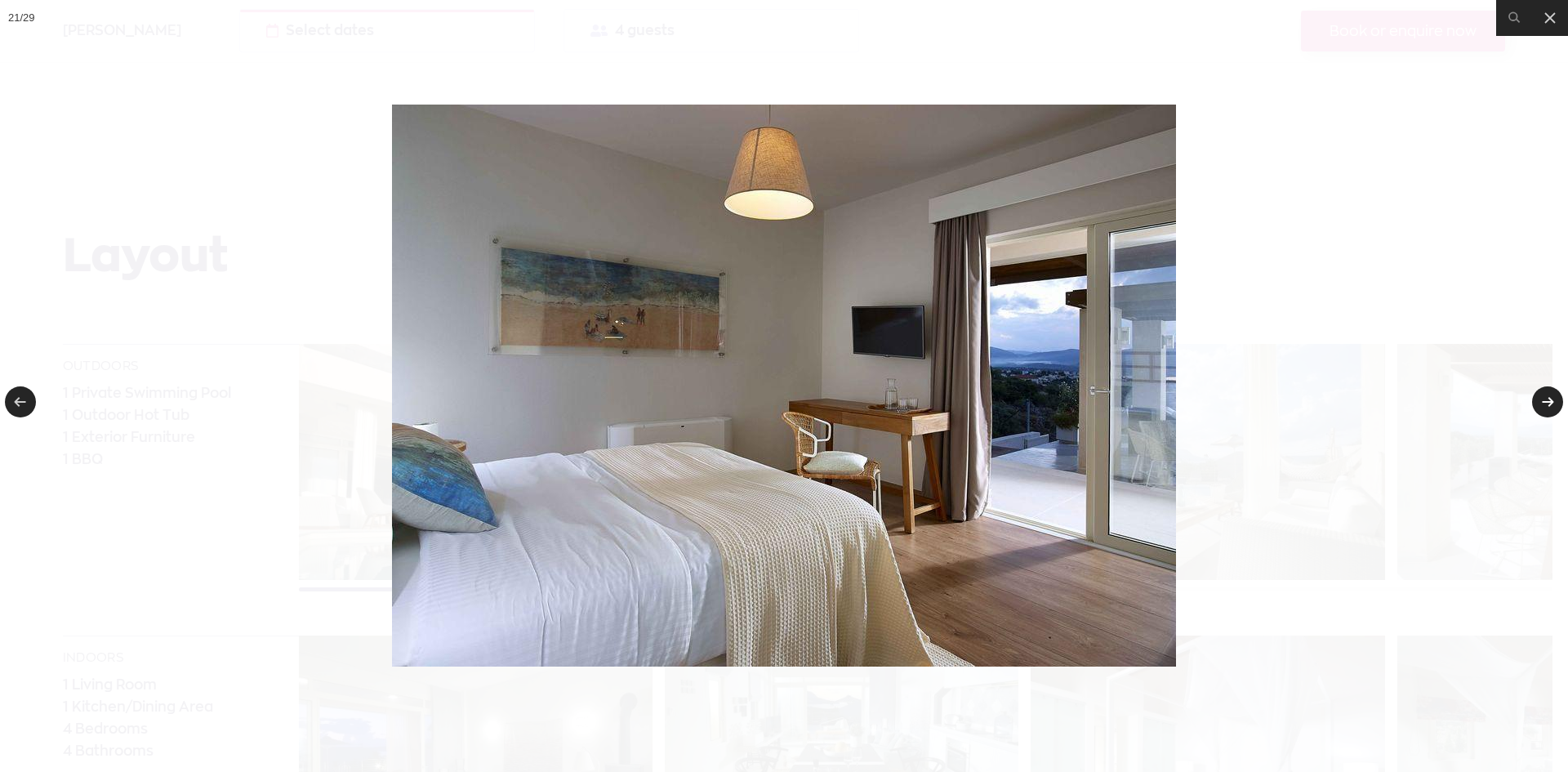
click at [1545, 392] on link at bounding box center [1547, 402] width 31 height 31
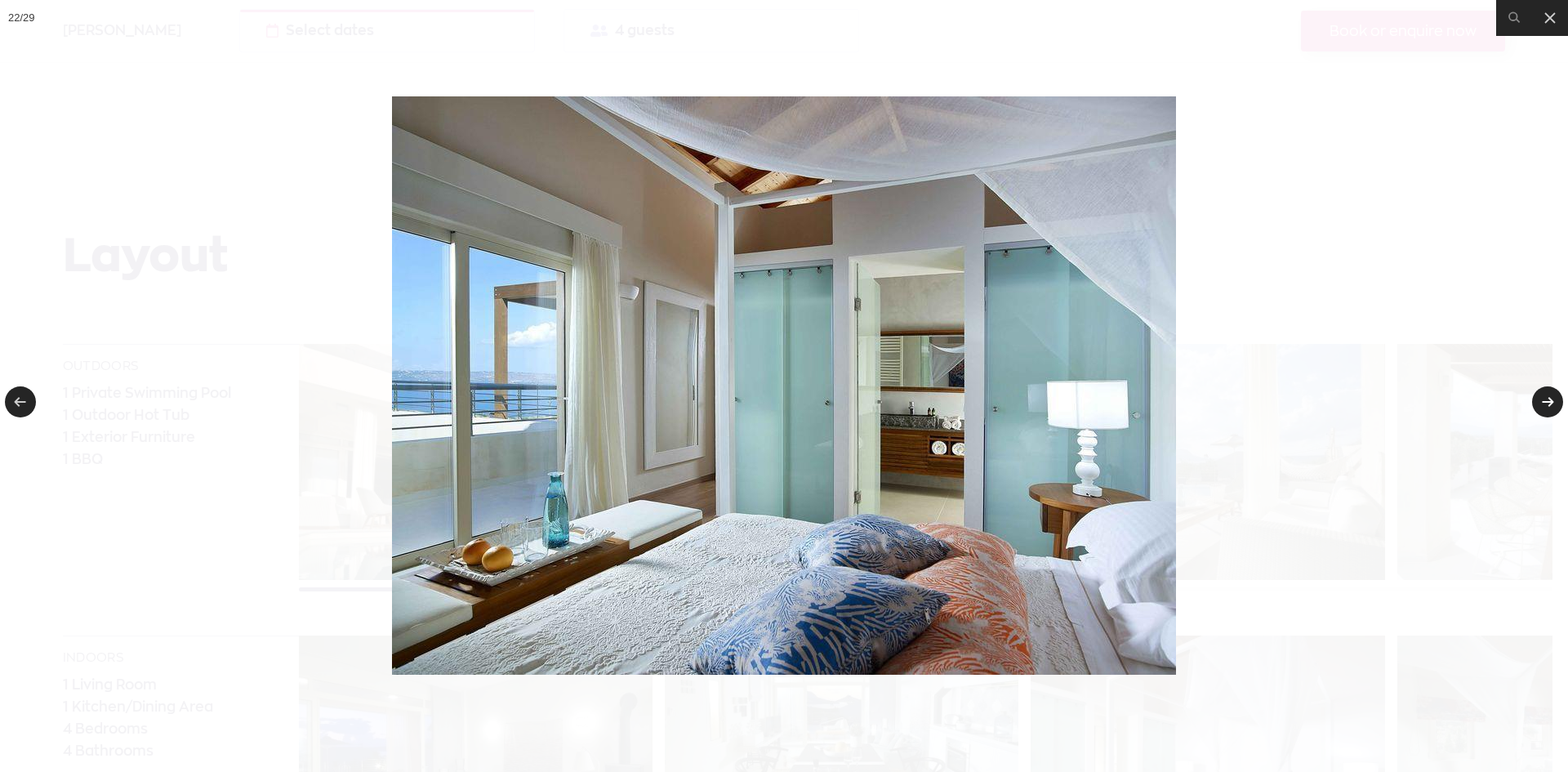
click at [1545, 392] on link at bounding box center [1547, 402] width 31 height 31
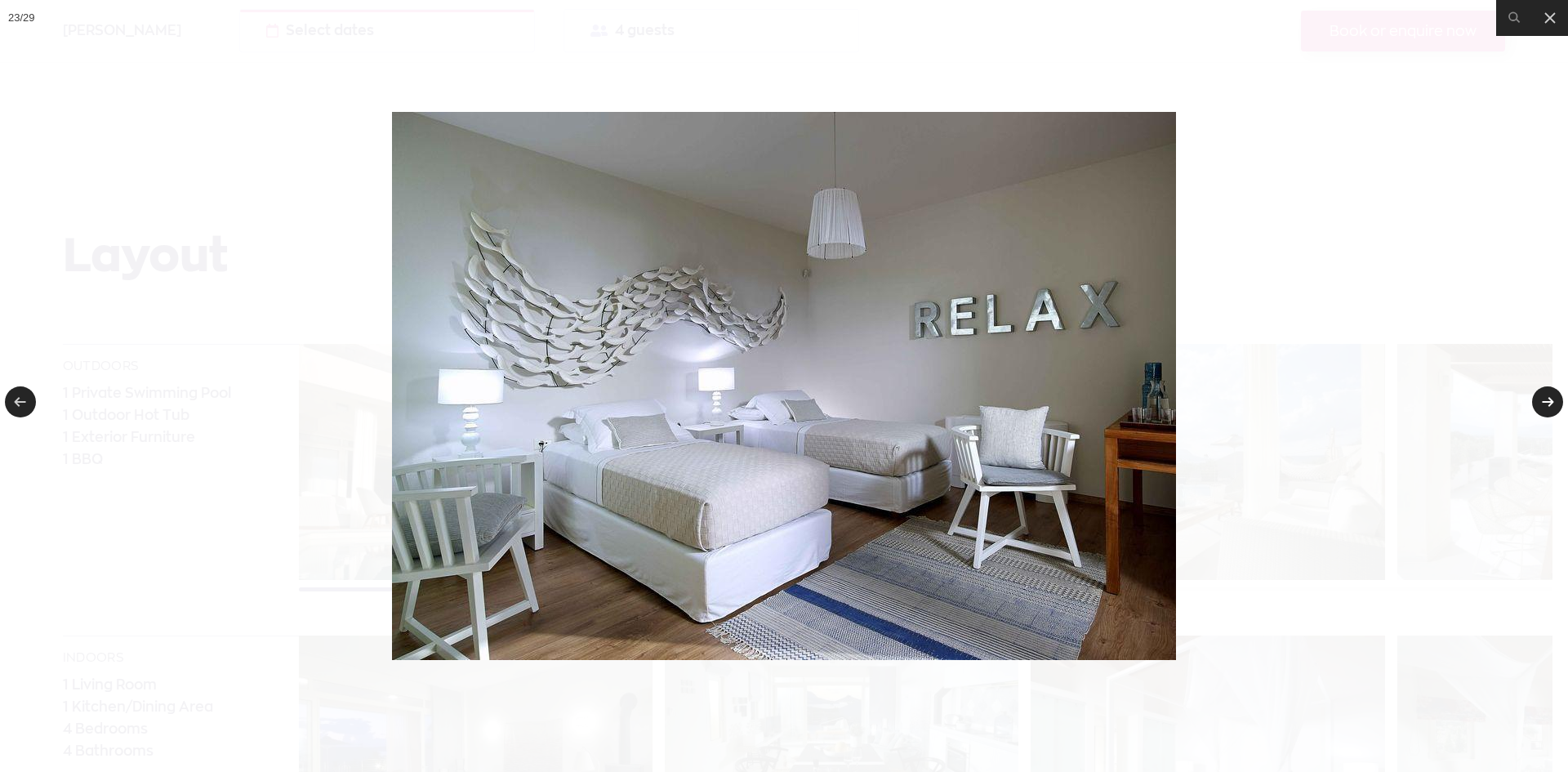
click at [1545, 392] on link at bounding box center [1547, 402] width 31 height 31
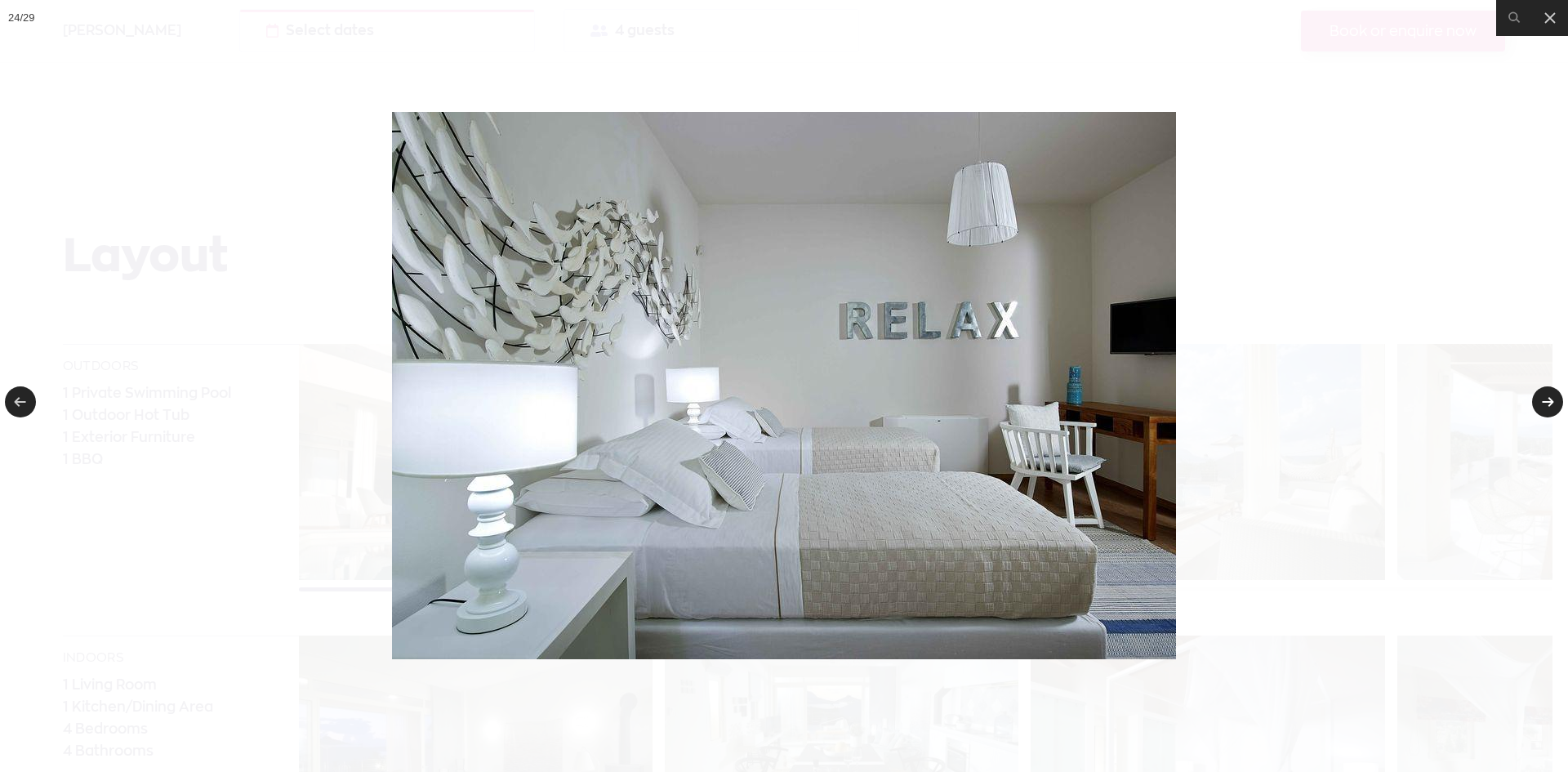
click at [1545, 392] on link at bounding box center [1547, 402] width 31 height 31
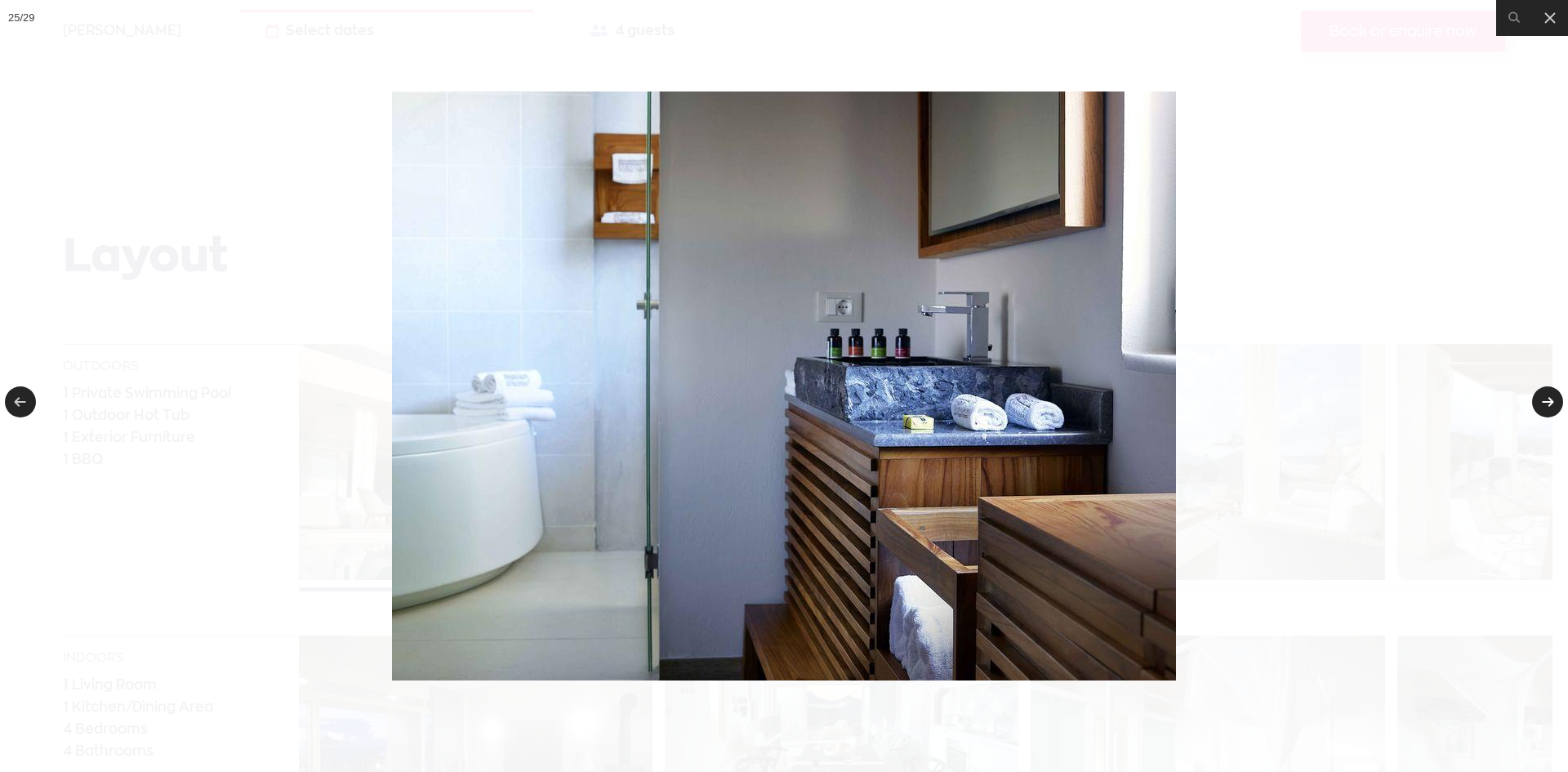
click at [1545, 392] on link at bounding box center [1547, 402] width 31 height 31
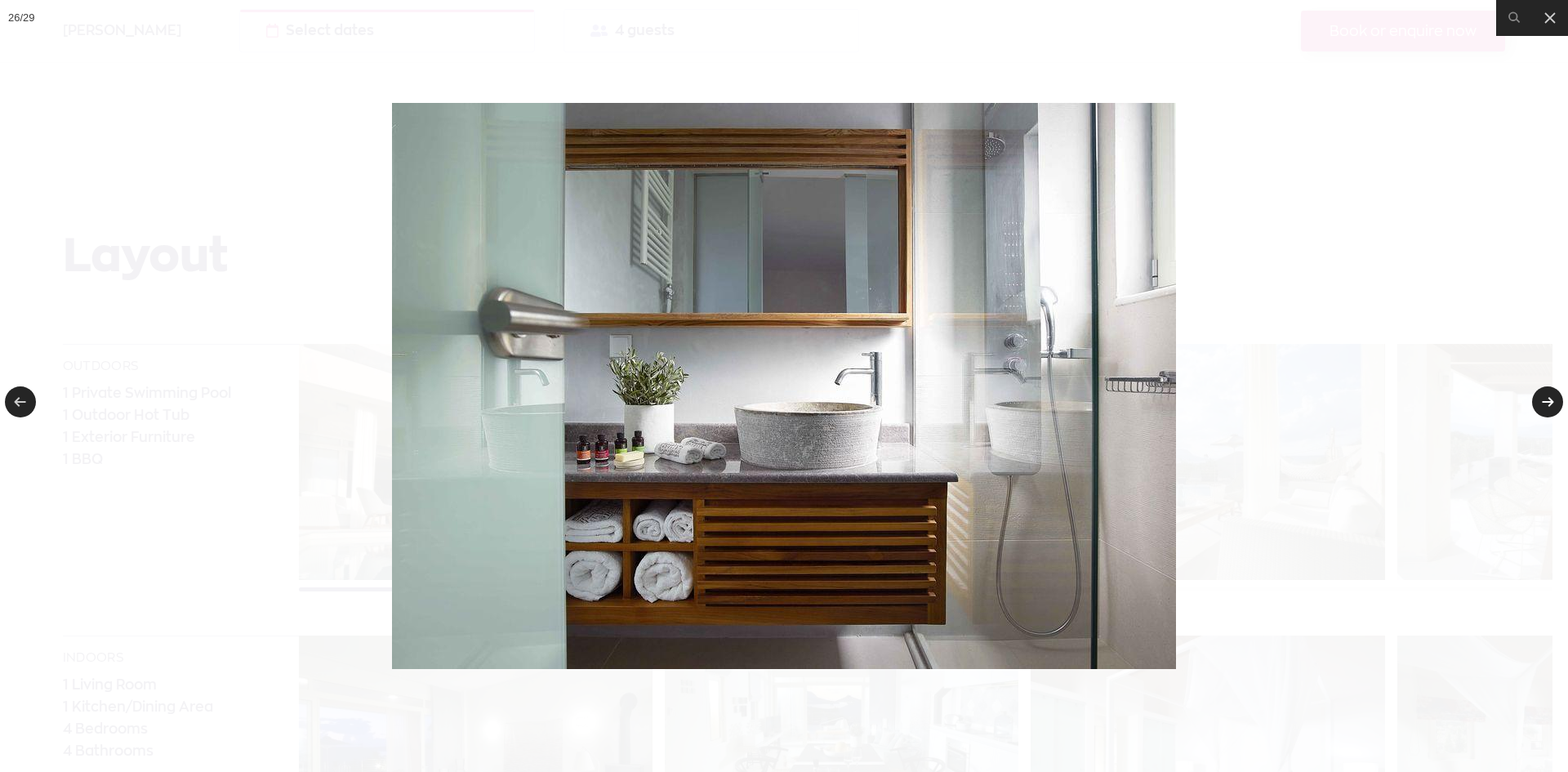
click at [1545, 392] on link at bounding box center [1547, 402] width 31 height 31
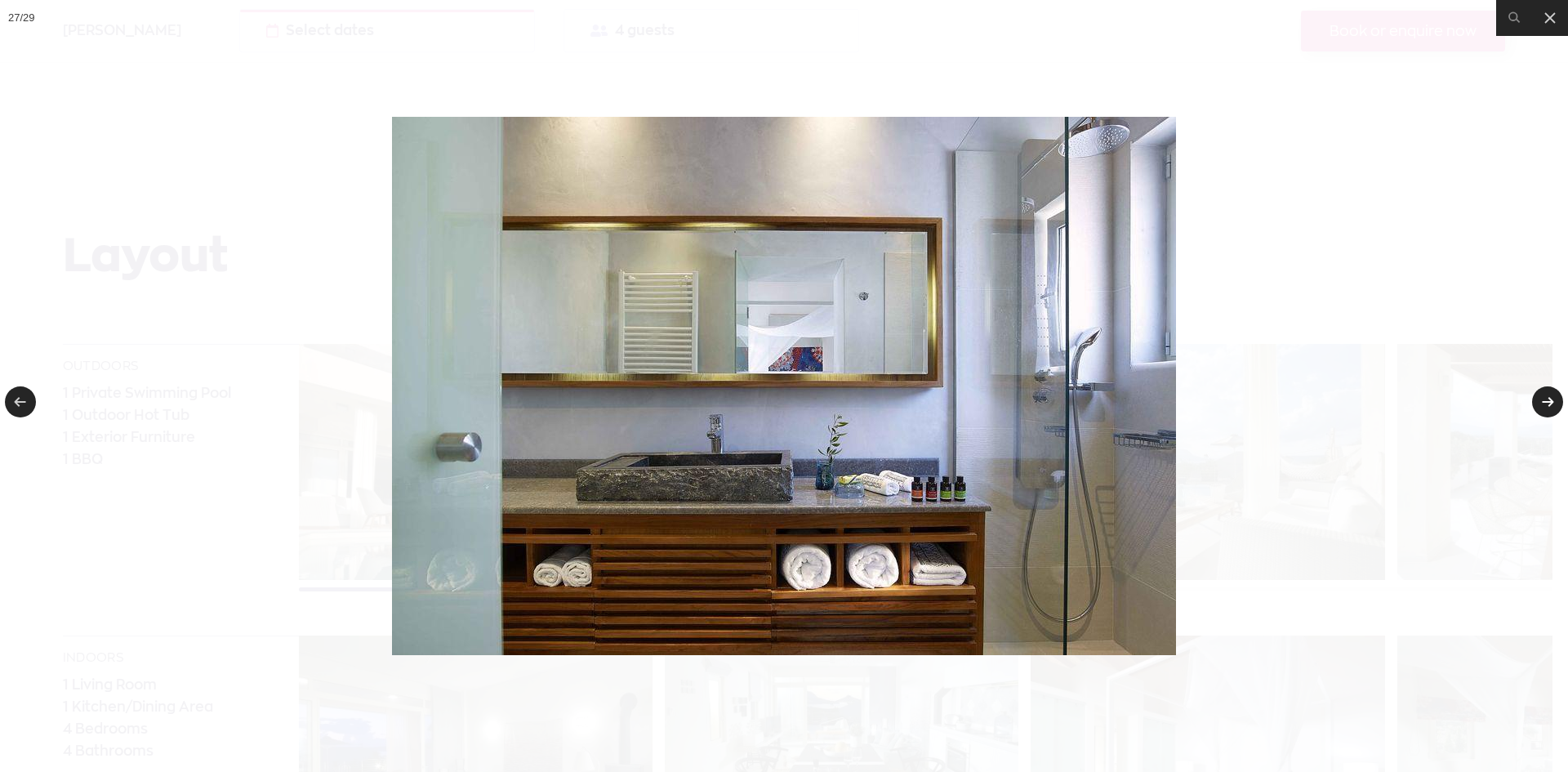
click at [1545, 392] on link at bounding box center [1547, 402] width 31 height 31
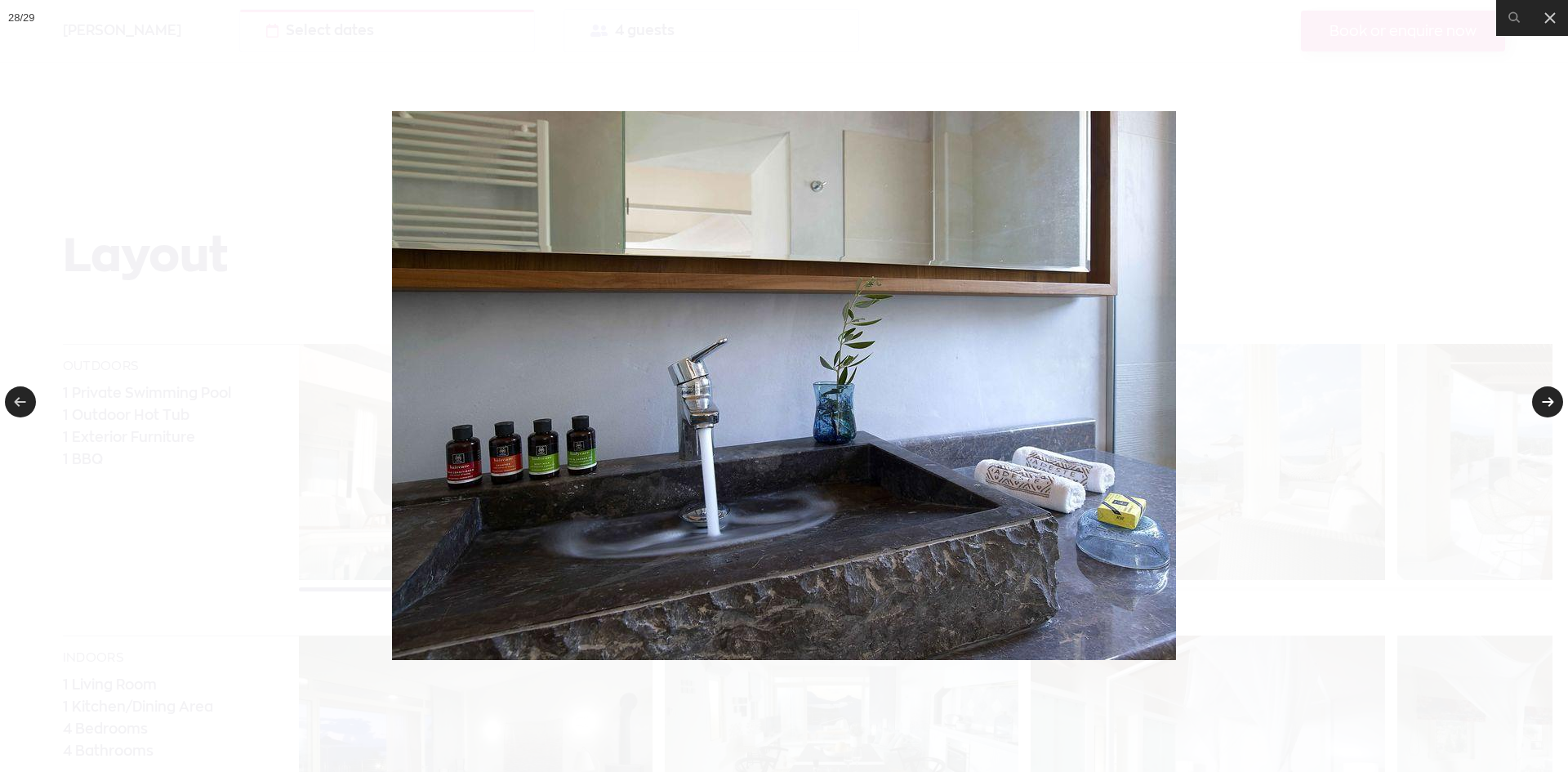
click at [1545, 392] on link at bounding box center [1547, 402] width 31 height 31
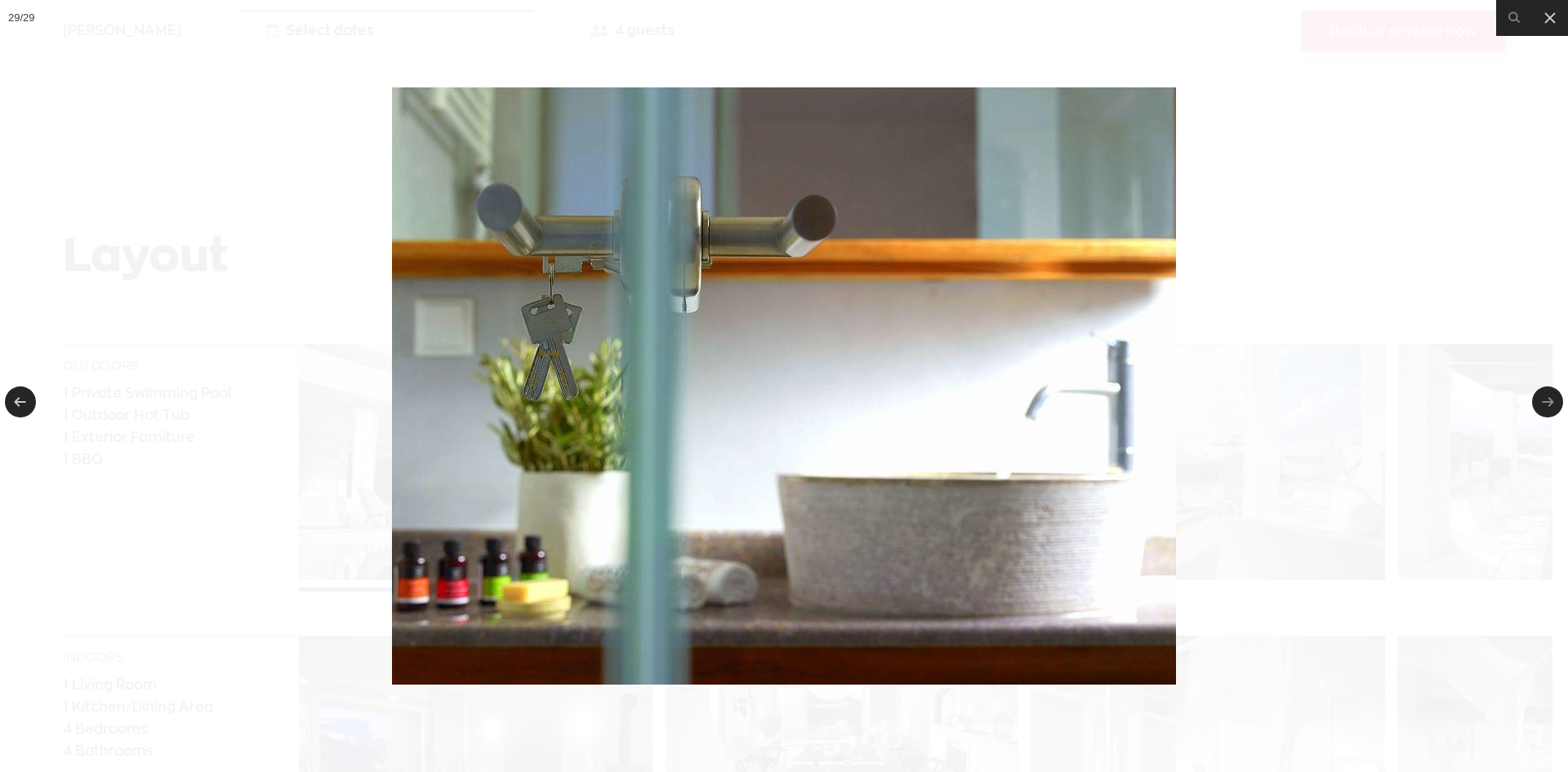
click at [1545, 392] on link at bounding box center [1547, 402] width 31 height 31
click at [1552, 18] on icon at bounding box center [1549, 18] width 19 height 19
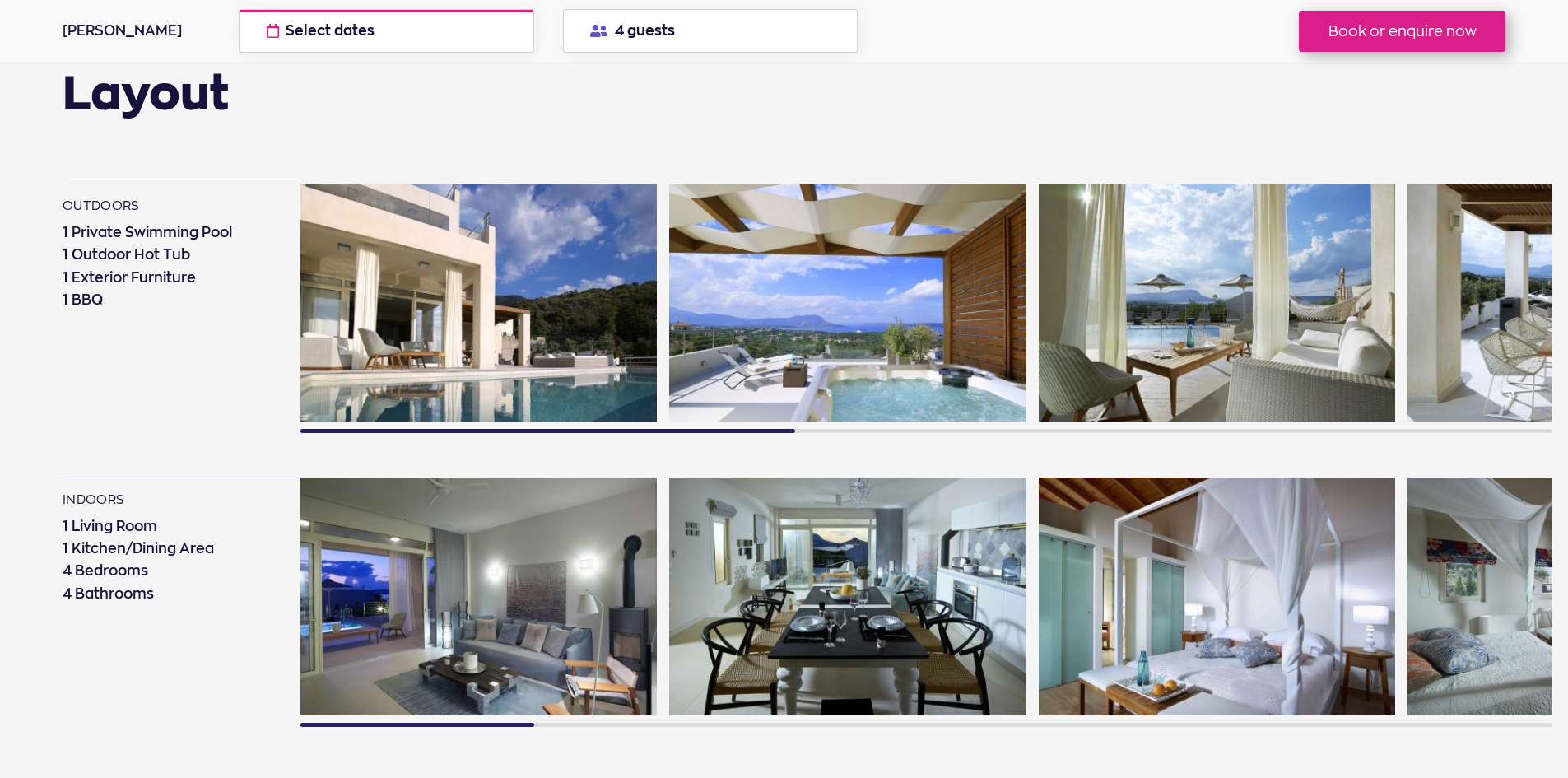
scroll to position [1234, 0]
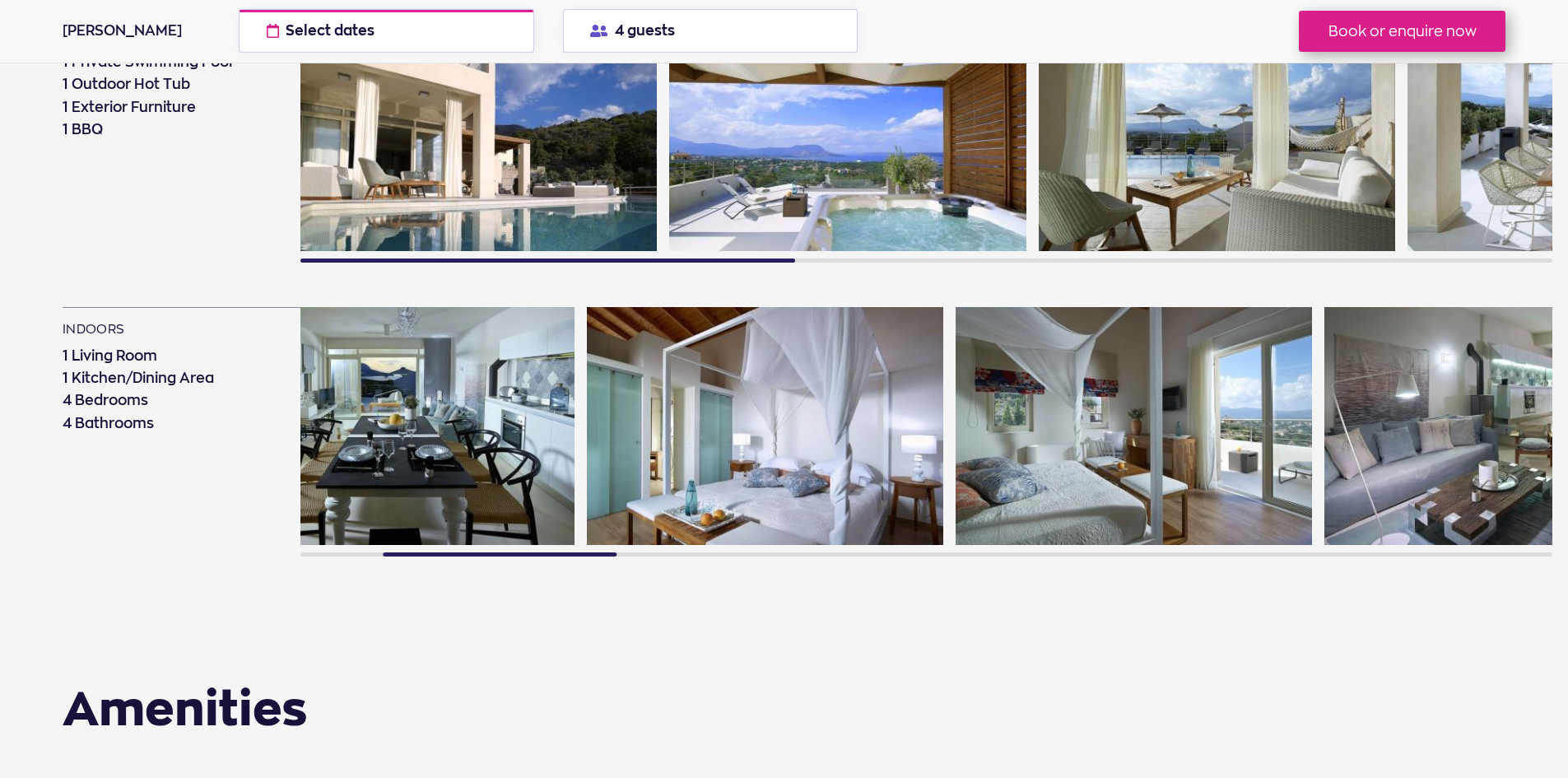
click at [665, 427] on img at bounding box center [765, 426] width 356 height 238
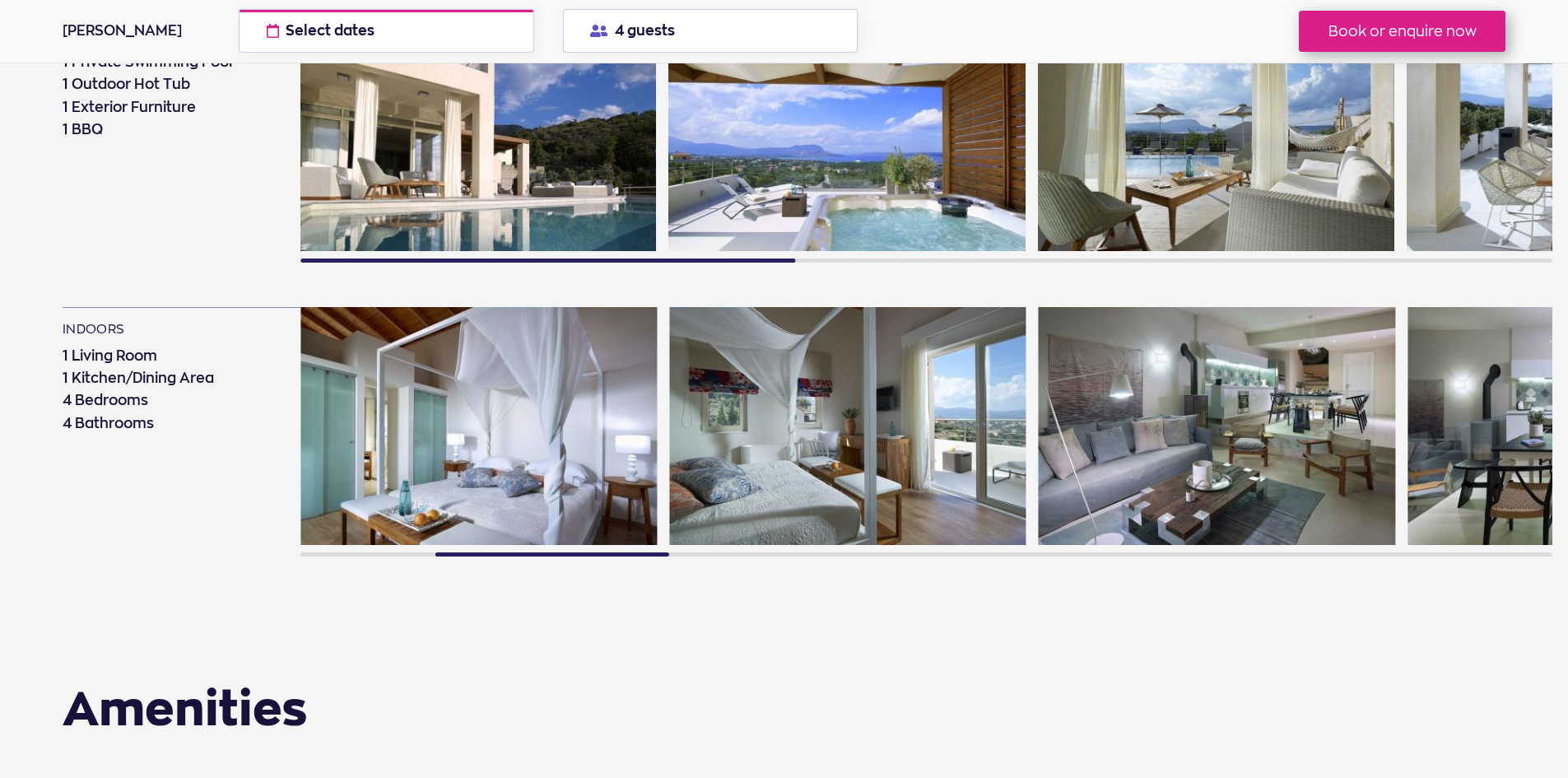
click at [575, 153] on img at bounding box center [478, 132] width 356 height 238
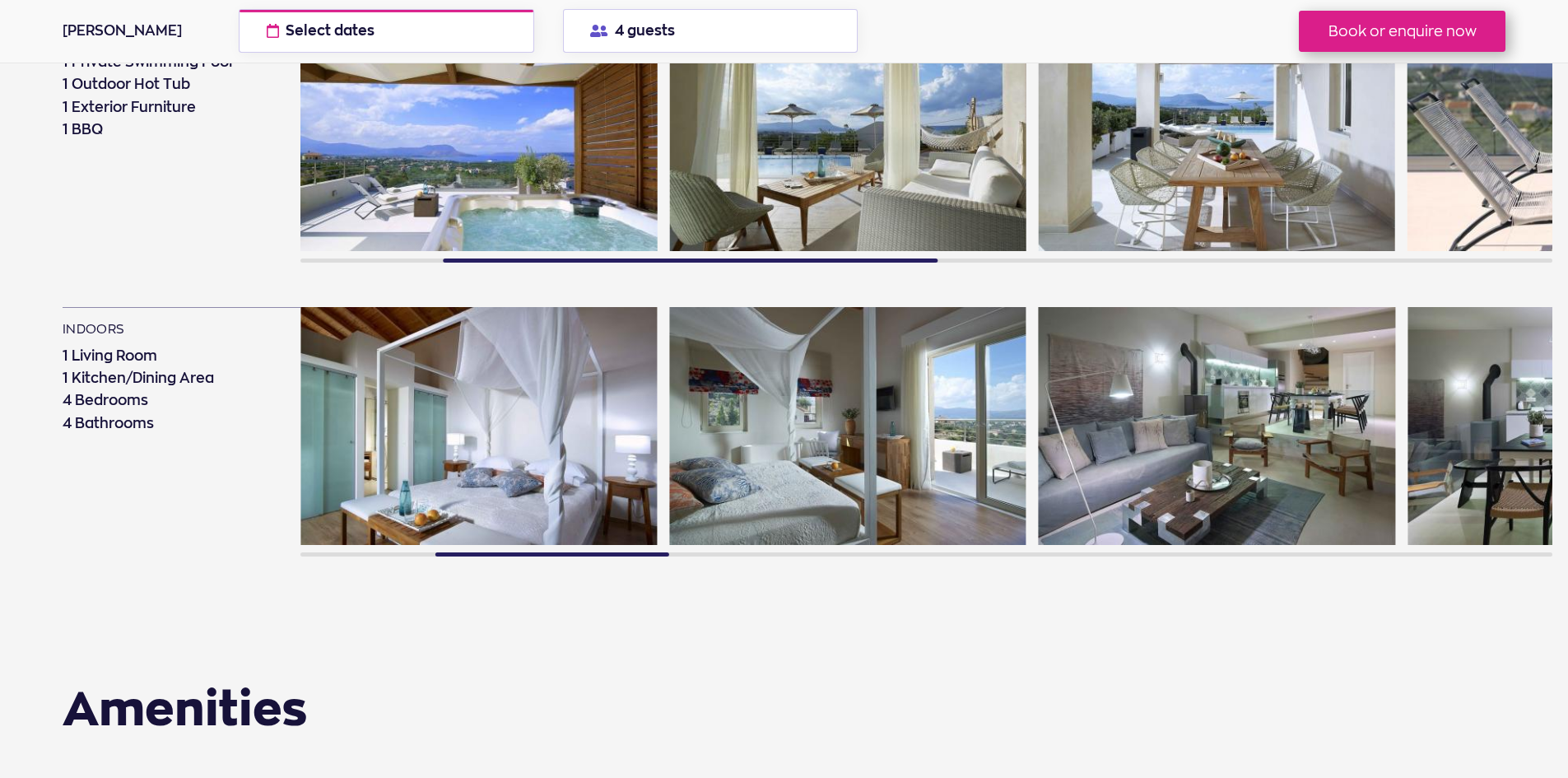
click at [528, 146] on img at bounding box center [478, 132] width 356 height 238
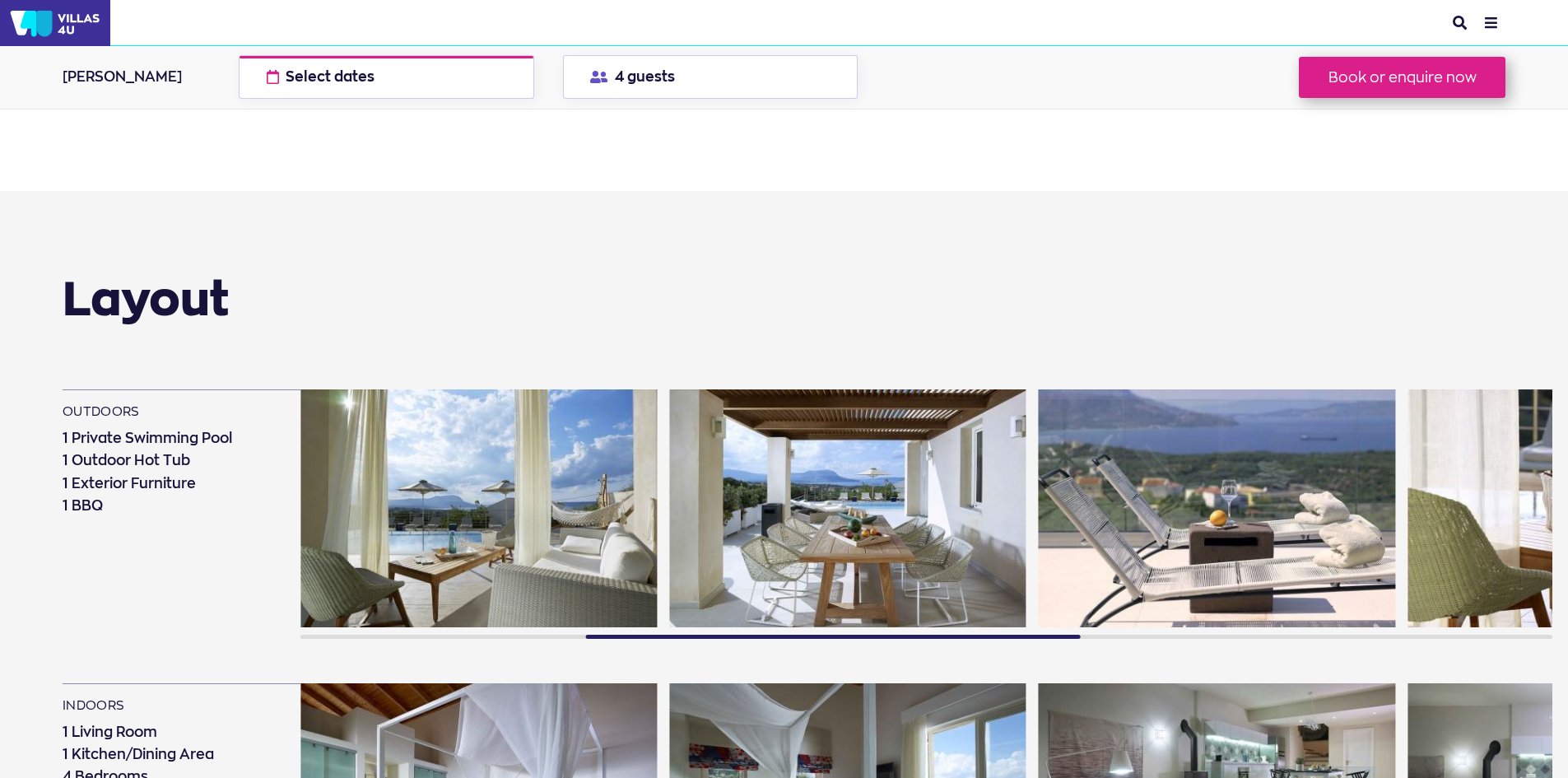
scroll to position [823, 0]
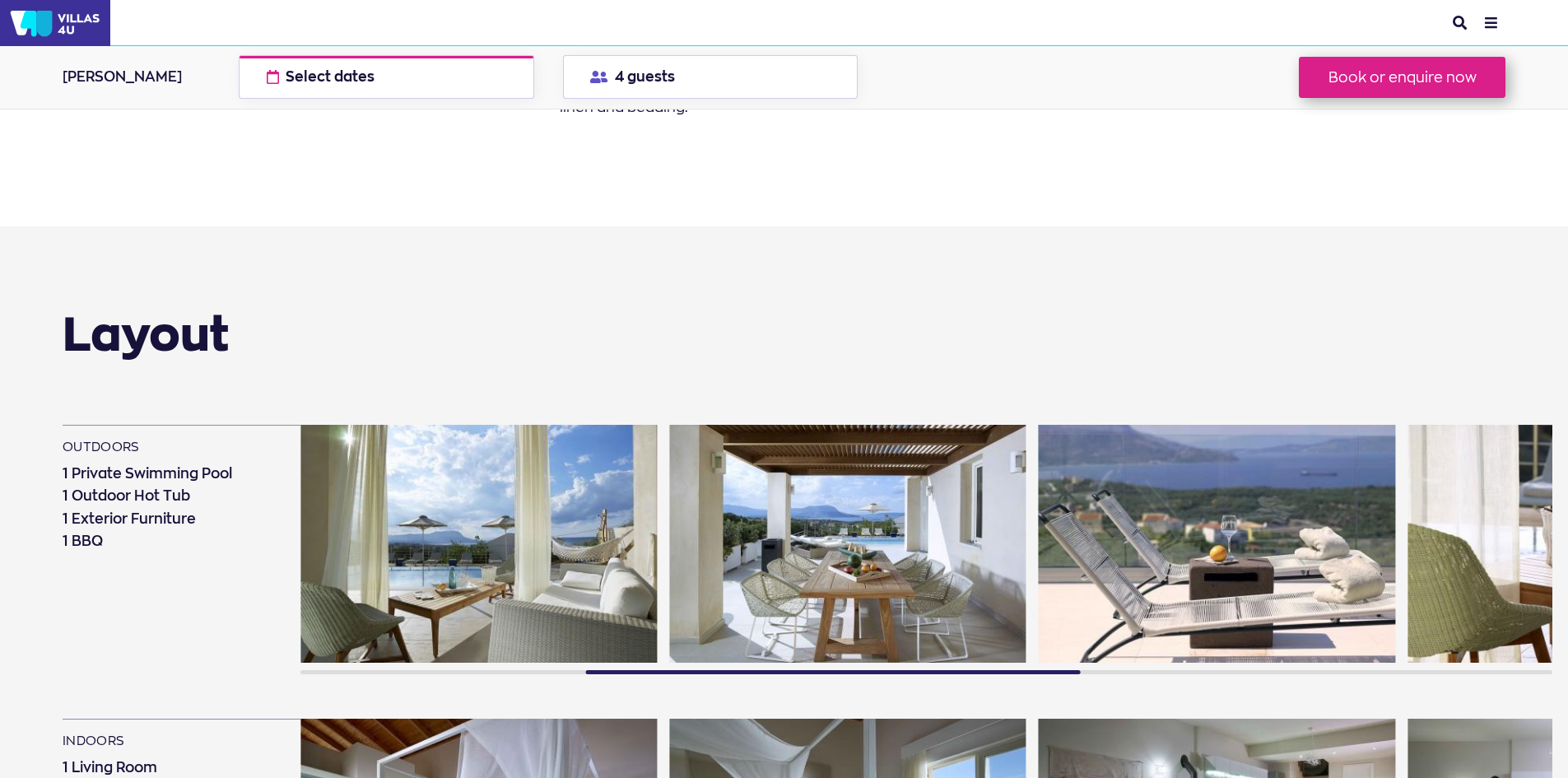
click at [404, 494] on img at bounding box center [478, 543] width 356 height 238
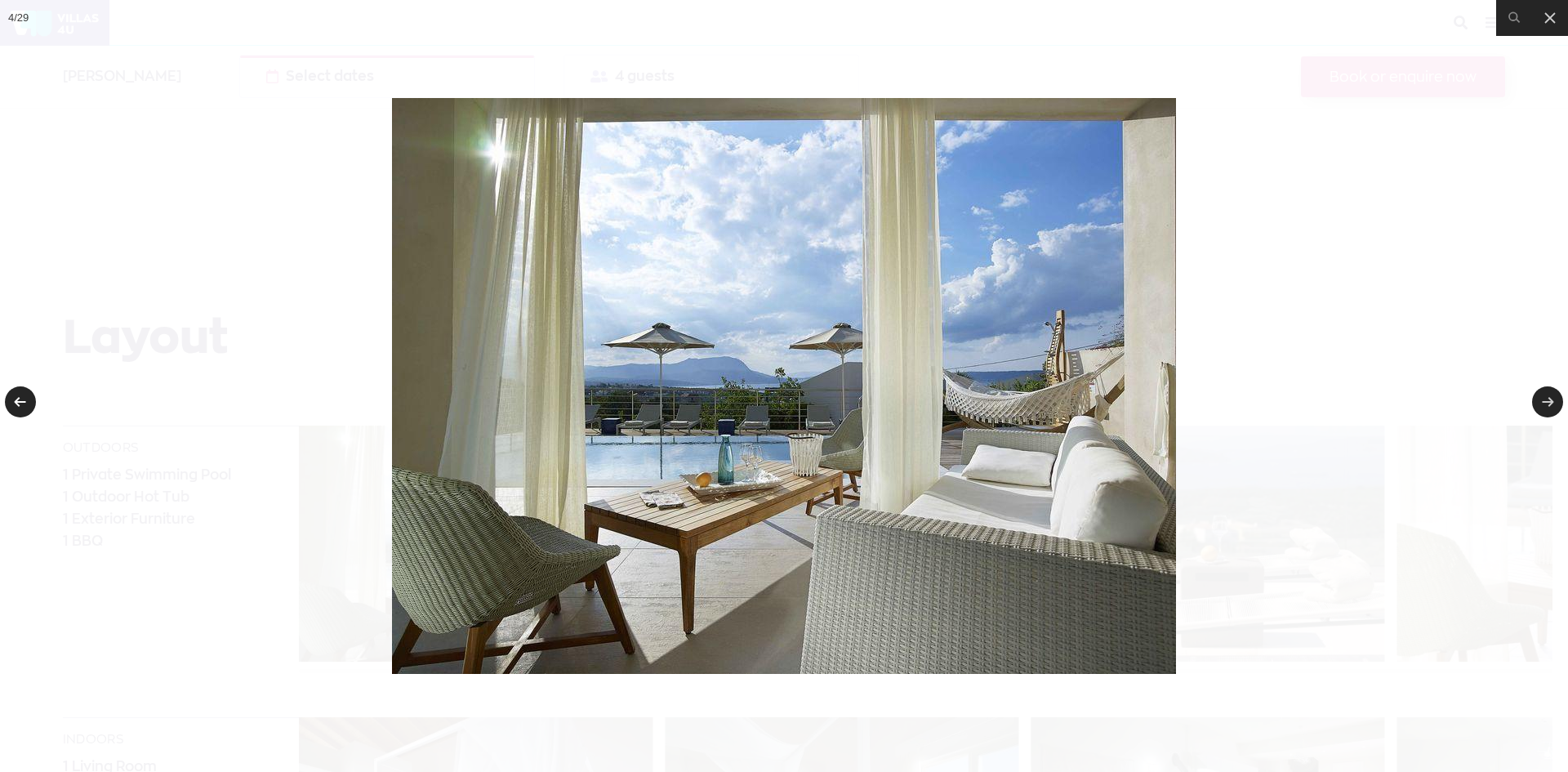
click at [24, 397] on link at bounding box center [20, 402] width 31 height 31
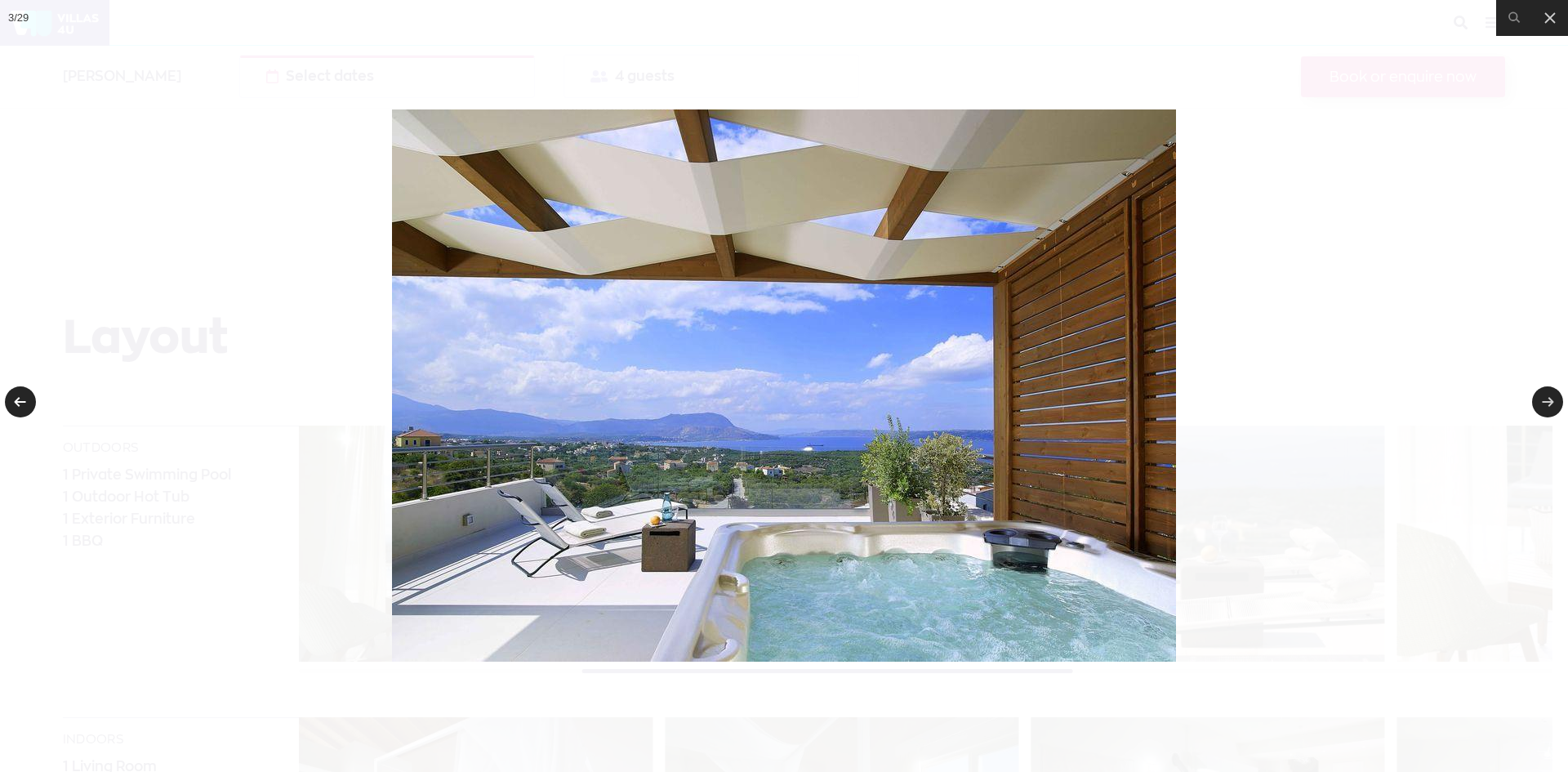
click at [24, 398] on link at bounding box center [20, 402] width 31 height 31
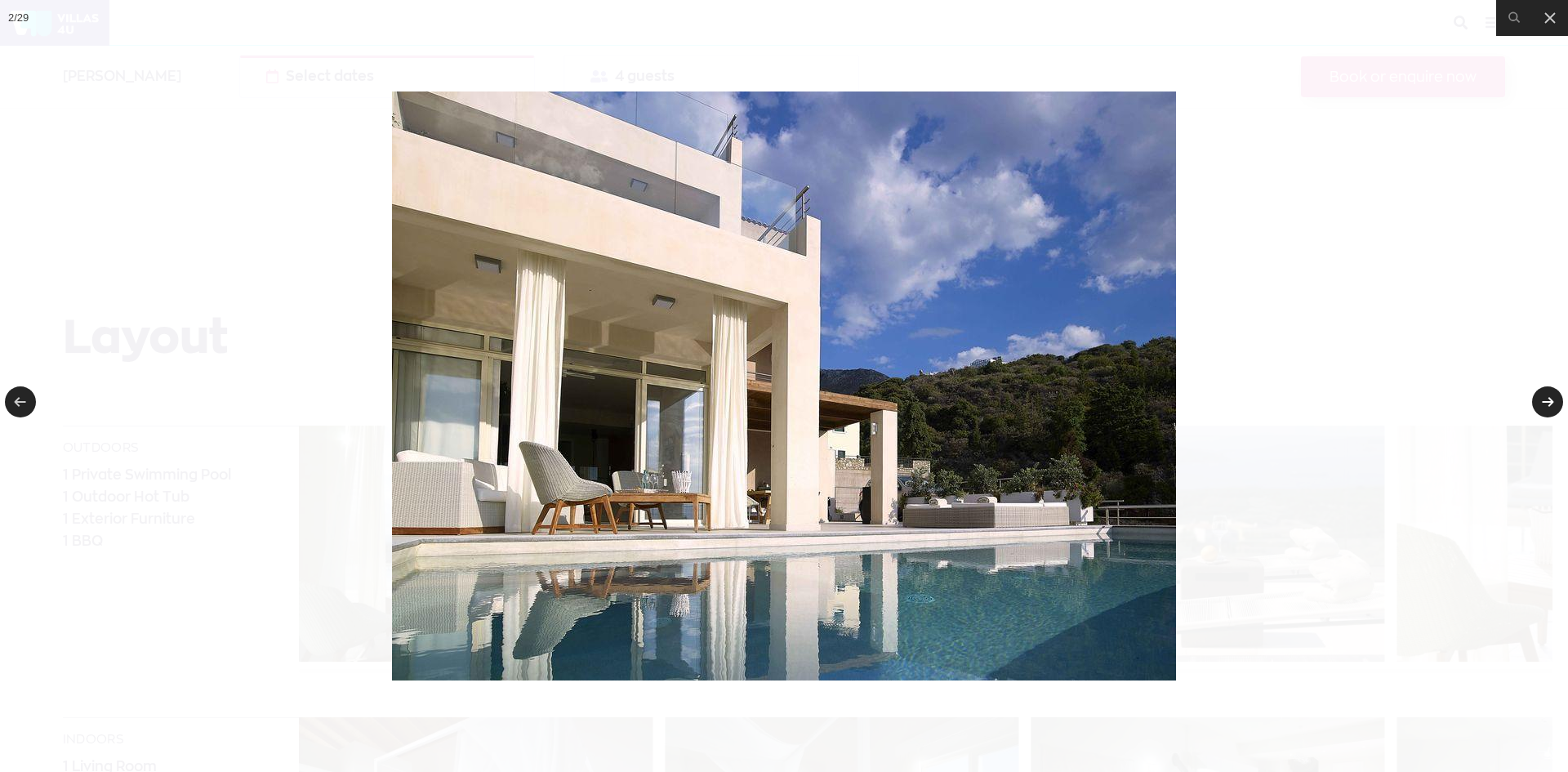
click at [1544, 397] on link at bounding box center [1547, 402] width 31 height 31
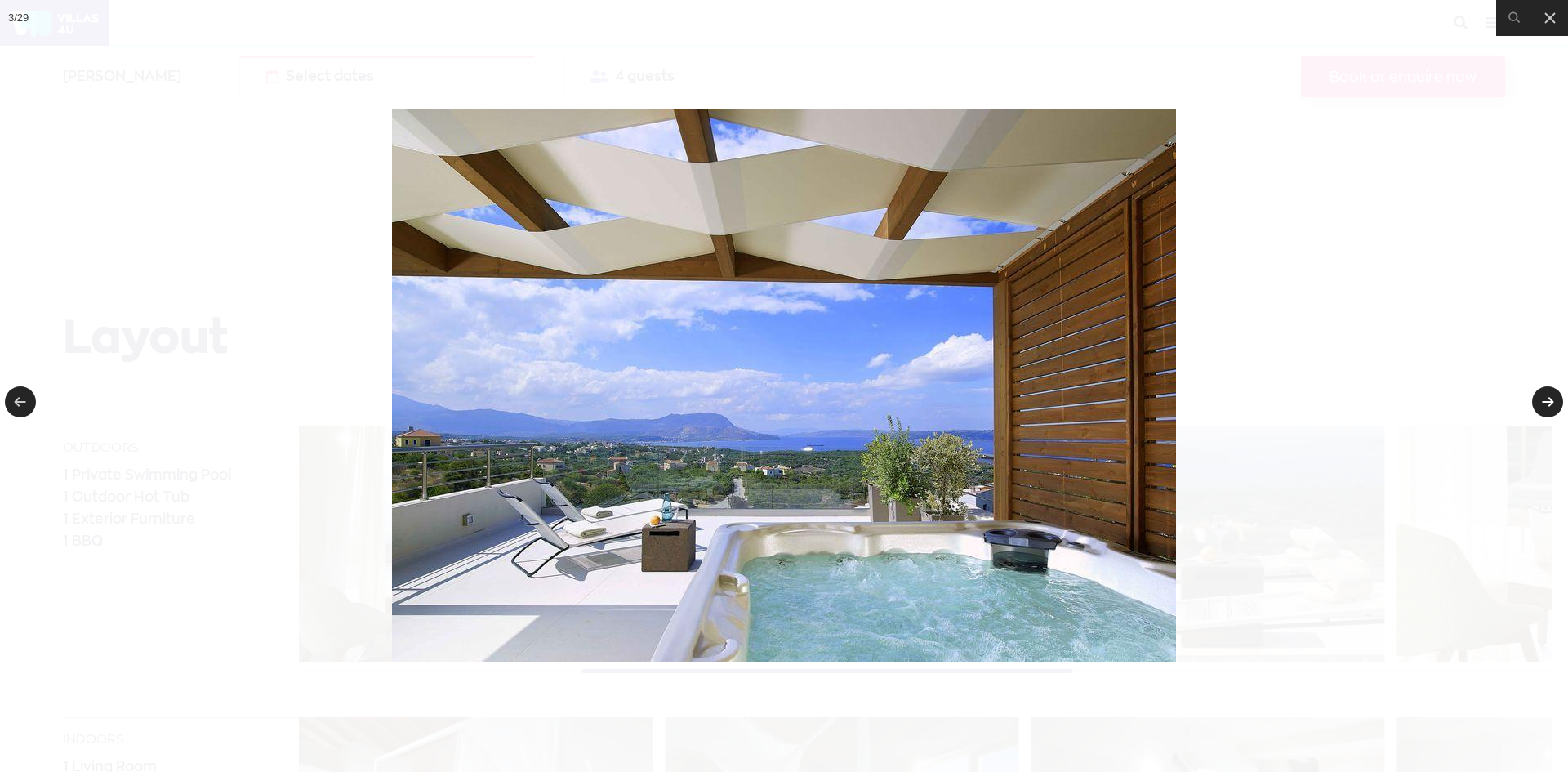
click at [1544, 397] on link at bounding box center [1547, 402] width 31 height 31
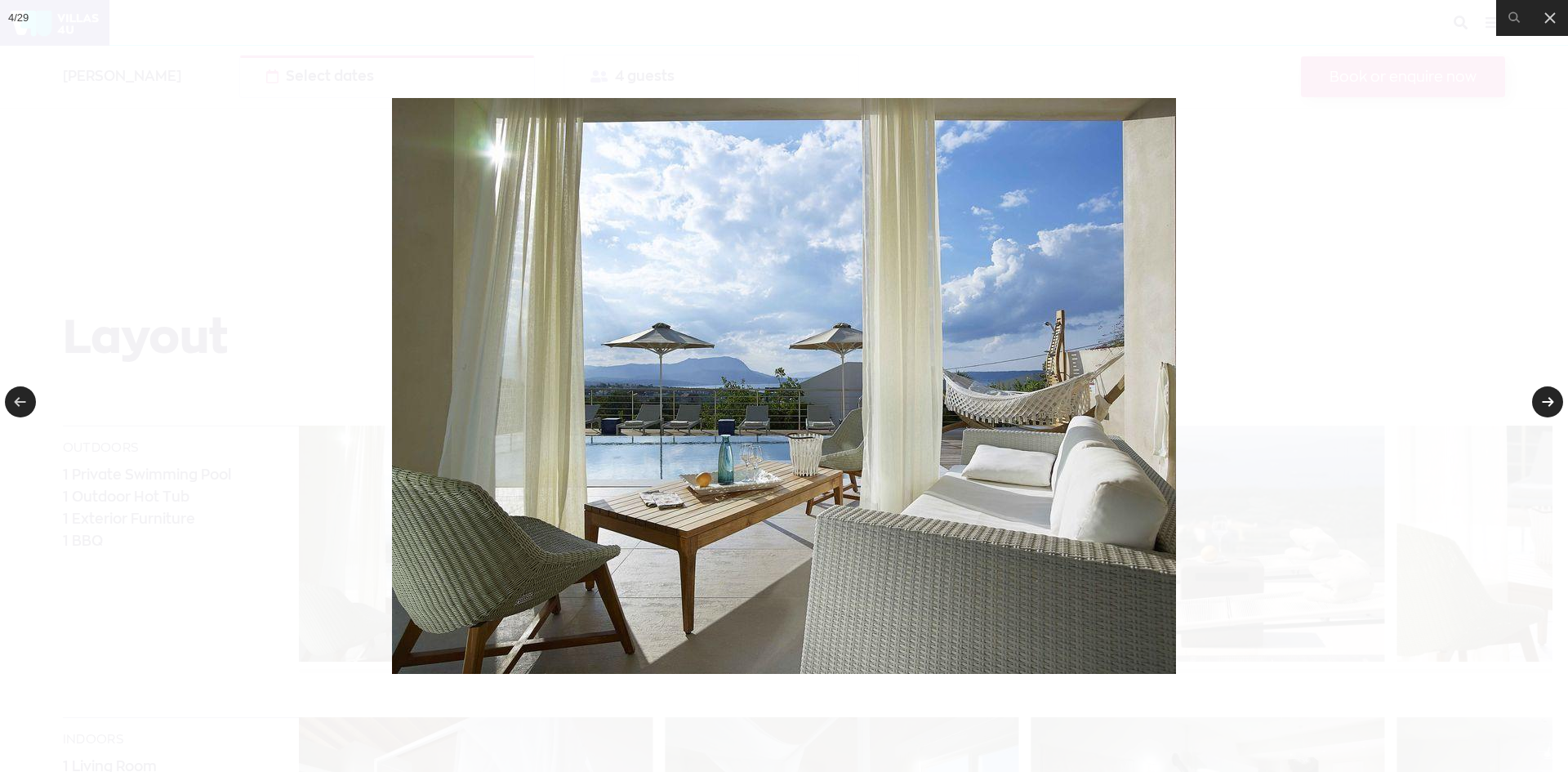
click at [1544, 397] on link at bounding box center [1547, 402] width 31 height 31
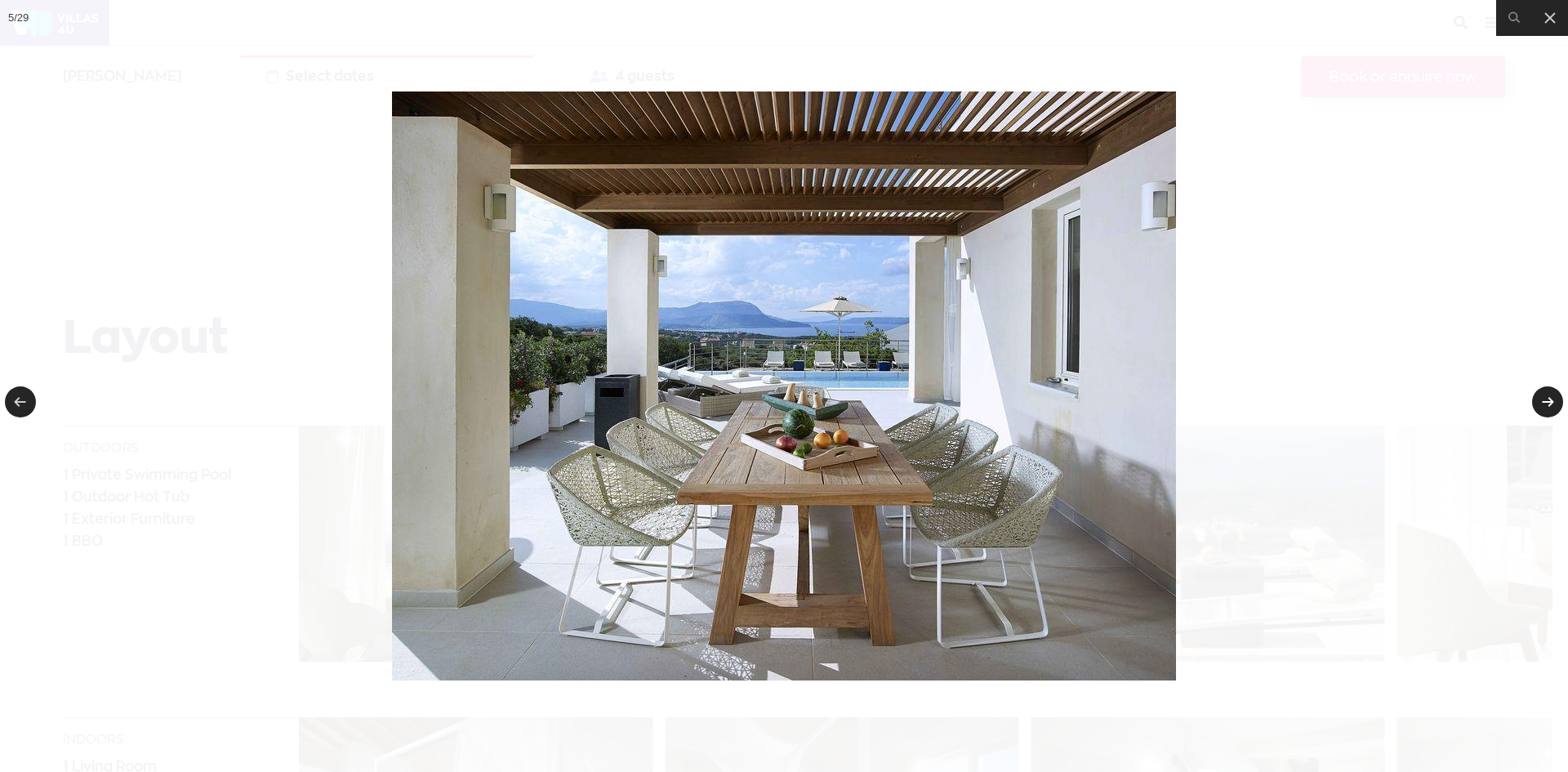
click at [1544, 397] on link at bounding box center [1547, 402] width 31 height 31
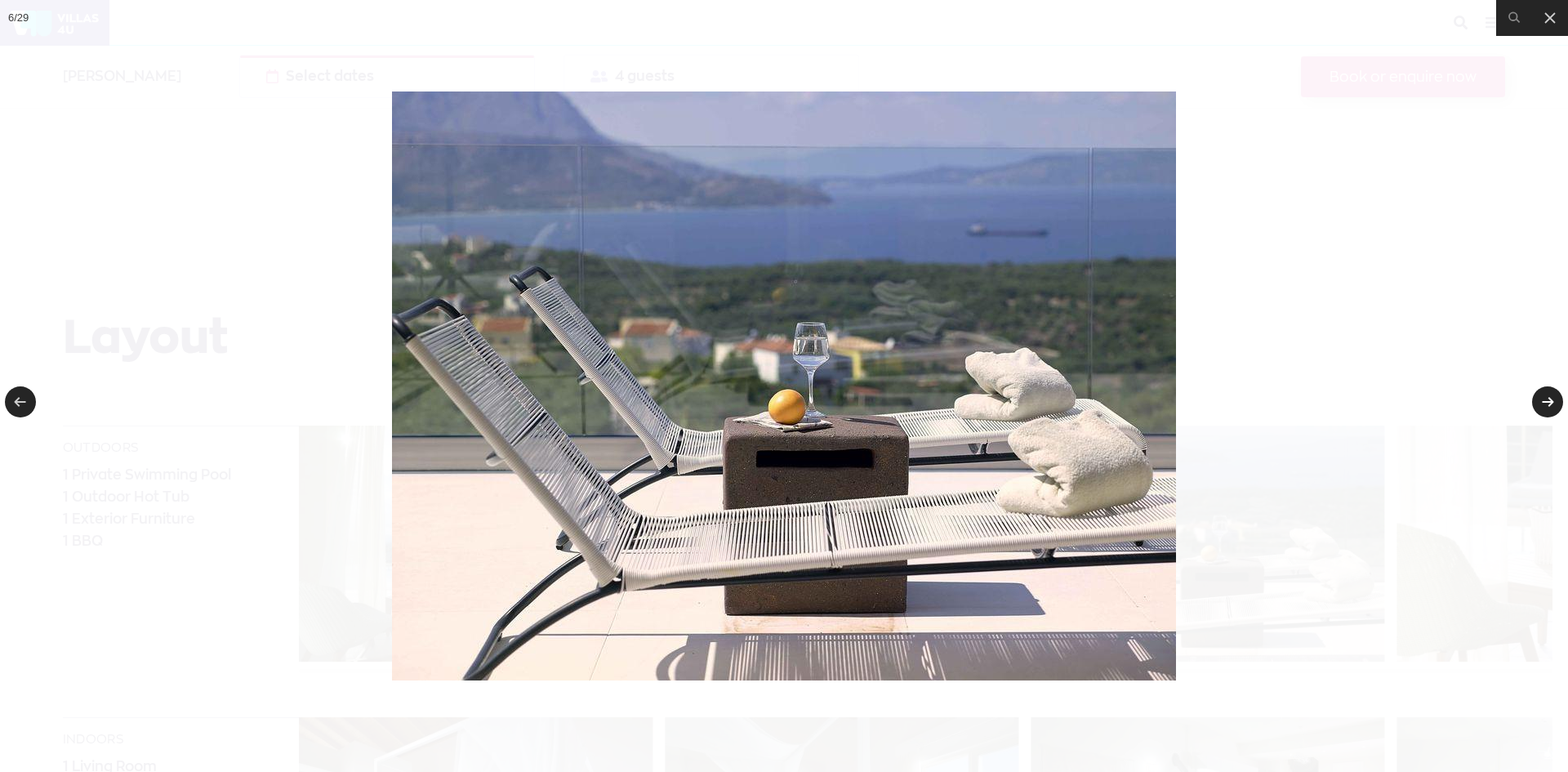
click at [1544, 397] on link at bounding box center [1547, 402] width 31 height 31
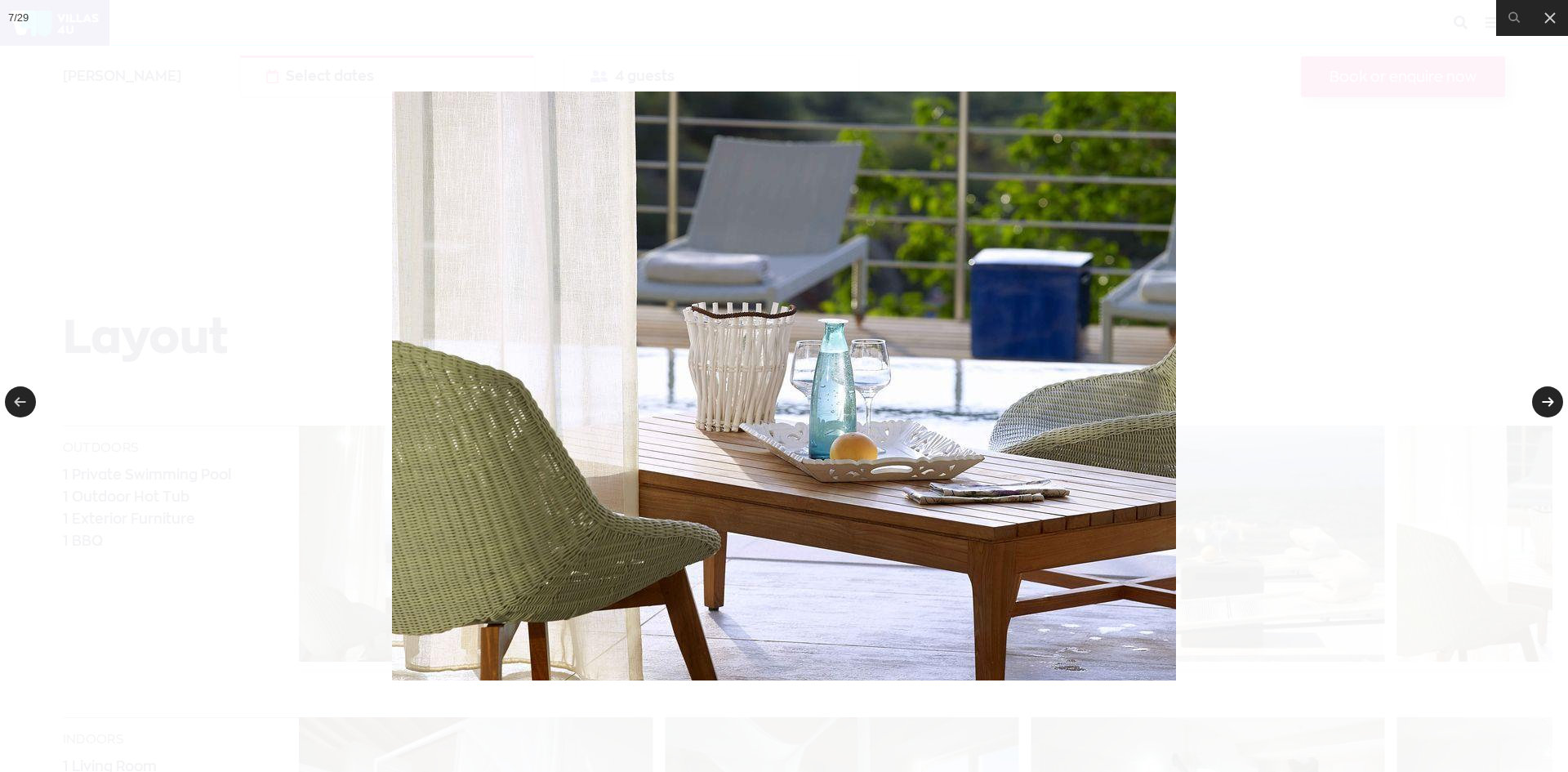
click at [1544, 397] on link at bounding box center [1547, 402] width 31 height 31
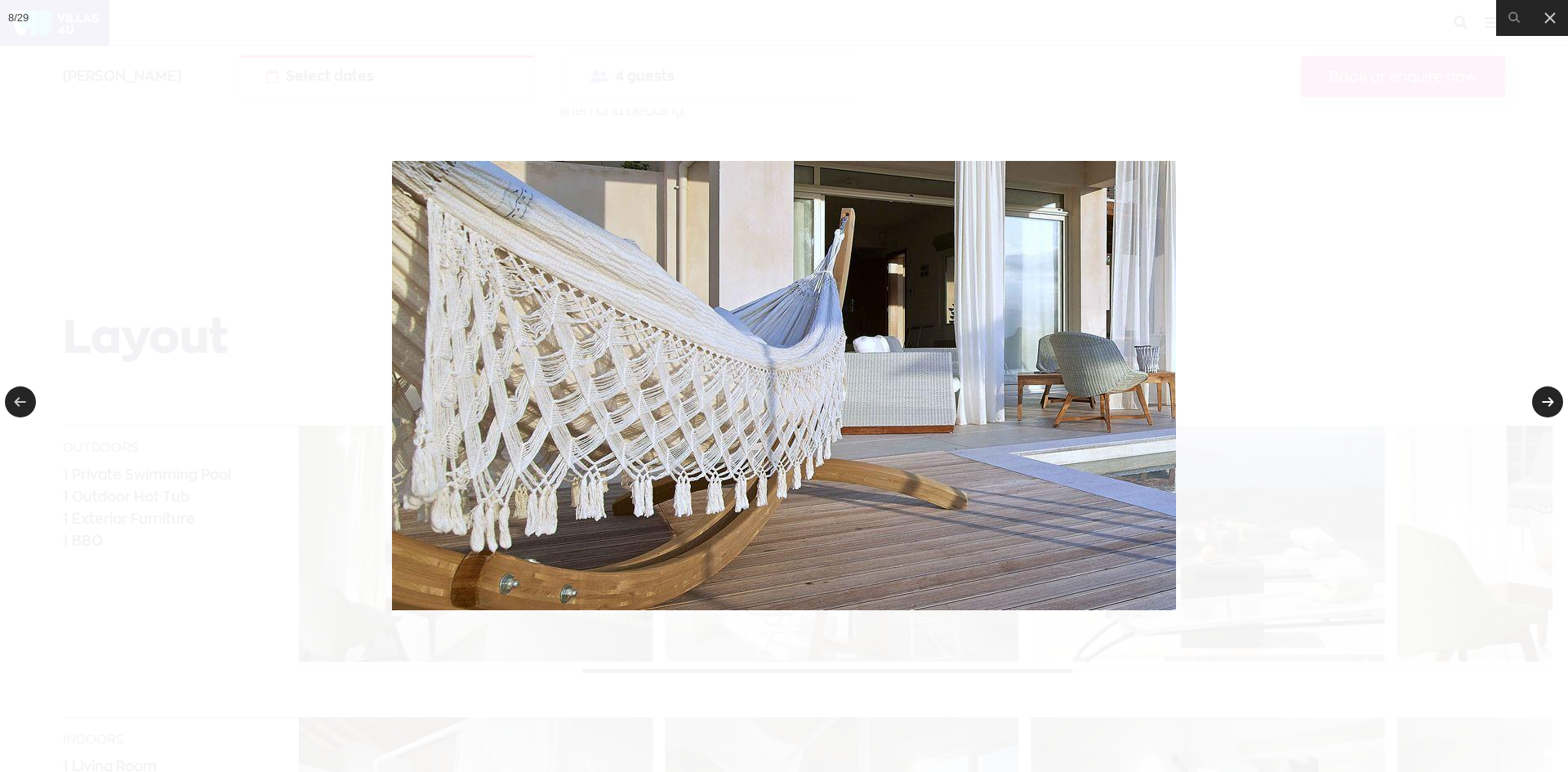
click at [1544, 397] on link at bounding box center [1547, 402] width 31 height 31
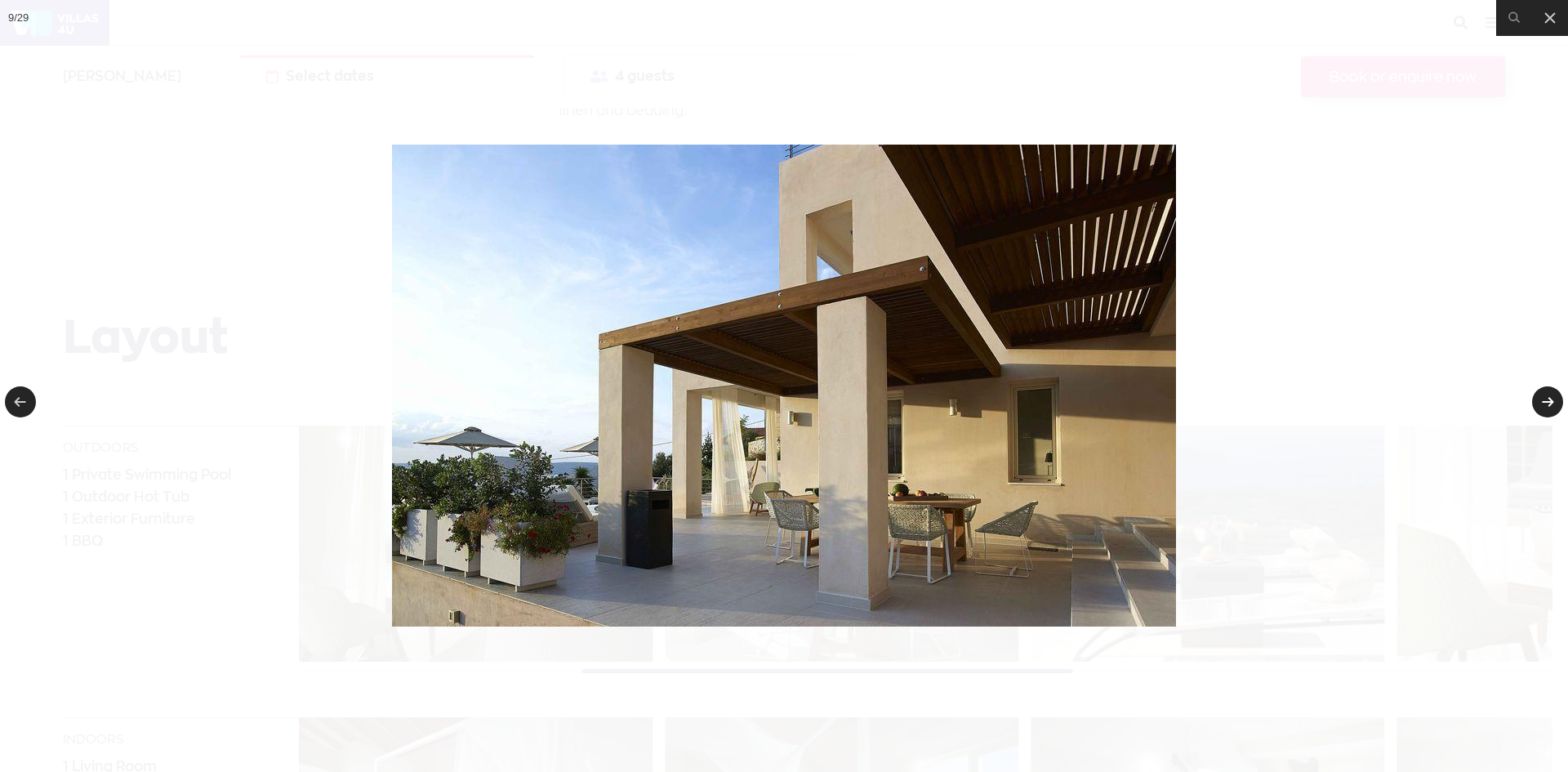
click at [1544, 397] on link at bounding box center [1547, 402] width 31 height 31
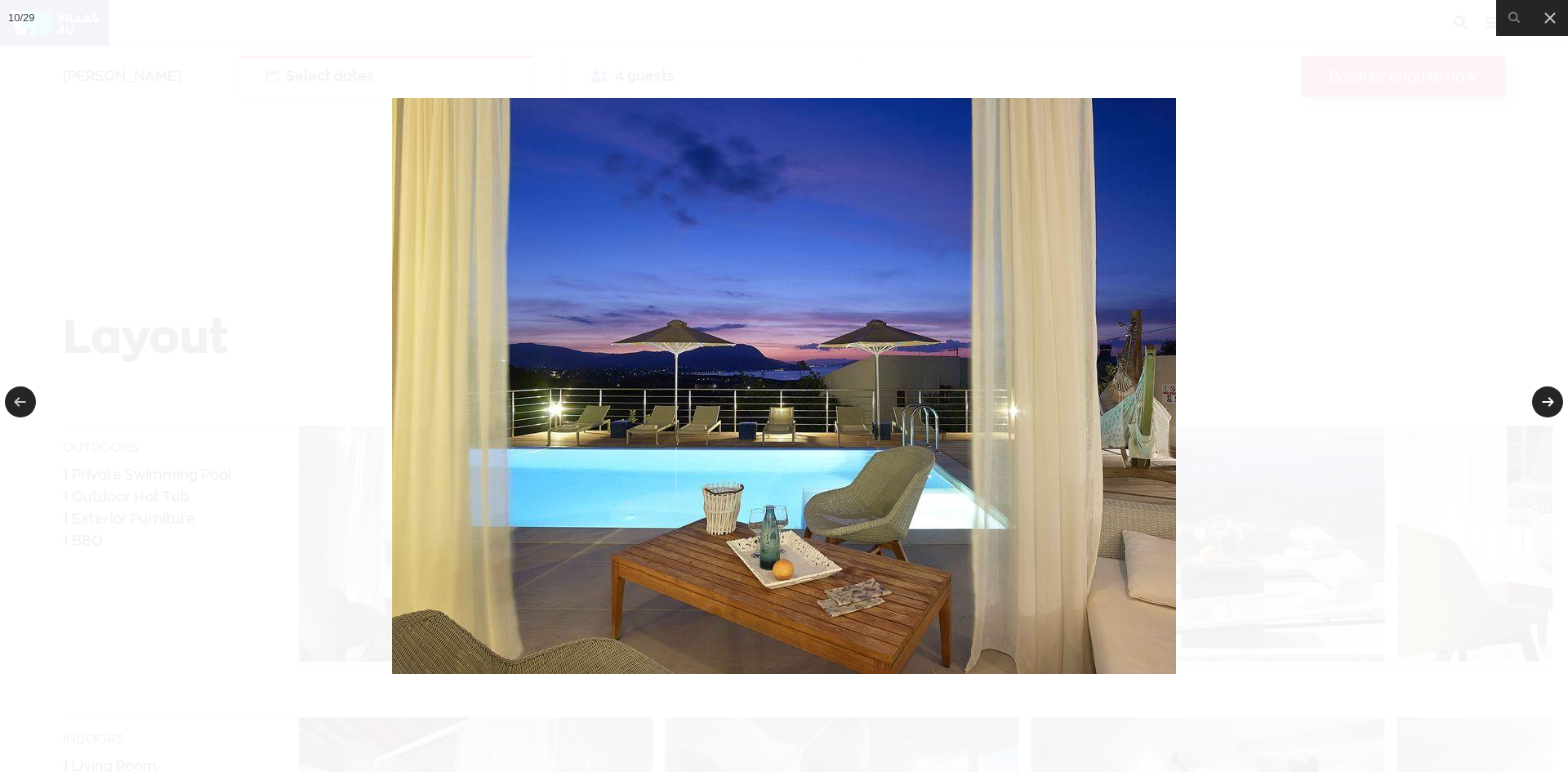
click at [1544, 397] on link at bounding box center [1547, 402] width 31 height 31
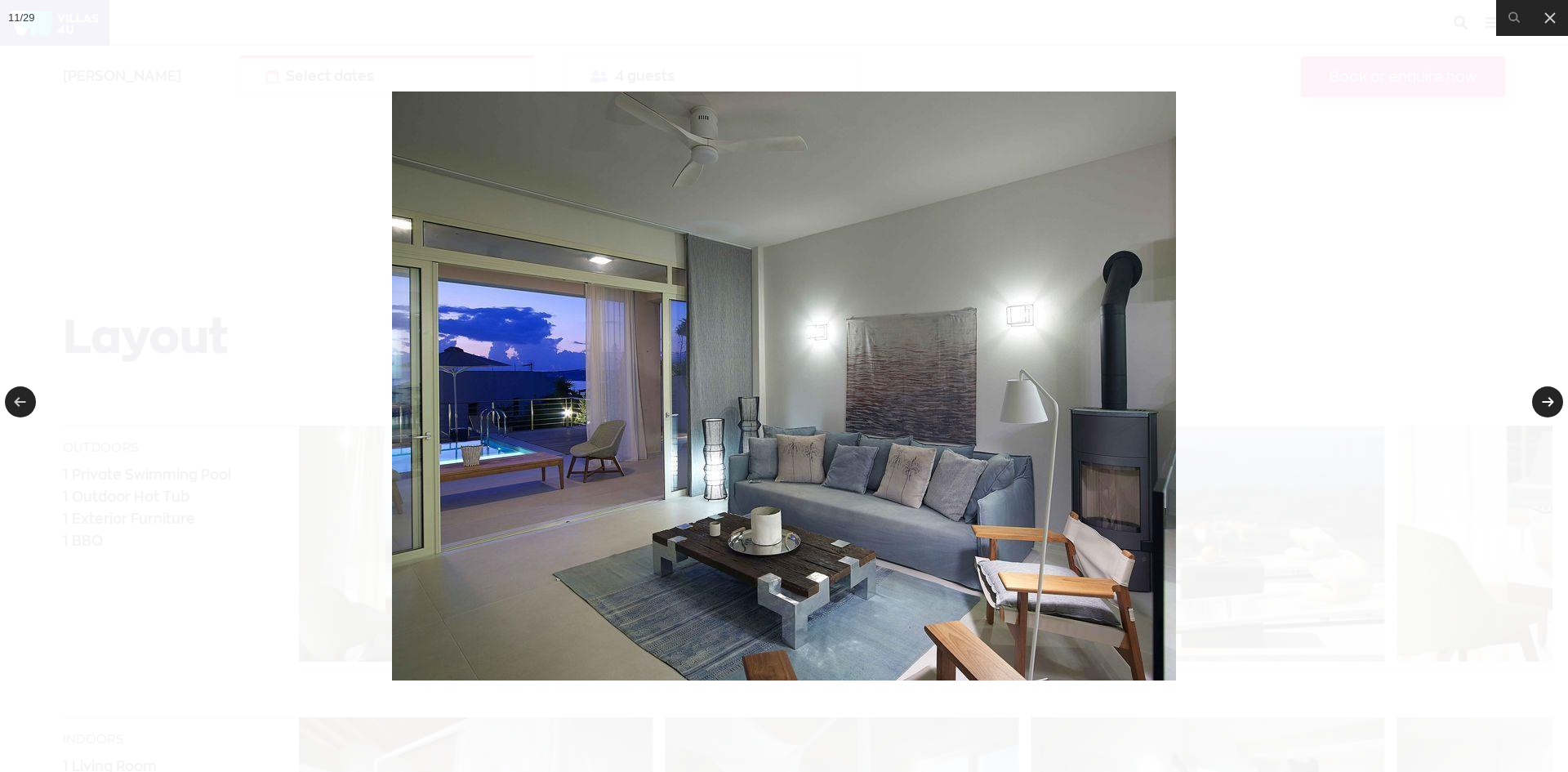
click at [1544, 397] on link at bounding box center [1547, 402] width 31 height 31
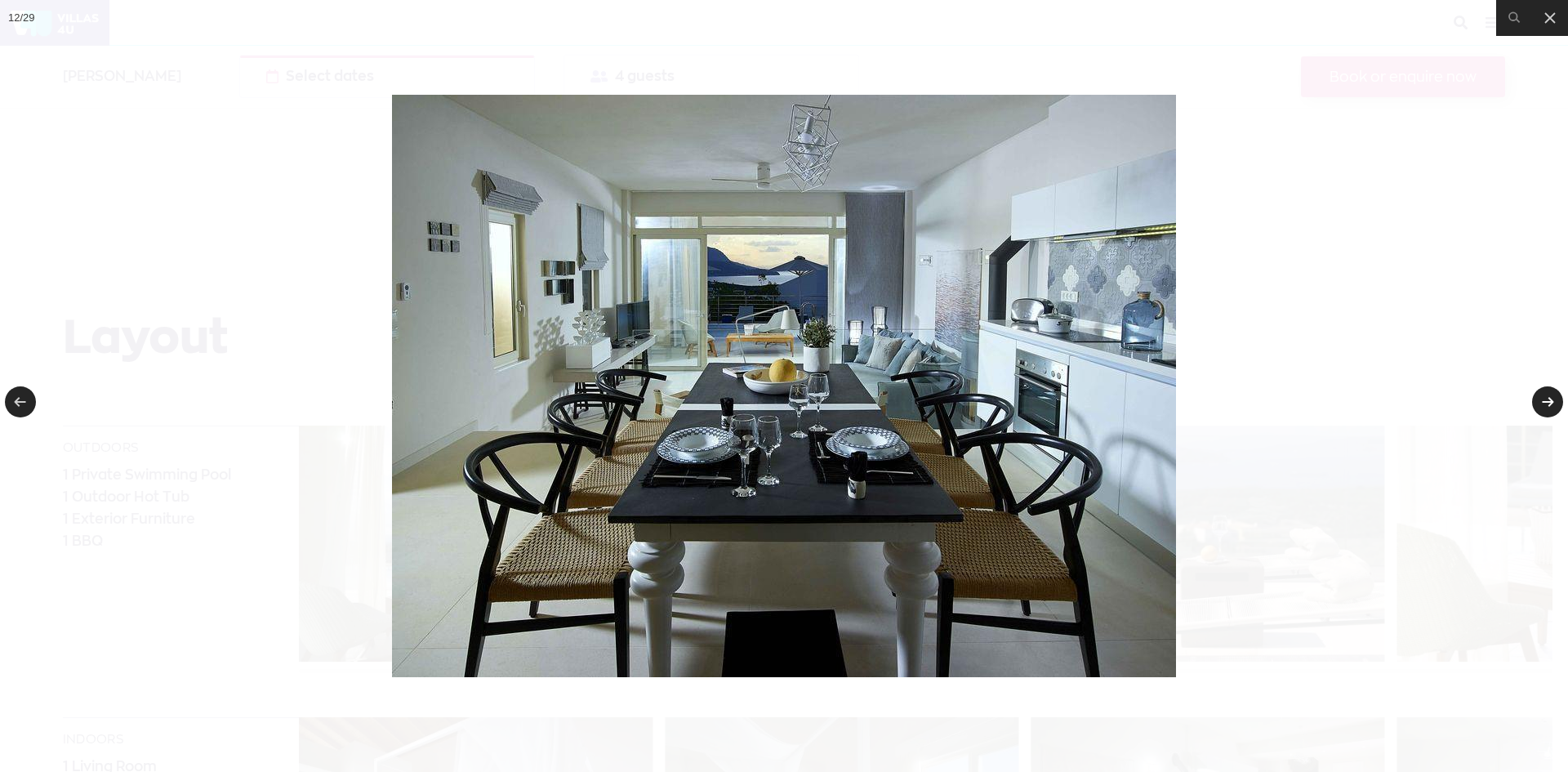
click at [1544, 397] on link at bounding box center [1547, 402] width 31 height 31
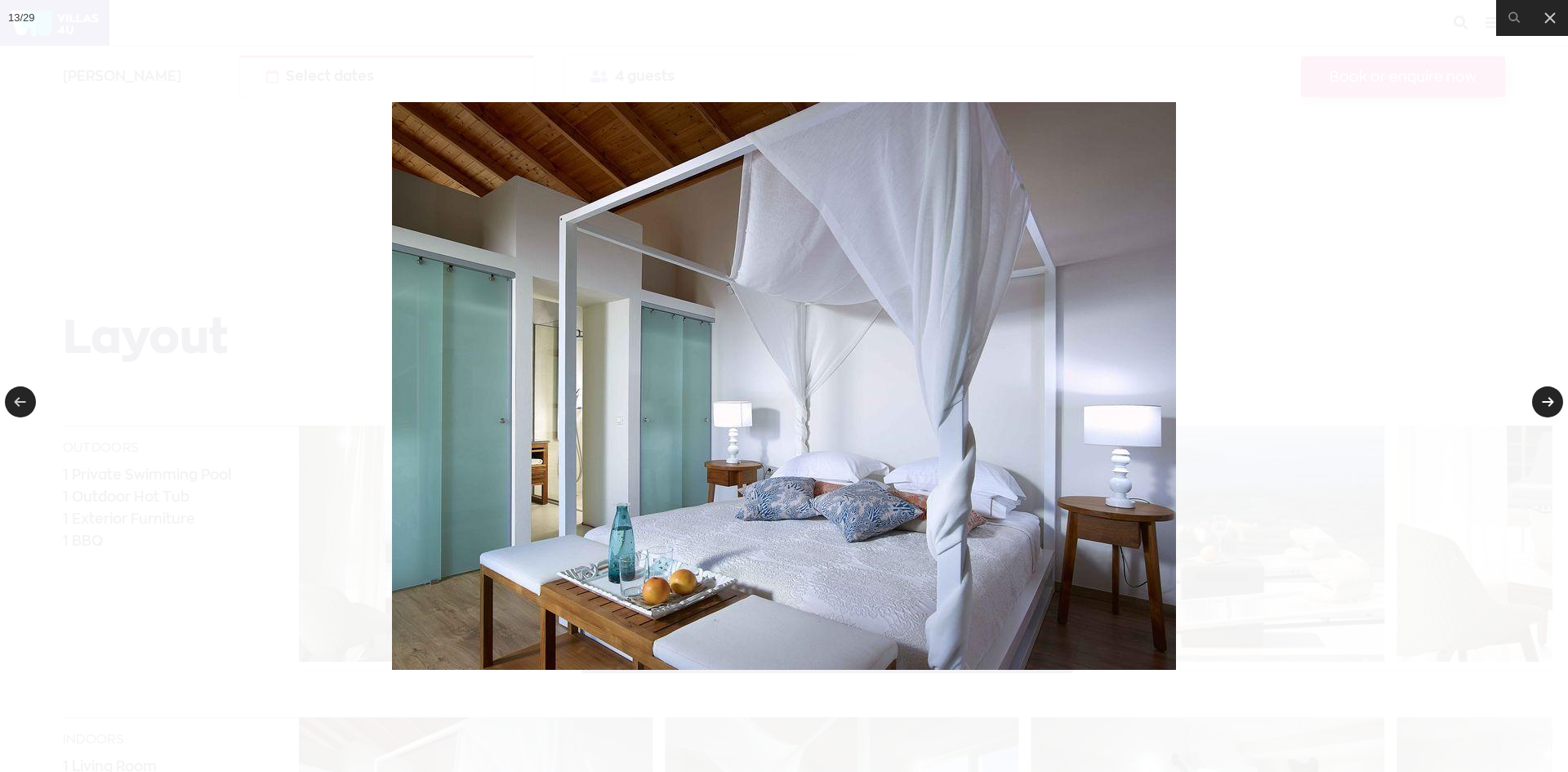
click at [1544, 397] on link at bounding box center [1547, 402] width 31 height 31
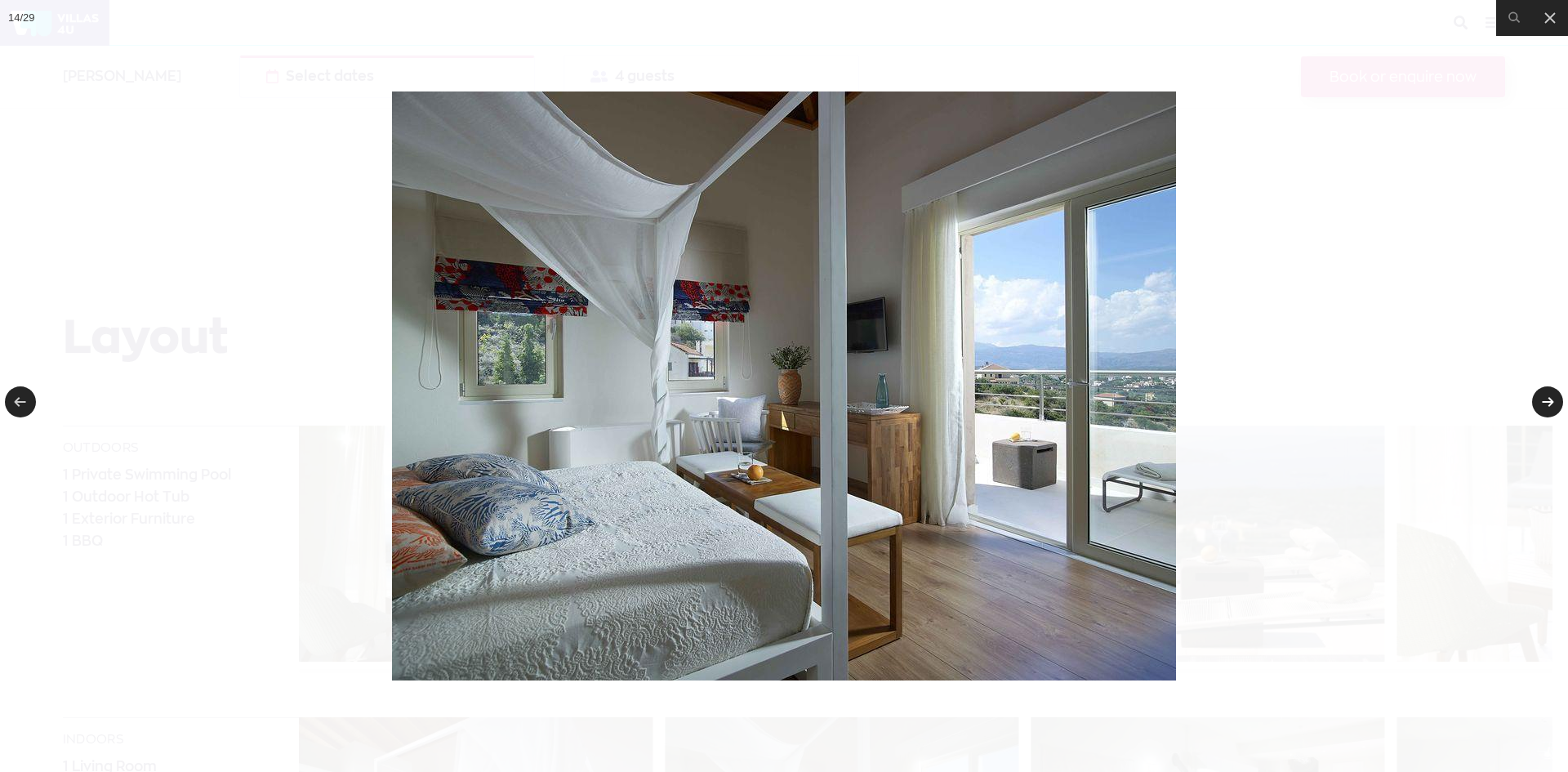
click at [1544, 397] on link at bounding box center [1547, 402] width 31 height 31
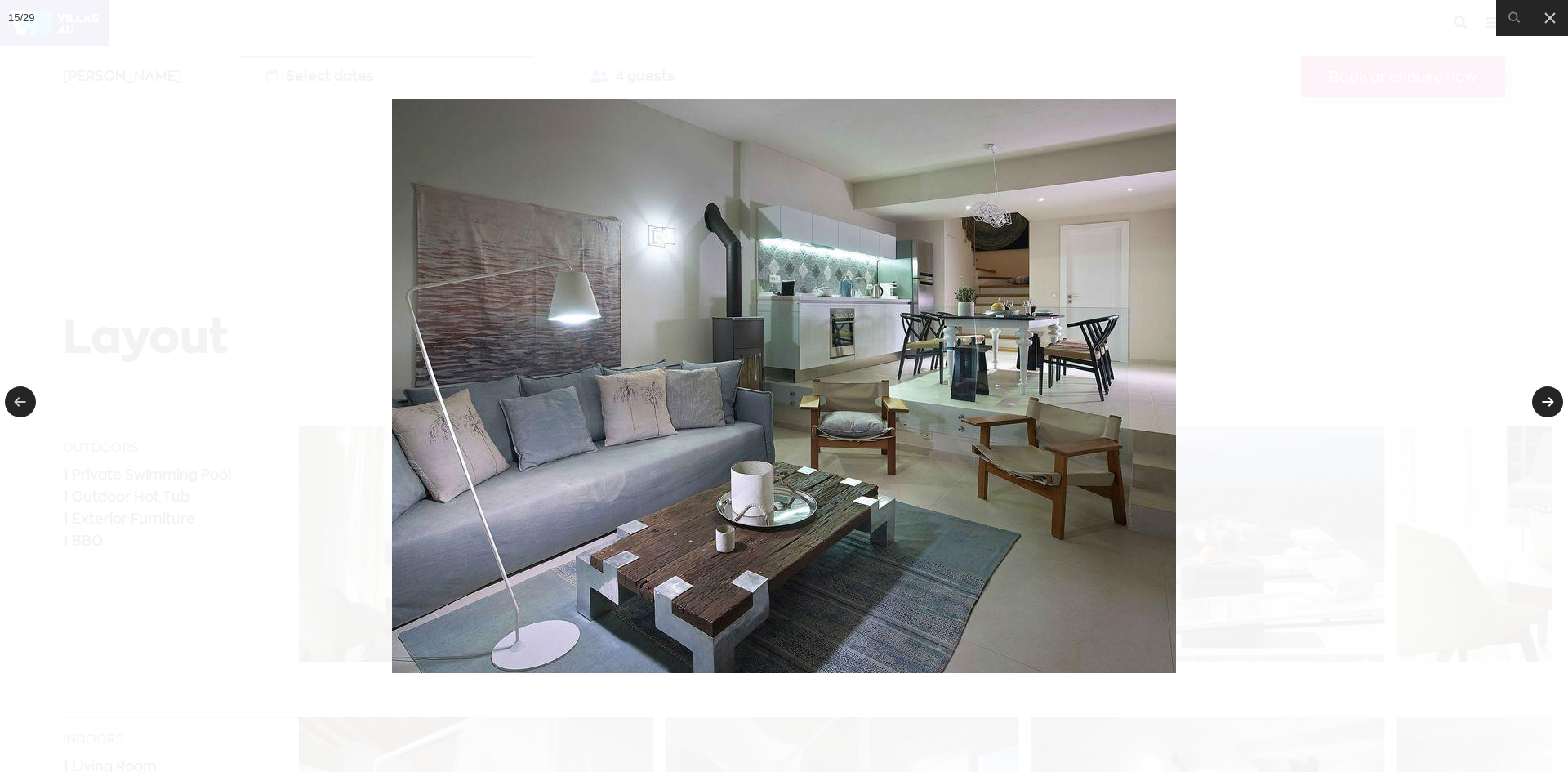
click at [1544, 397] on link at bounding box center [1547, 402] width 31 height 31
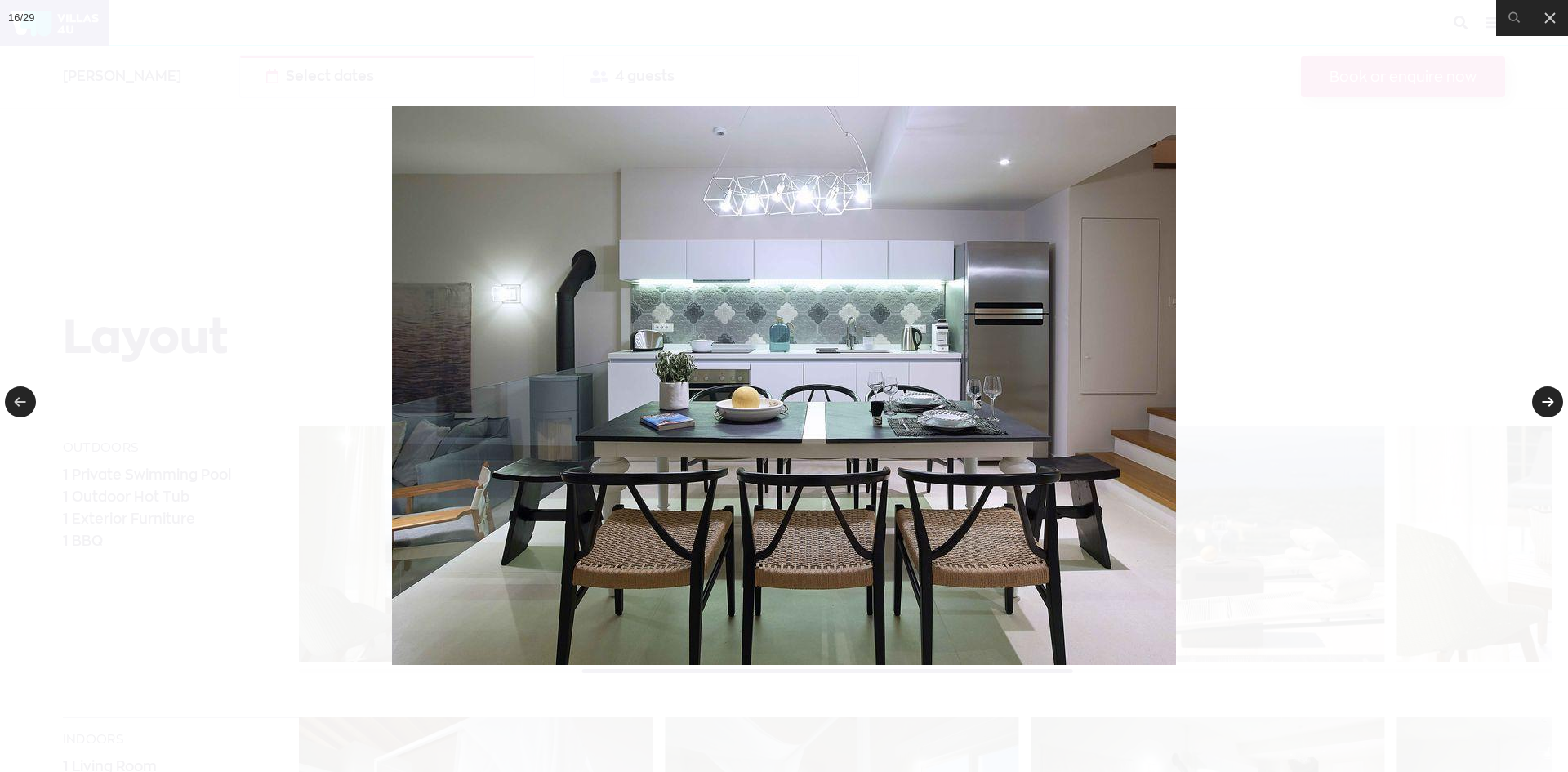
click at [1544, 397] on link at bounding box center [1547, 402] width 31 height 31
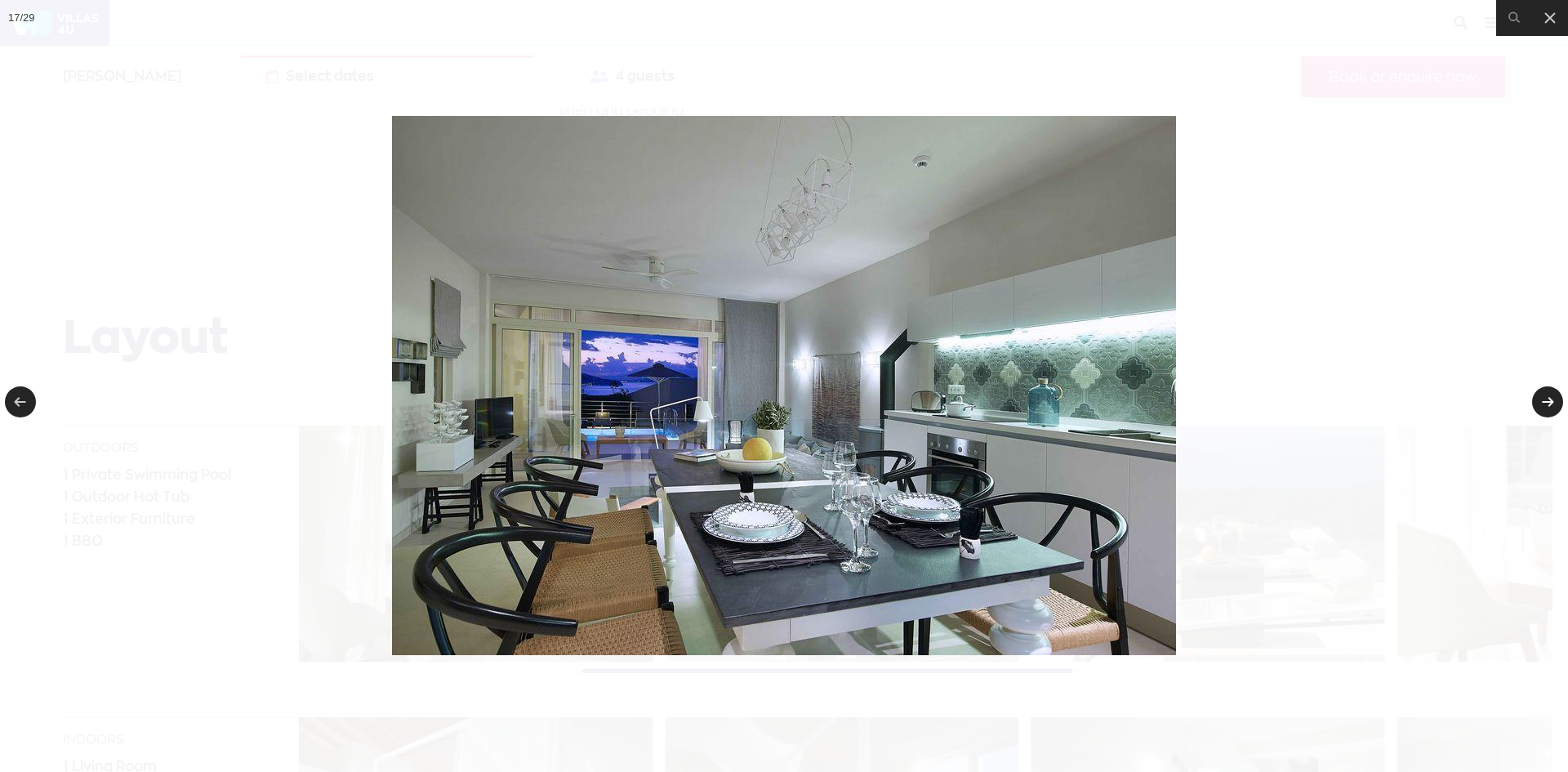
click at [1544, 397] on link at bounding box center [1547, 402] width 31 height 31
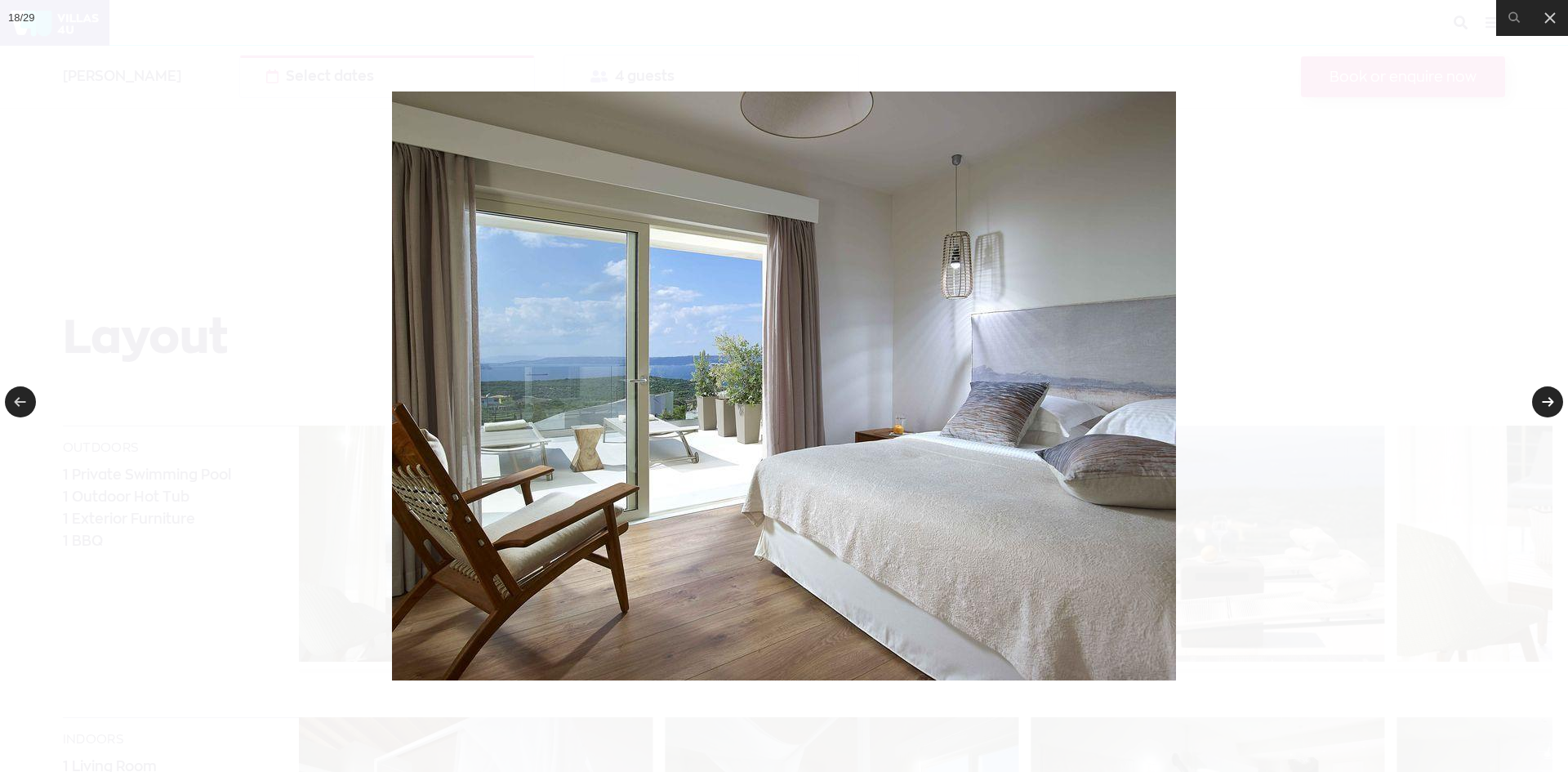
click at [1544, 397] on link at bounding box center [1547, 402] width 31 height 31
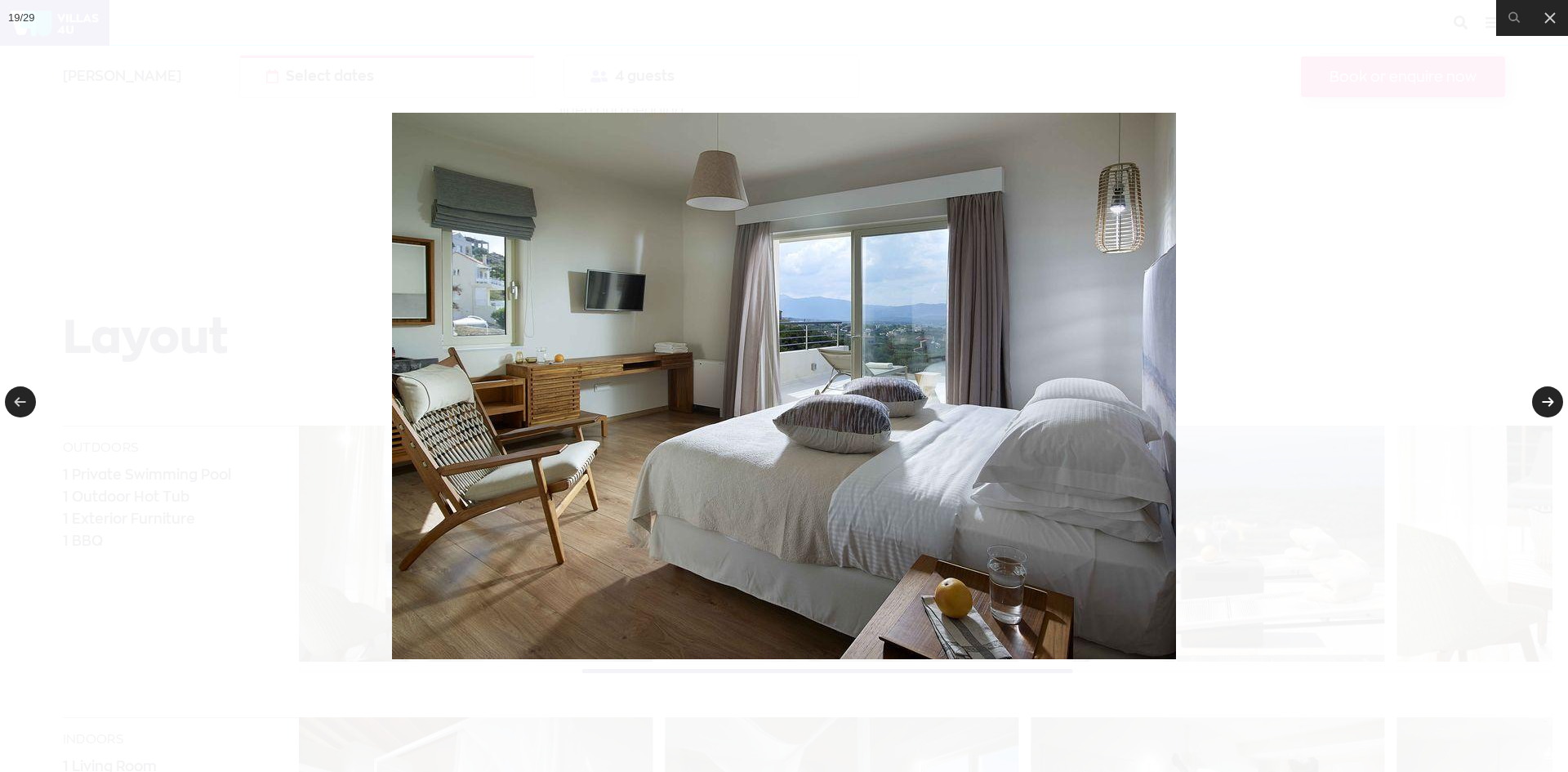
click at [1544, 397] on link at bounding box center [1547, 402] width 31 height 31
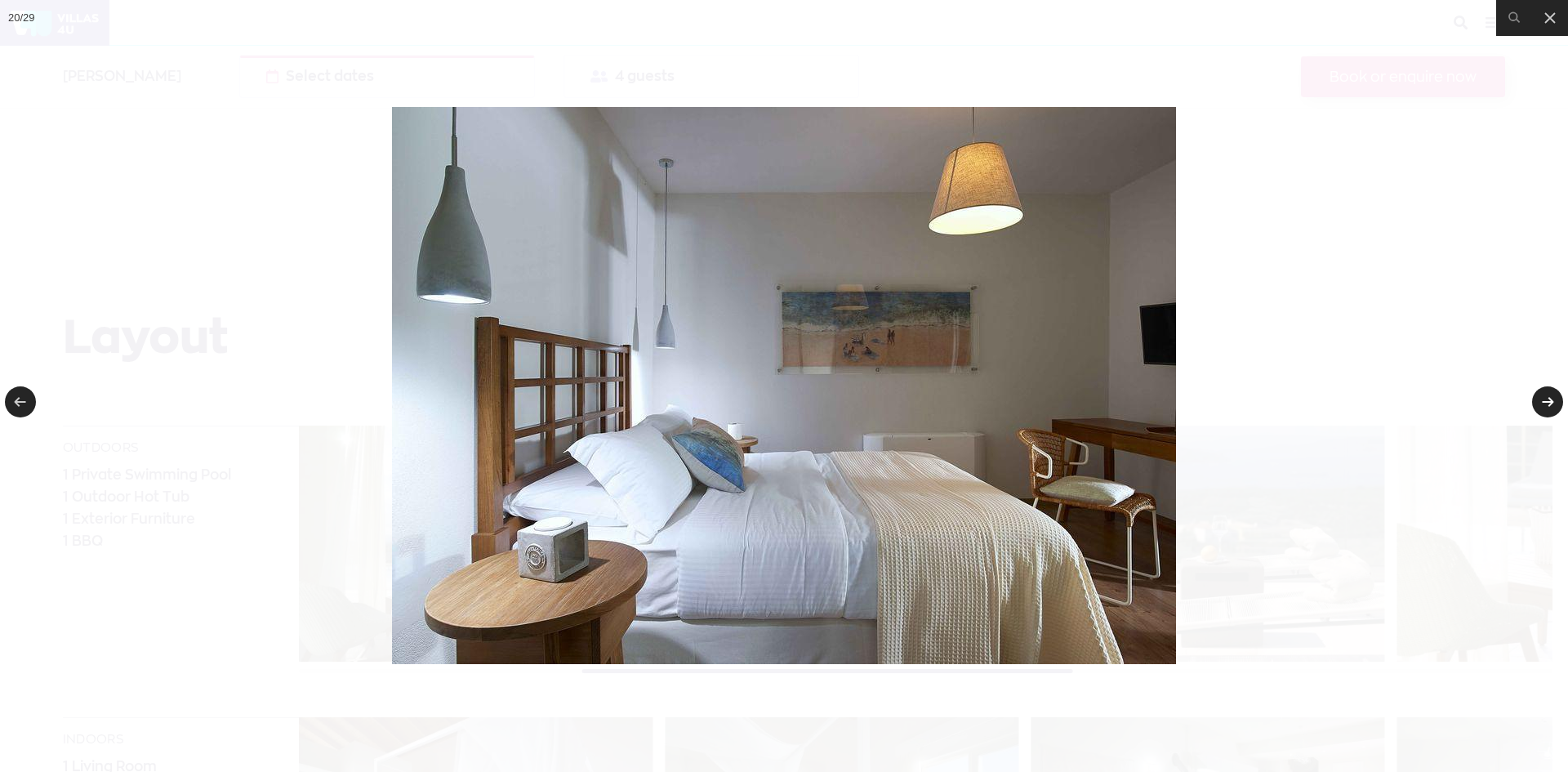
click at [1544, 397] on link at bounding box center [1547, 402] width 31 height 31
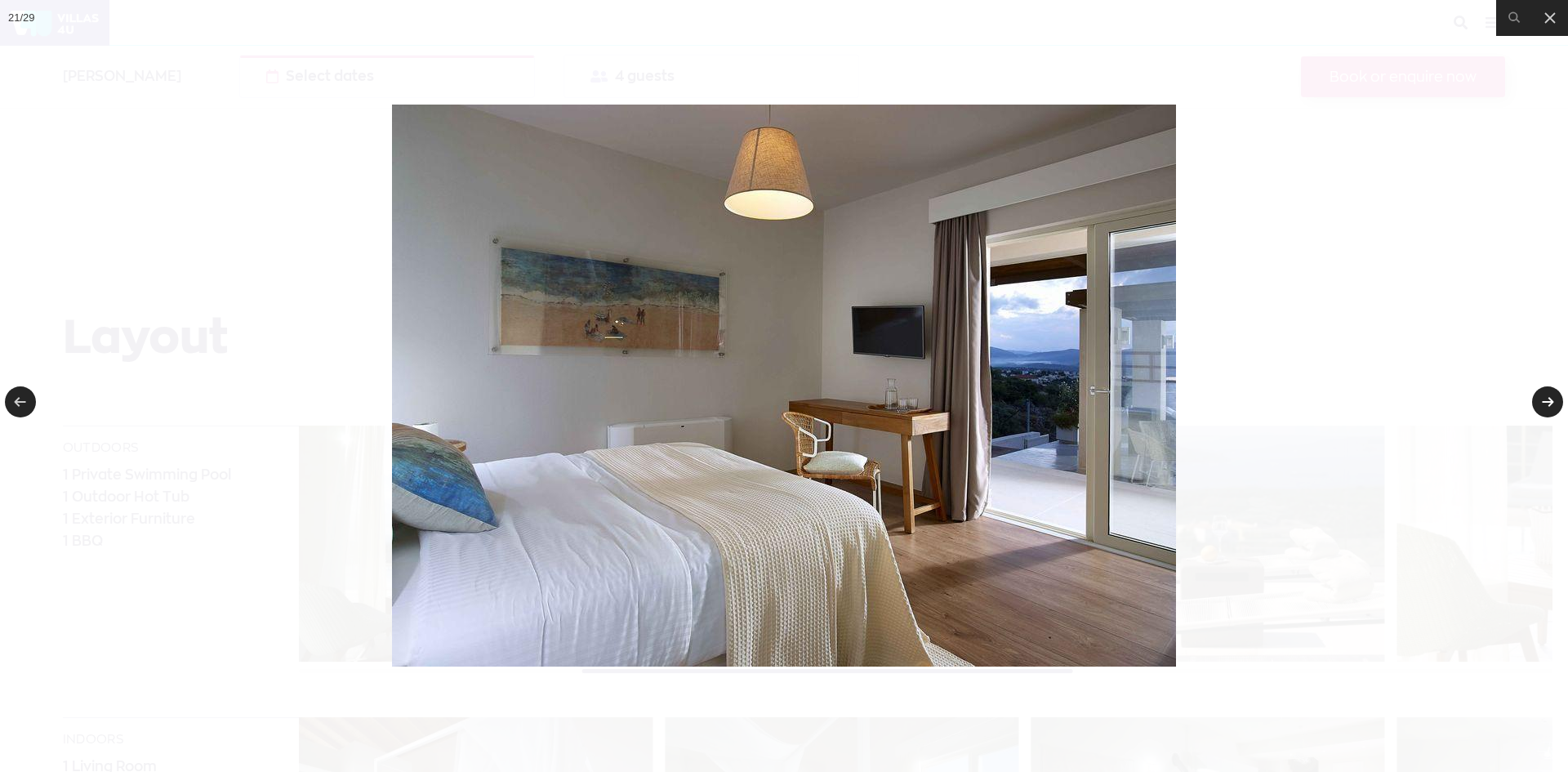
click at [1544, 397] on link at bounding box center [1547, 402] width 31 height 31
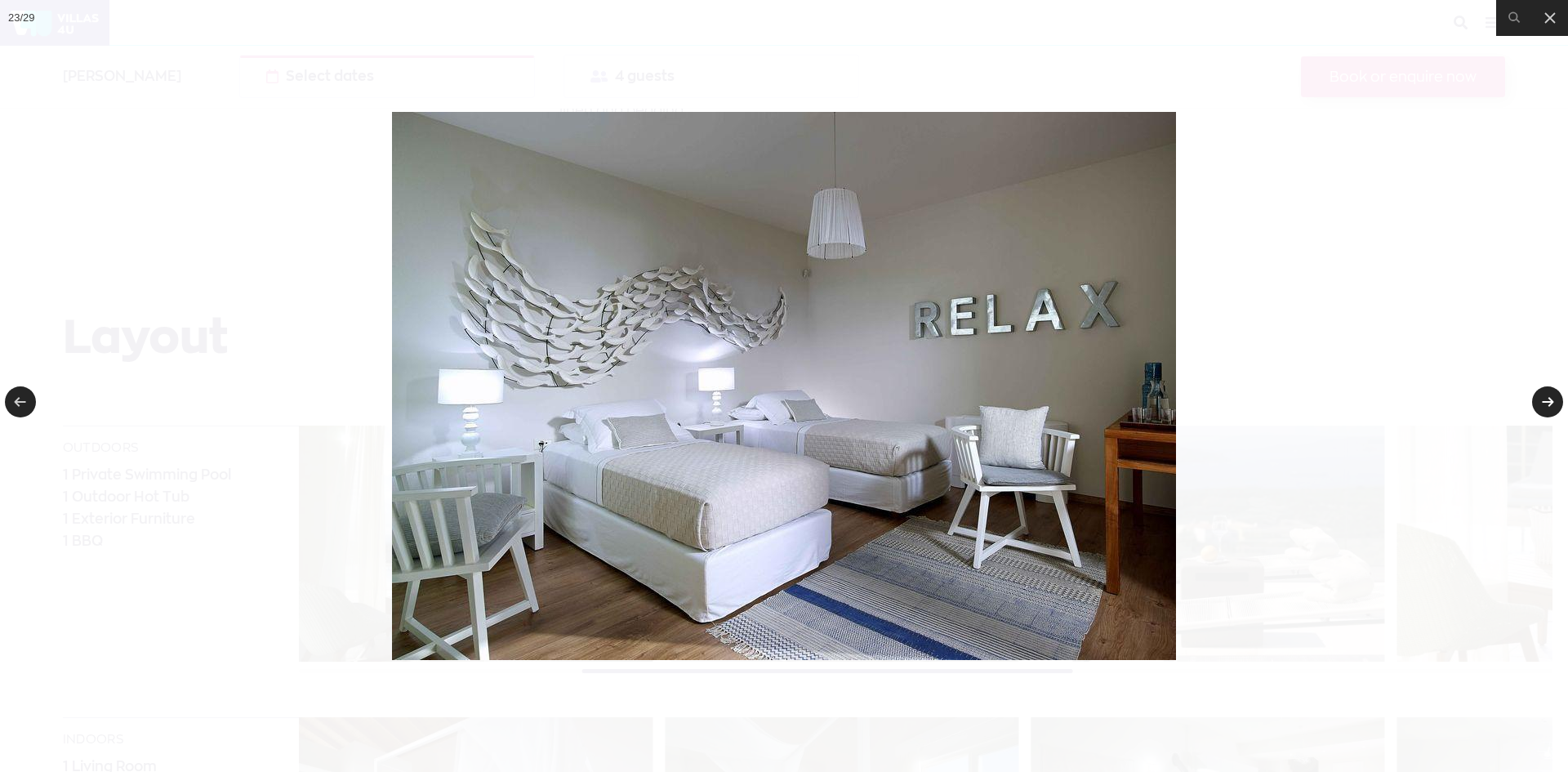
click at [1544, 397] on link at bounding box center [1547, 402] width 31 height 31
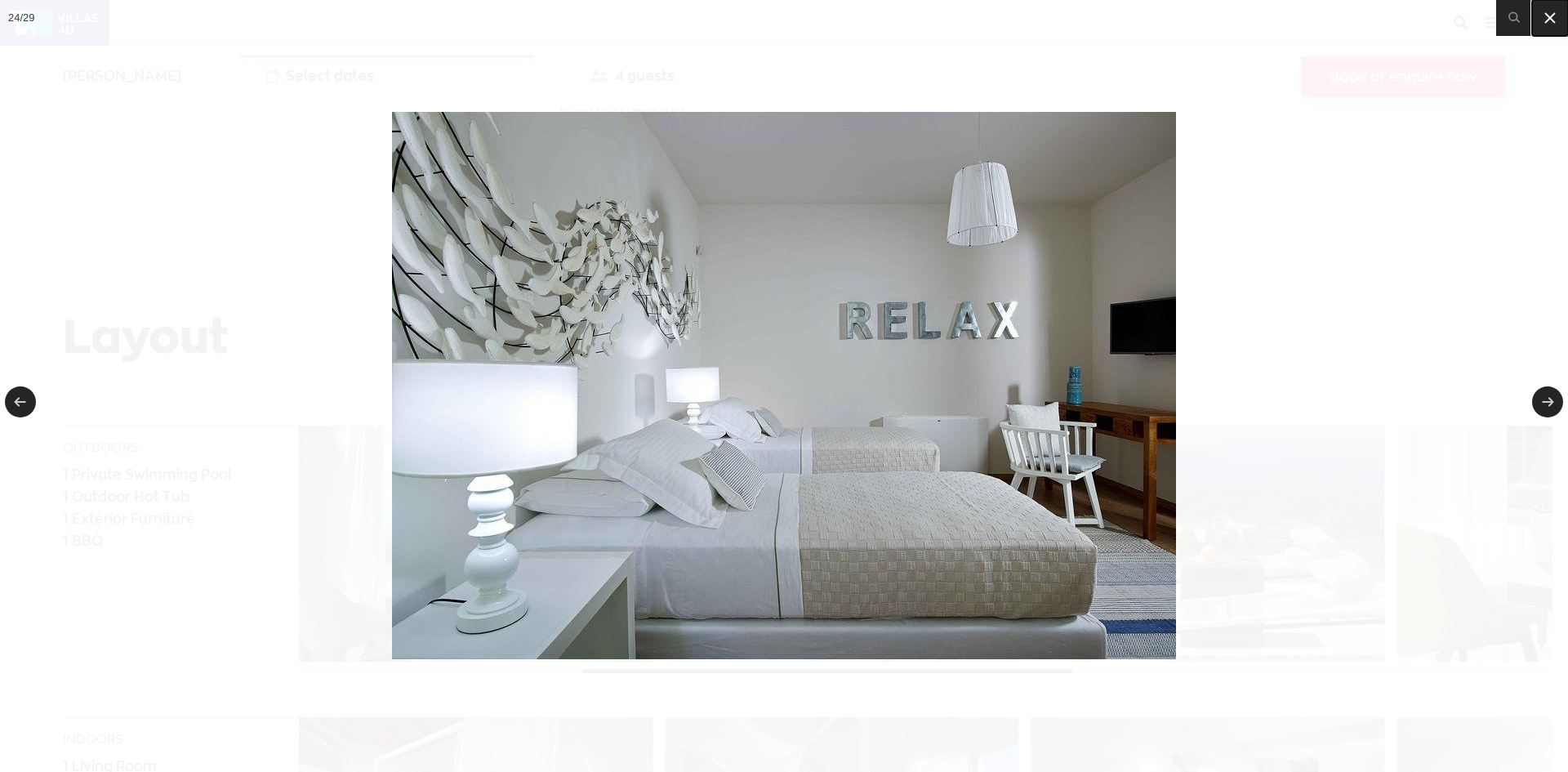
click at [1555, 12] on button at bounding box center [1550, 18] width 36 height 36
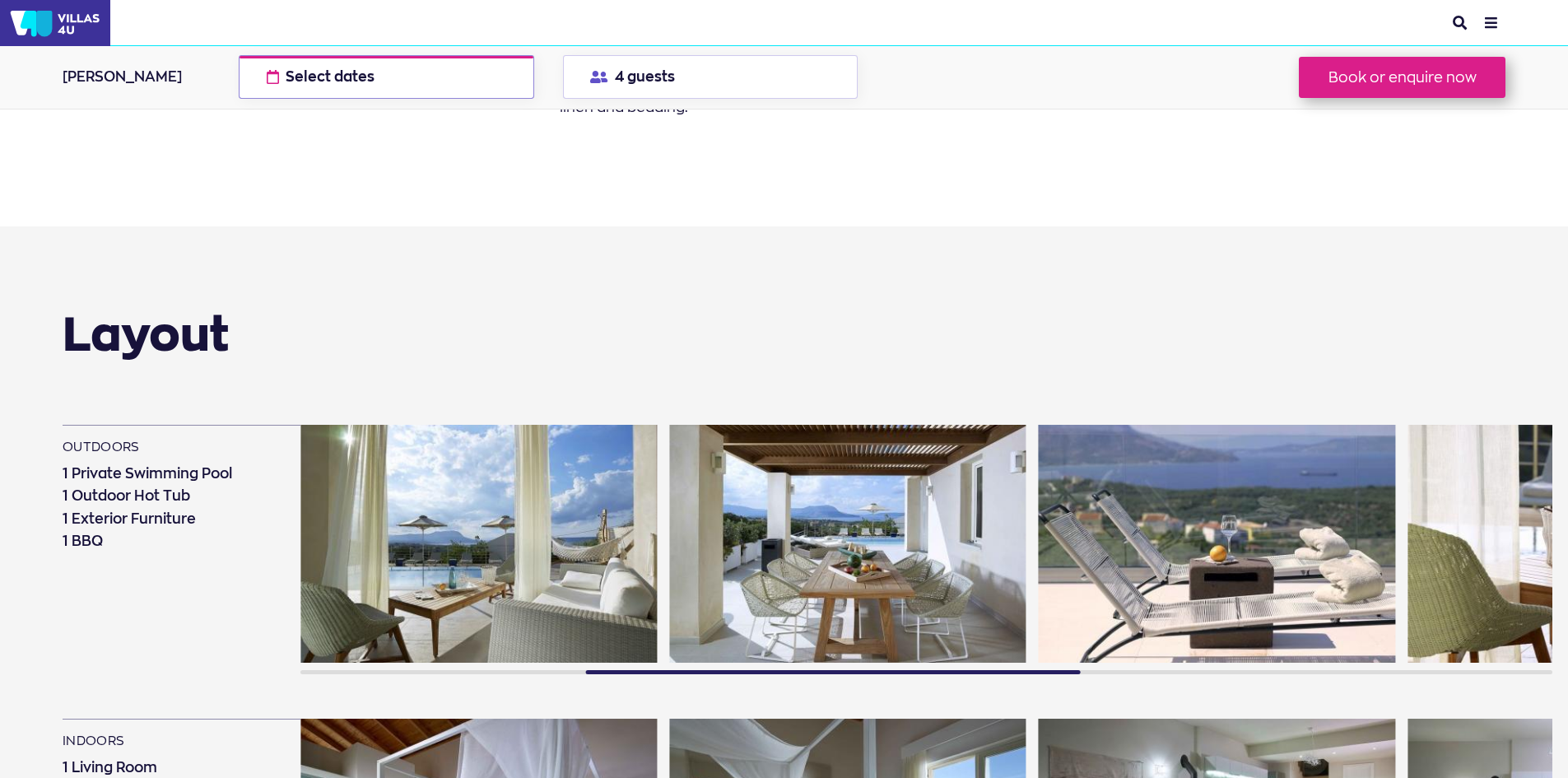
click at [441, 83] on button "Select dates check available dates" at bounding box center [386, 77] width 295 height 44
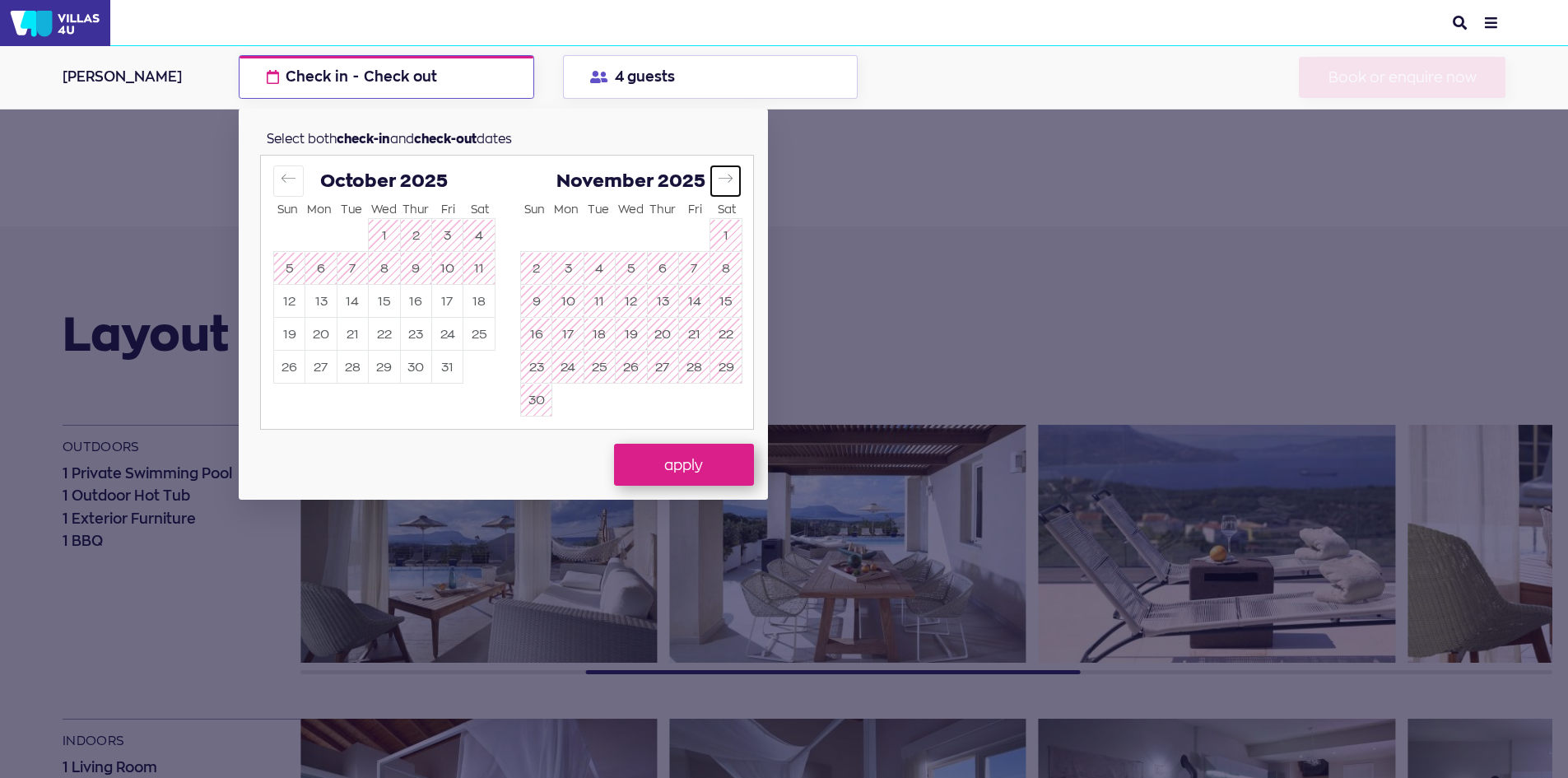
click at [722, 169] on button "Move forward to switch to the next month." at bounding box center [726, 180] width 30 height 30
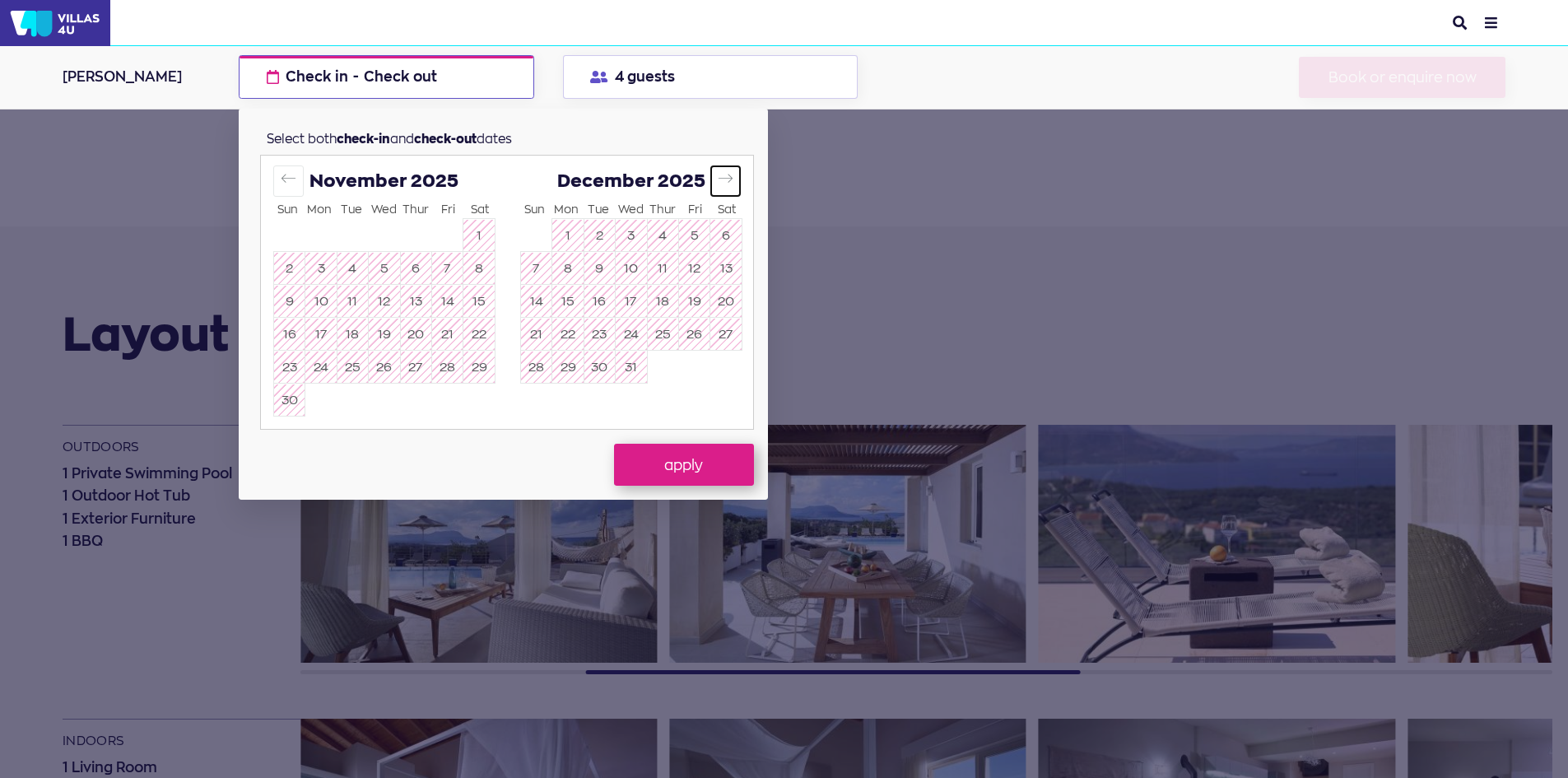
click at [722, 169] on button "Move forward to switch to the next month." at bounding box center [726, 180] width 30 height 30
click at [722, 168] on button "Move forward to switch to the next month." at bounding box center [726, 180] width 30 height 30
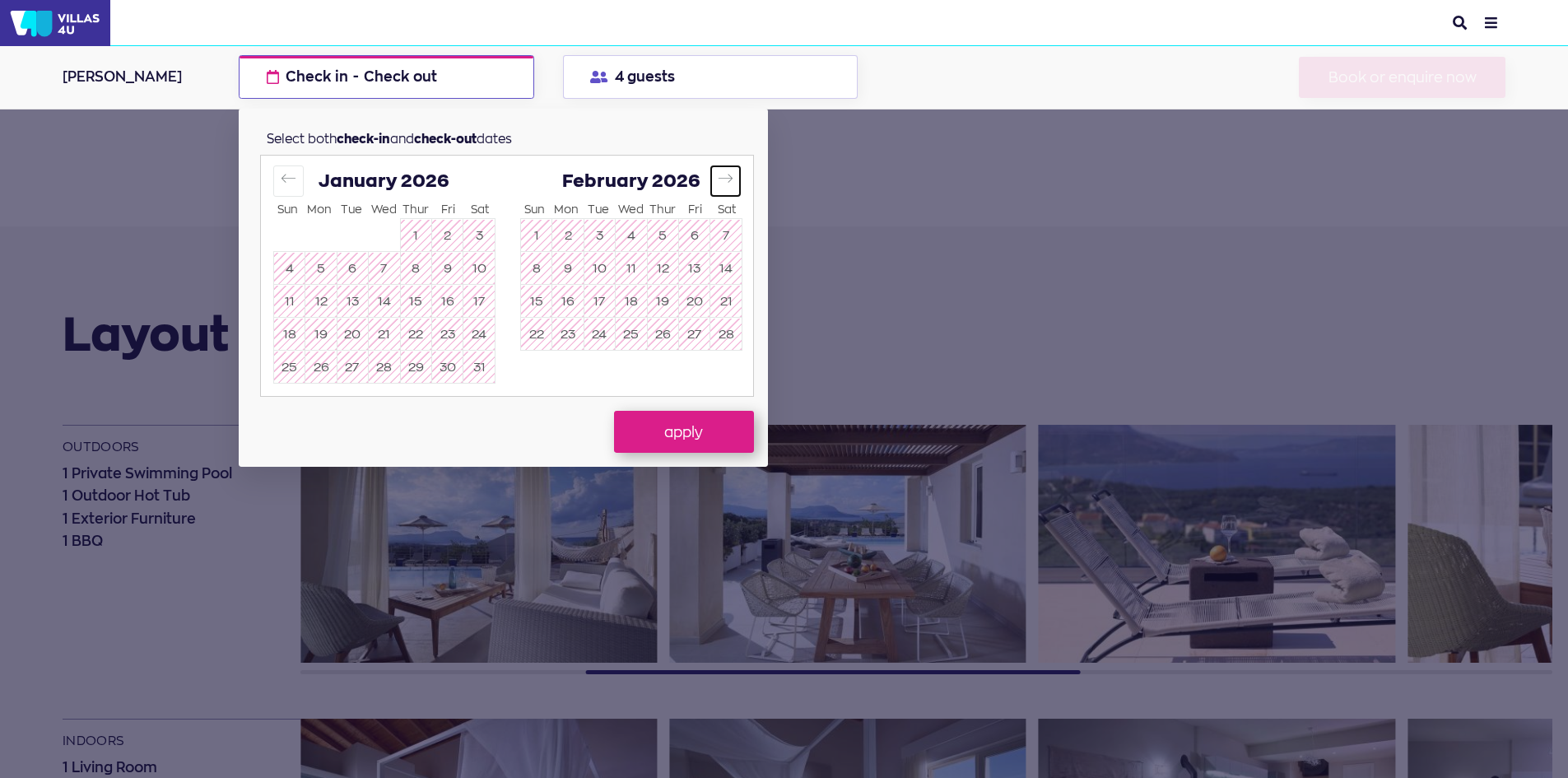
click at [722, 168] on button "Move forward to switch to the next month." at bounding box center [726, 180] width 30 height 30
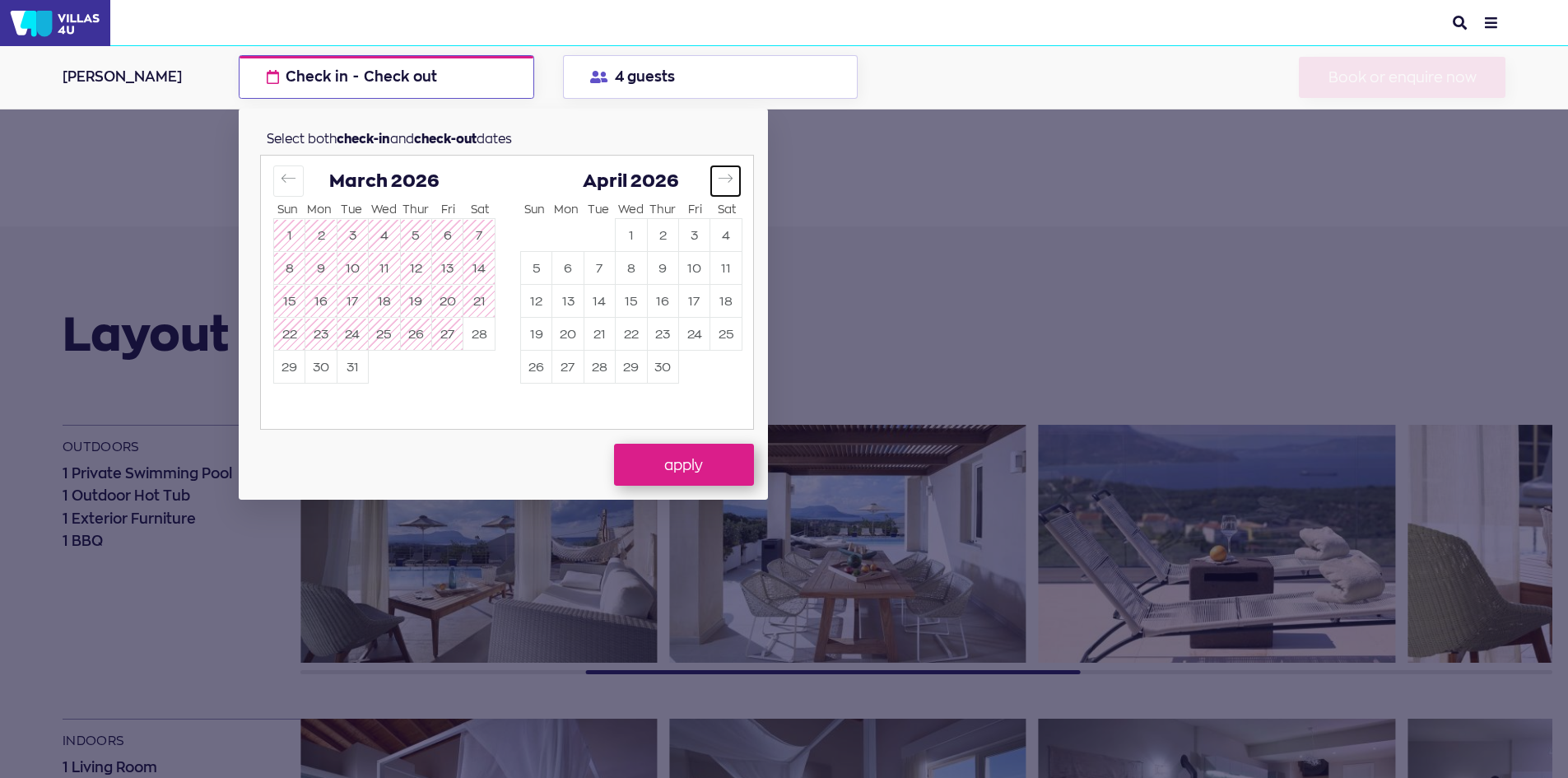
click at [722, 168] on button "Move forward to switch to the next month." at bounding box center [726, 180] width 30 height 30
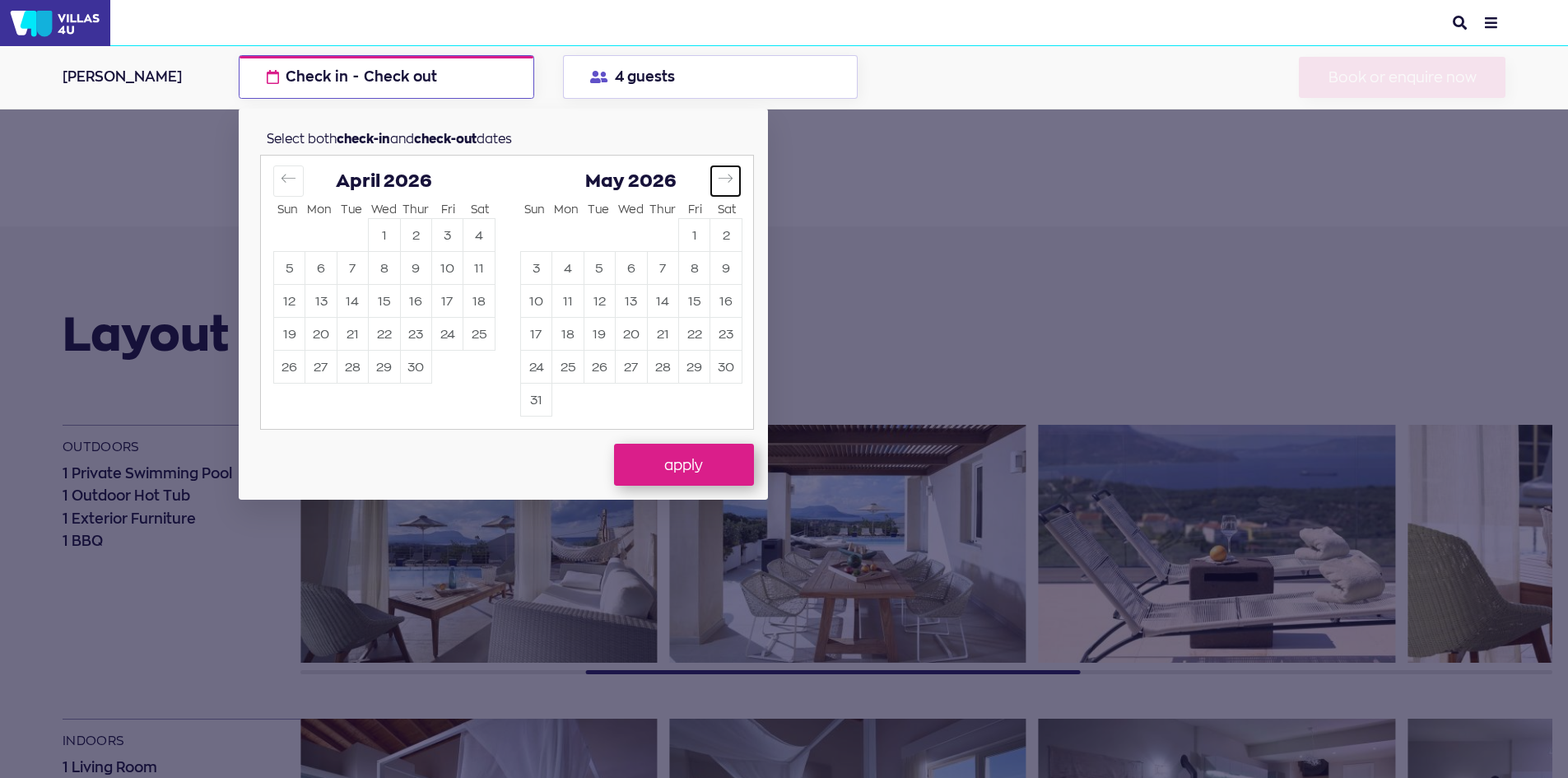
click at [722, 168] on button "Move forward to switch to the next month." at bounding box center [726, 180] width 30 height 30
click at [350, 272] on button "4" at bounding box center [353, 268] width 30 height 32
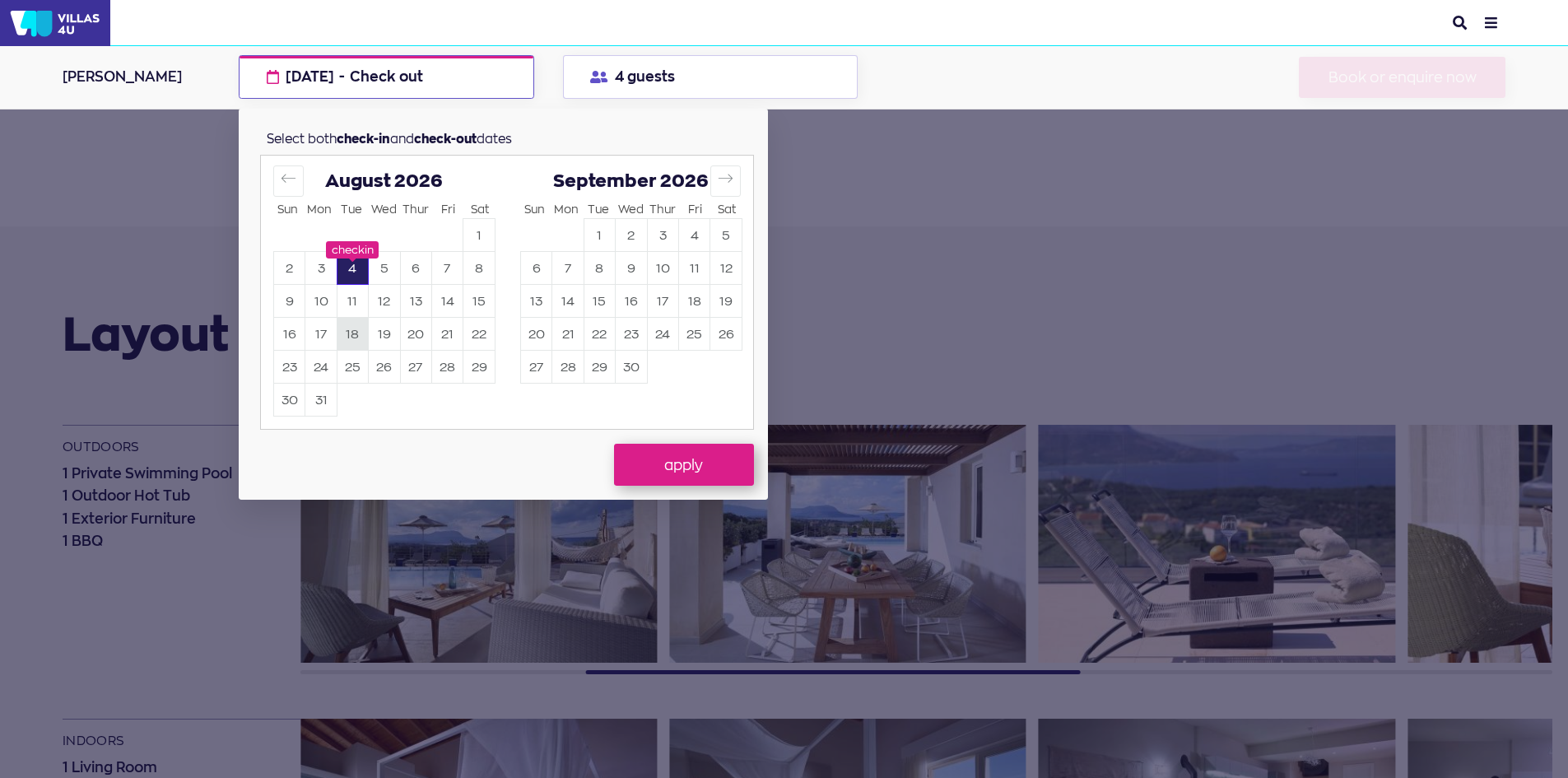
click at [351, 337] on button "18" at bounding box center [353, 334] width 30 height 32
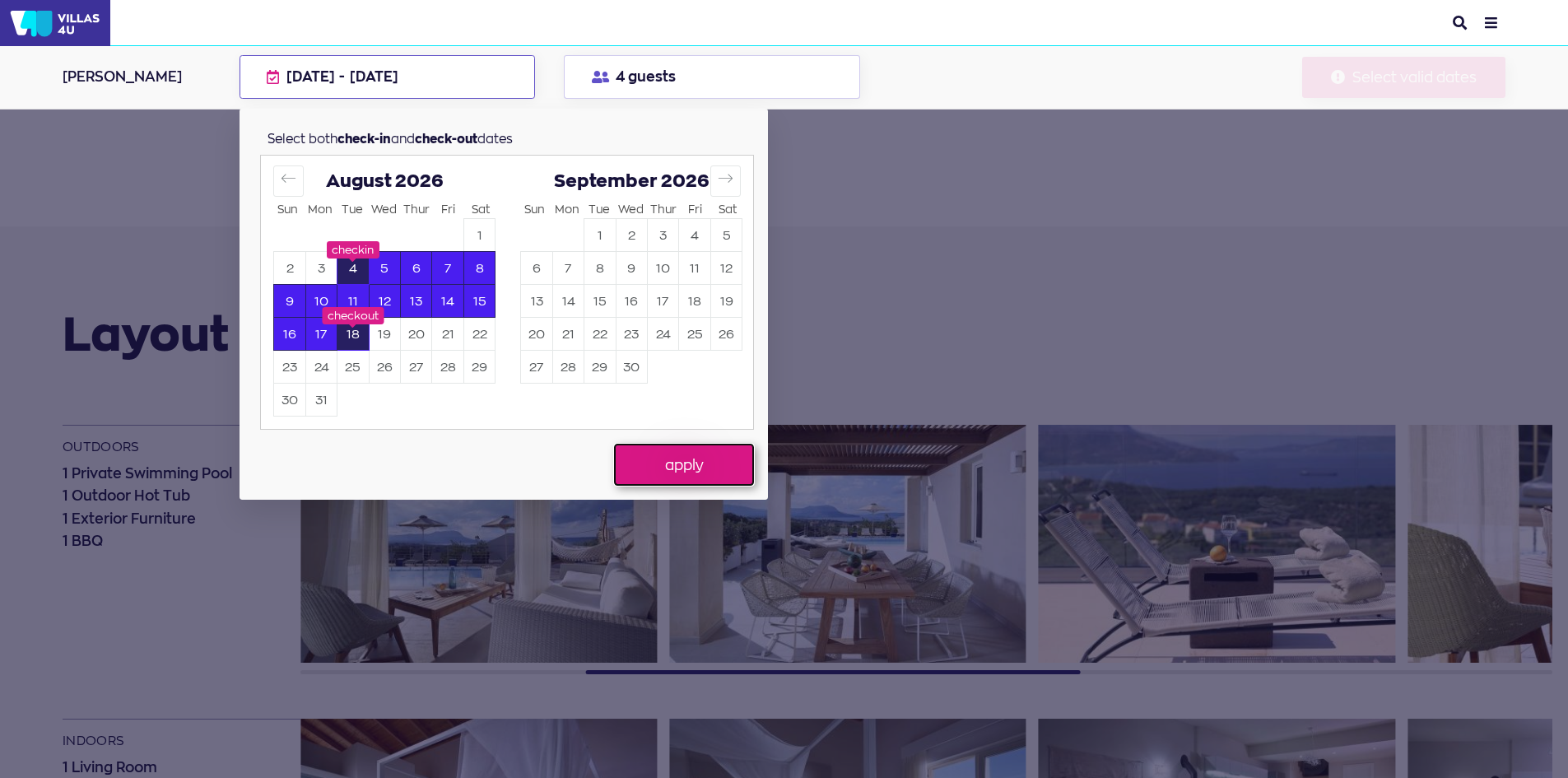
click at [704, 470] on button "apply" at bounding box center [683, 464] width 140 height 41
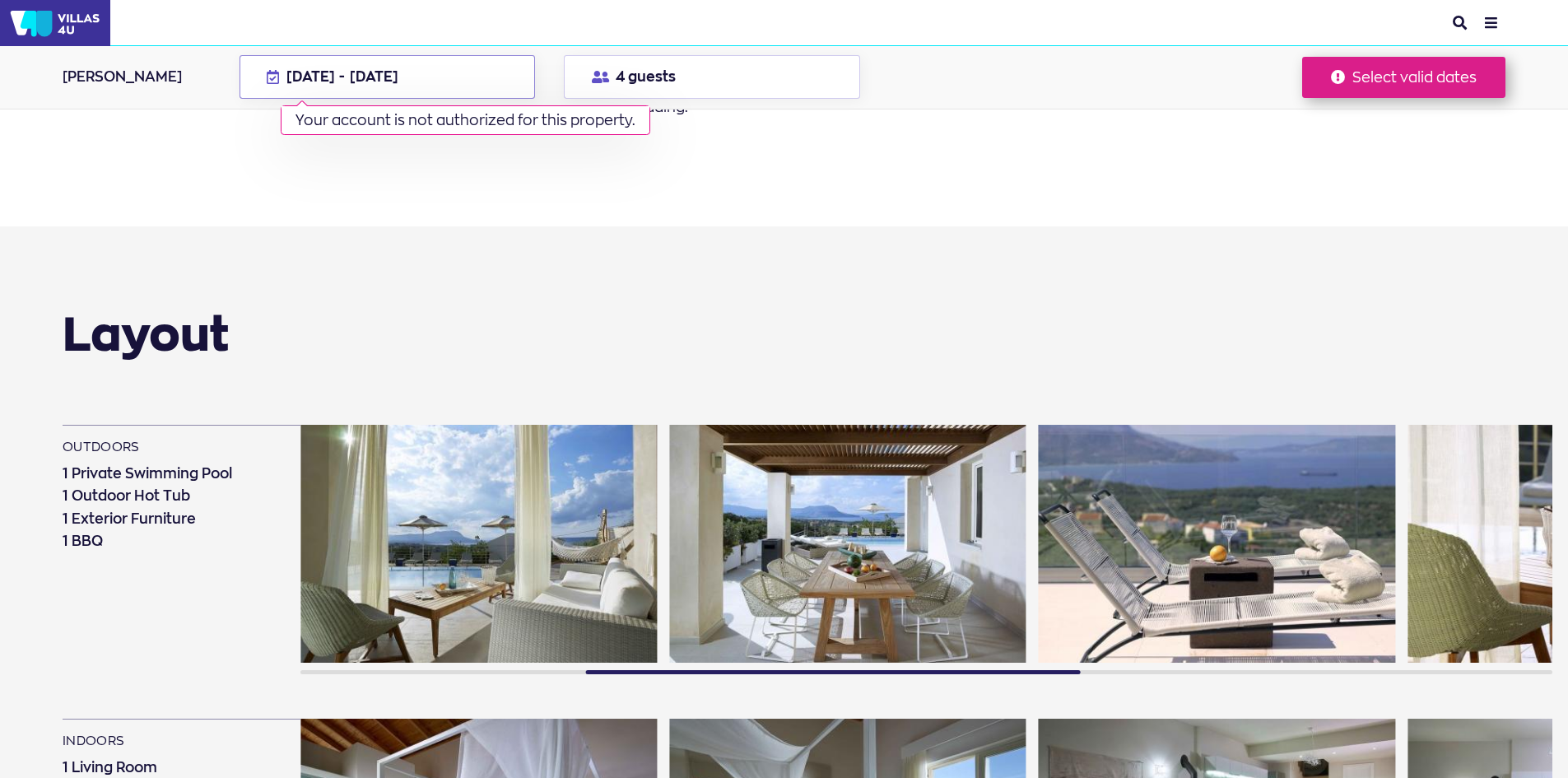
click at [406, 117] on div "Your account is not authorized for this property." at bounding box center [466, 119] width 369 height 30
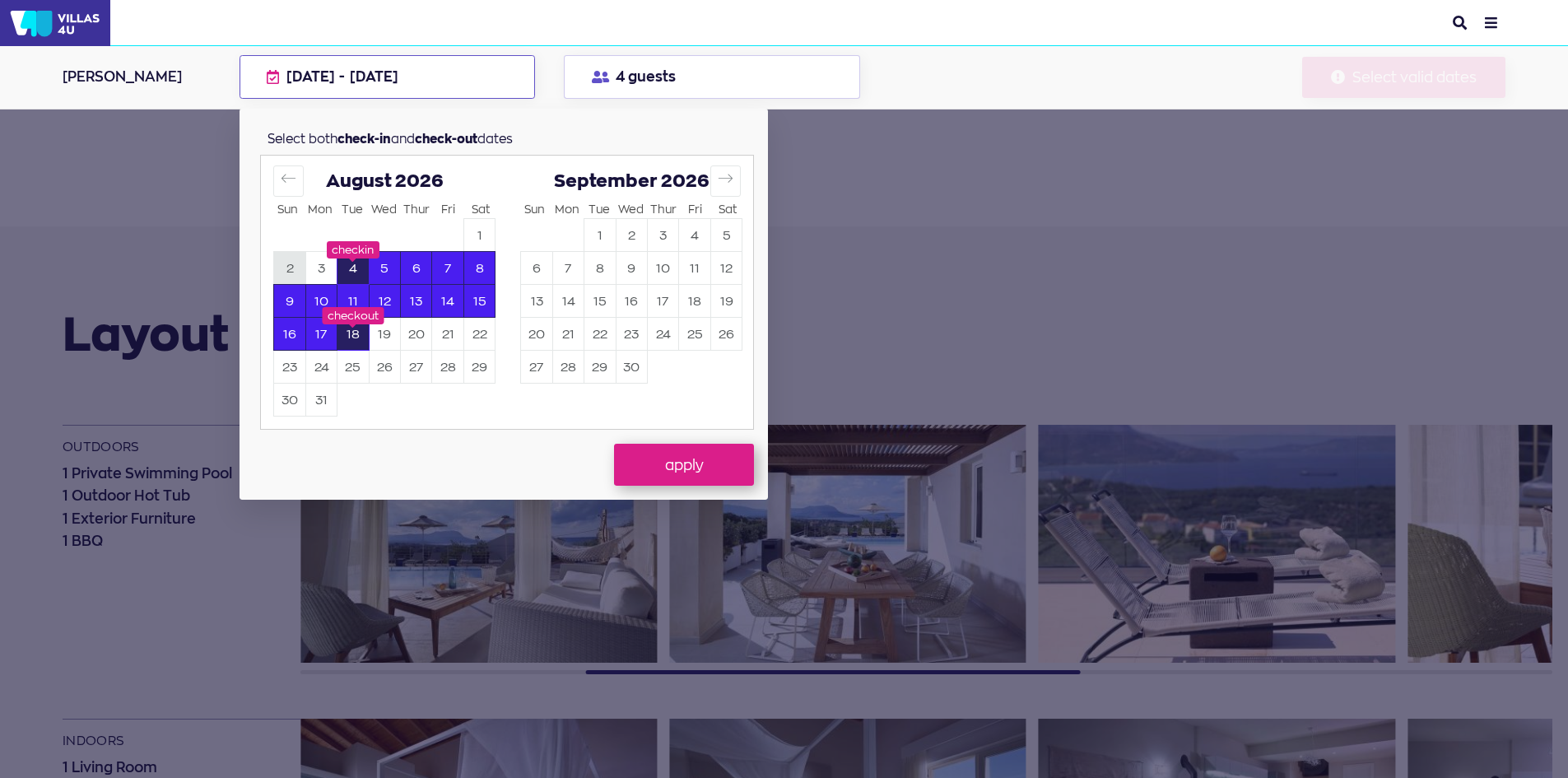
click at [293, 271] on button "2" at bounding box center [290, 268] width 30 height 32
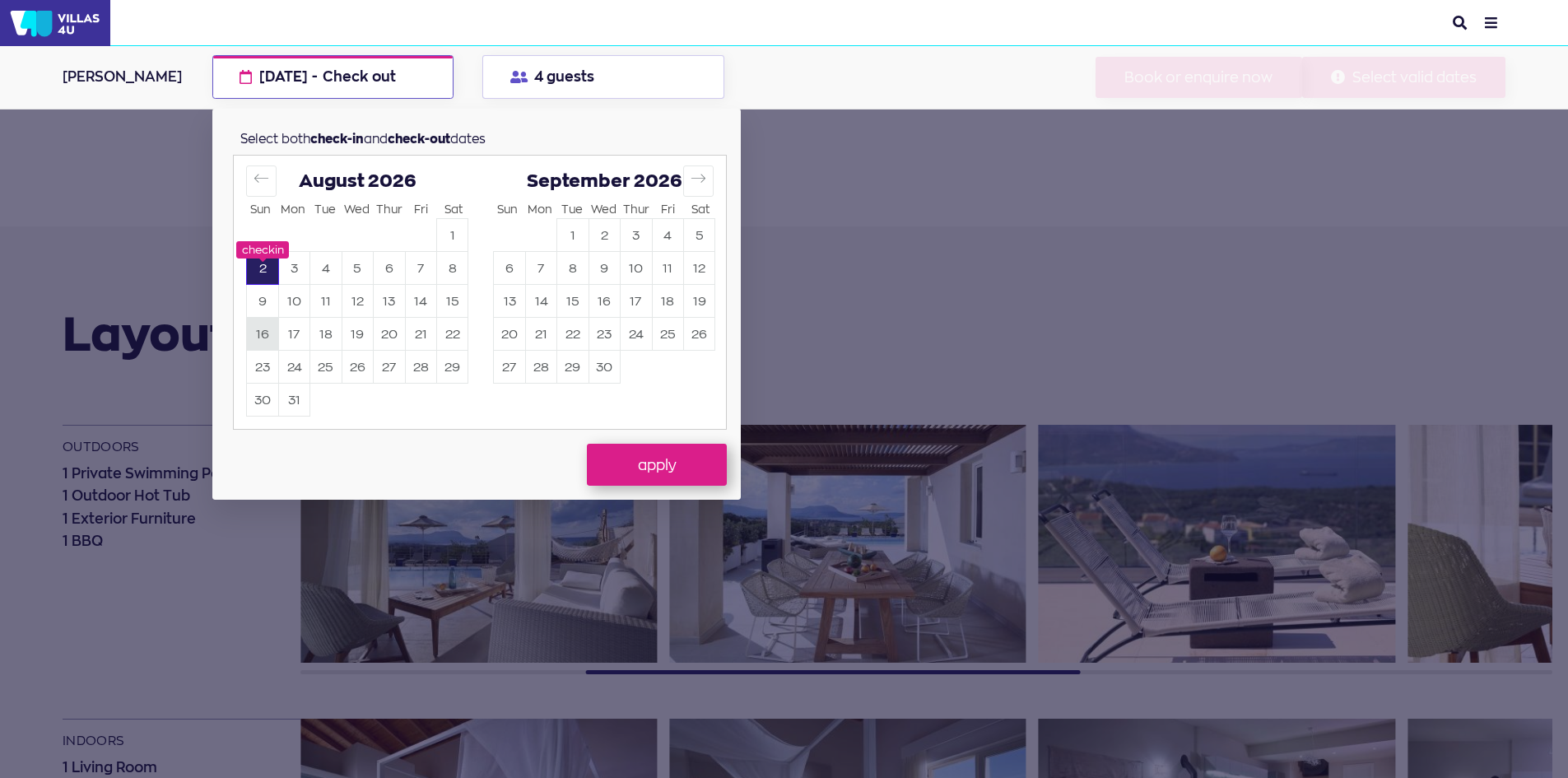
click at [253, 331] on button "16" at bounding box center [262, 334] width 30 height 32
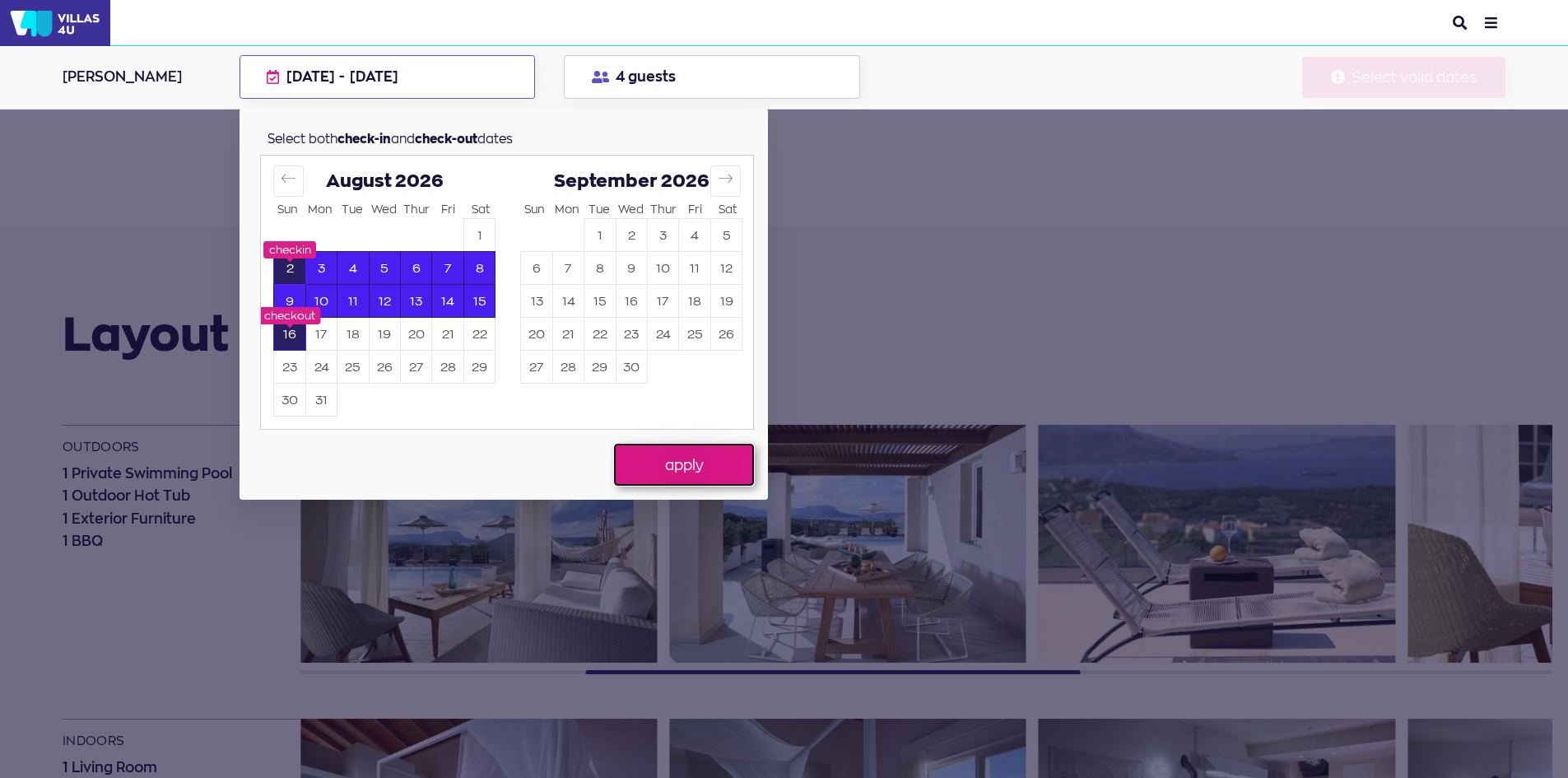
click at [668, 462] on button "apply" at bounding box center [683, 464] width 140 height 41
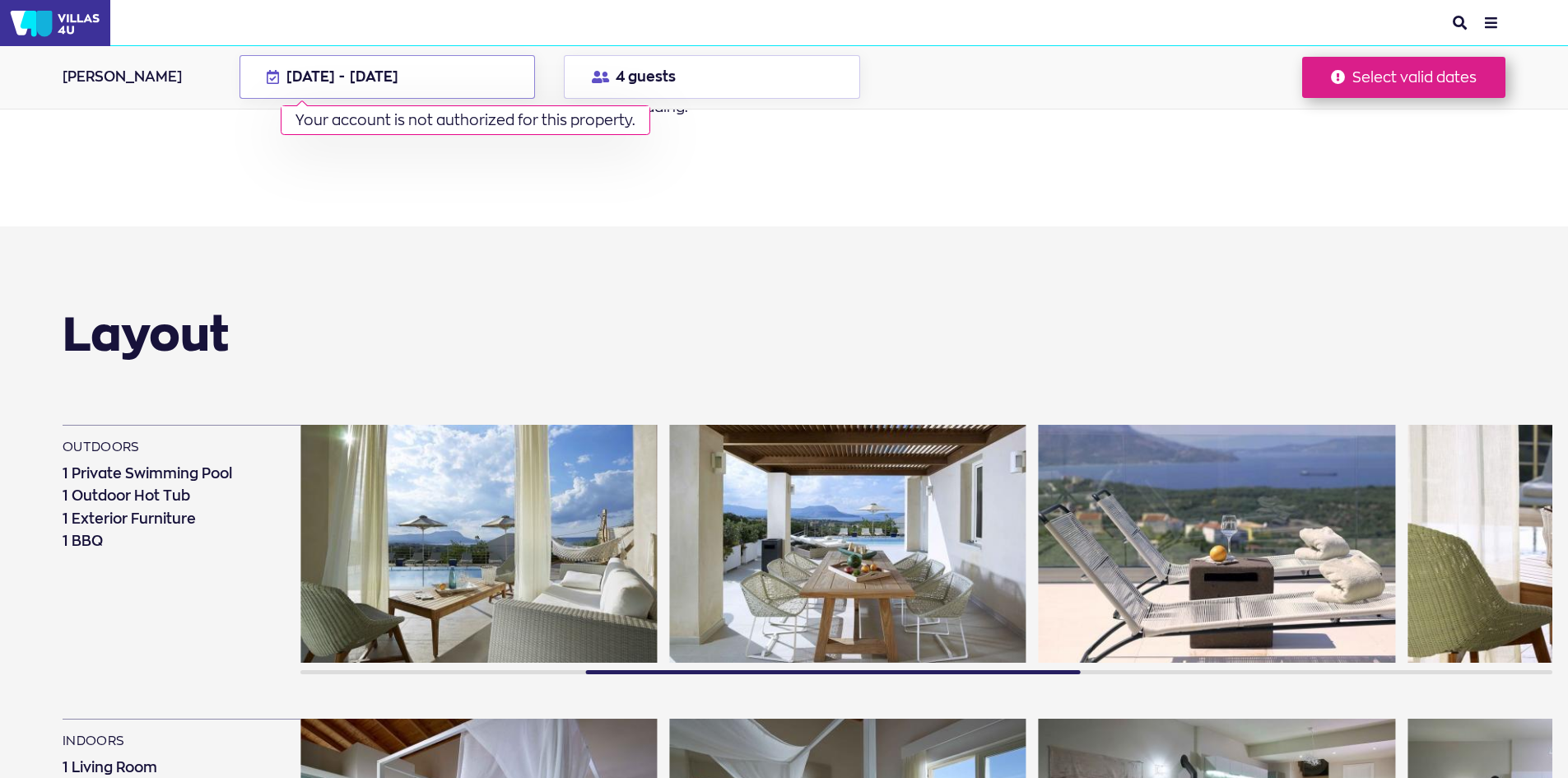
click at [384, 93] on button "02 Aug - 16 Aug 2026 Your account is not authorized for this property." at bounding box center [387, 77] width 295 height 44
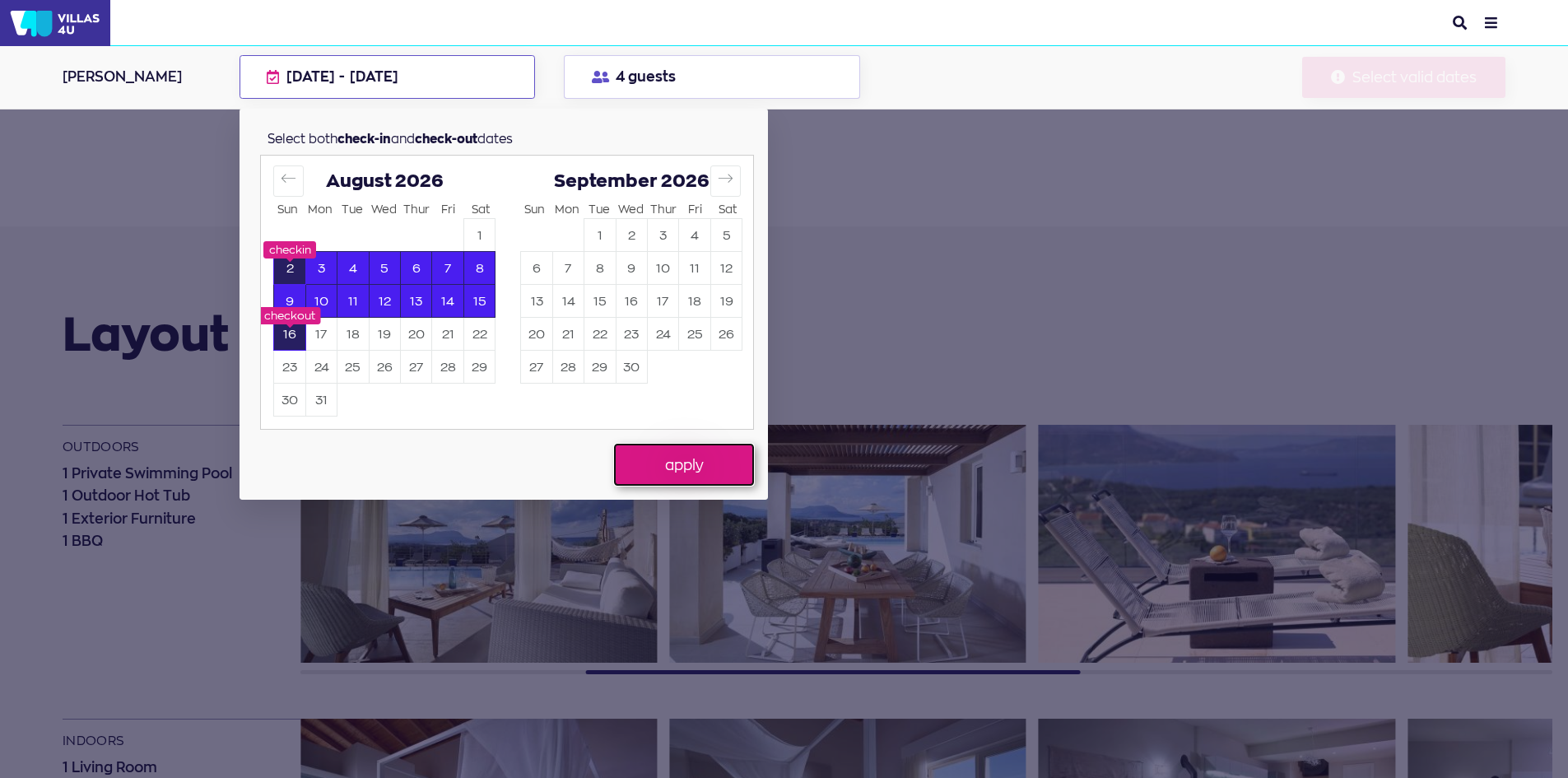
click at [703, 462] on button "apply" at bounding box center [683, 464] width 140 height 41
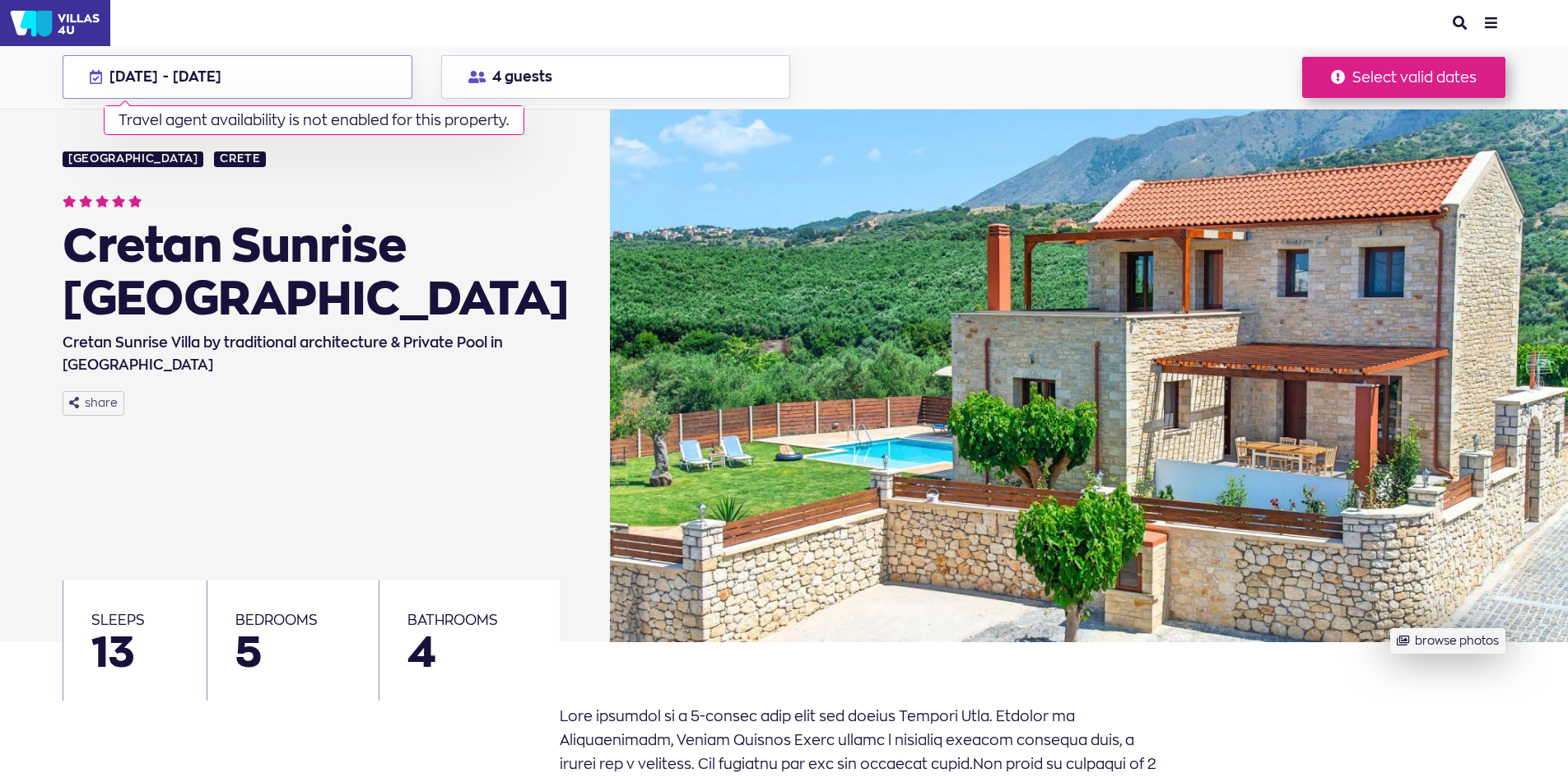
click at [222, 74] on span "[DATE]" at bounding box center [196, 76] width 48 height 18
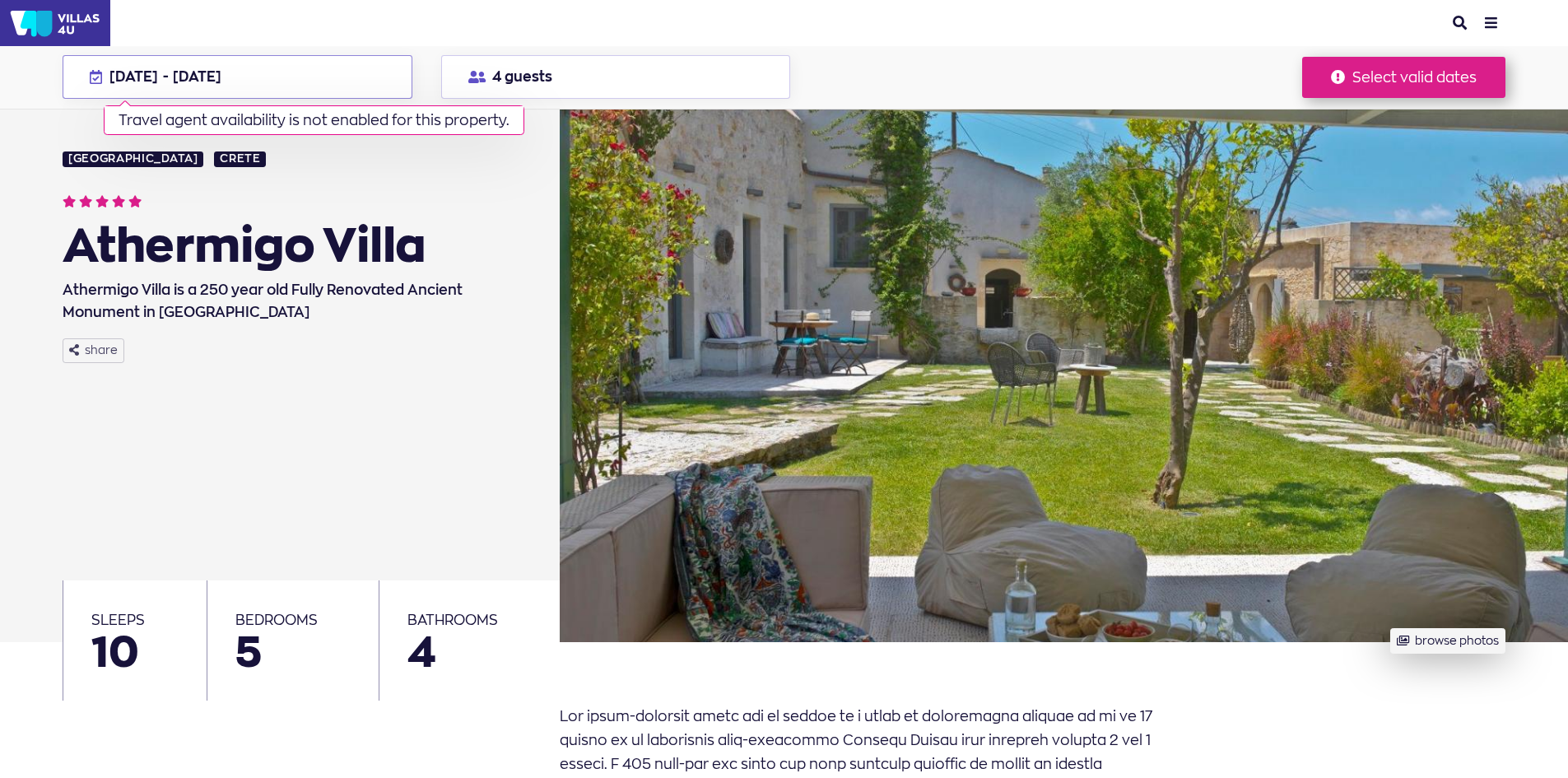
click at [218, 86] on button "[DATE] - [DATE] Travel agent availability is not enabled for this property." at bounding box center [237, 77] width 349 height 44
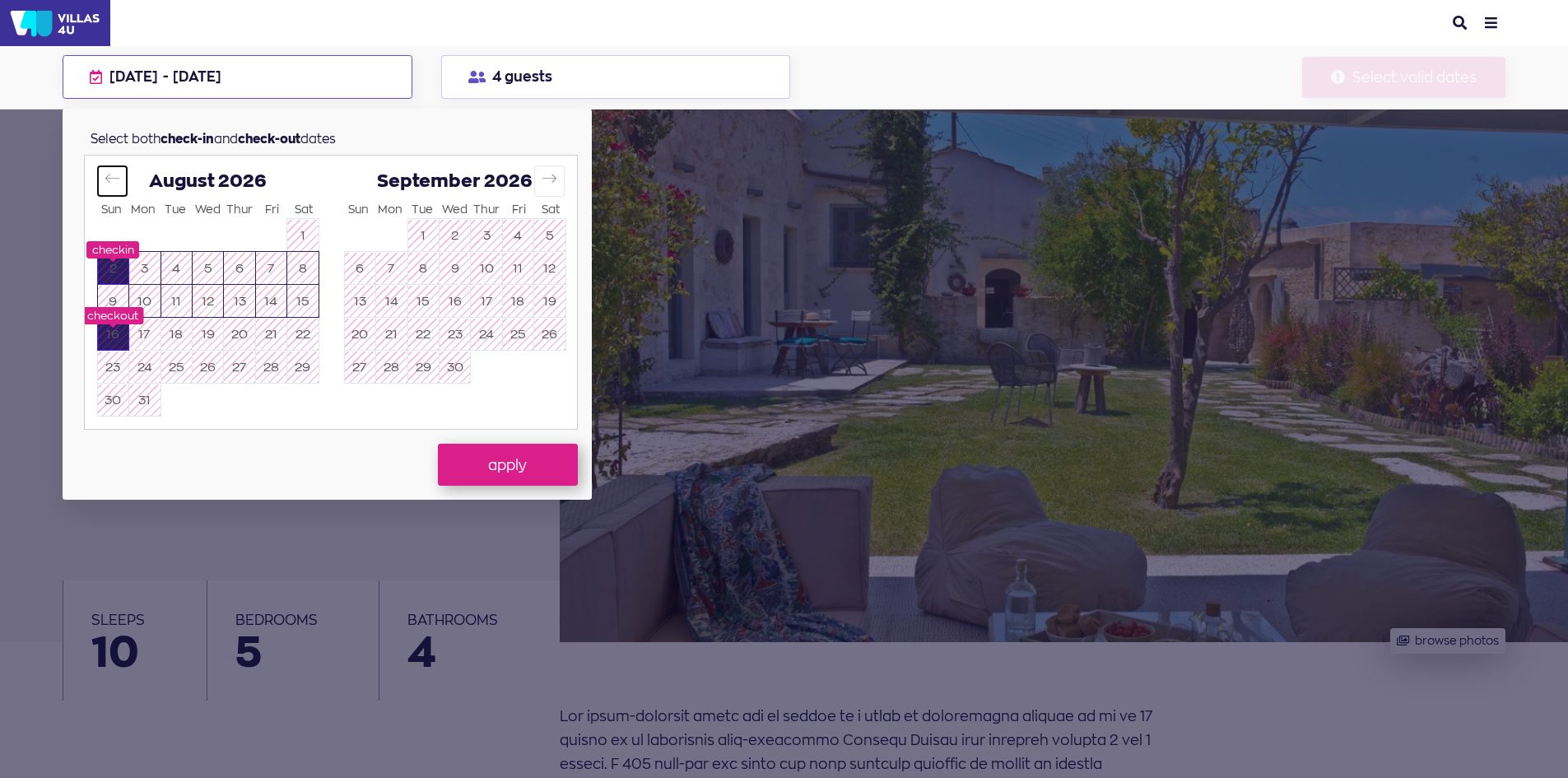
click at [103, 177] on button "Move backward to switch to the previous month." at bounding box center [113, 180] width 30 height 30
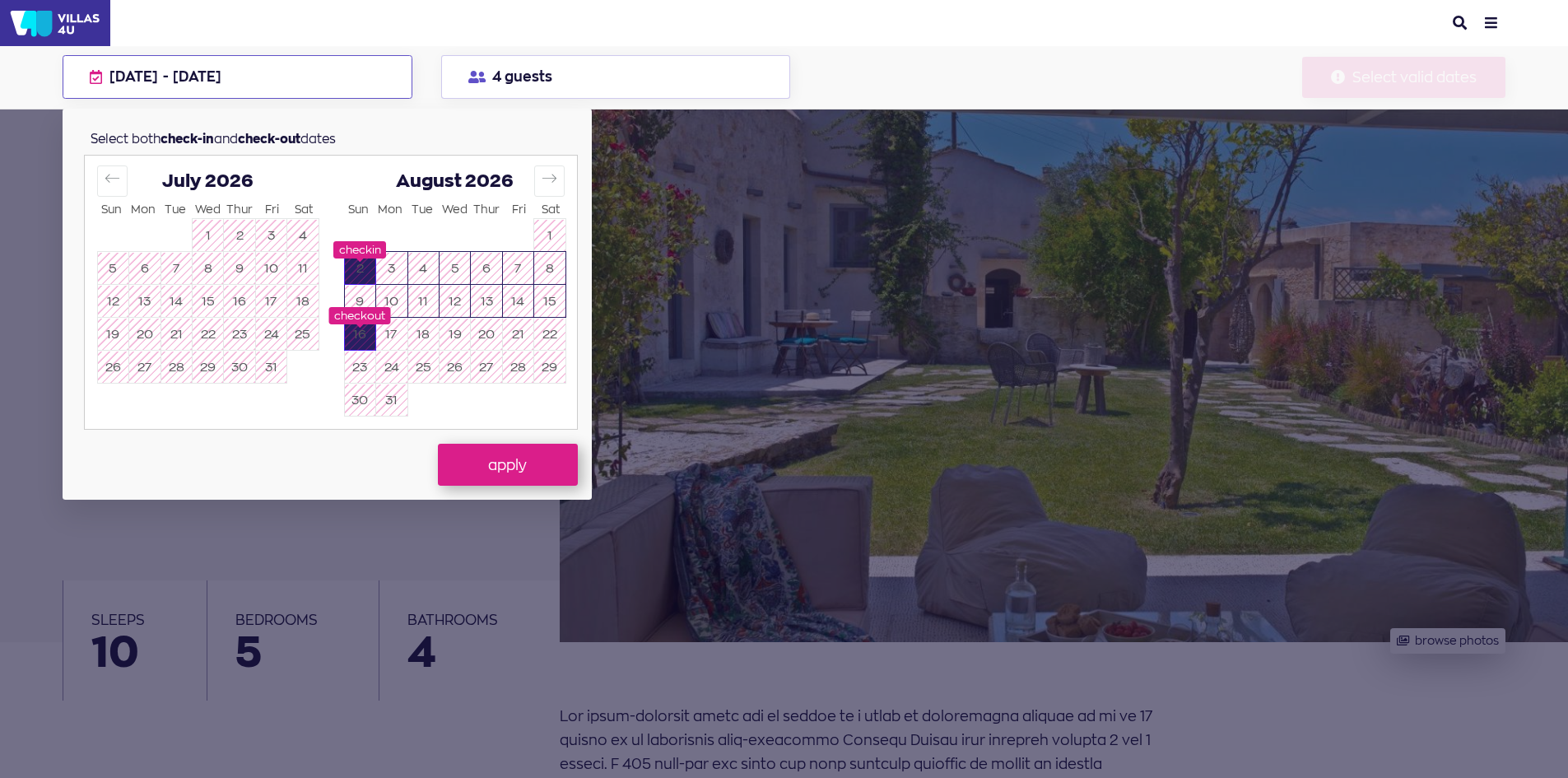
click at [256, 87] on button "[DATE] - [DATE] Travel agent availability is not enabled for this property." at bounding box center [237, 77] width 349 height 44
